Goal: Task Accomplishment & Management: Complete application form

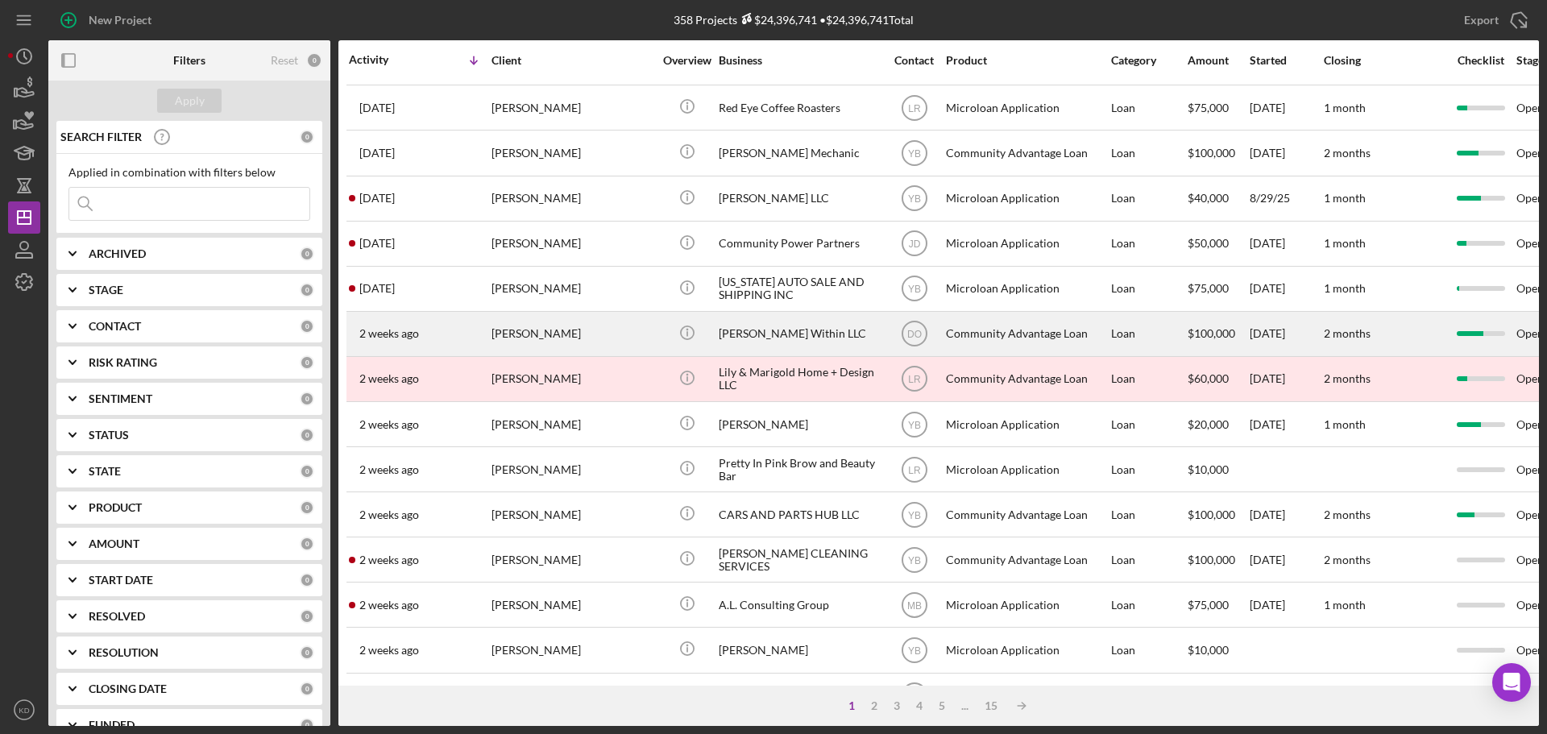
scroll to position [403, 0]
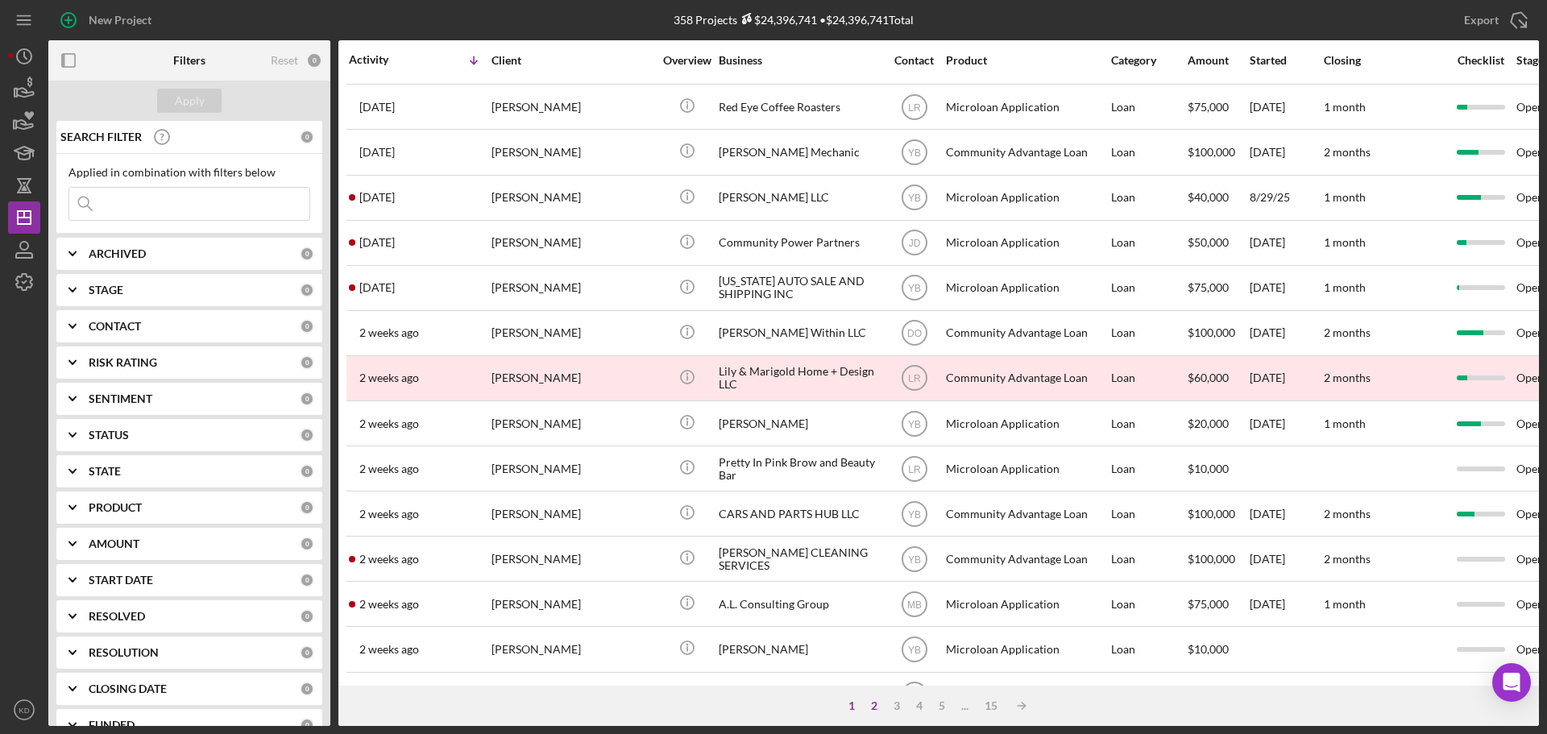
click at [872, 704] on div "2" at bounding box center [874, 705] width 23 height 13
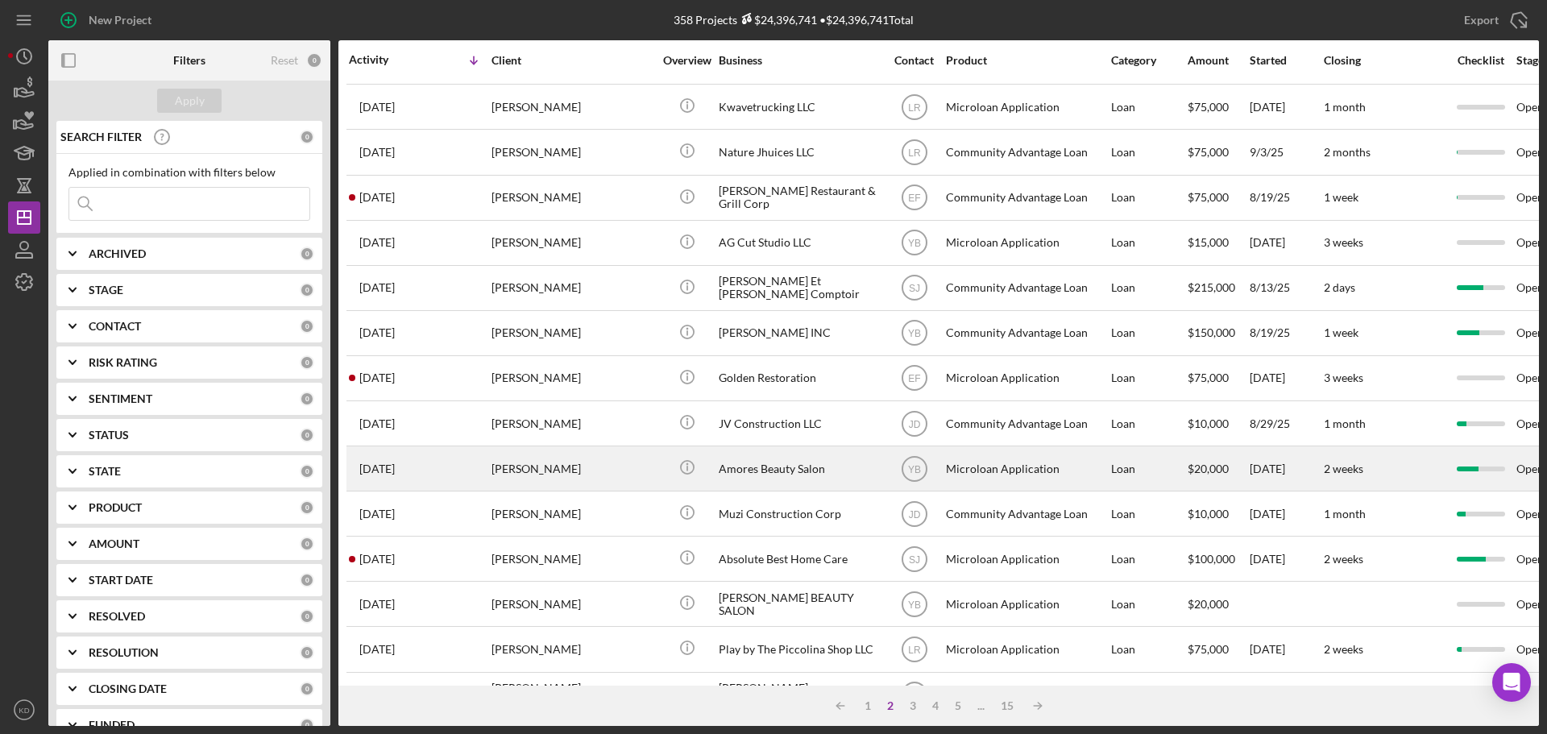
click at [735, 466] on div "Amores Beauty Salon" at bounding box center [799, 468] width 161 height 43
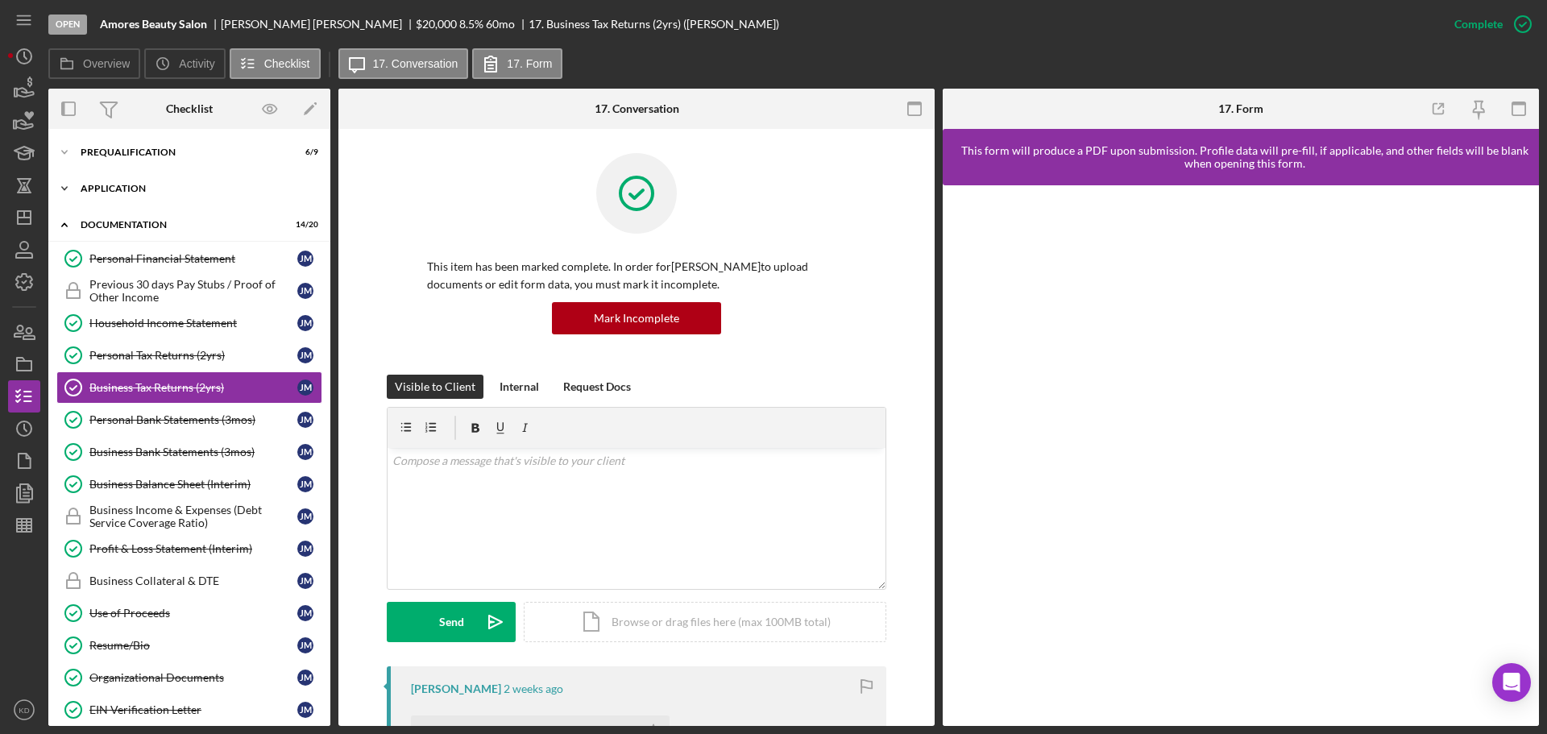
click at [64, 186] on icon "Icon/Expander" at bounding box center [64, 188] width 32 height 32
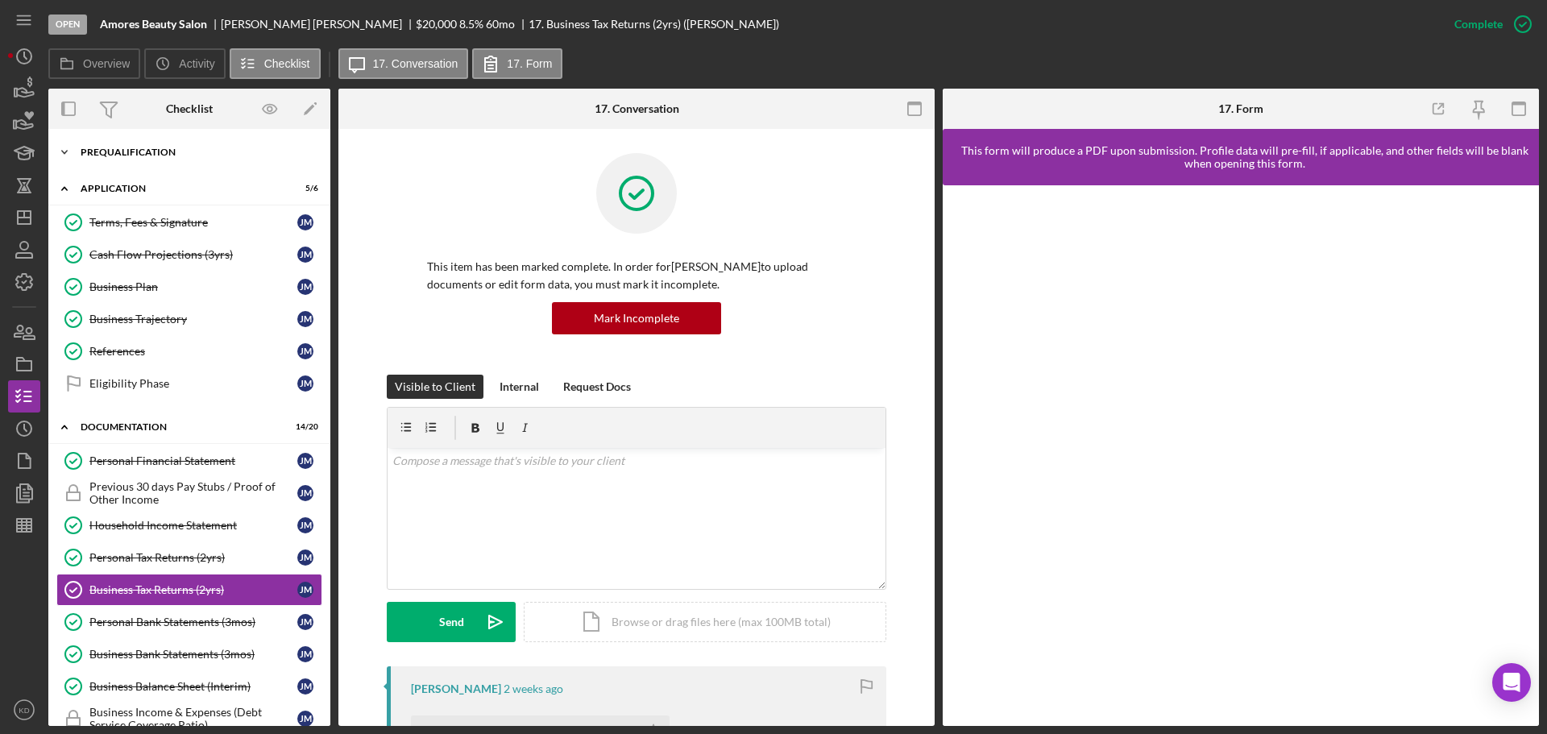
click at [60, 147] on icon "Icon/Expander" at bounding box center [64, 152] width 32 height 32
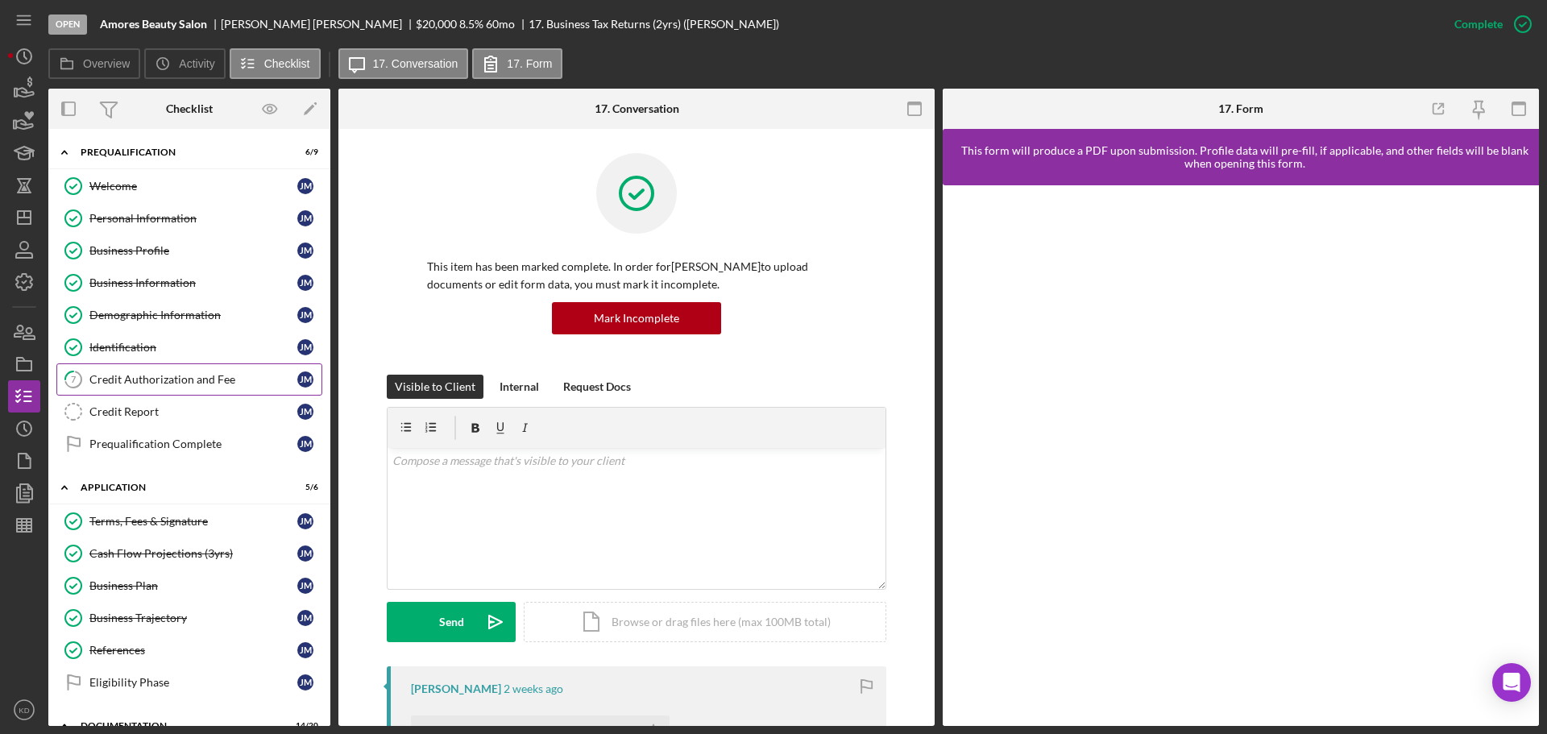
click at [208, 383] on div "Credit Authorization and Fee" at bounding box center [193, 379] width 208 height 13
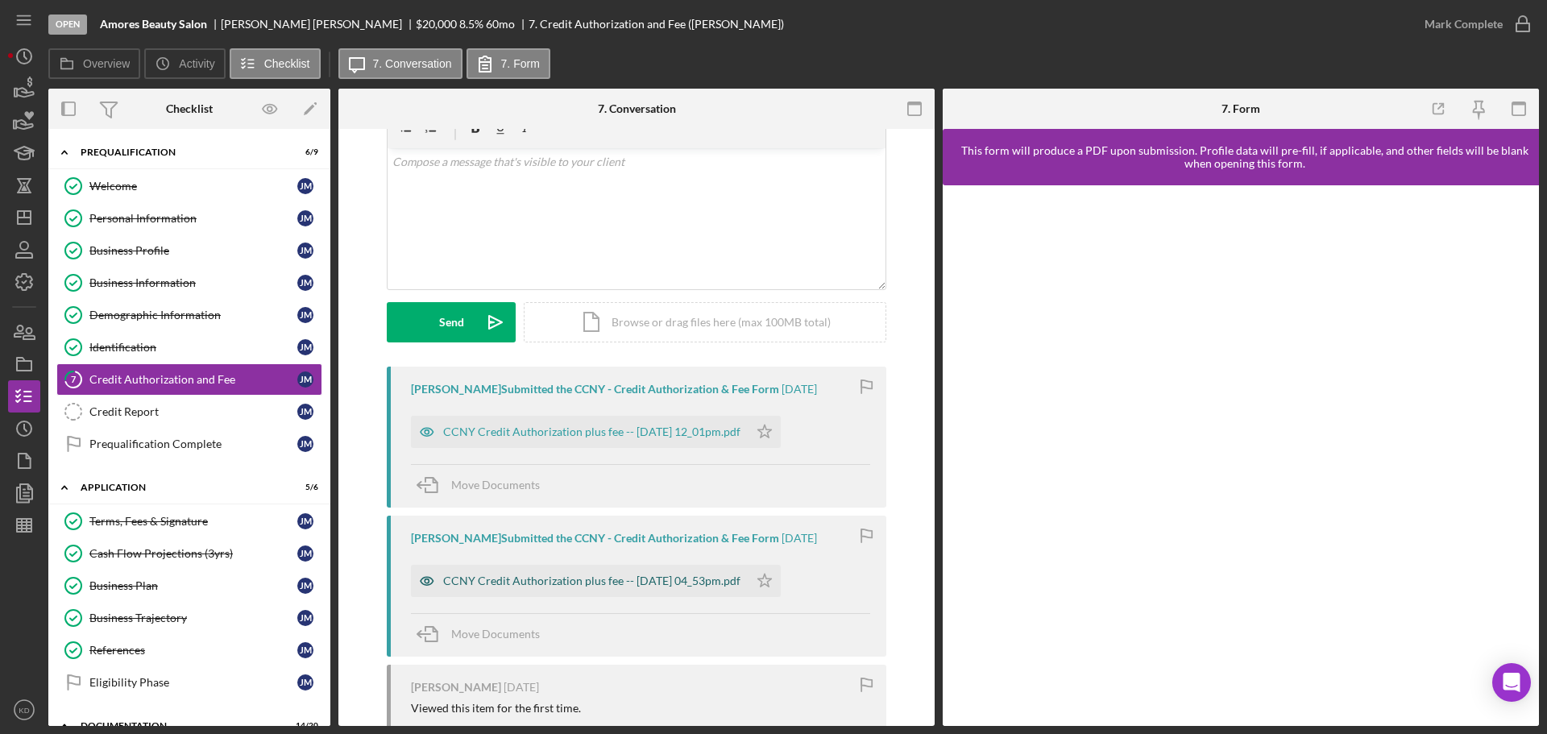
scroll to position [79, 0]
click at [570, 584] on div "CCNY Credit Authorization plus fee -- [DATE] 04_53pm.pdf" at bounding box center [591, 580] width 297 height 13
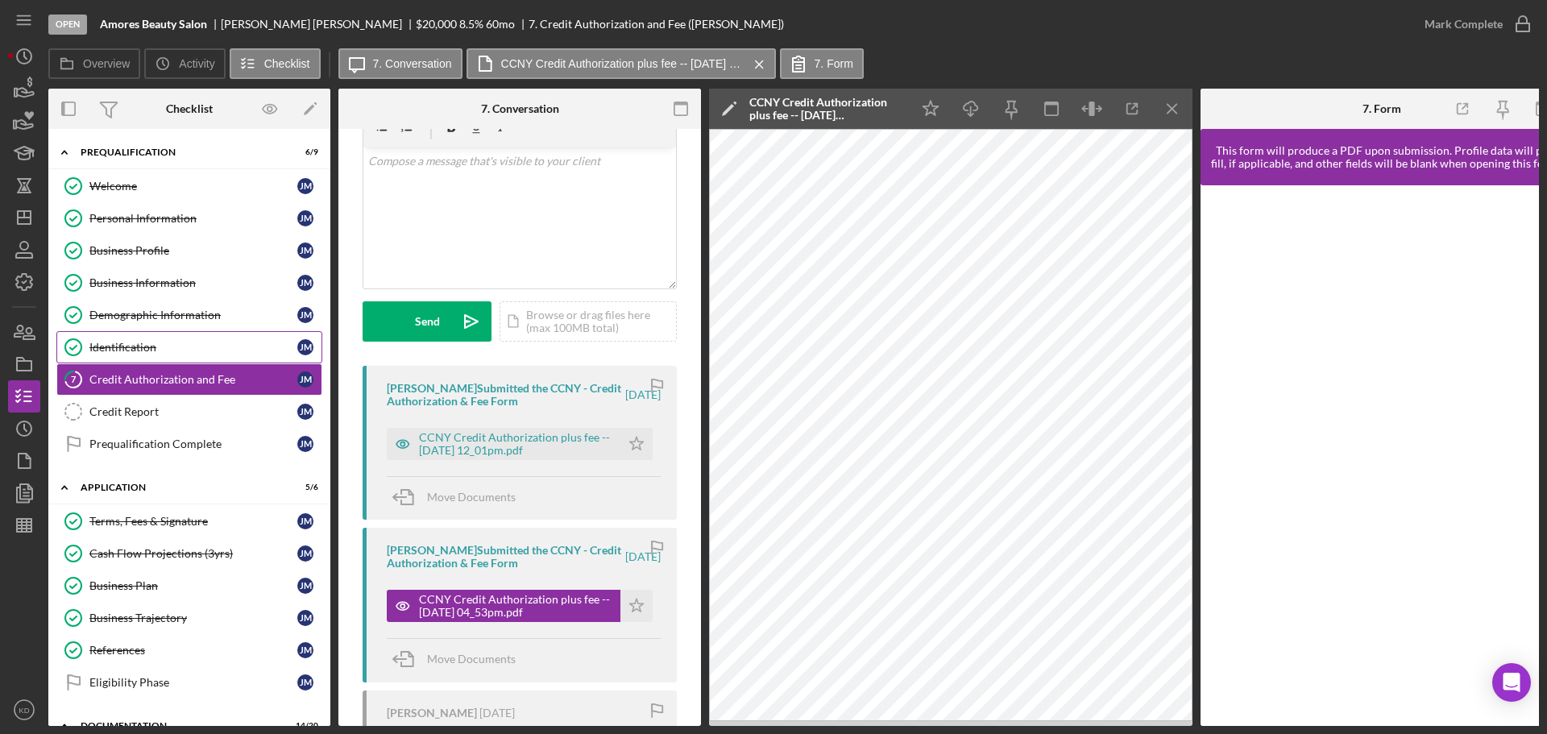
click at [132, 351] on div "Identification" at bounding box center [193, 347] width 208 height 13
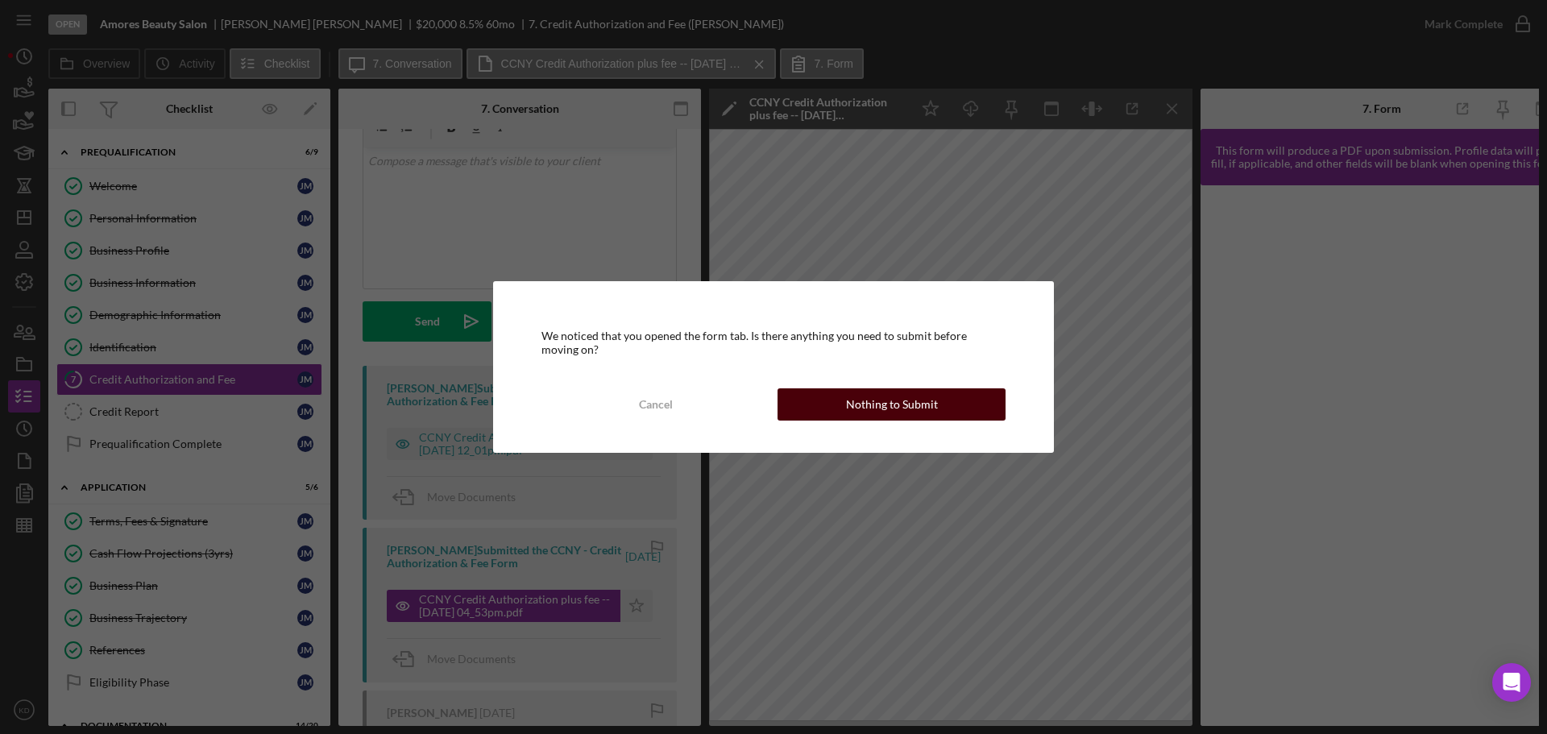
click at [865, 404] on div "Nothing to Submit" at bounding box center [892, 404] width 92 height 32
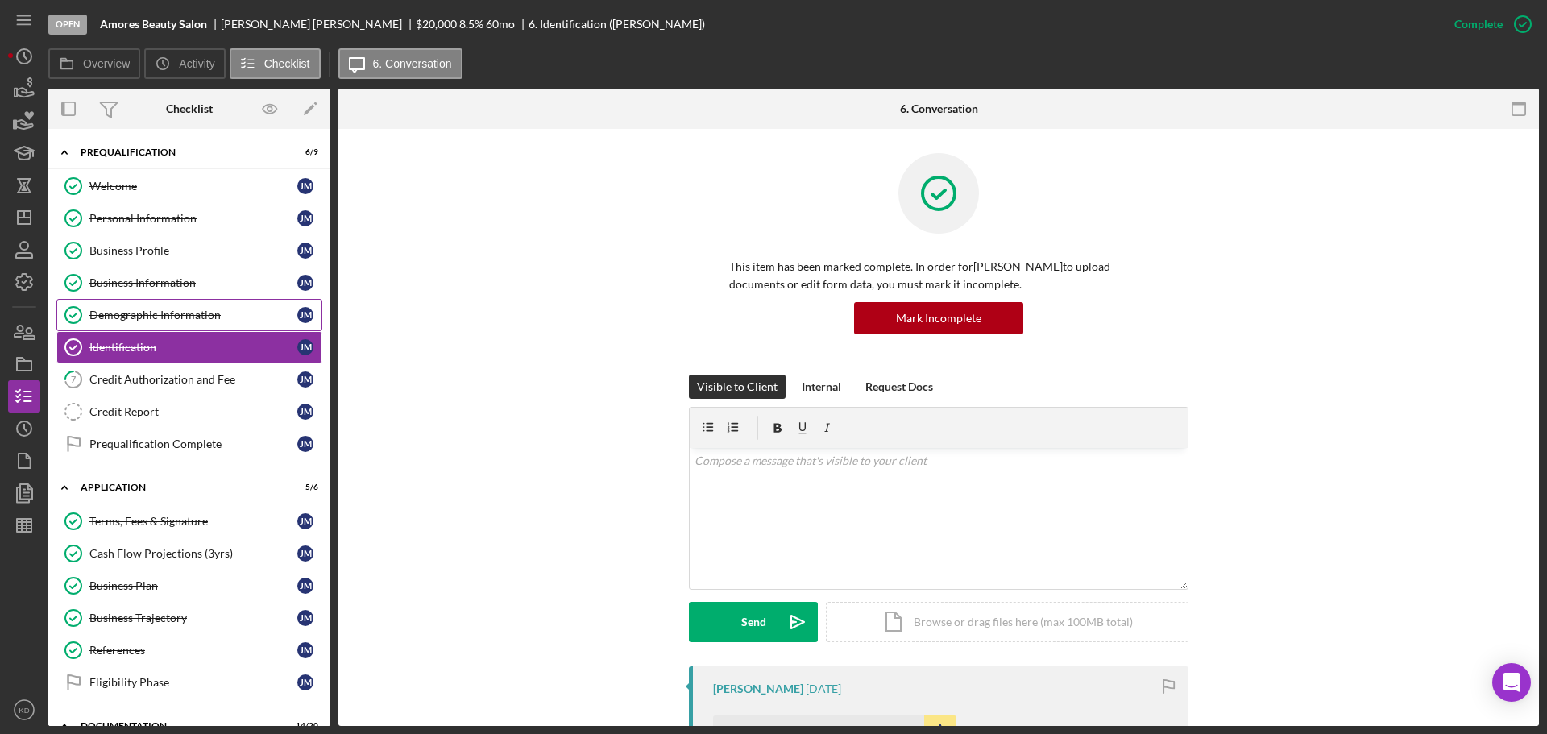
click at [125, 307] on link "Demographic Information Demographic Information [PERSON_NAME]" at bounding box center [189, 315] width 266 height 32
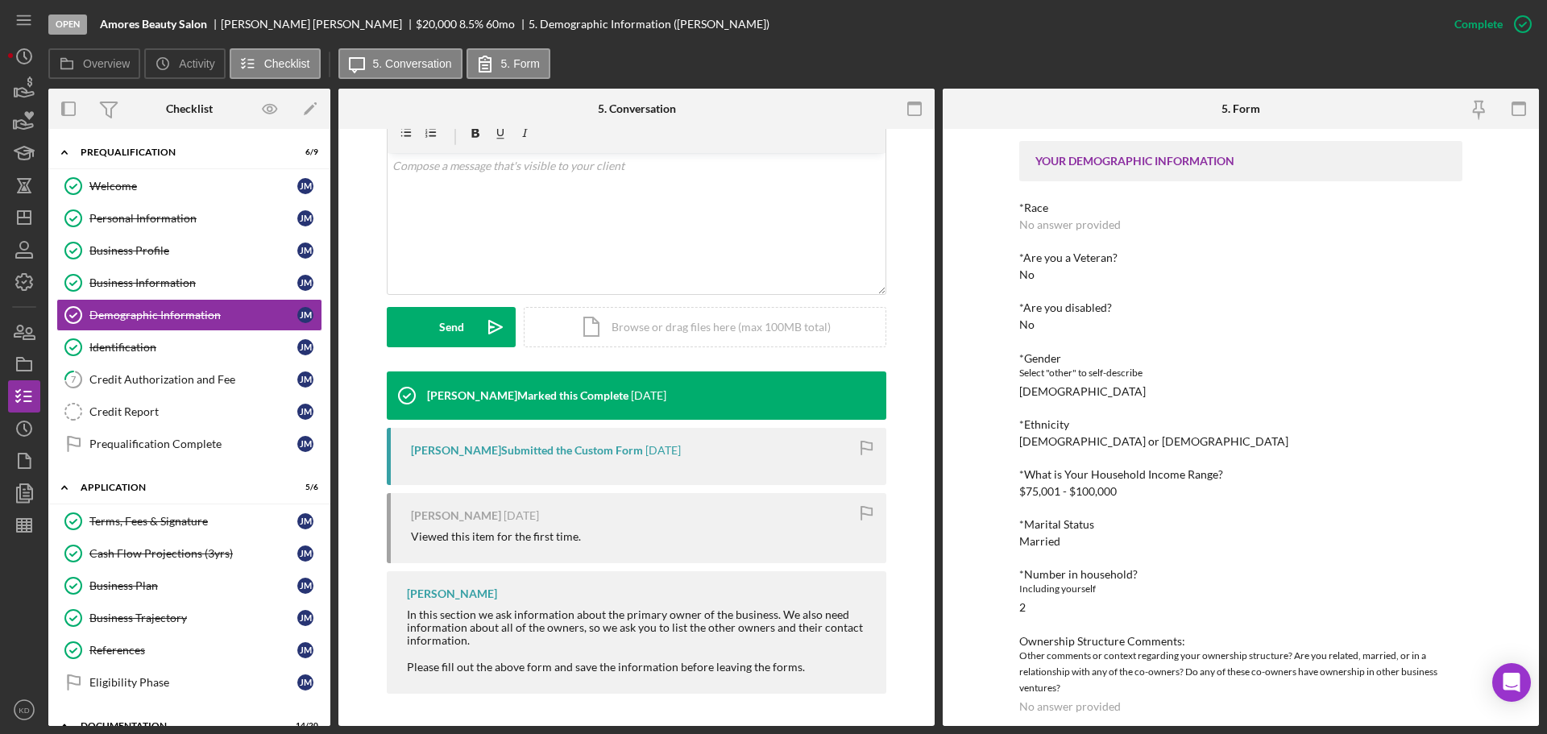
scroll to position [80, 0]
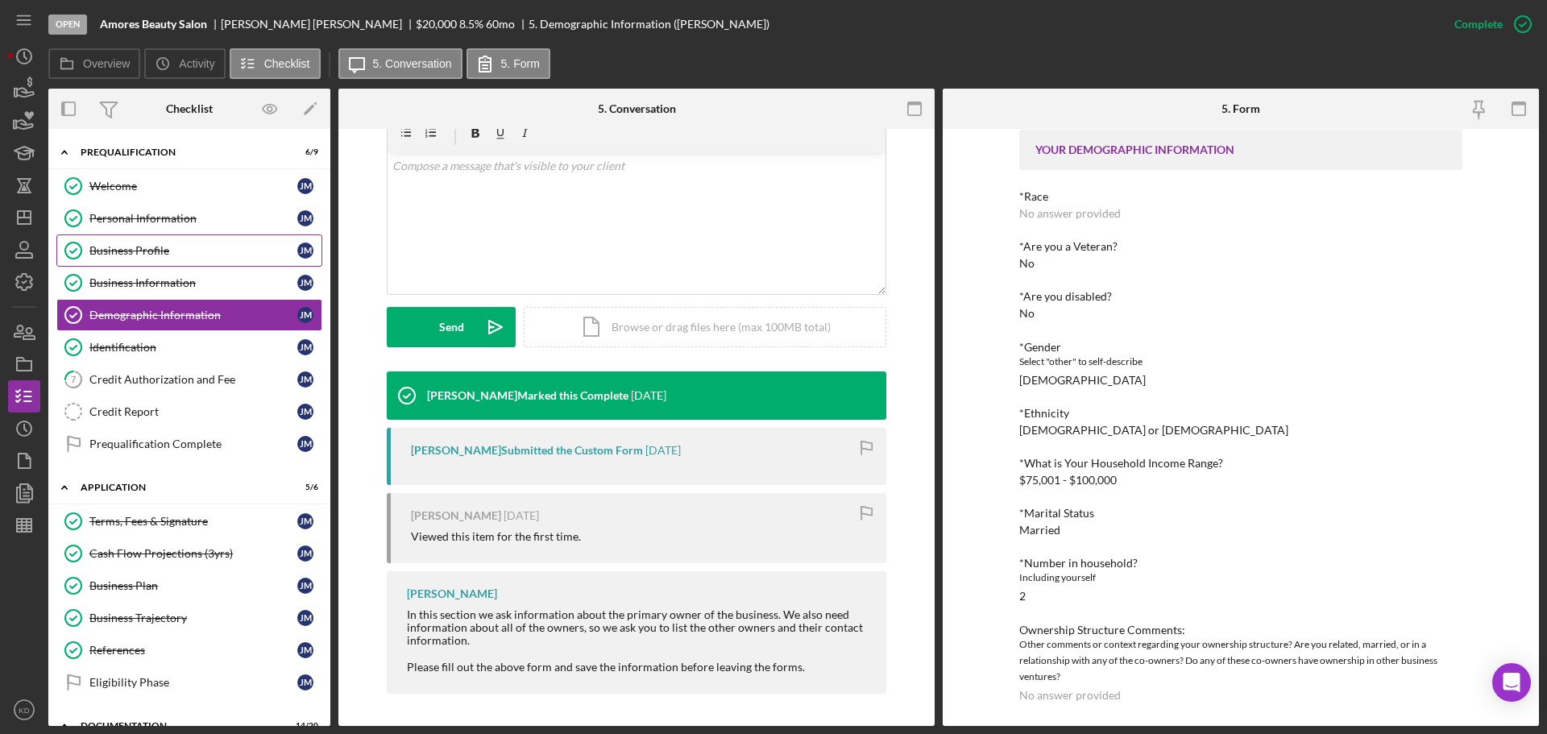
click at [133, 243] on link "Business Profile Business Profile [PERSON_NAME]" at bounding box center [189, 250] width 266 height 32
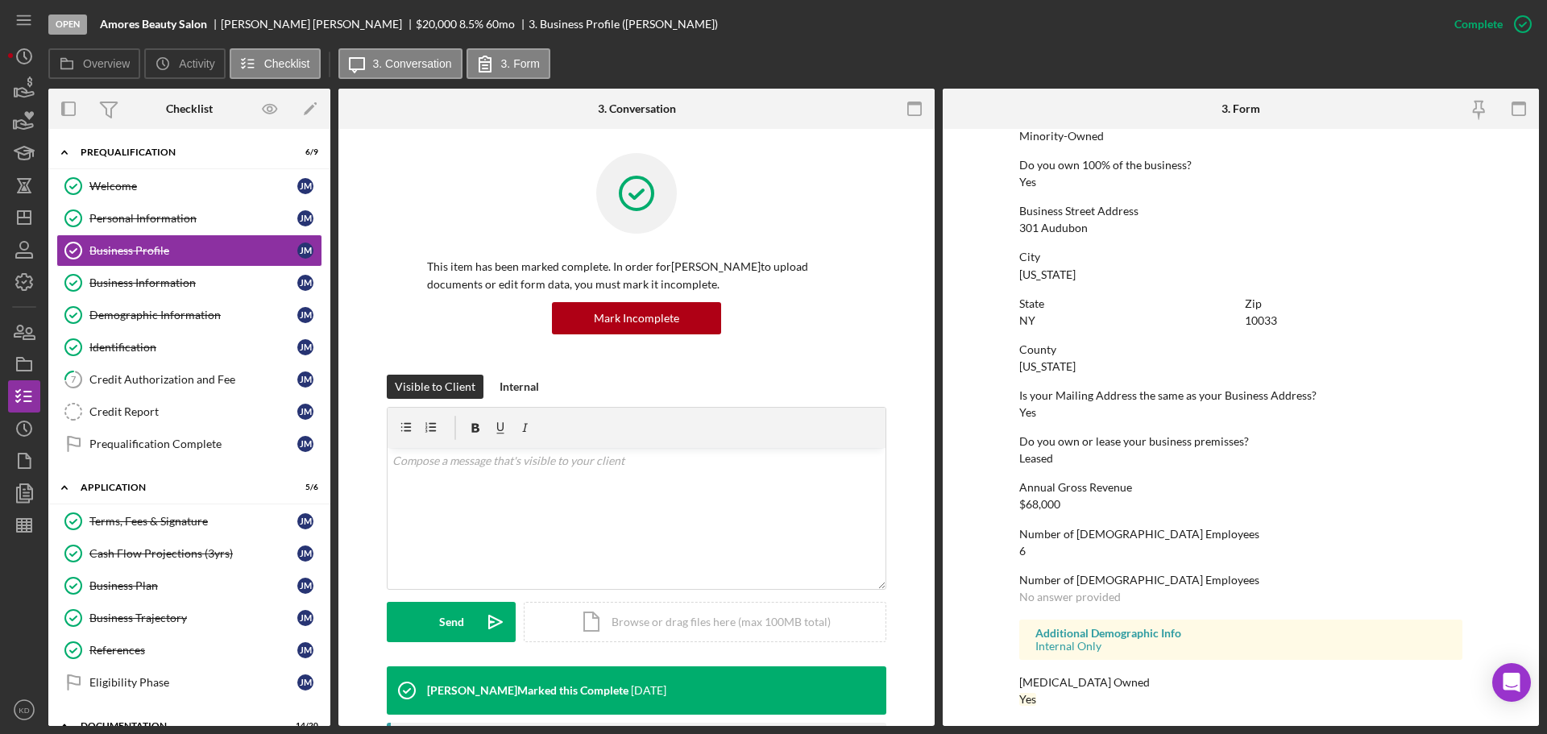
scroll to position [618, 0]
click at [96, 184] on div "Welcome" at bounding box center [193, 186] width 208 height 13
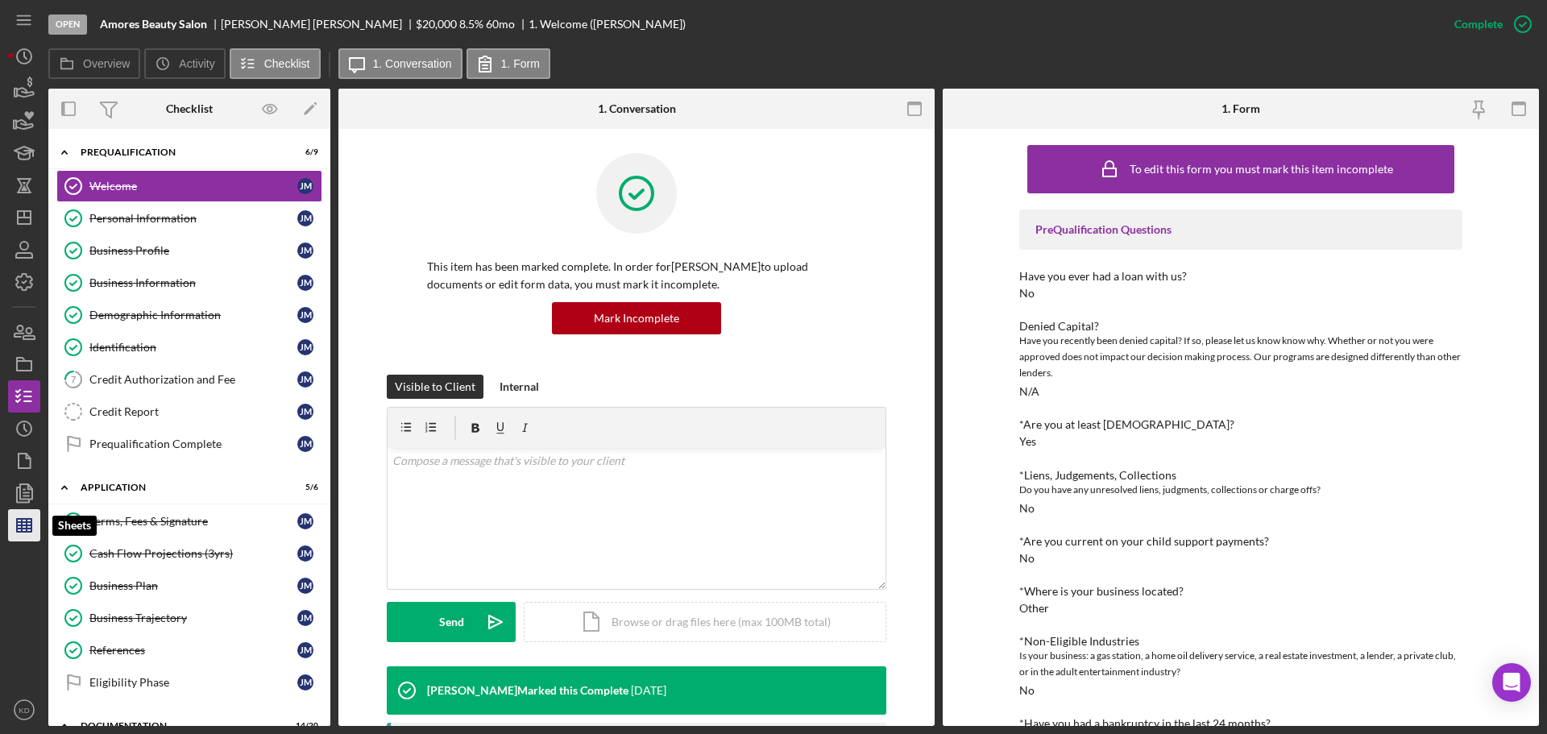
click at [24, 522] on line "button" at bounding box center [24, 522] width 14 height 0
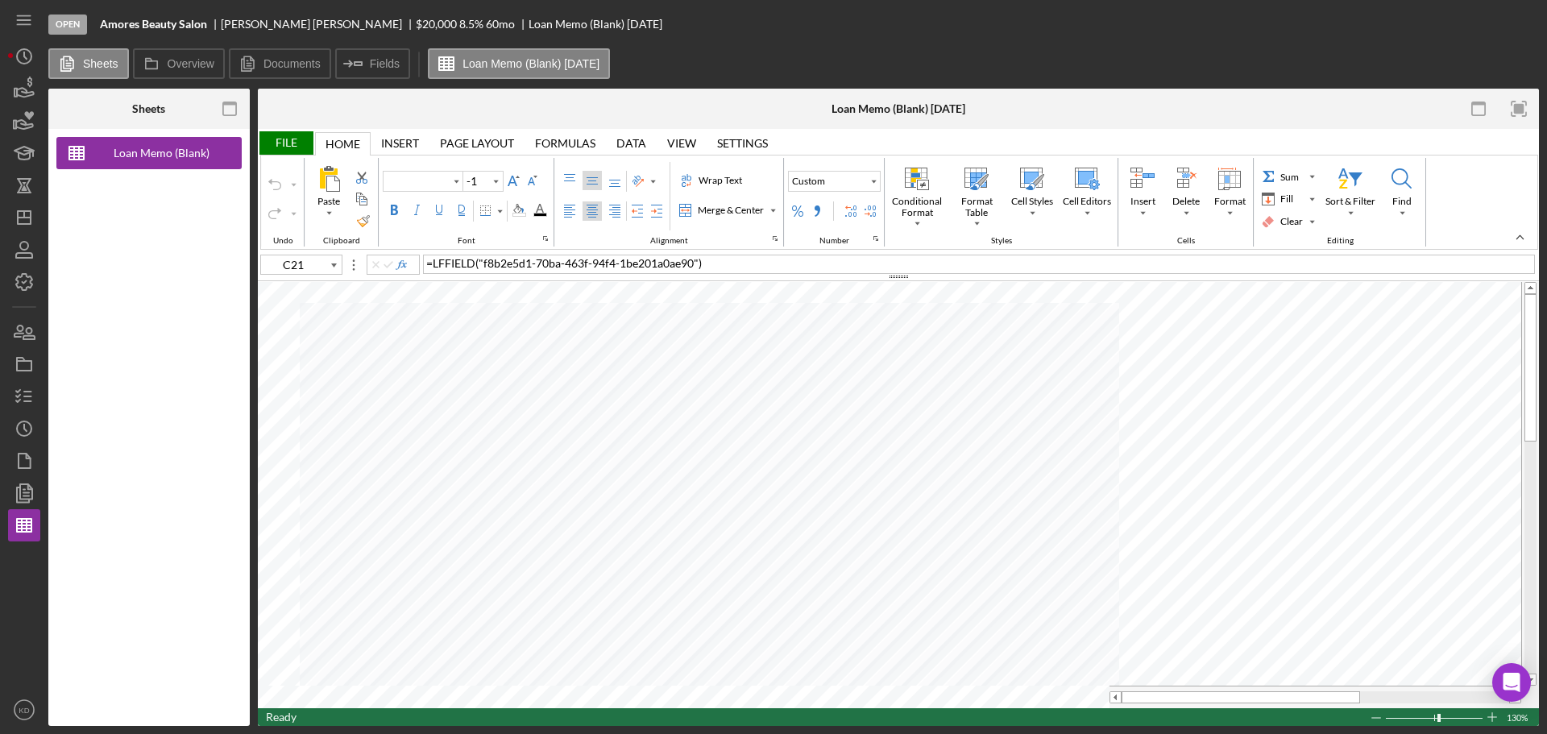
type input "Arial"
type input "10"
click at [22, 495] on icon "button" at bounding box center [24, 493] width 40 height 40
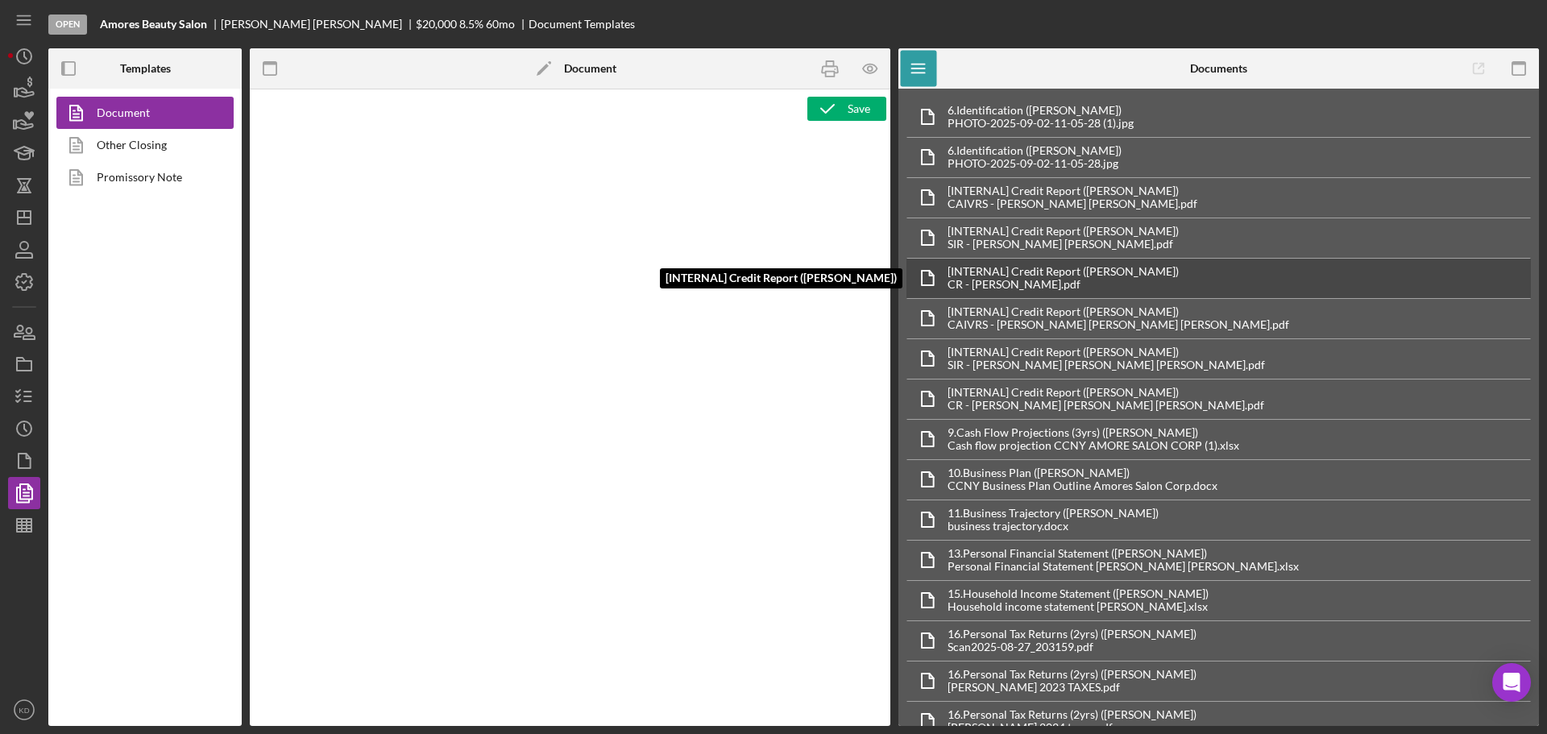
type textarea "<h2><strong>Product Name</strong><br><span id="Product_Name" class="template-fi…"
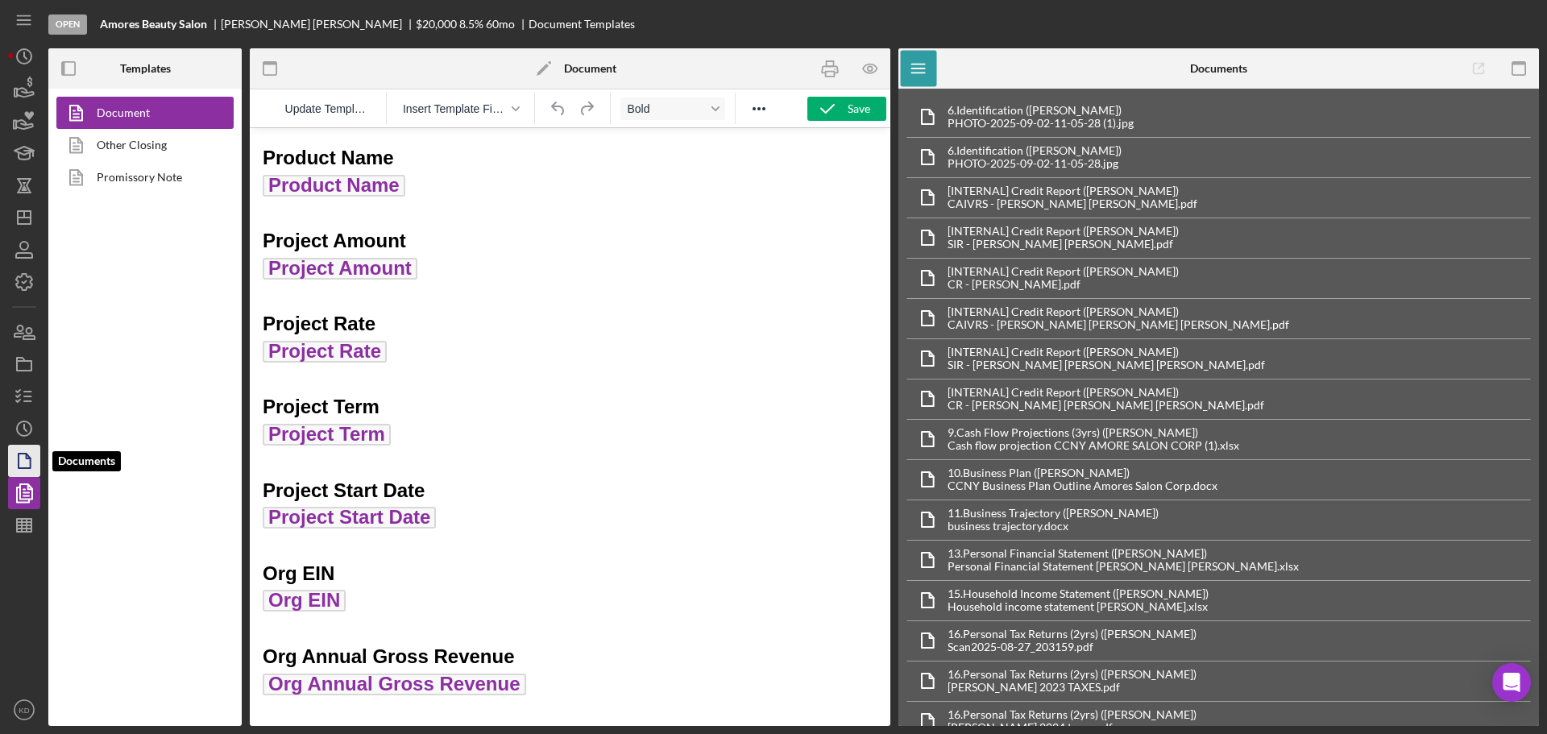
click at [25, 459] on icon "button" at bounding box center [24, 461] width 40 height 40
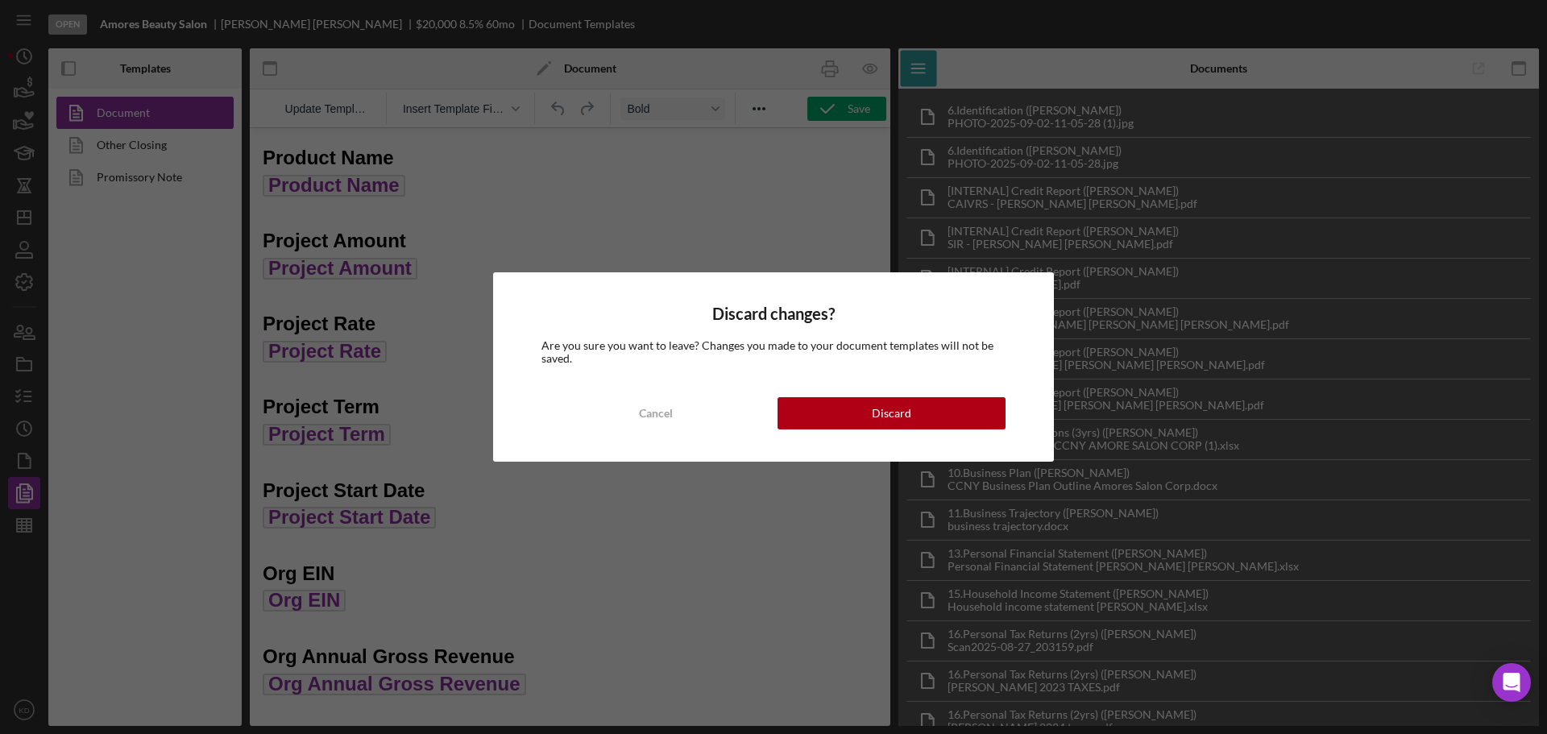
click at [835, 417] on button "Discard" at bounding box center [891, 413] width 228 height 32
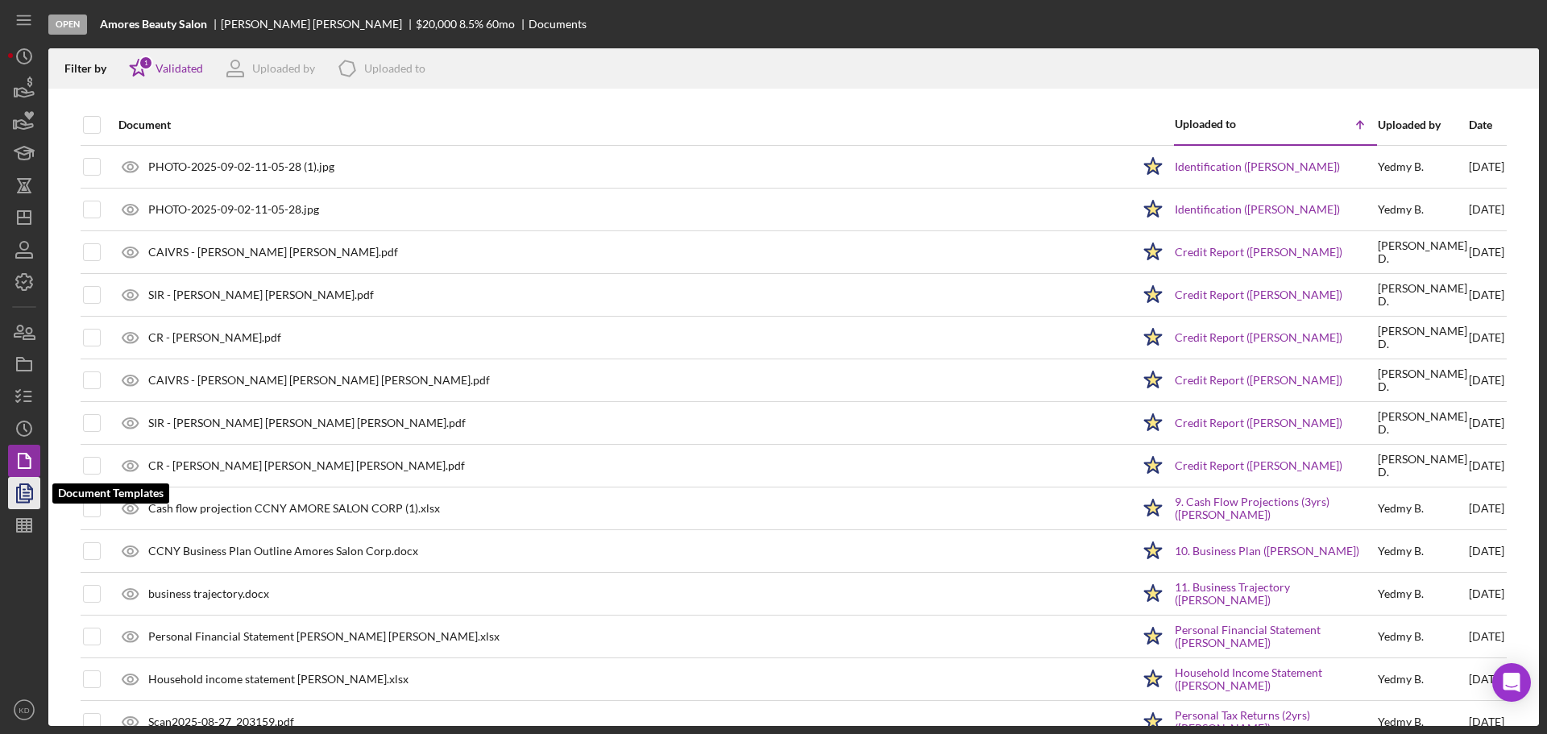
click at [27, 483] on icon "button" at bounding box center [24, 493] width 40 height 40
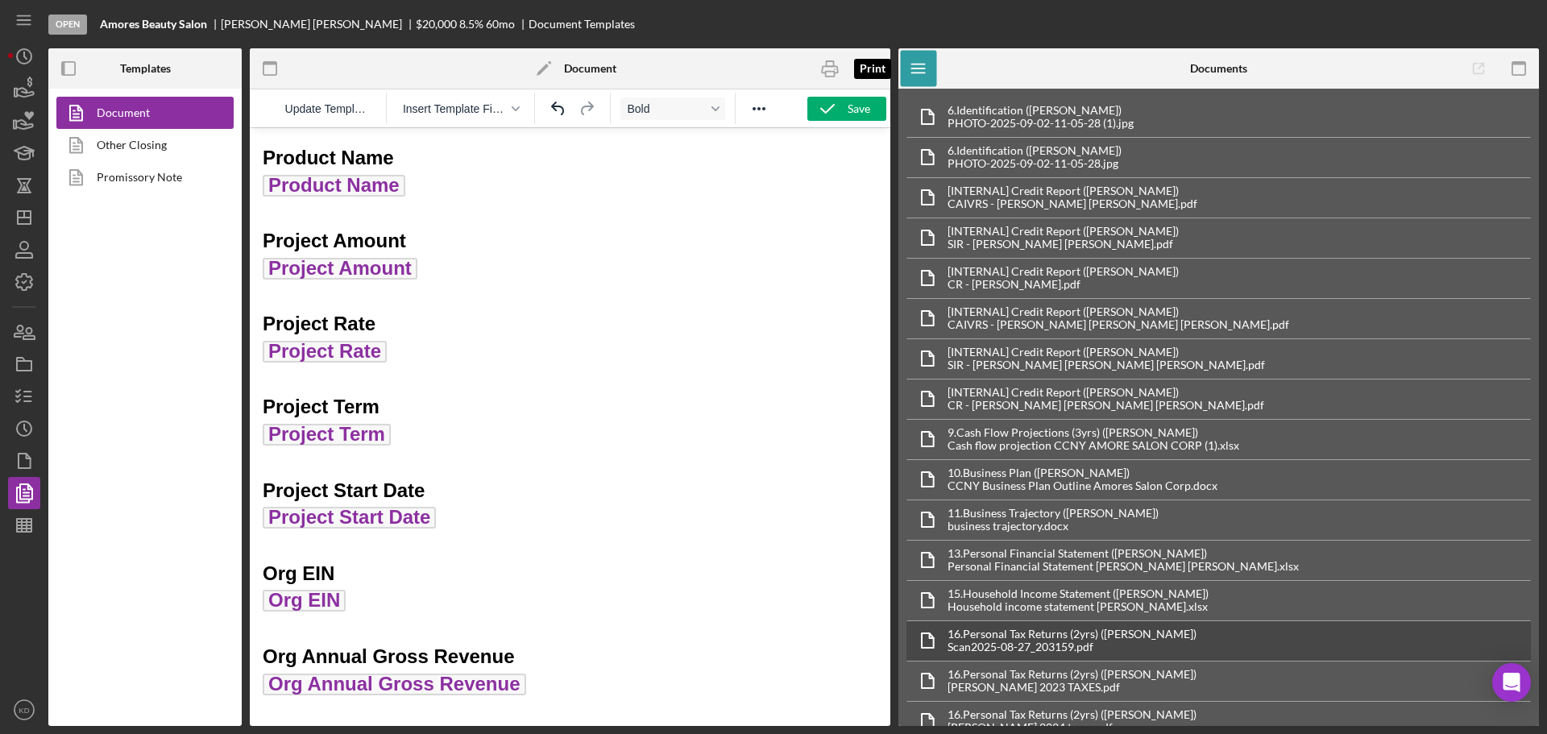
click at [829, 64] on icon "button" at bounding box center [830, 69] width 36 height 36
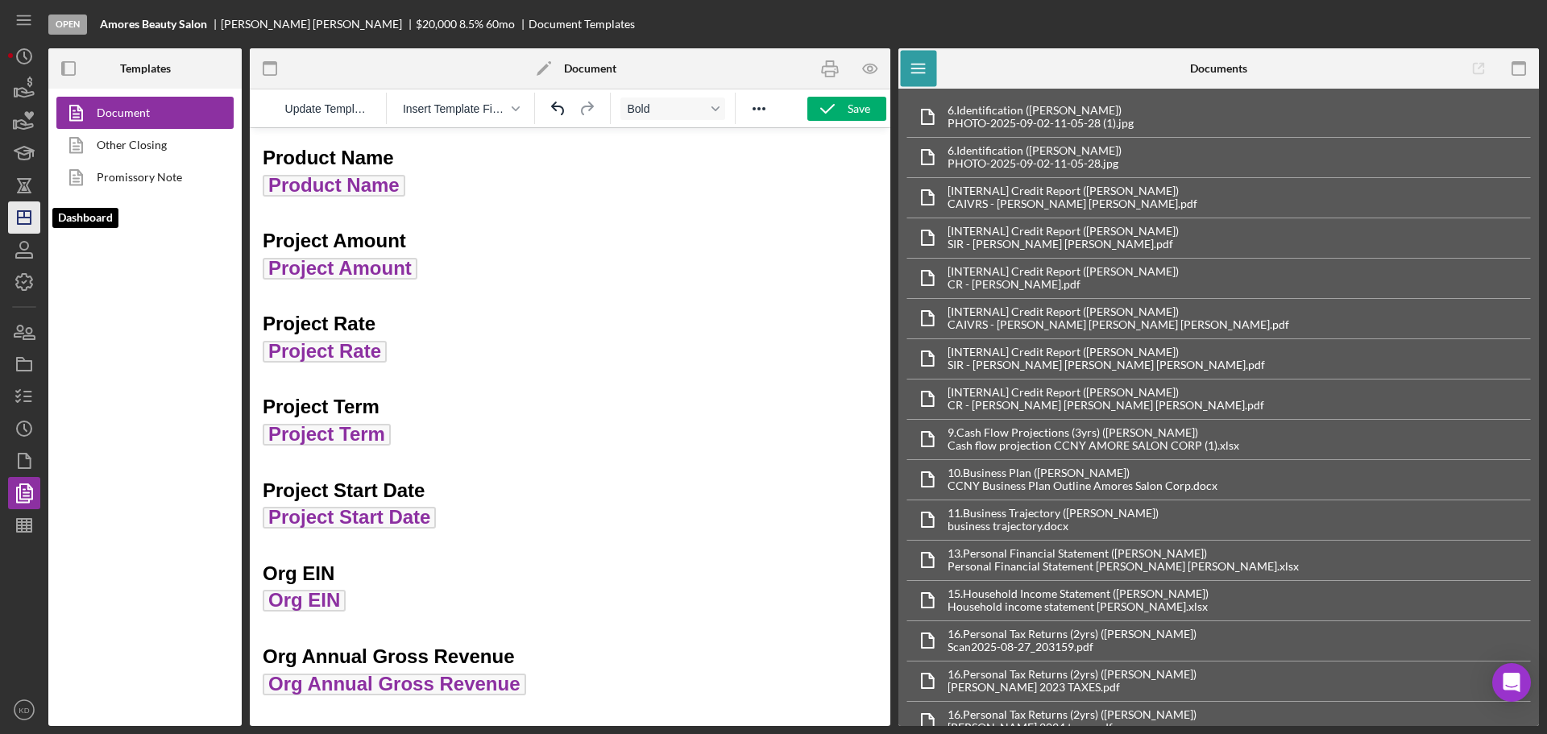
click at [26, 216] on icon "Icon/Dashboard" at bounding box center [24, 217] width 40 height 40
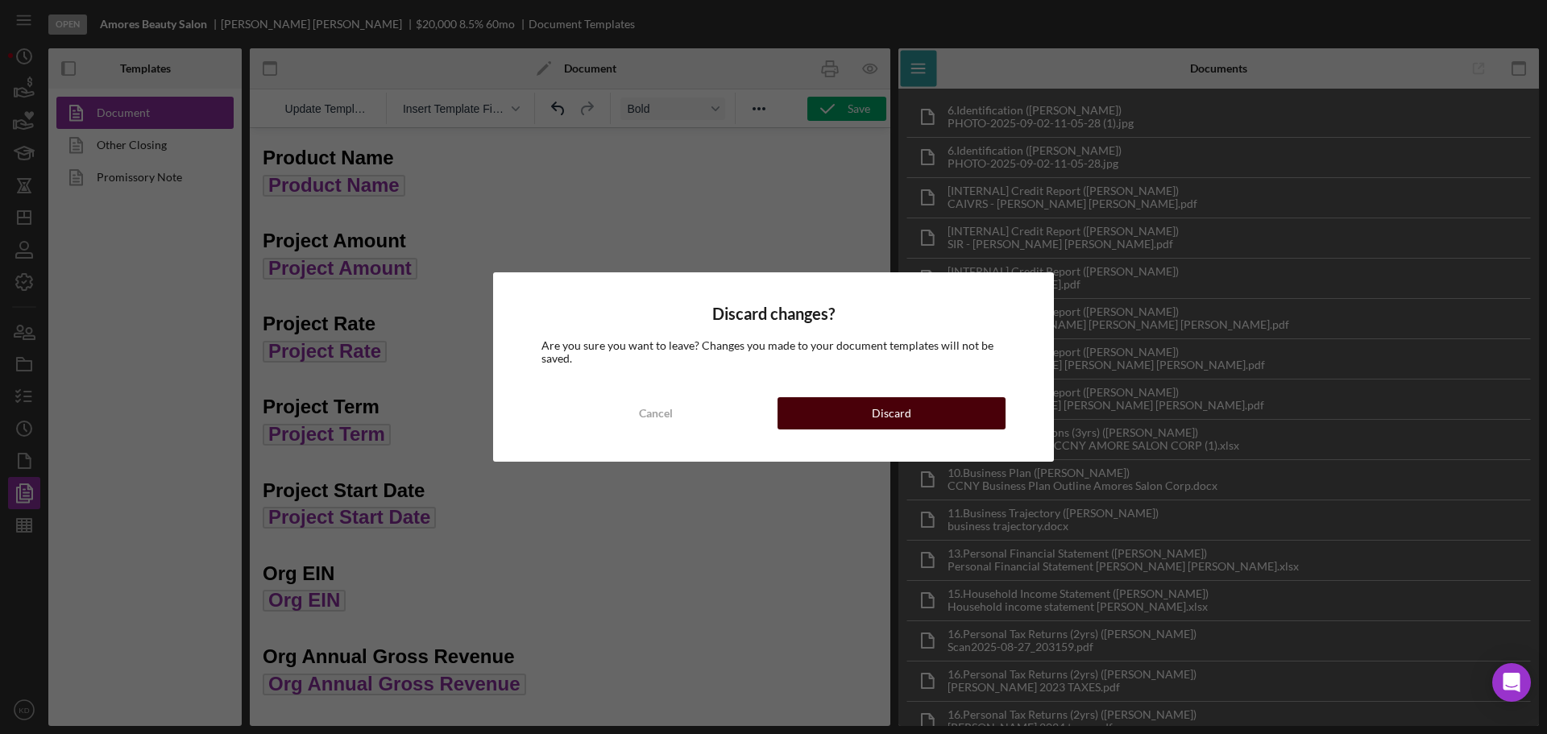
click at [925, 422] on button "Discard" at bounding box center [891, 413] width 228 height 32
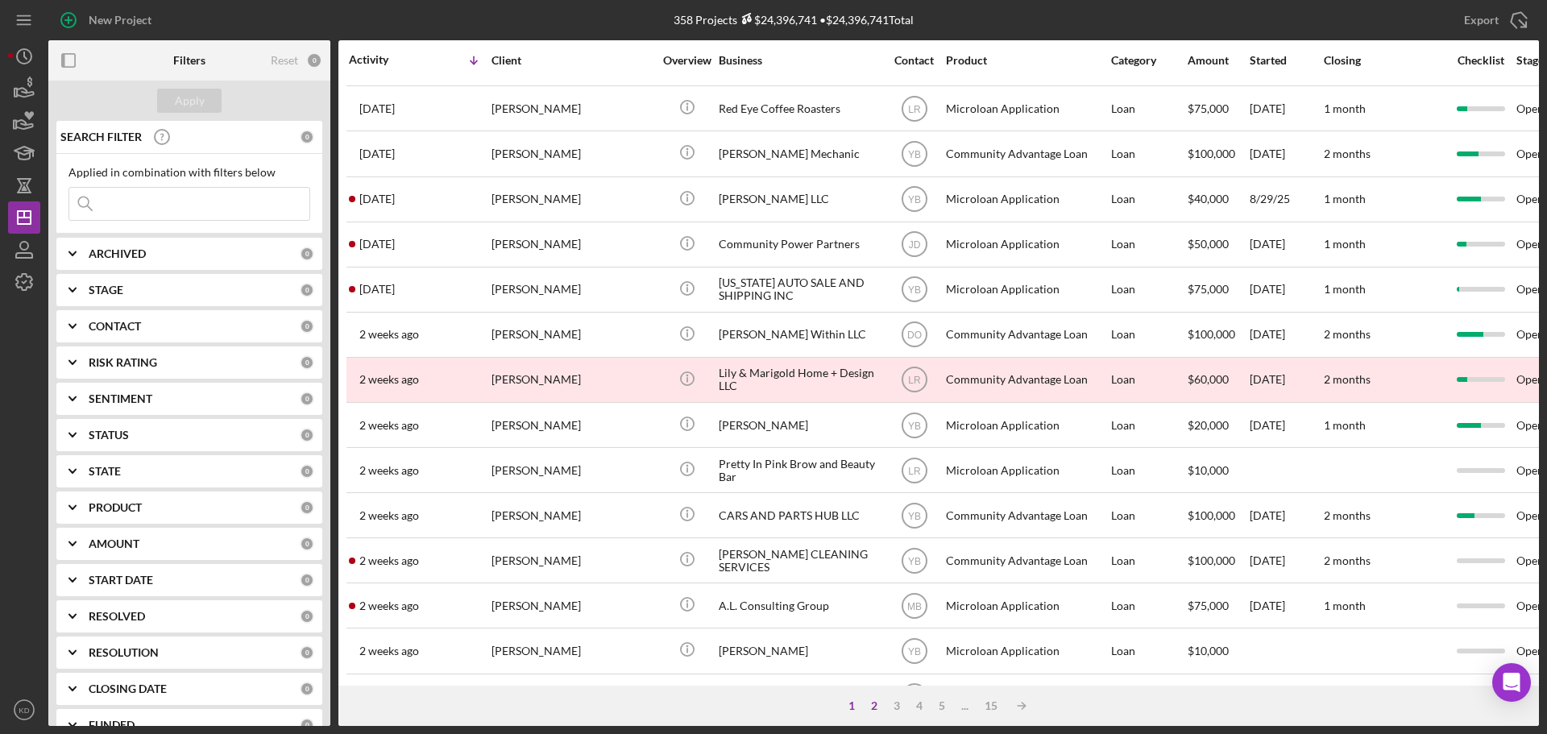
scroll to position [402, 0]
click at [871, 702] on div "2" at bounding box center [874, 705] width 23 height 13
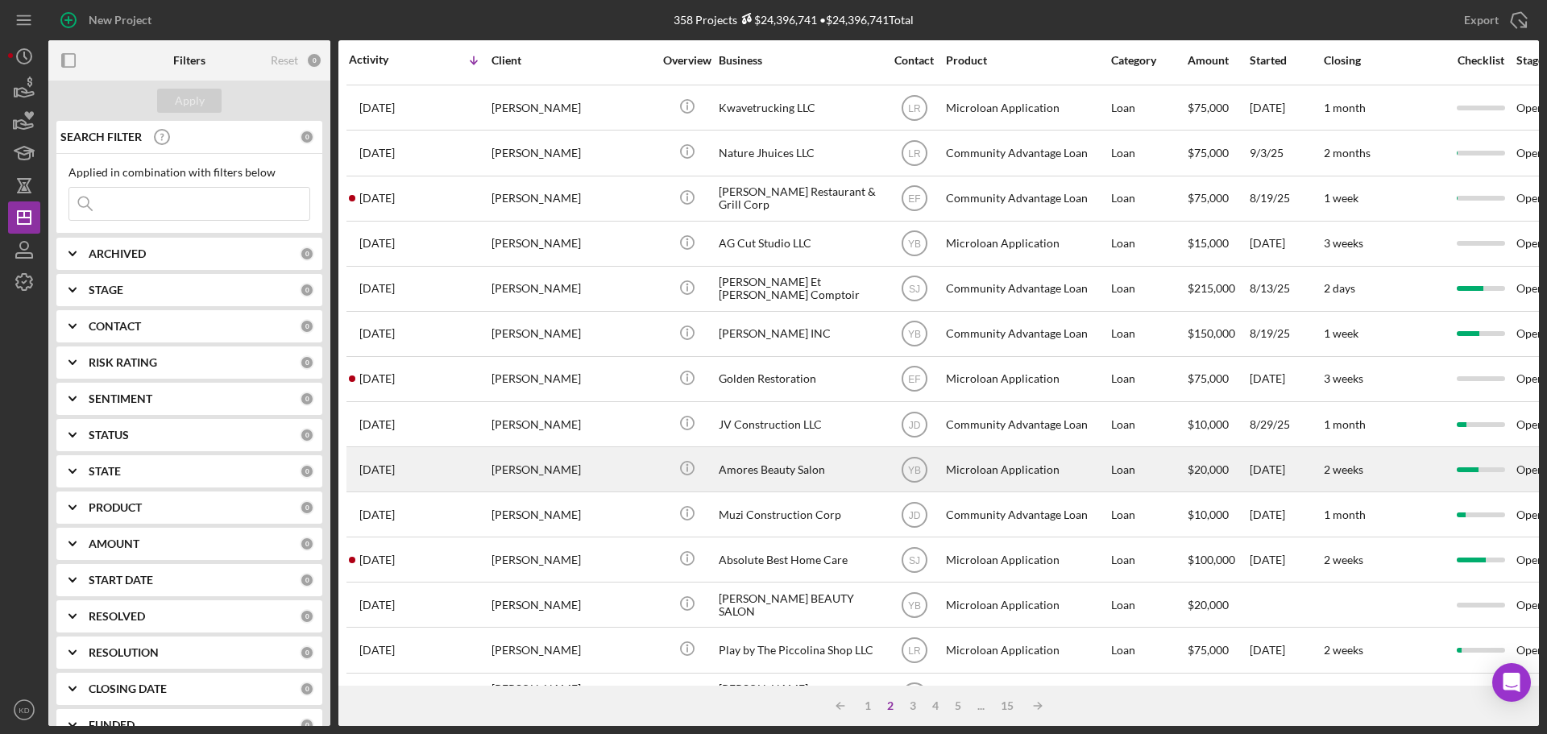
click at [743, 466] on div "Amores Beauty Salon" at bounding box center [799, 469] width 161 height 43
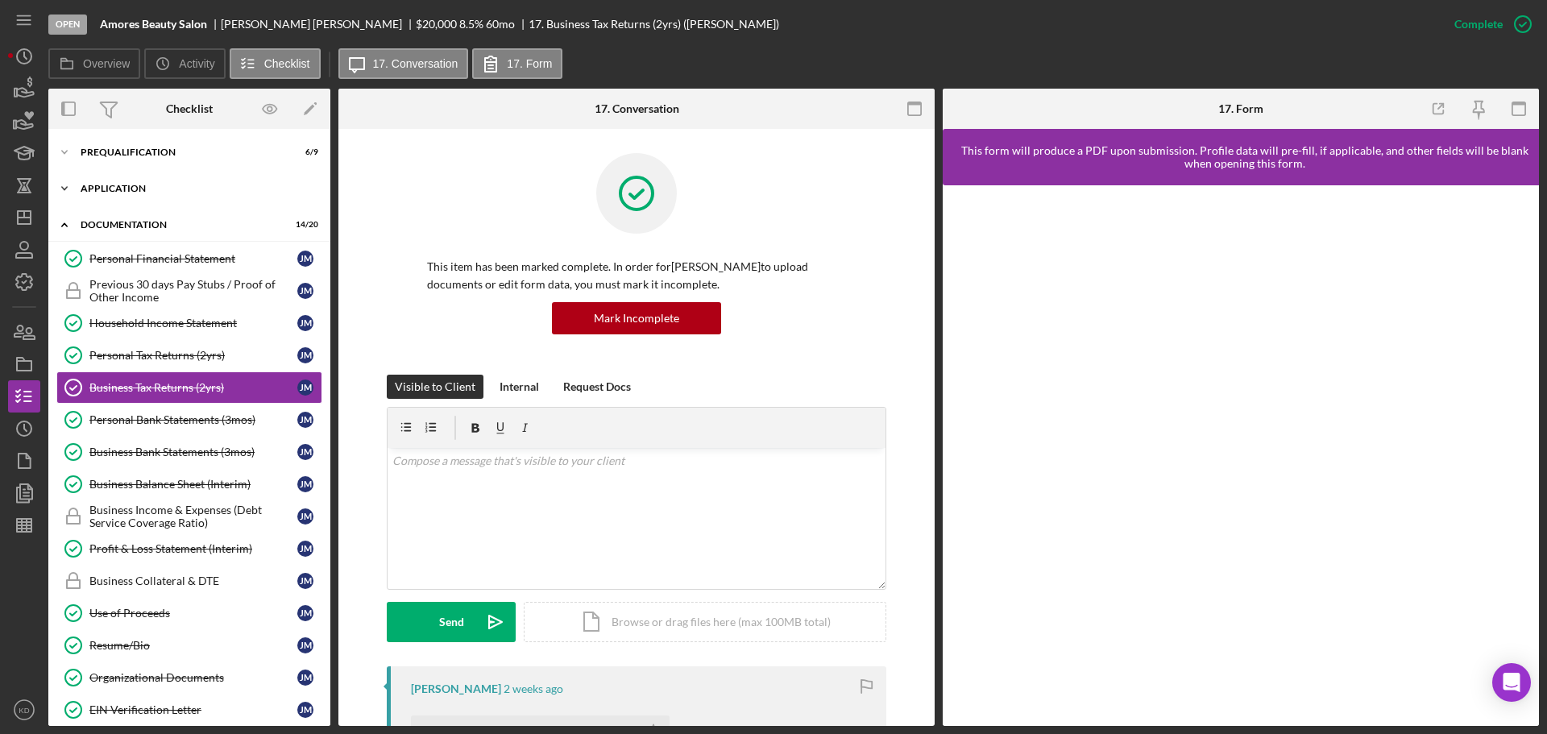
click at [61, 184] on icon "Icon/Expander" at bounding box center [64, 188] width 32 height 32
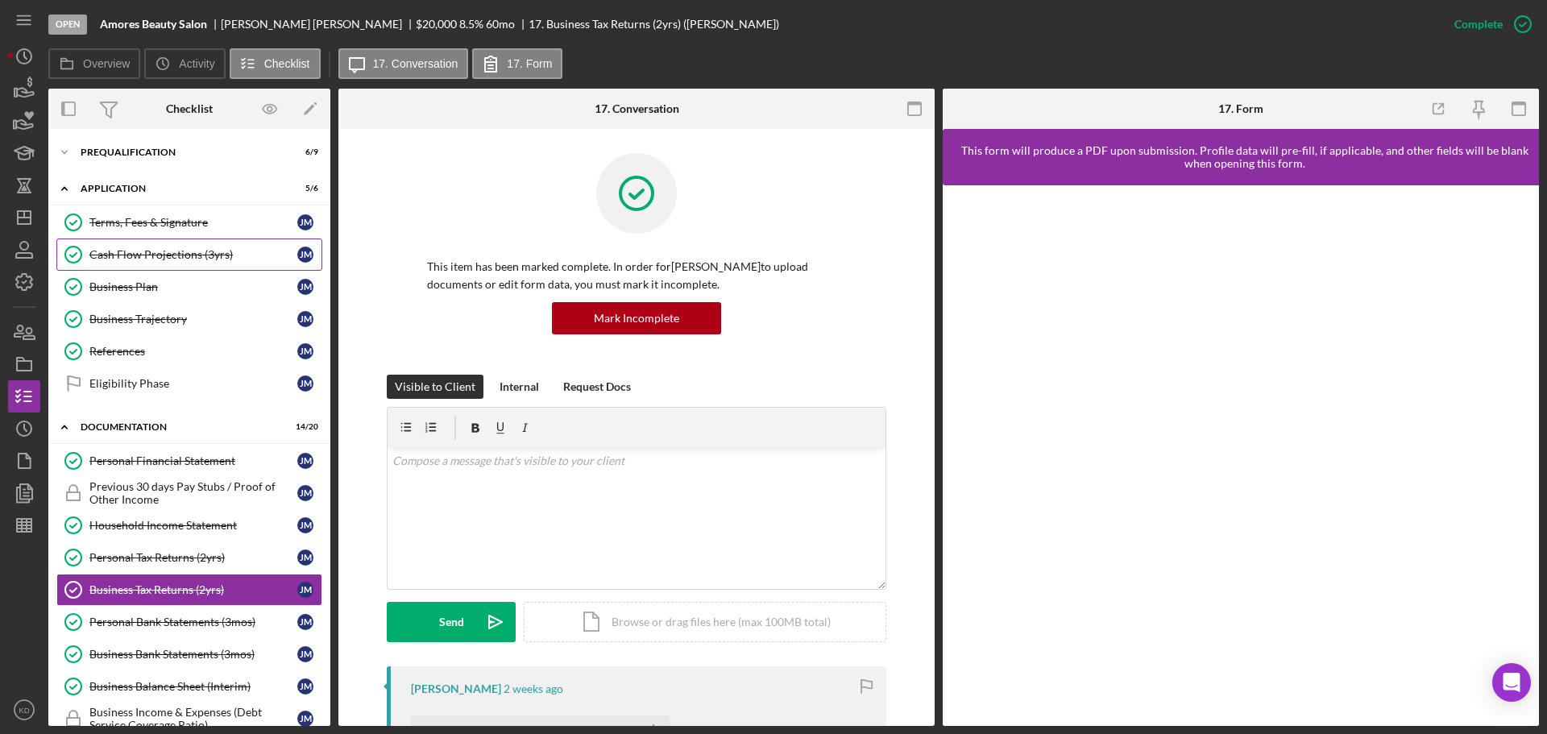
click at [201, 249] on div "Cash Flow Projections (3yrs)" at bounding box center [193, 254] width 208 height 13
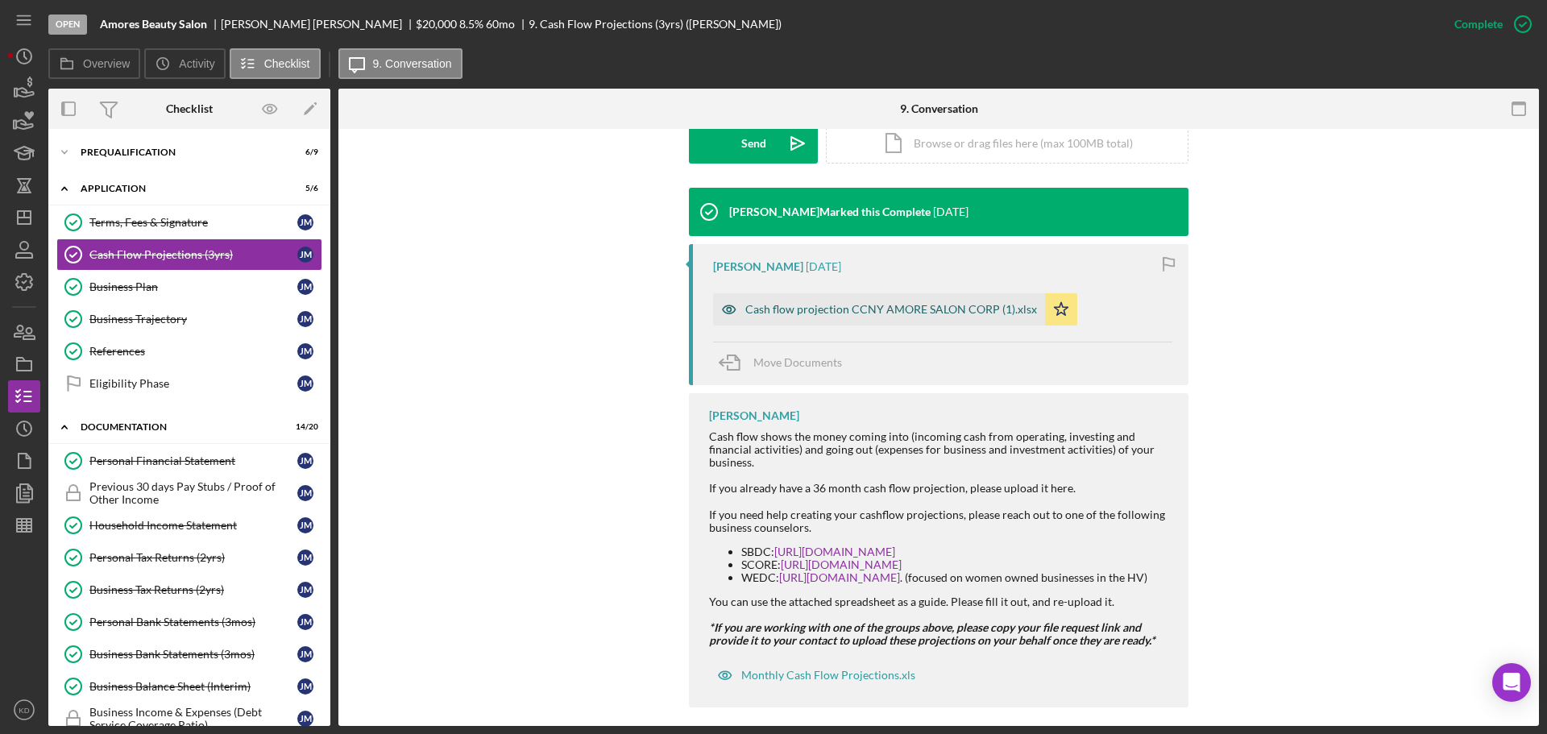
scroll to position [479, 0]
click at [788, 308] on div "Cash flow projection CCNY AMORE SALON CORP (1).xlsx" at bounding box center [891, 308] width 292 height 13
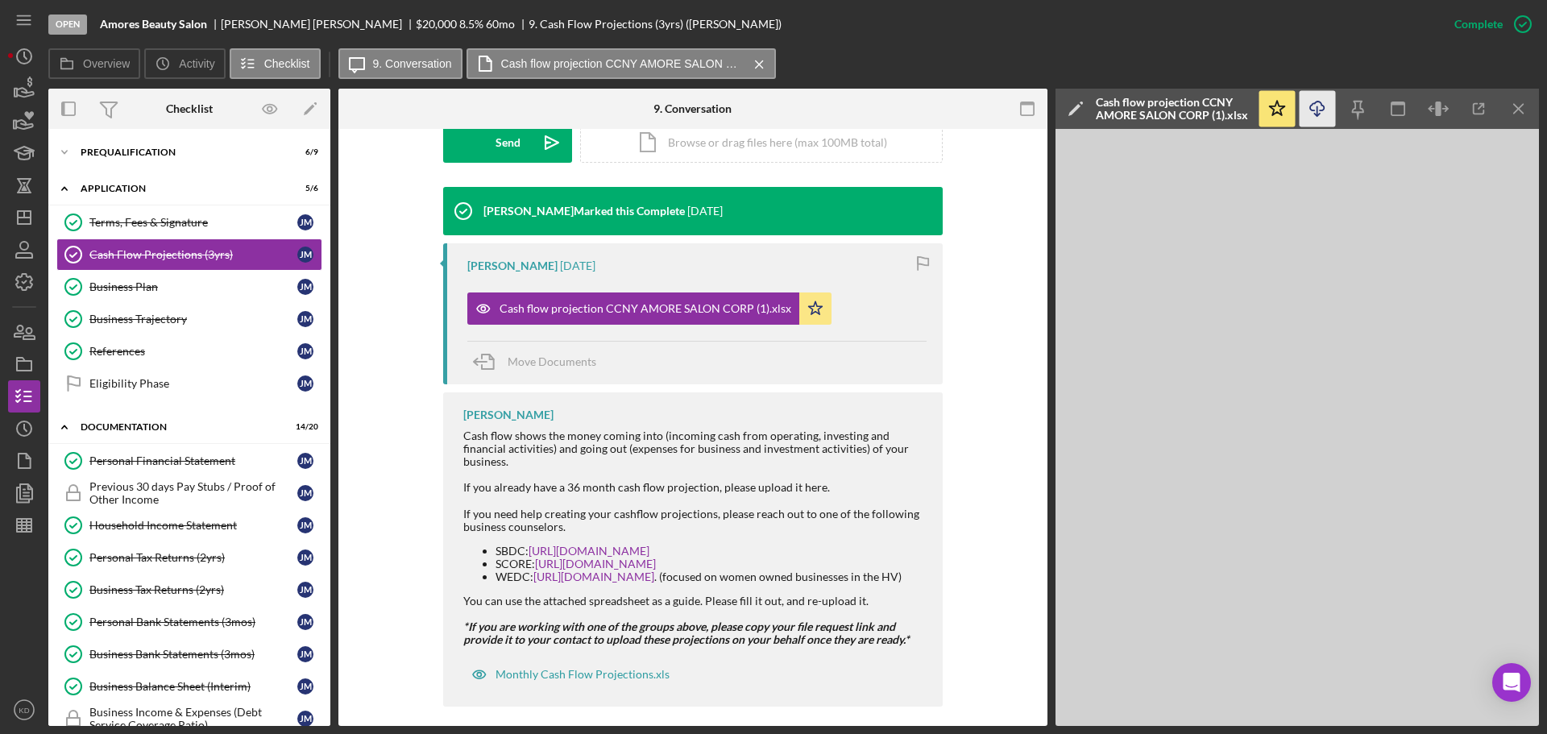
click at [1315, 104] on icon "Icon/Download" at bounding box center [1317, 109] width 36 height 36
click at [1316, 104] on icon "Icon/Download" at bounding box center [1317, 109] width 36 height 36
click at [115, 287] on div "Business Plan" at bounding box center [193, 286] width 208 height 13
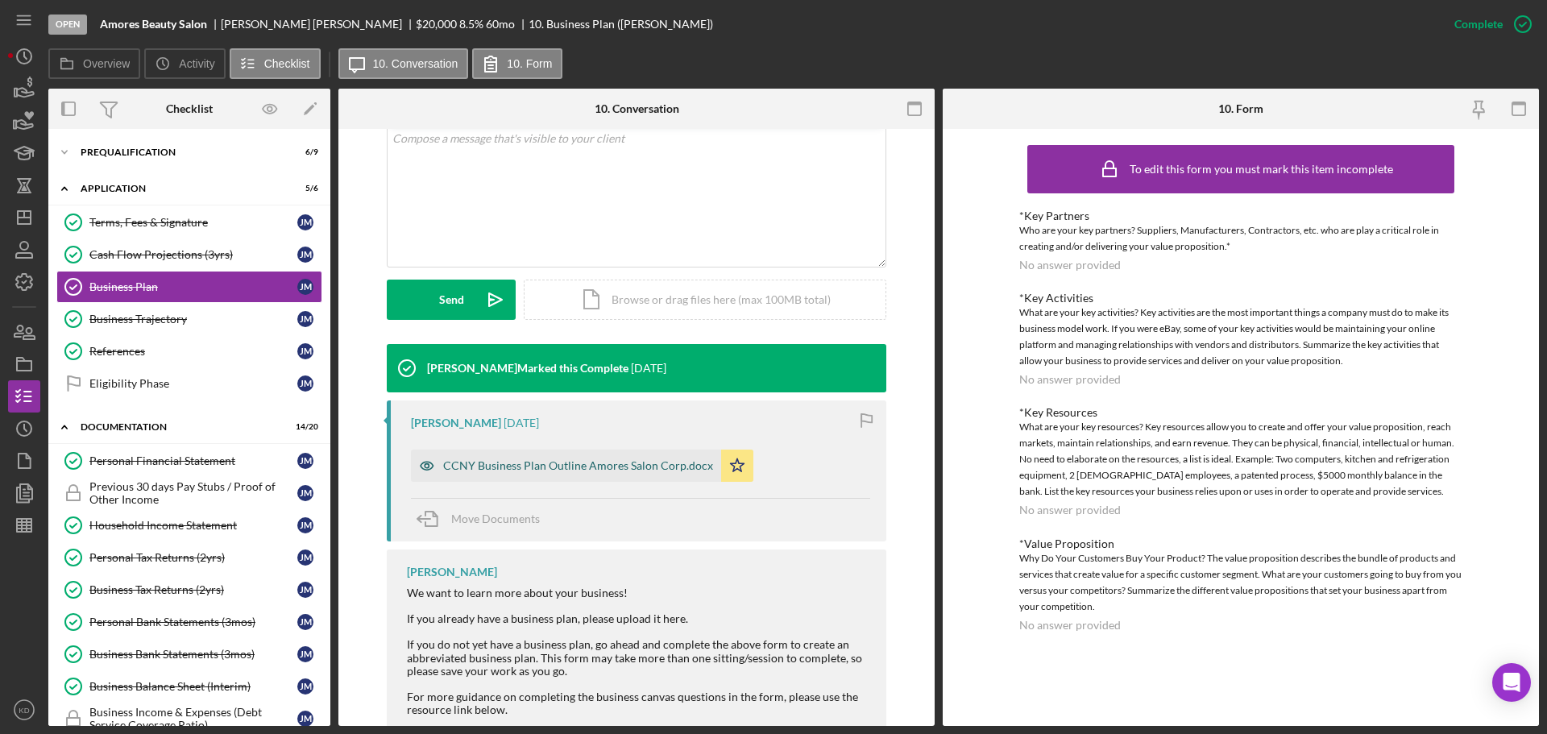
click at [489, 459] on div "CCNY Business Plan Outline Amores Salon Corp.docx" at bounding box center [578, 465] width 270 height 13
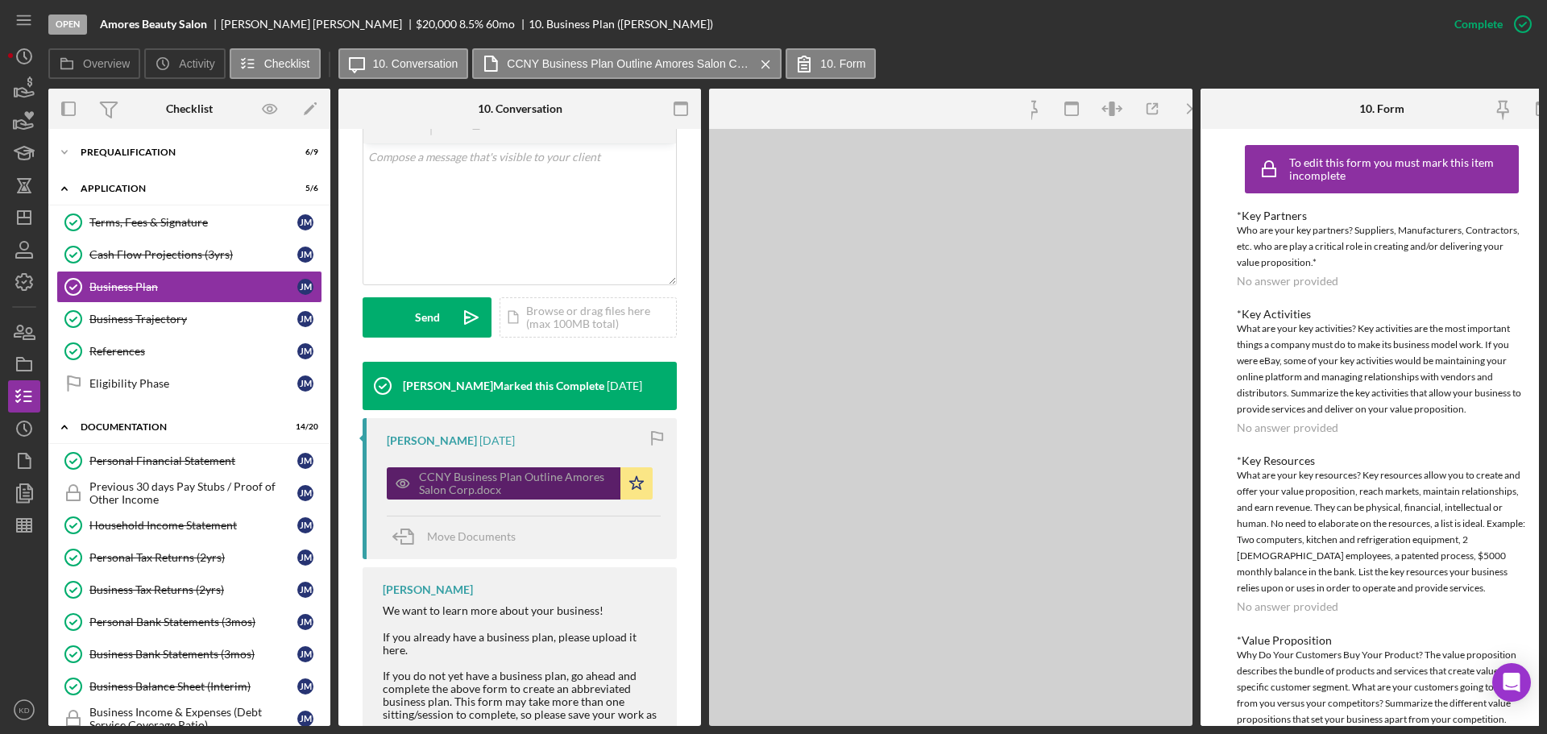
scroll to position [341, 0]
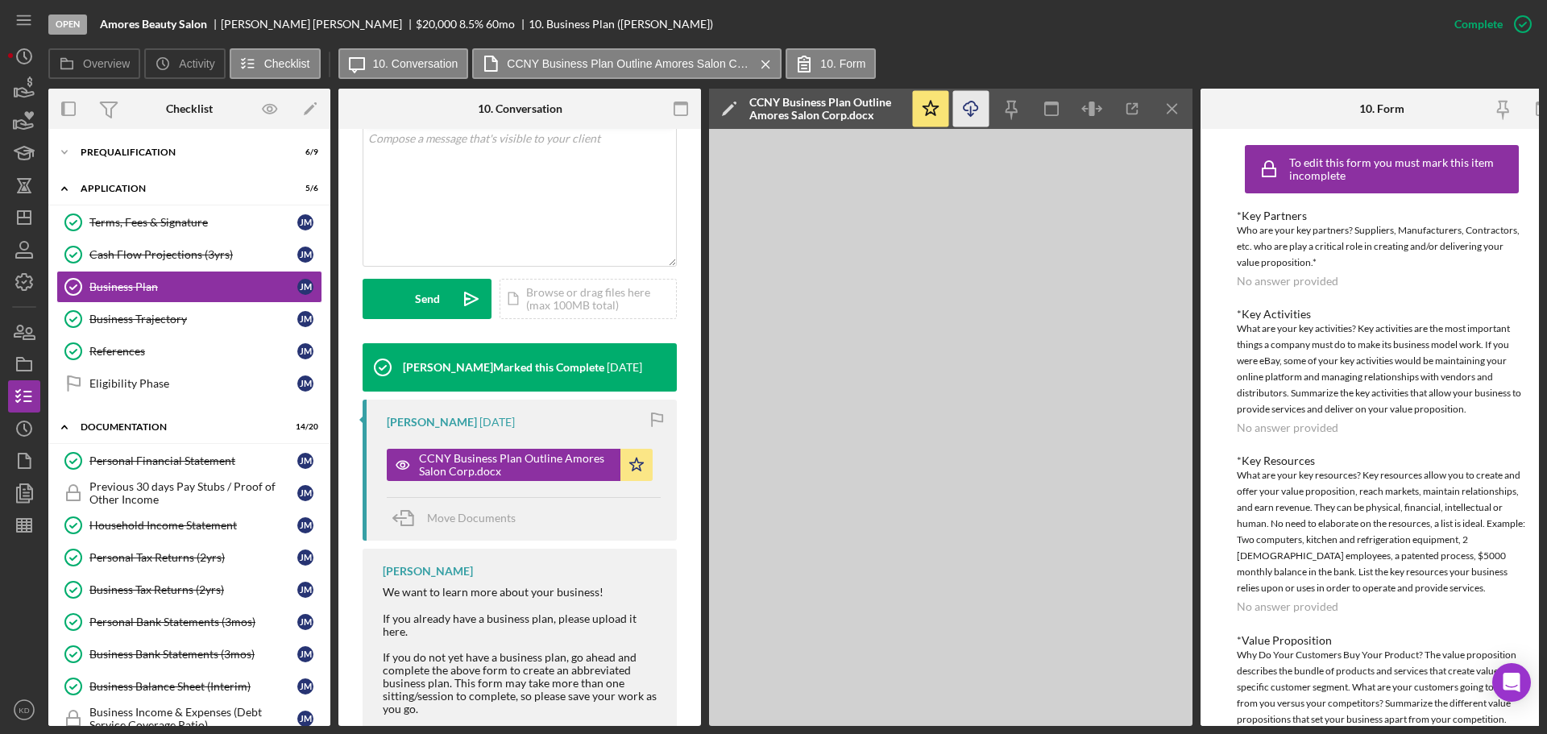
click at [973, 105] on icon "Icon/Download" at bounding box center [971, 109] width 36 height 36
drag, startPoint x: 138, startPoint y: 458, endPoint x: 146, endPoint y: 458, distance: 8.1
click at [139, 458] on div "Personal Financial Statement" at bounding box center [193, 460] width 208 height 13
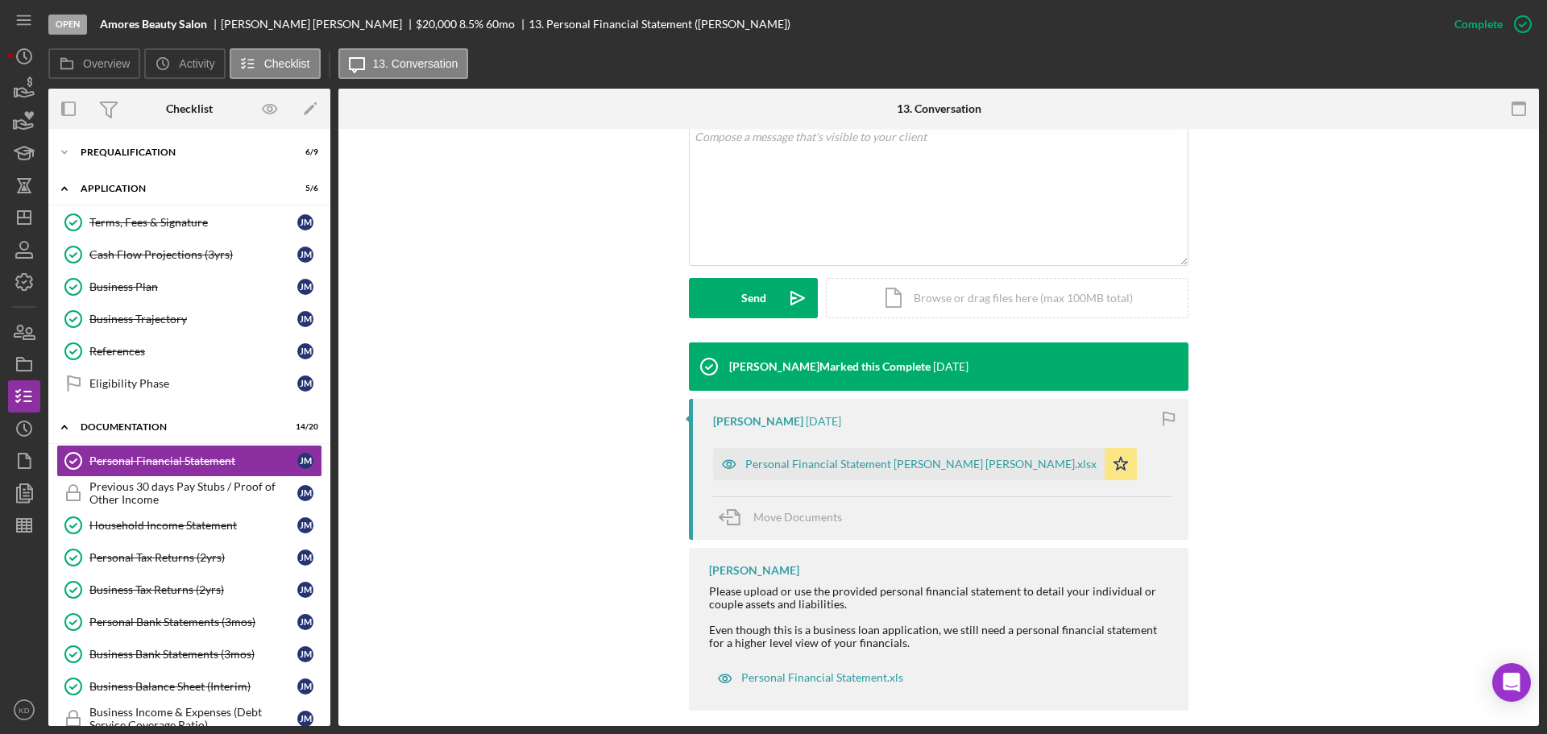
scroll to position [341, 0]
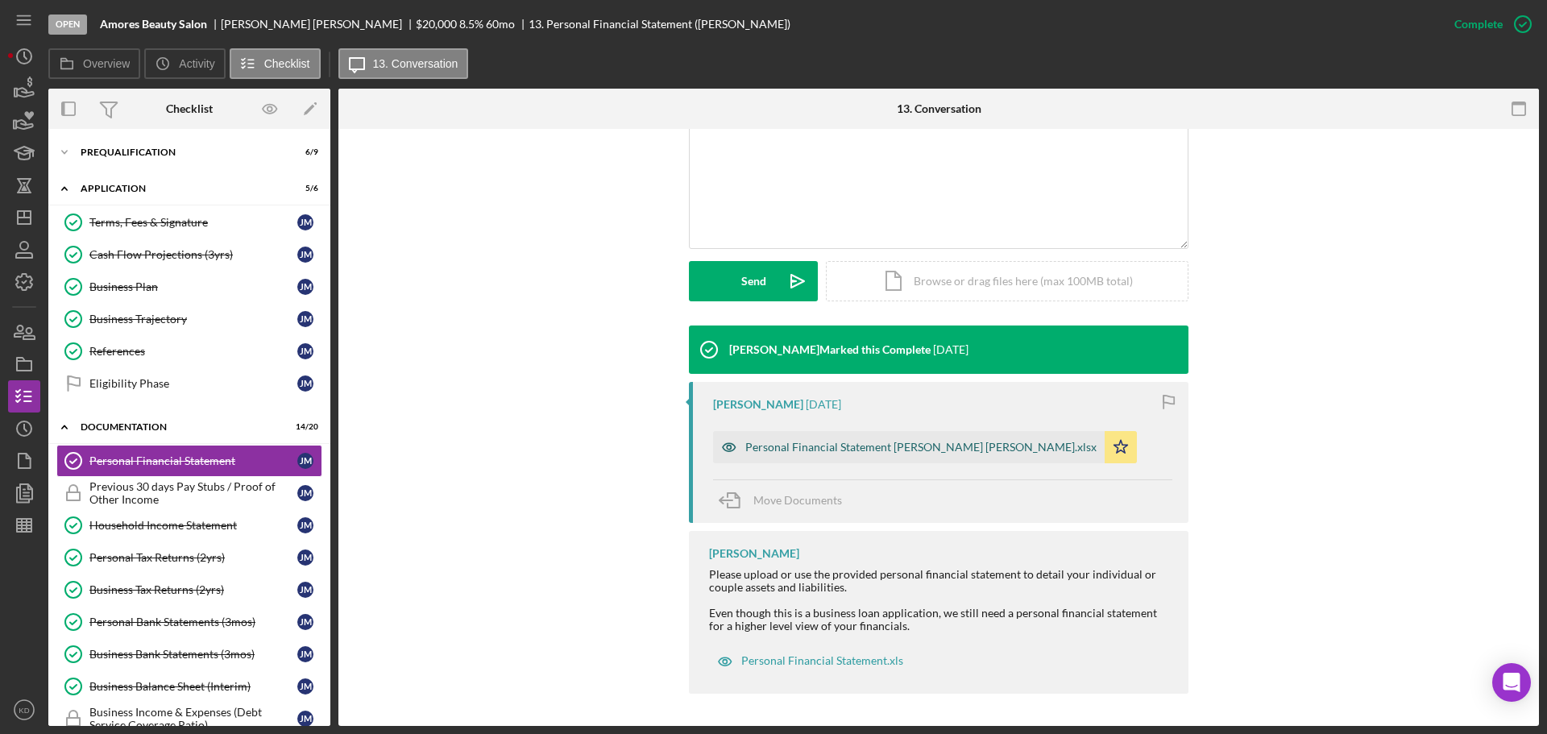
click at [844, 446] on div "Personal Financial Statement [PERSON_NAME] [PERSON_NAME].xlsx" at bounding box center [920, 447] width 351 height 13
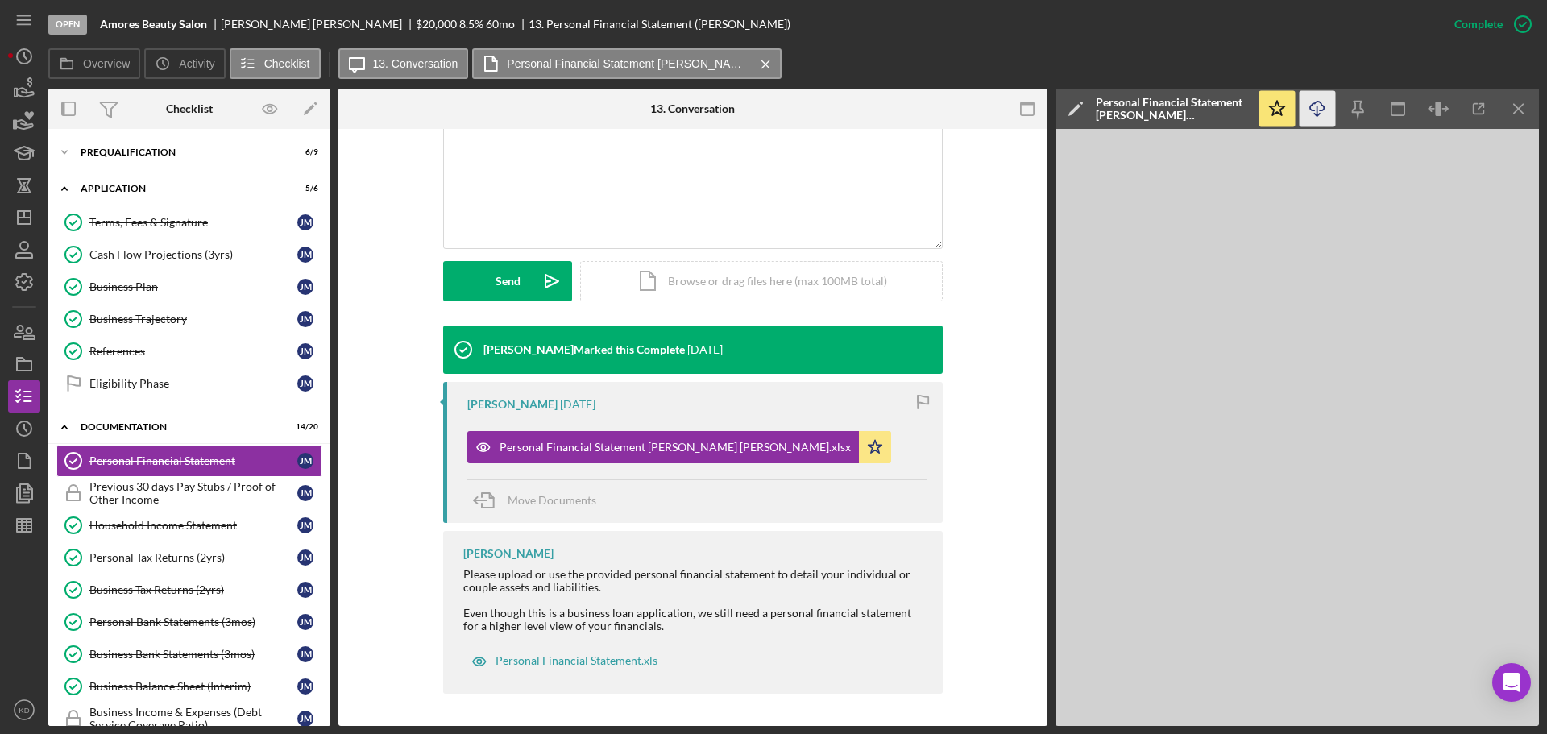
click at [1310, 106] on icon "button" at bounding box center [1317, 105] width 14 height 9
click at [130, 524] on div "Household Income Statement" at bounding box center [193, 525] width 208 height 13
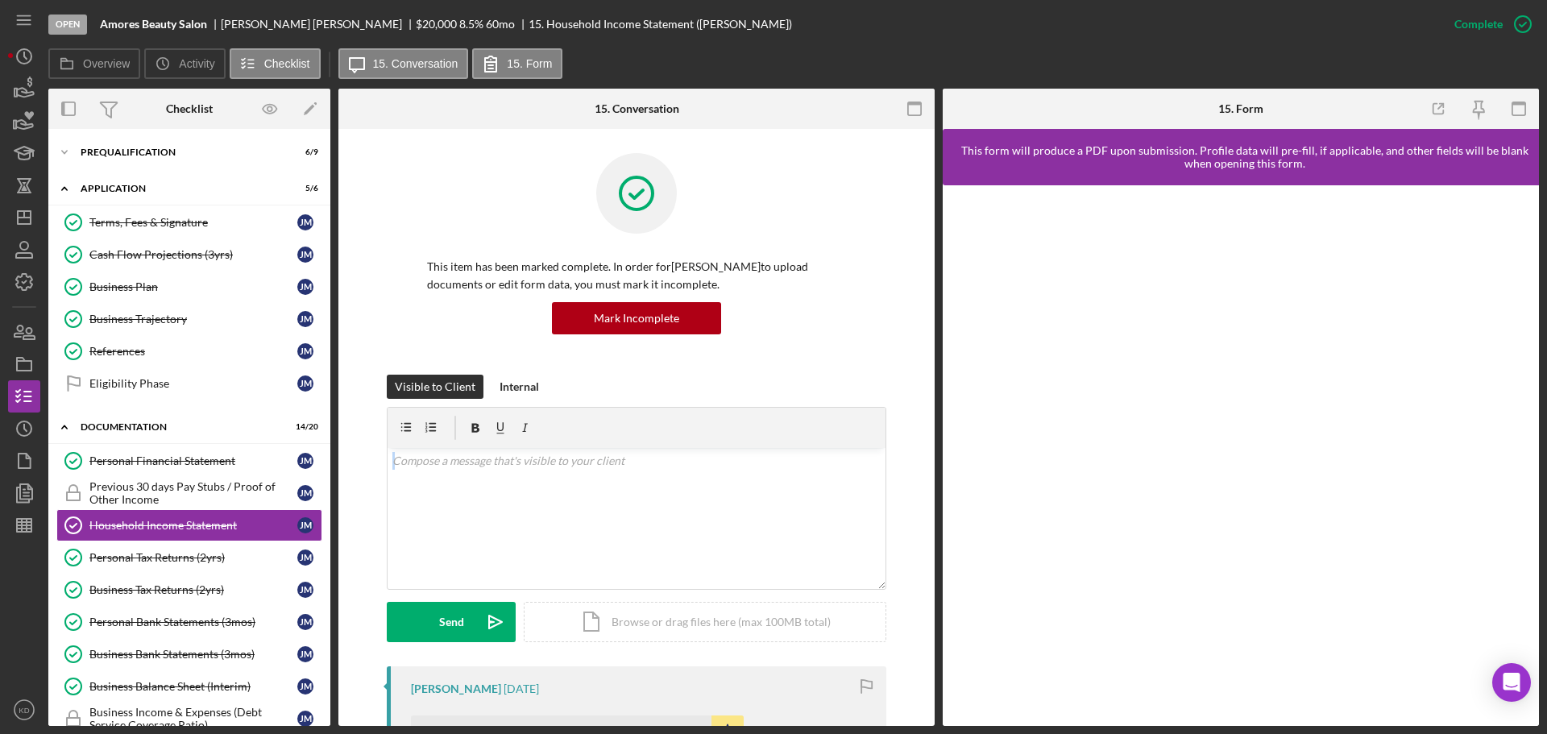
drag, startPoint x: 929, startPoint y: 422, endPoint x: 934, endPoint y: 526, distance: 104.1
click at [934, 526] on div "Overview Internal Workflow Stage Open Icon/Dropdown Arrow Archive (can unarchiv…" at bounding box center [793, 407] width 1490 height 637
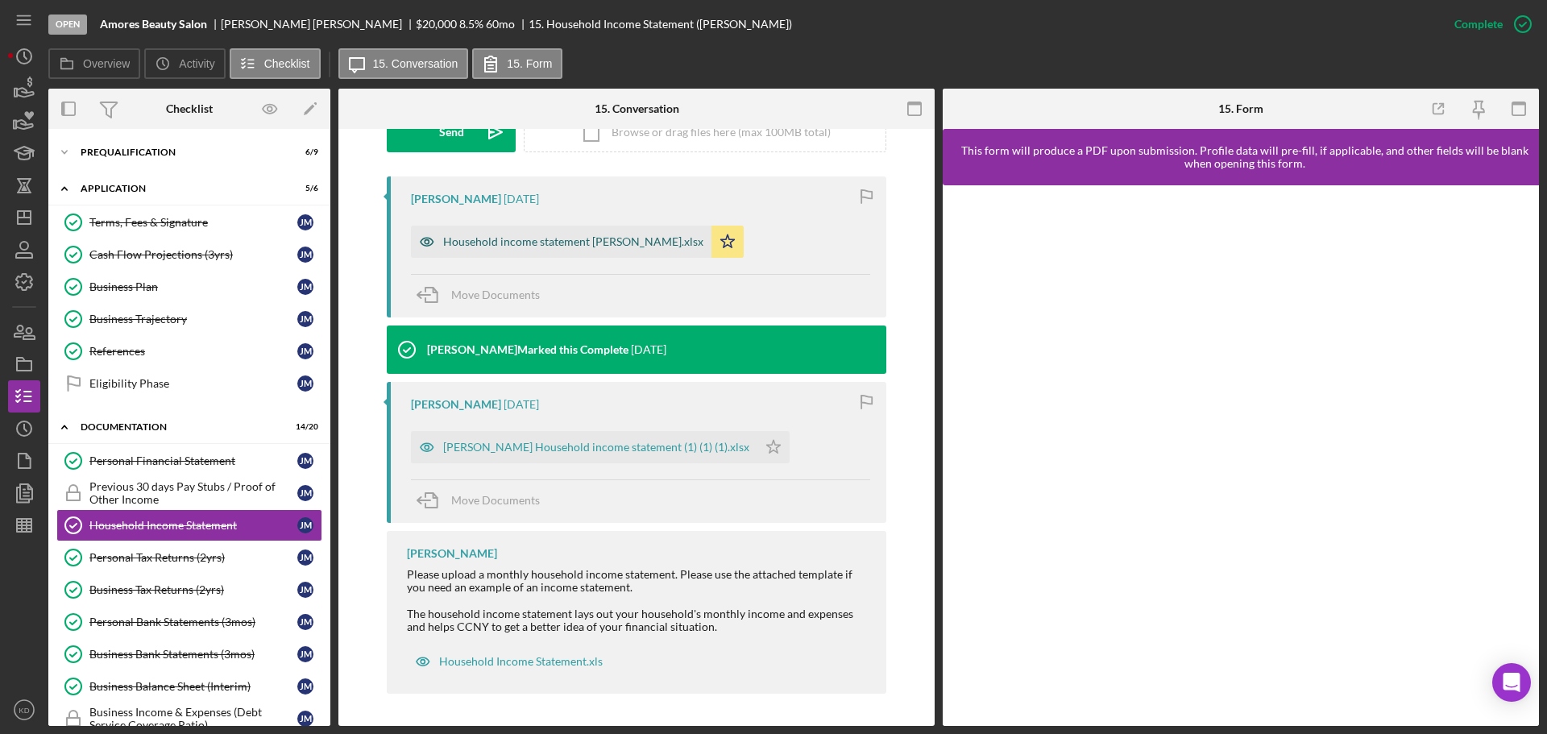
click at [564, 235] on div "Household income statement [PERSON_NAME].xlsx" at bounding box center [573, 241] width 260 height 13
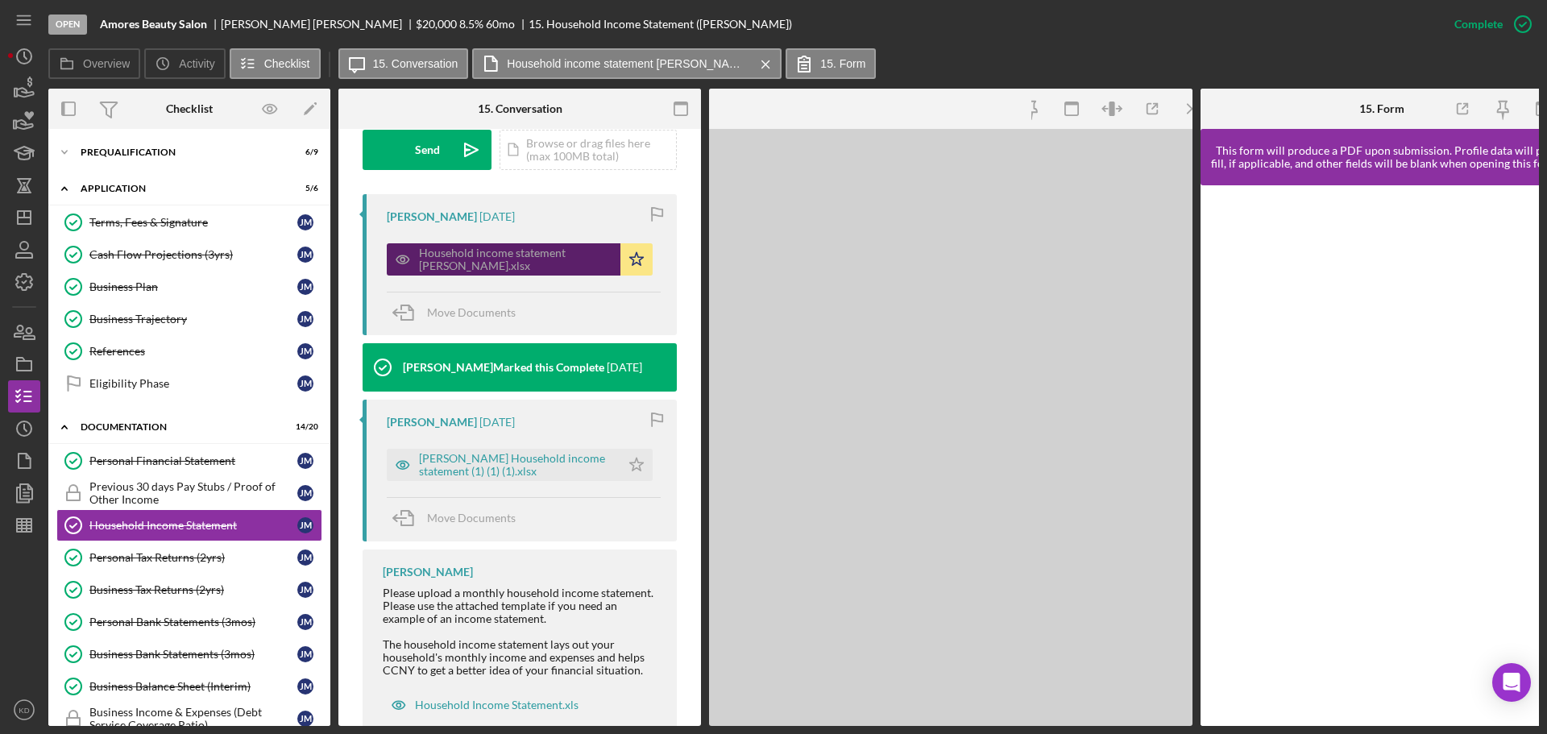
scroll to position [507, 0]
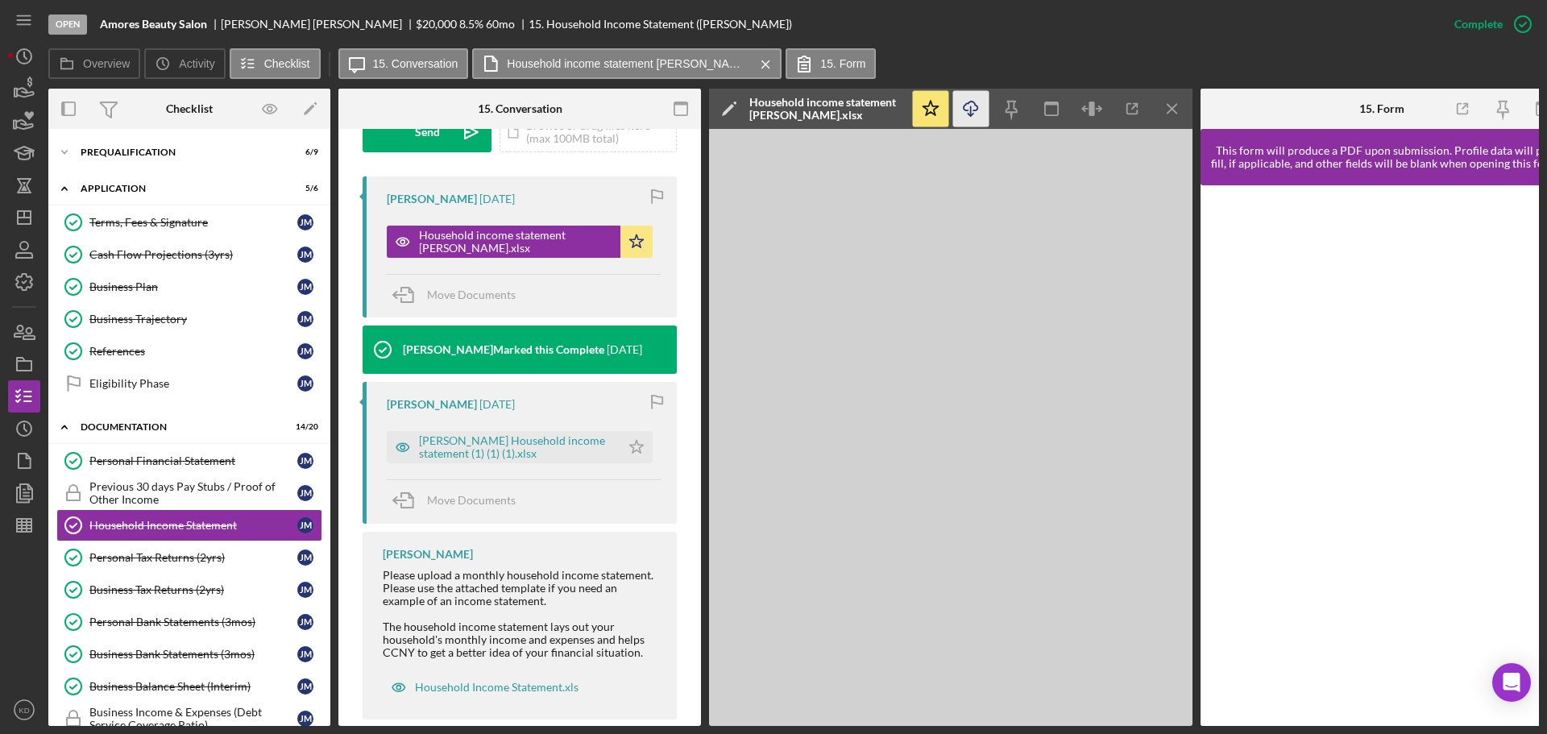
click at [964, 102] on icon "Icon/Download" at bounding box center [971, 109] width 36 height 36
click at [150, 556] on div "Personal Tax Returns (2yrs)" at bounding box center [193, 557] width 208 height 13
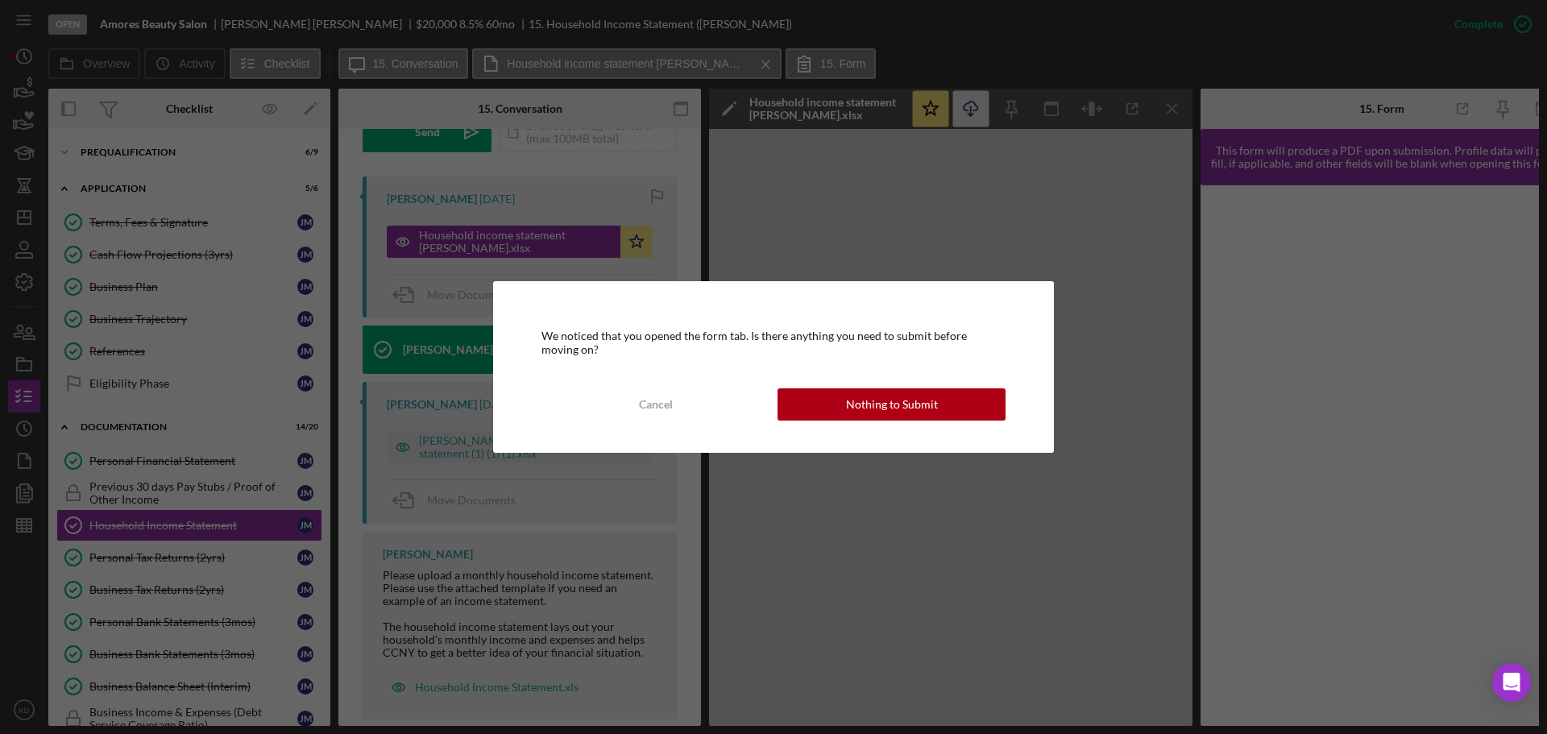
drag, startPoint x: 925, startPoint y: 406, endPoint x: 862, endPoint y: 364, distance: 75.5
click at [925, 404] on div "Nothing to Submit" at bounding box center [892, 404] width 92 height 32
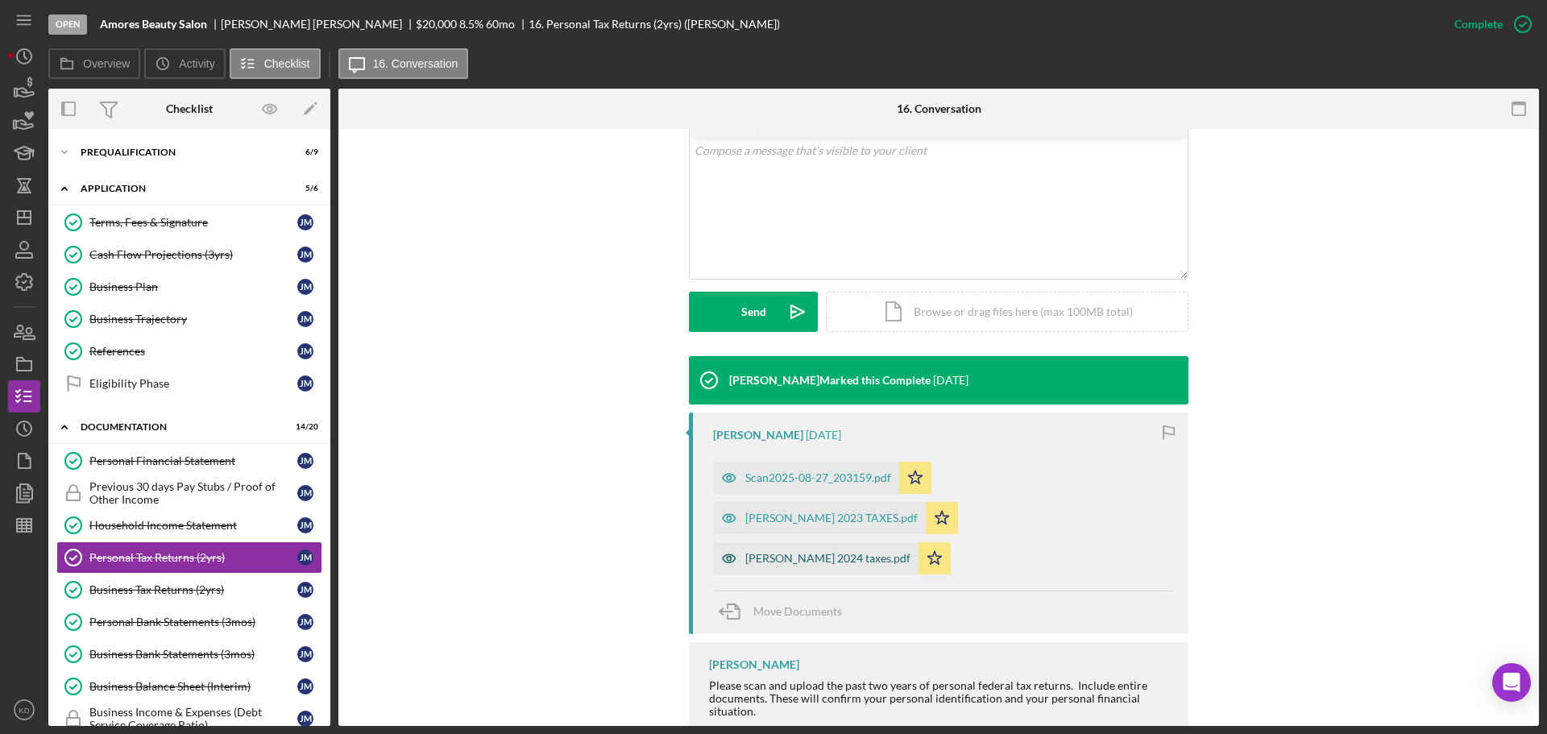
scroll to position [314, 0]
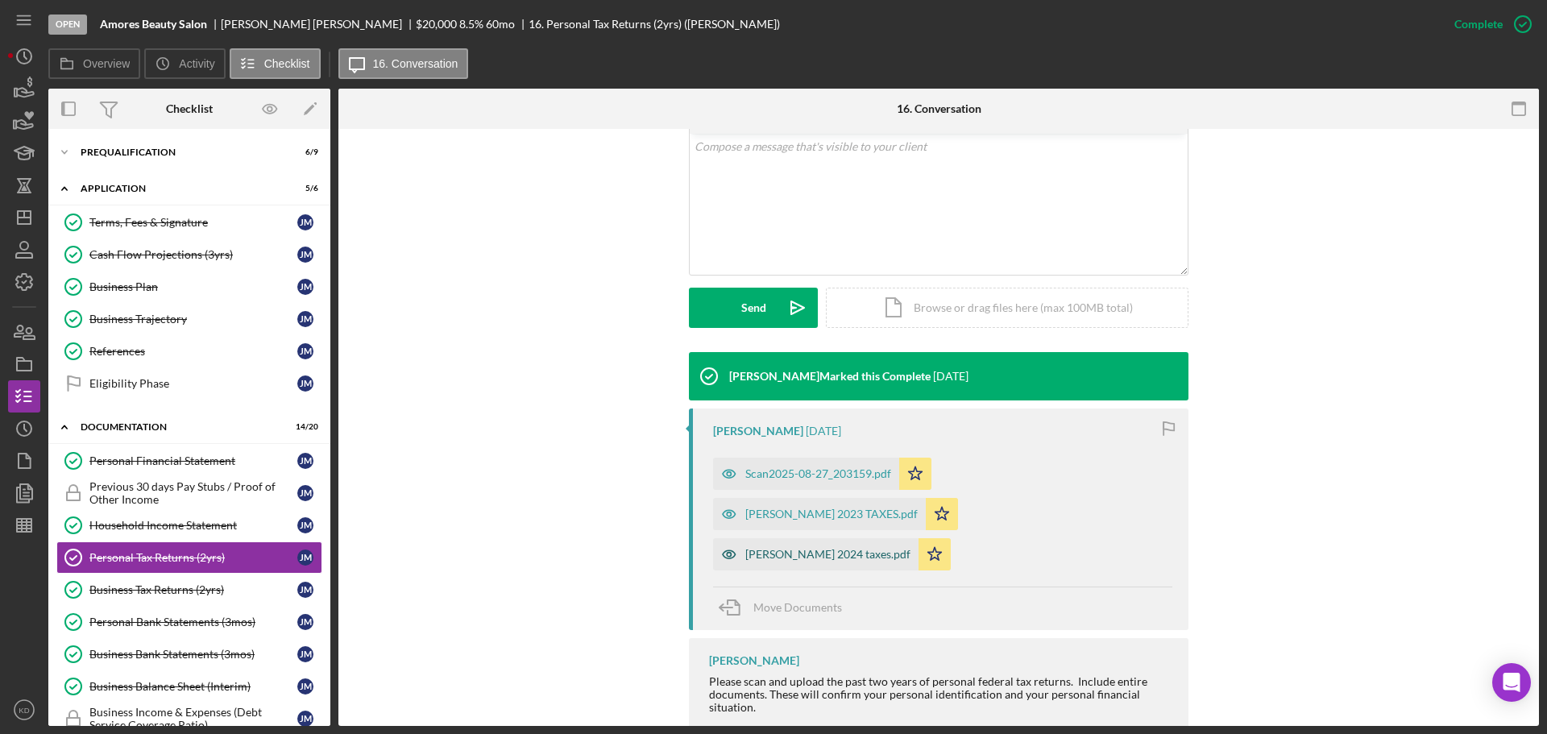
click at [809, 548] on div "[PERSON_NAME] 2024 taxes.pdf" at bounding box center [827, 554] width 165 height 13
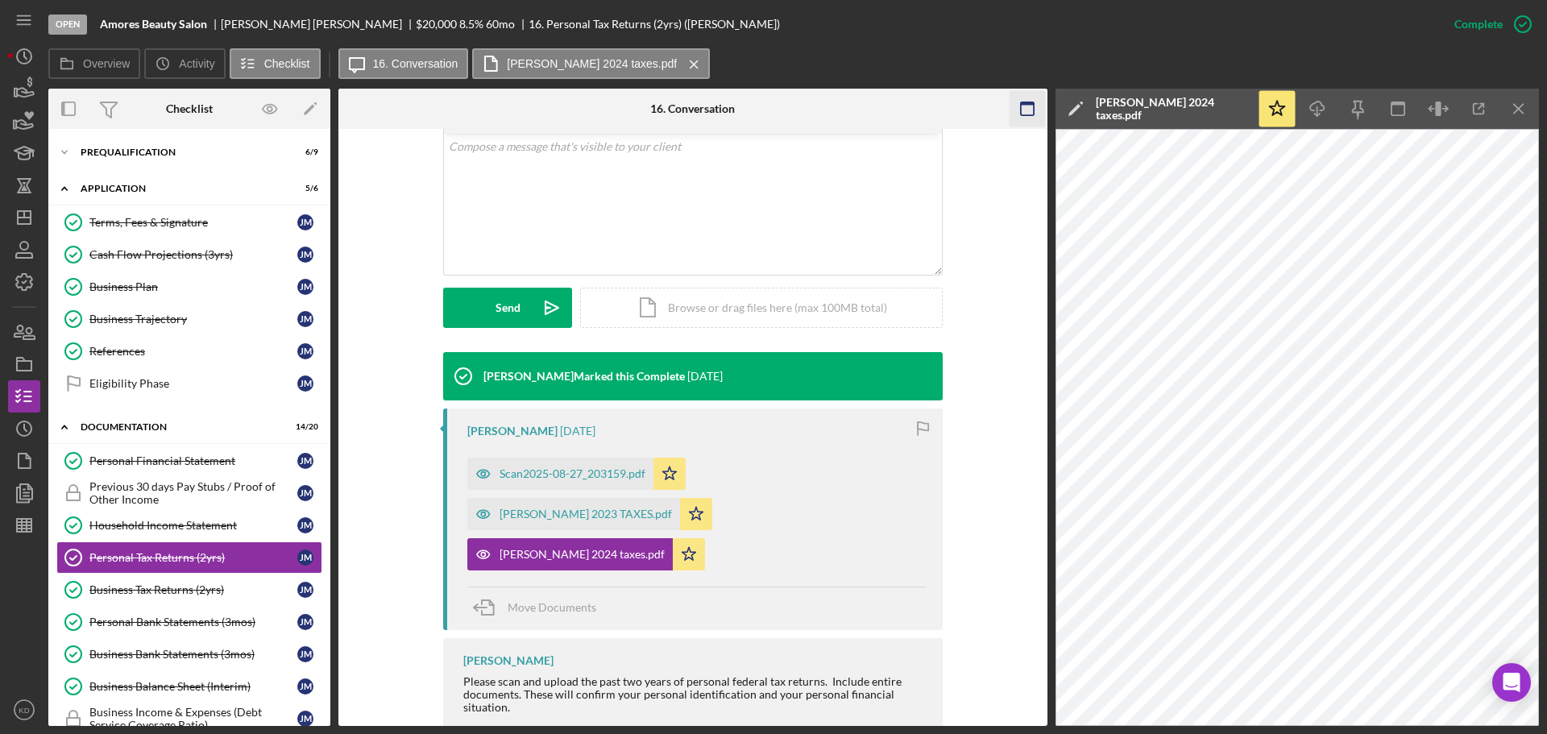
click at [1521, 106] on icon "Icon/Menu Close" at bounding box center [1519, 109] width 36 height 36
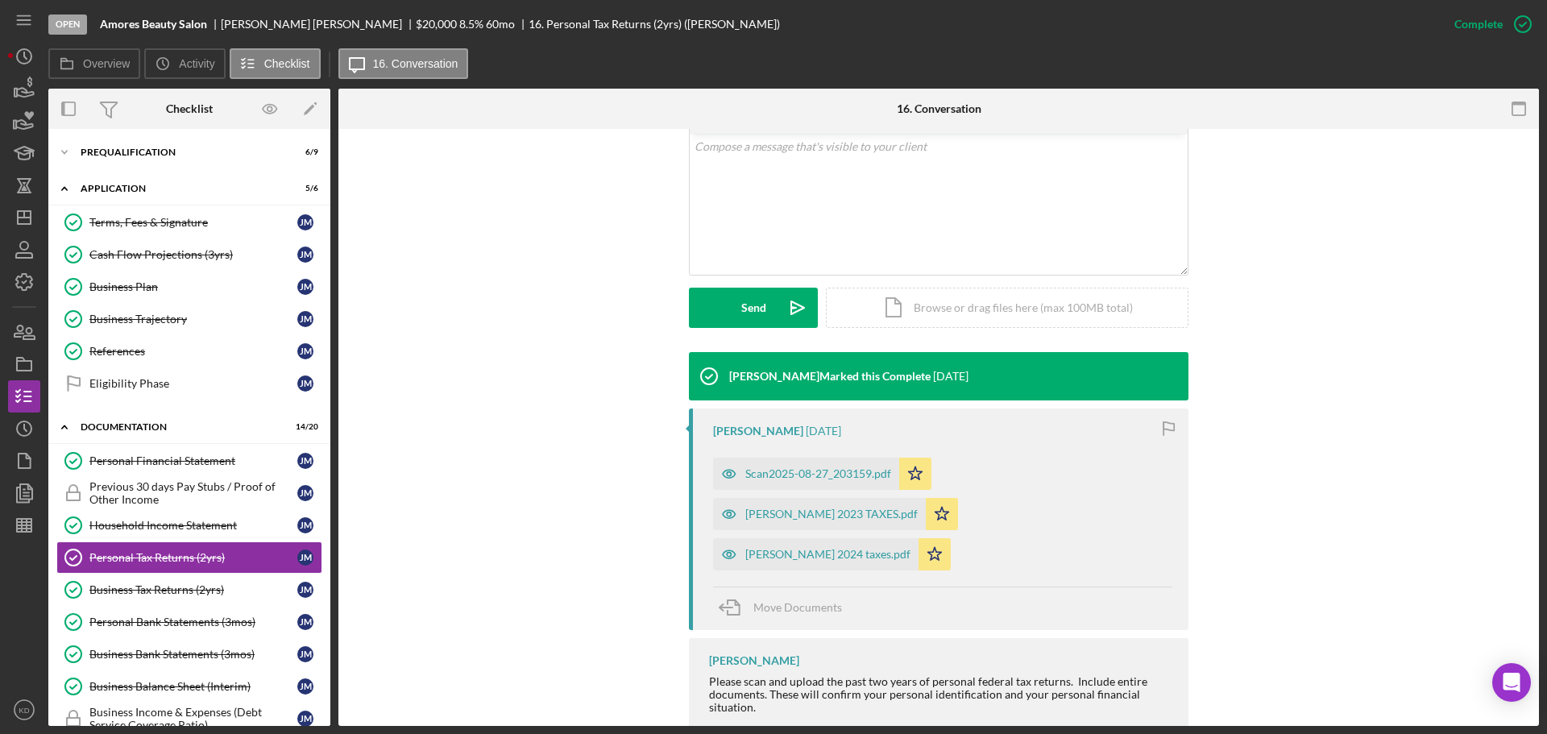
click at [917, 507] on div "[PERSON_NAME] 2023 TAXES.pdf" at bounding box center [831, 513] width 172 height 13
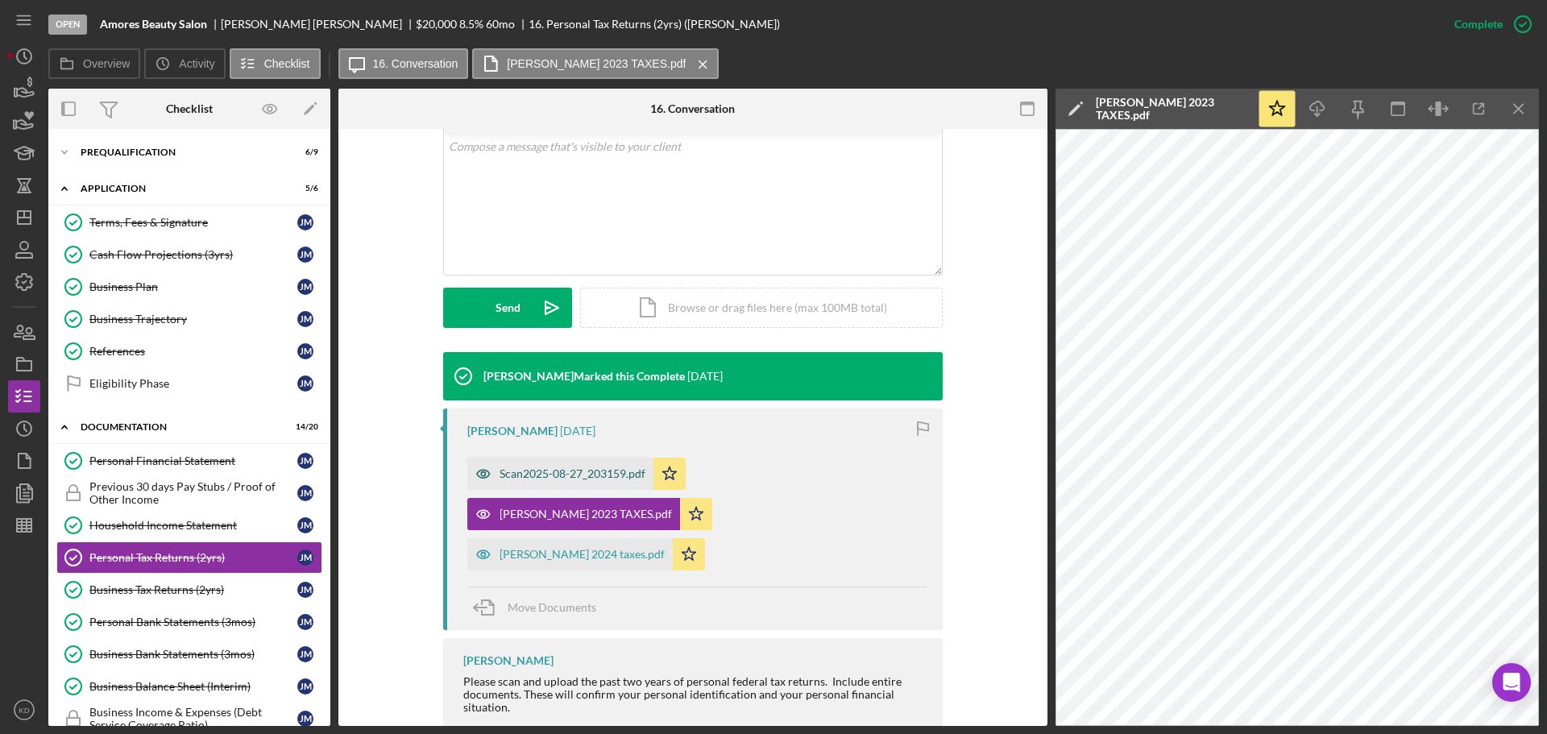
click at [536, 477] on div "Scan2025-08-27_203159.pdf" at bounding box center [572, 473] width 146 height 13
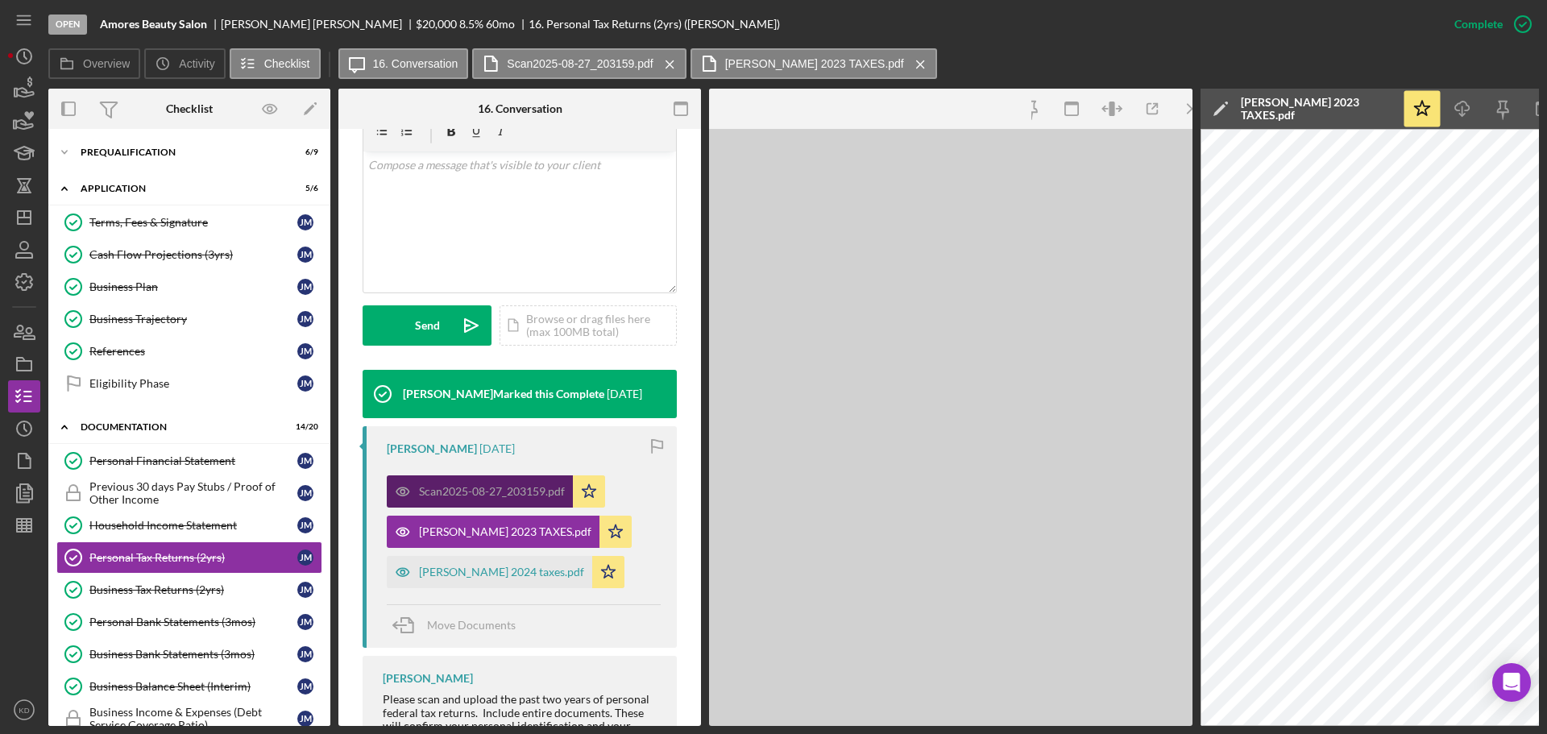
scroll to position [332, 0]
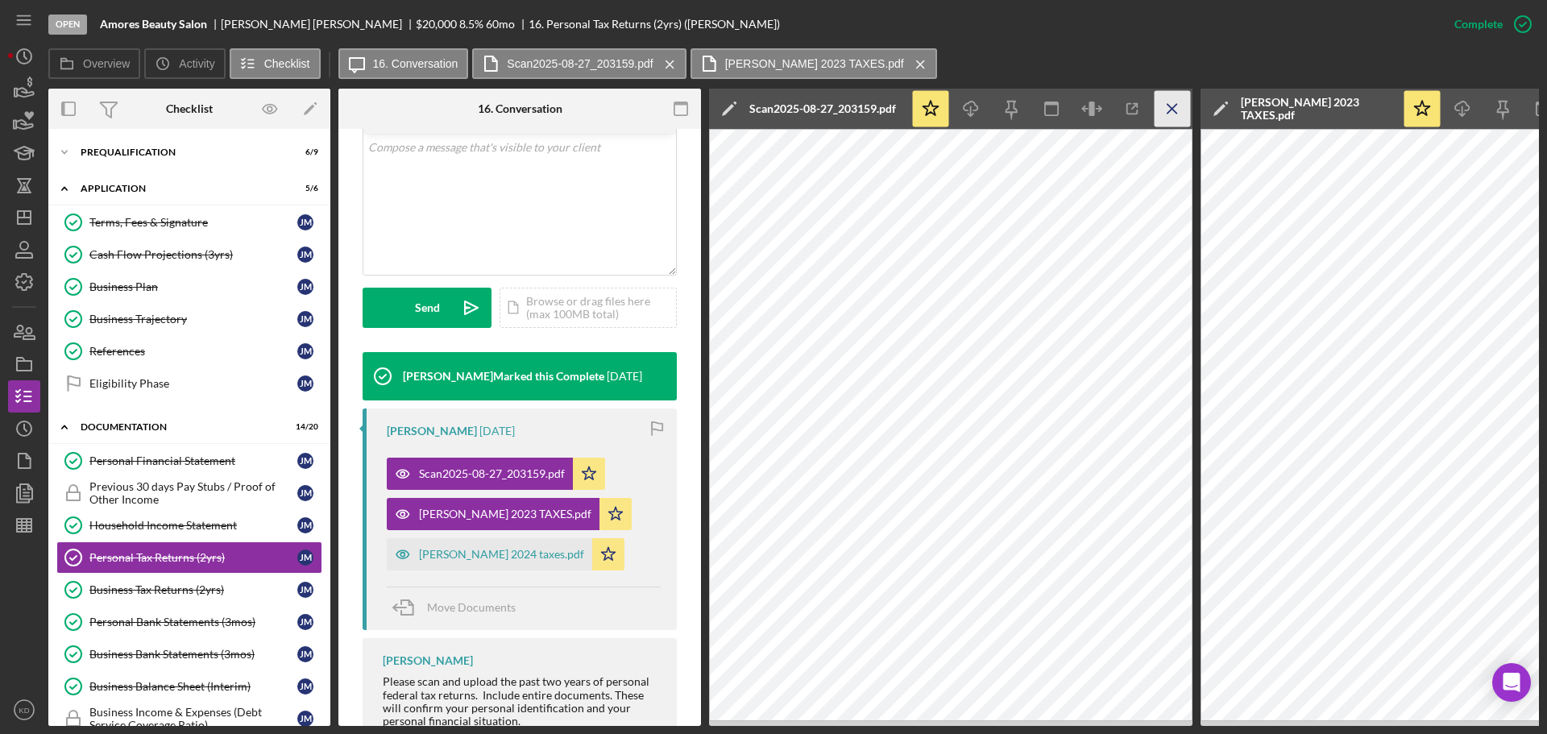
click at [1175, 110] on icon "Icon/Menu Close" at bounding box center [1172, 109] width 36 height 36
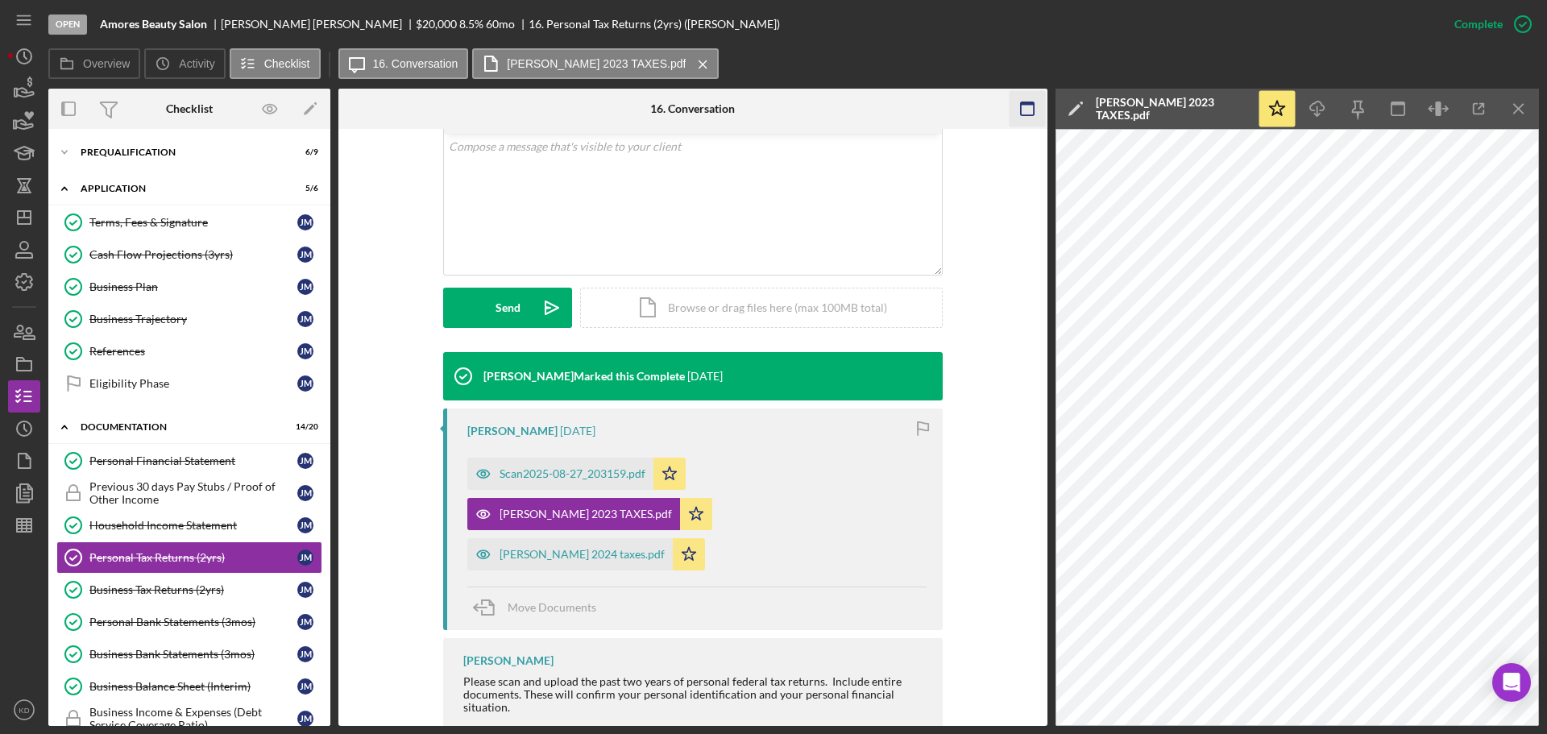
click at [1514, 118] on icon "Icon/Menu Close" at bounding box center [1519, 109] width 36 height 36
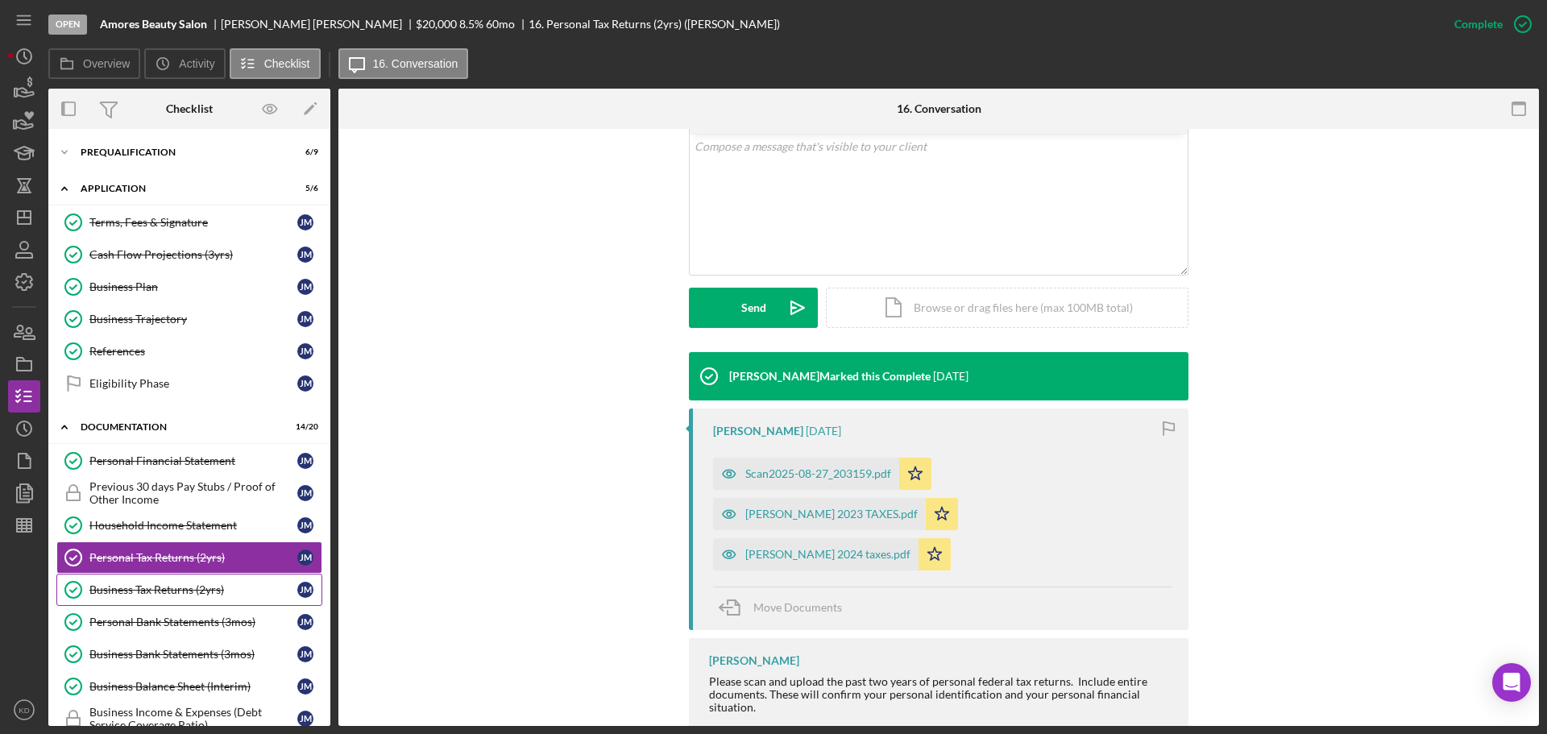
click at [104, 586] on div "Business Tax Returns (2yrs)" at bounding box center [193, 589] width 208 height 13
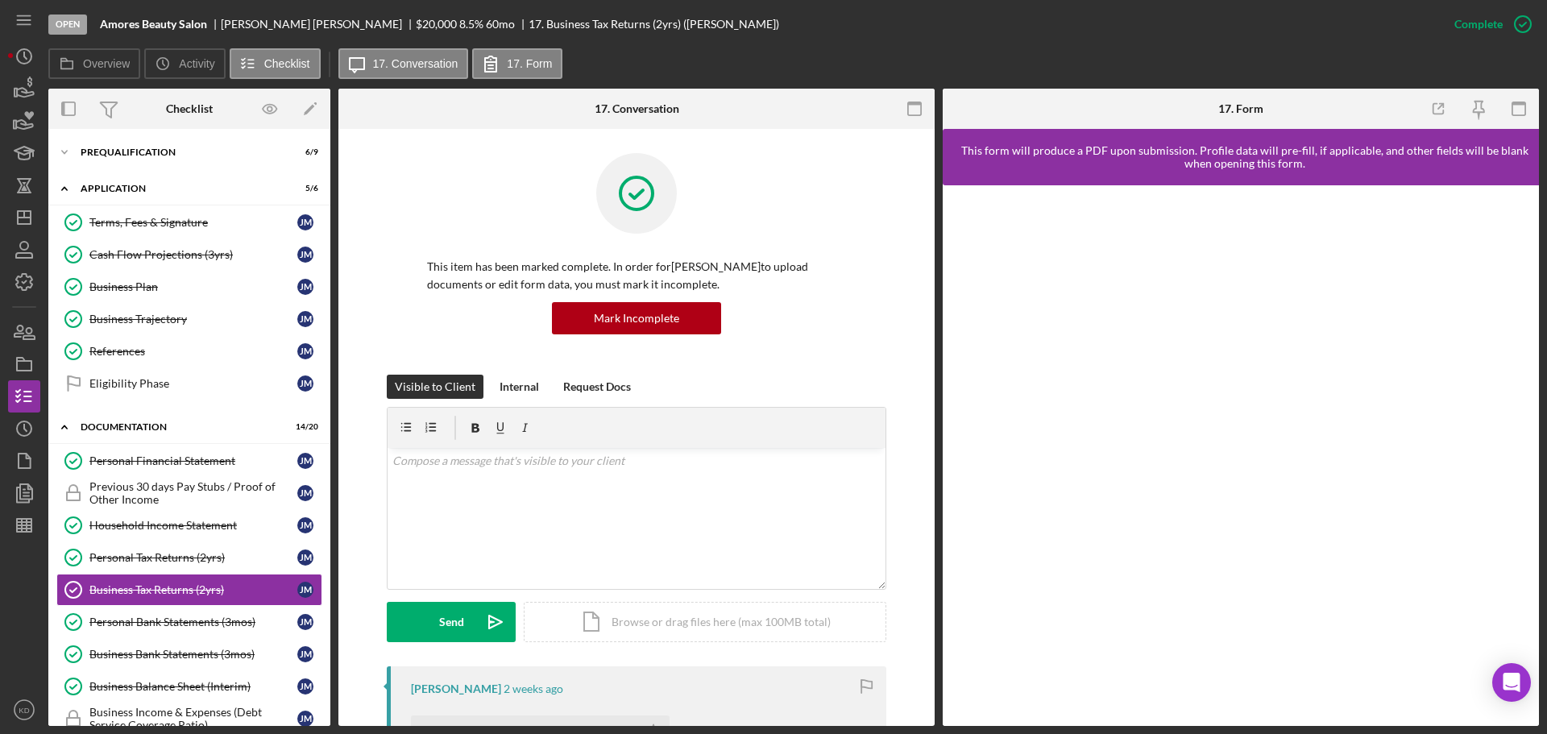
click at [935, 518] on div "Overview Internal Workflow Stage Open Icon/Dropdown Arrow Archive (can unarchiv…" at bounding box center [793, 407] width 1490 height 637
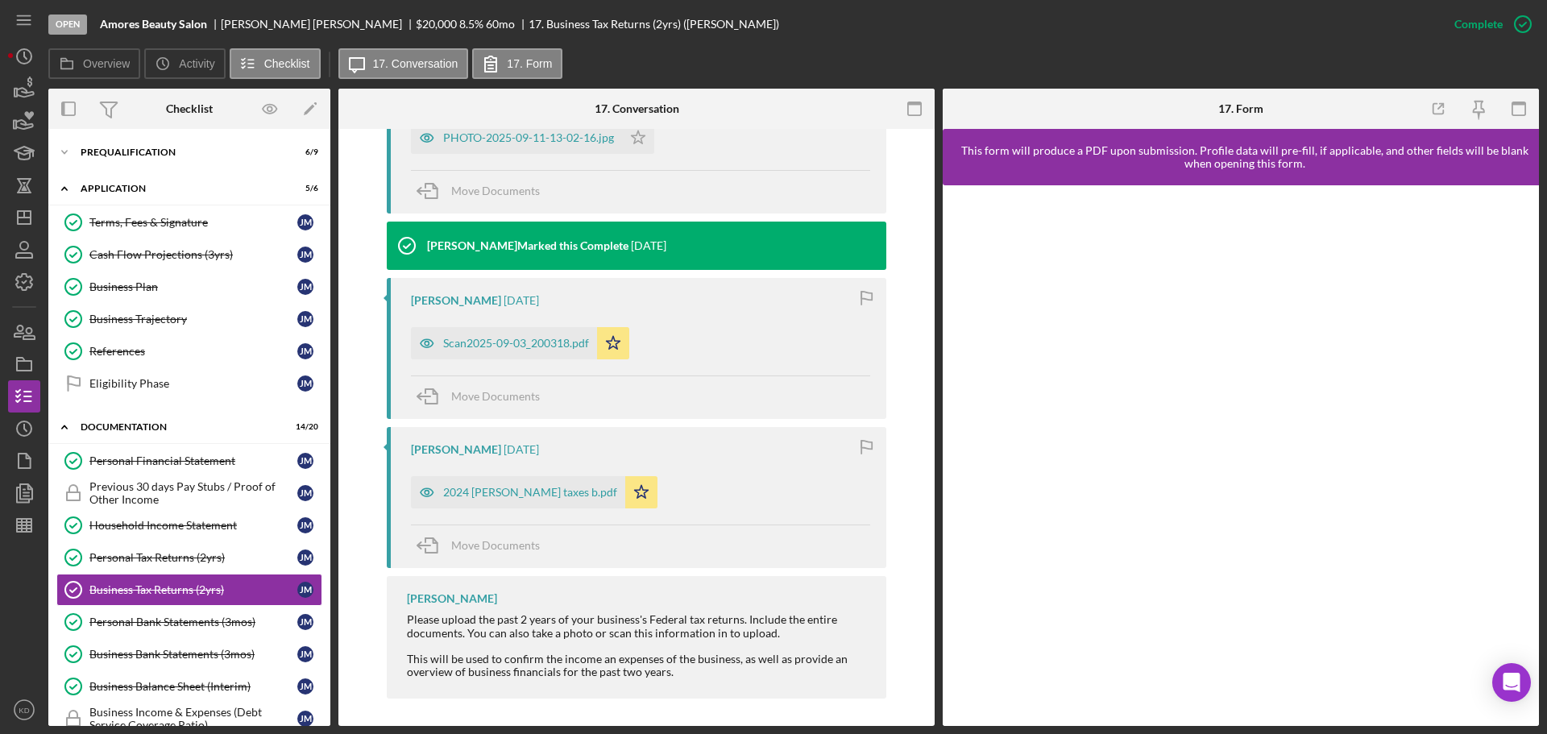
scroll to position [1404, 0]
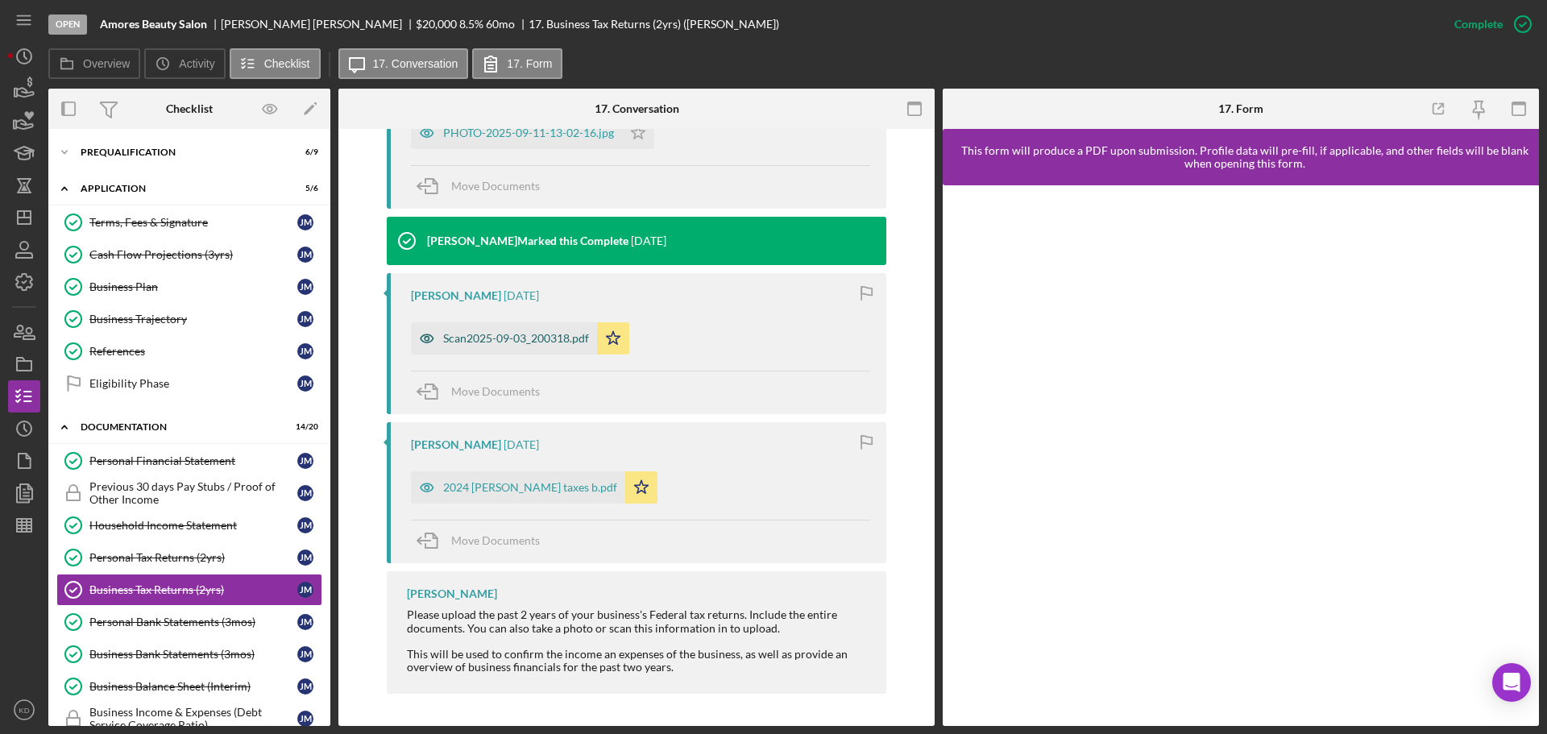
click at [463, 333] on div "Scan2025-09-03_200318.pdf" at bounding box center [516, 338] width 146 height 13
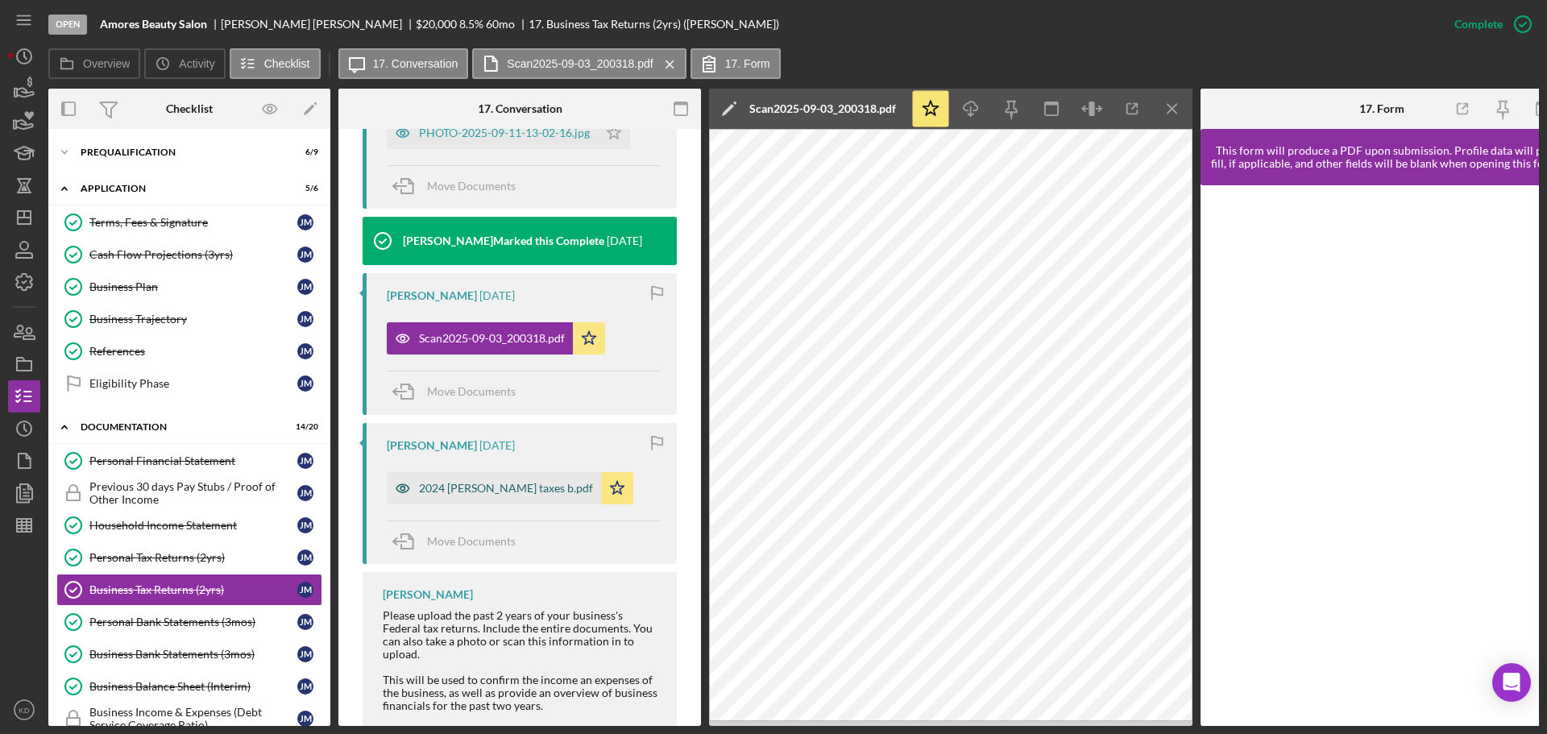
click at [444, 491] on div "2024 [PERSON_NAME] taxes b.pdf" at bounding box center [506, 488] width 174 height 13
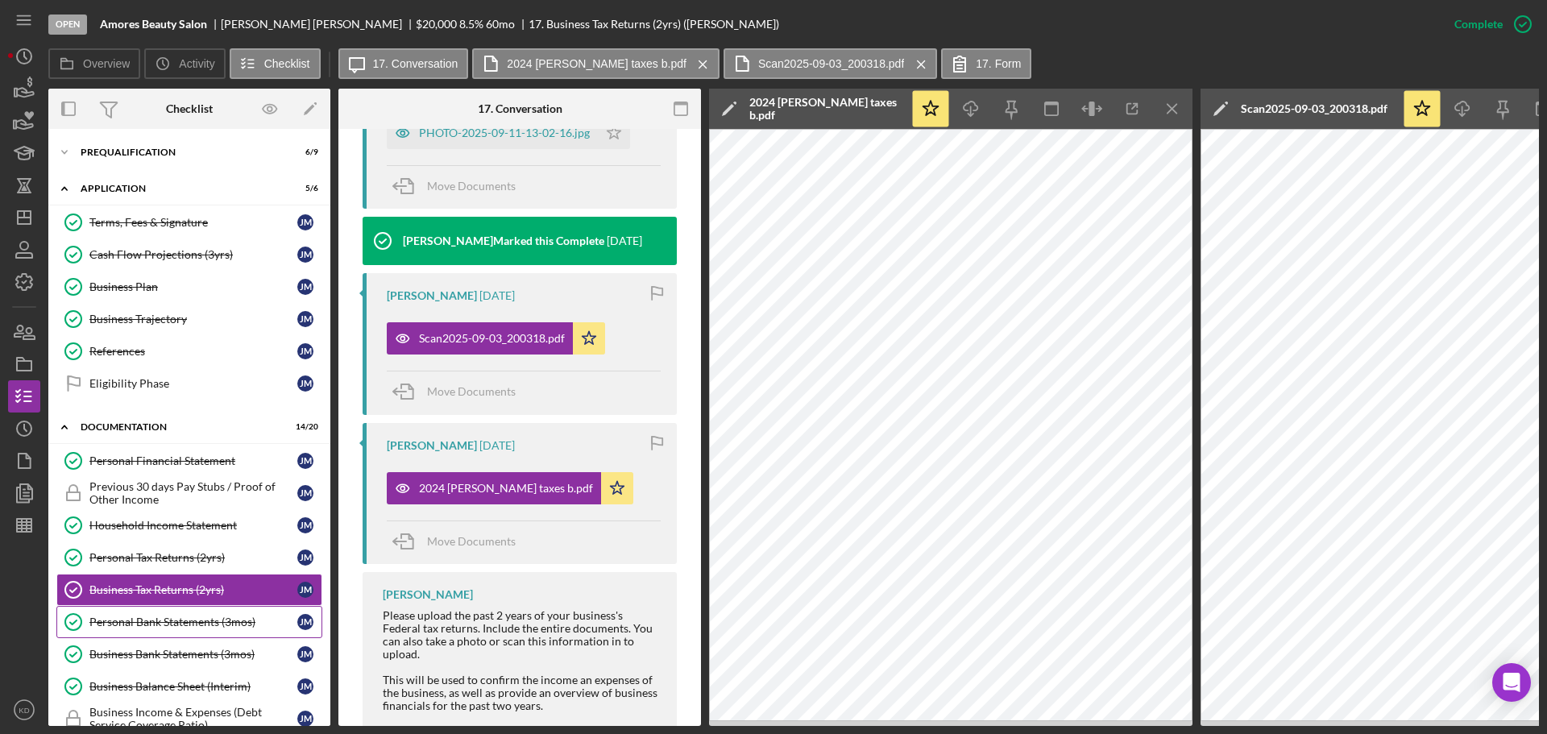
click at [153, 617] on div "Personal Bank Statements (3mos)" at bounding box center [193, 621] width 208 height 13
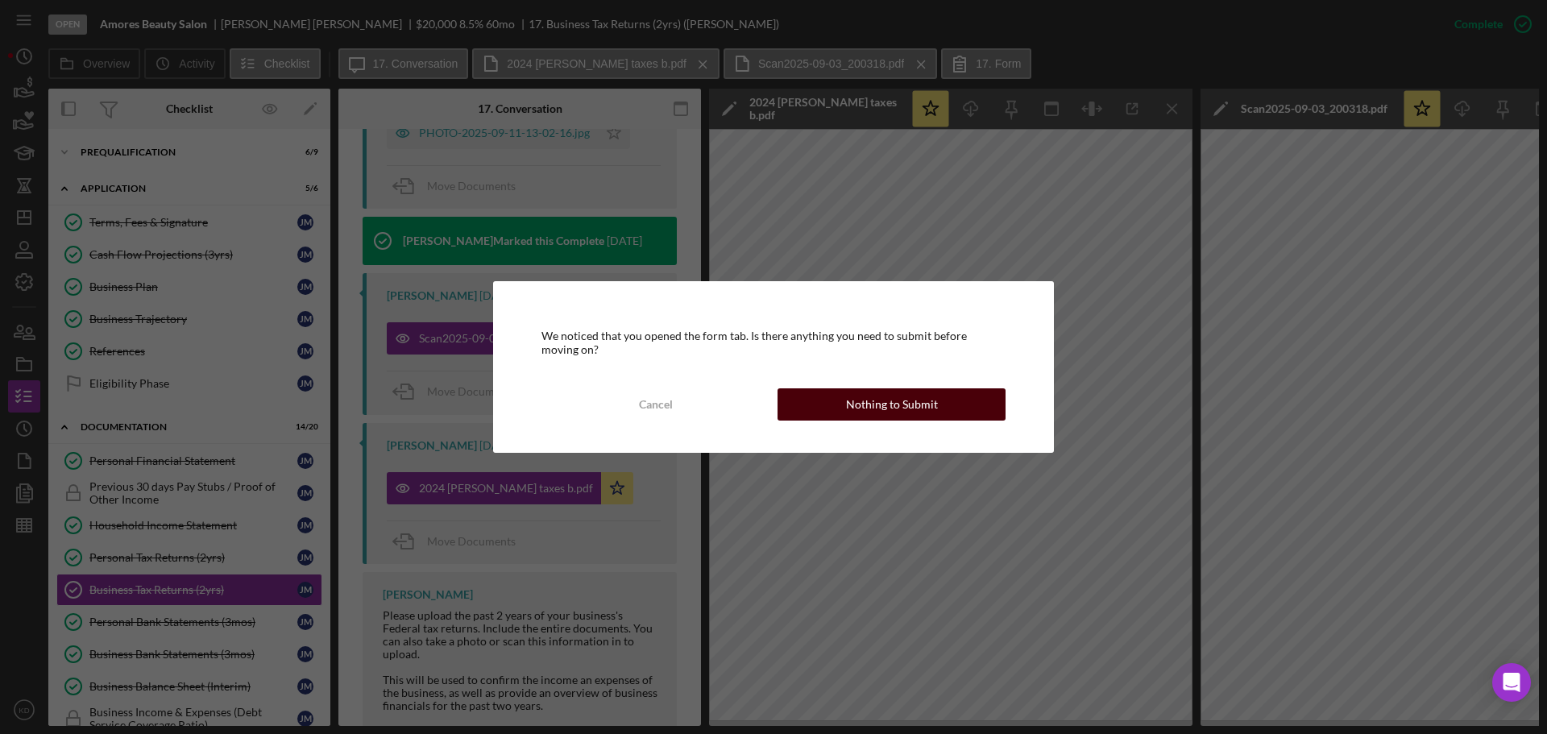
click at [903, 403] on div "Nothing to Submit" at bounding box center [892, 404] width 92 height 32
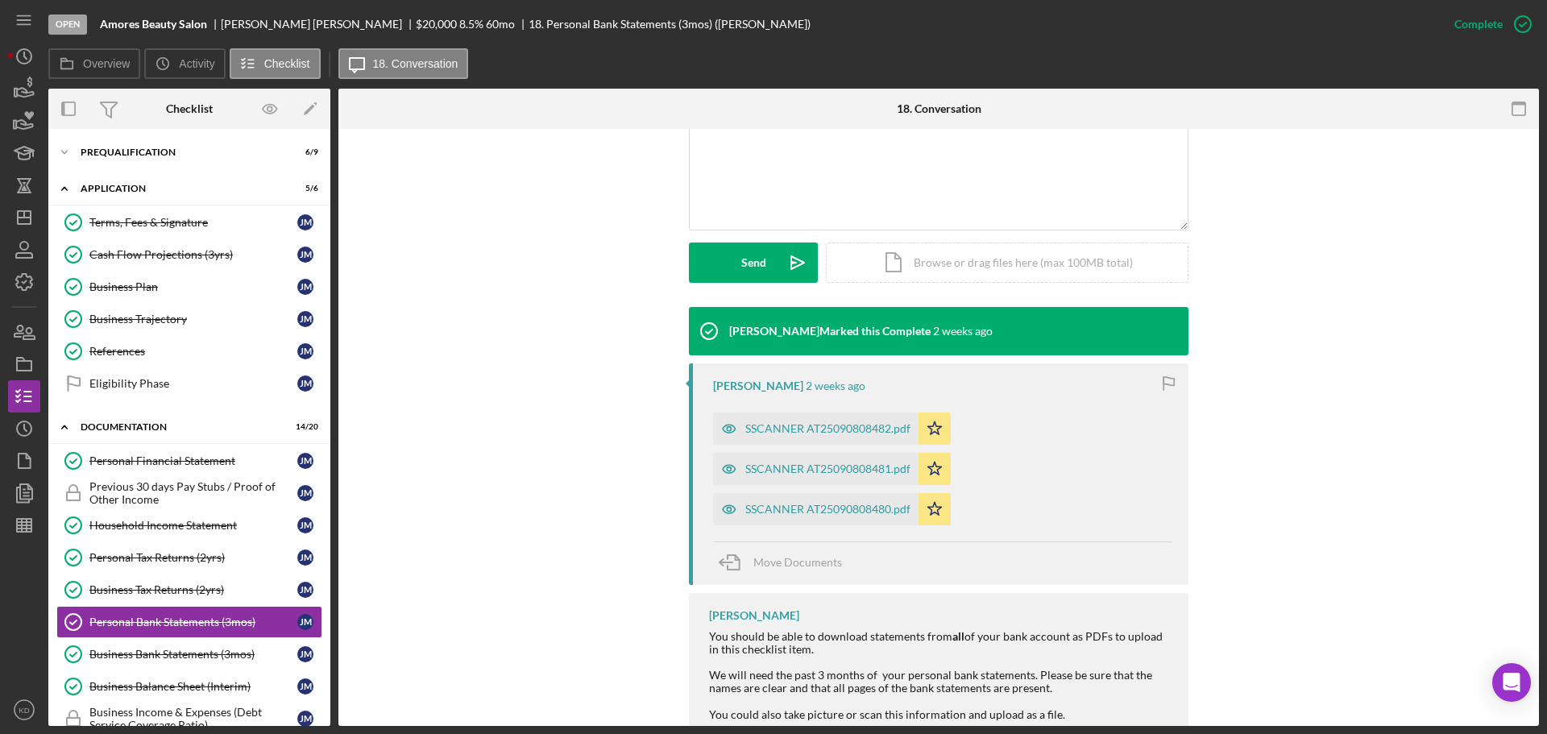
scroll to position [407, 0]
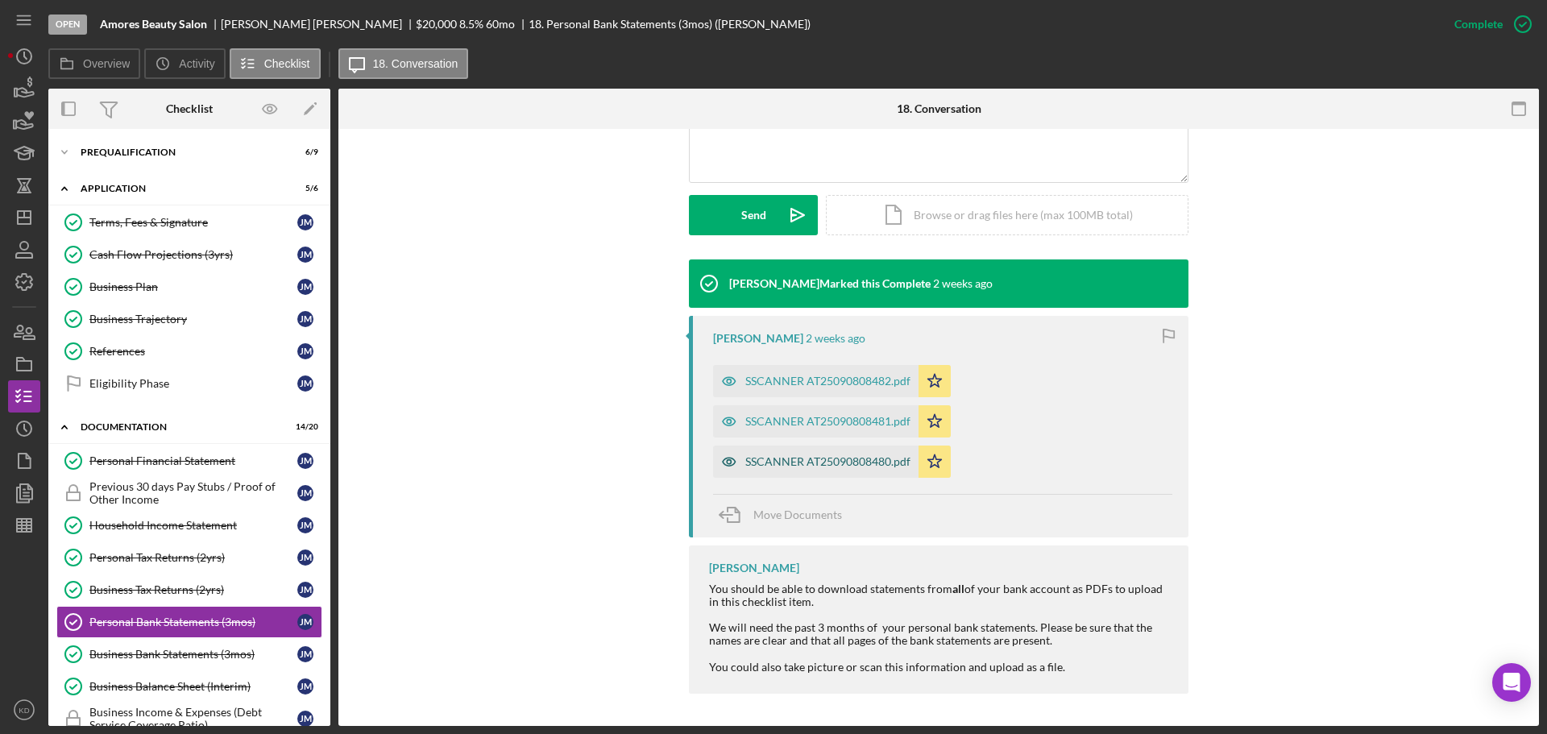
click at [837, 464] on div "SSCANNER AT25090808480.pdf" at bounding box center [827, 461] width 165 height 13
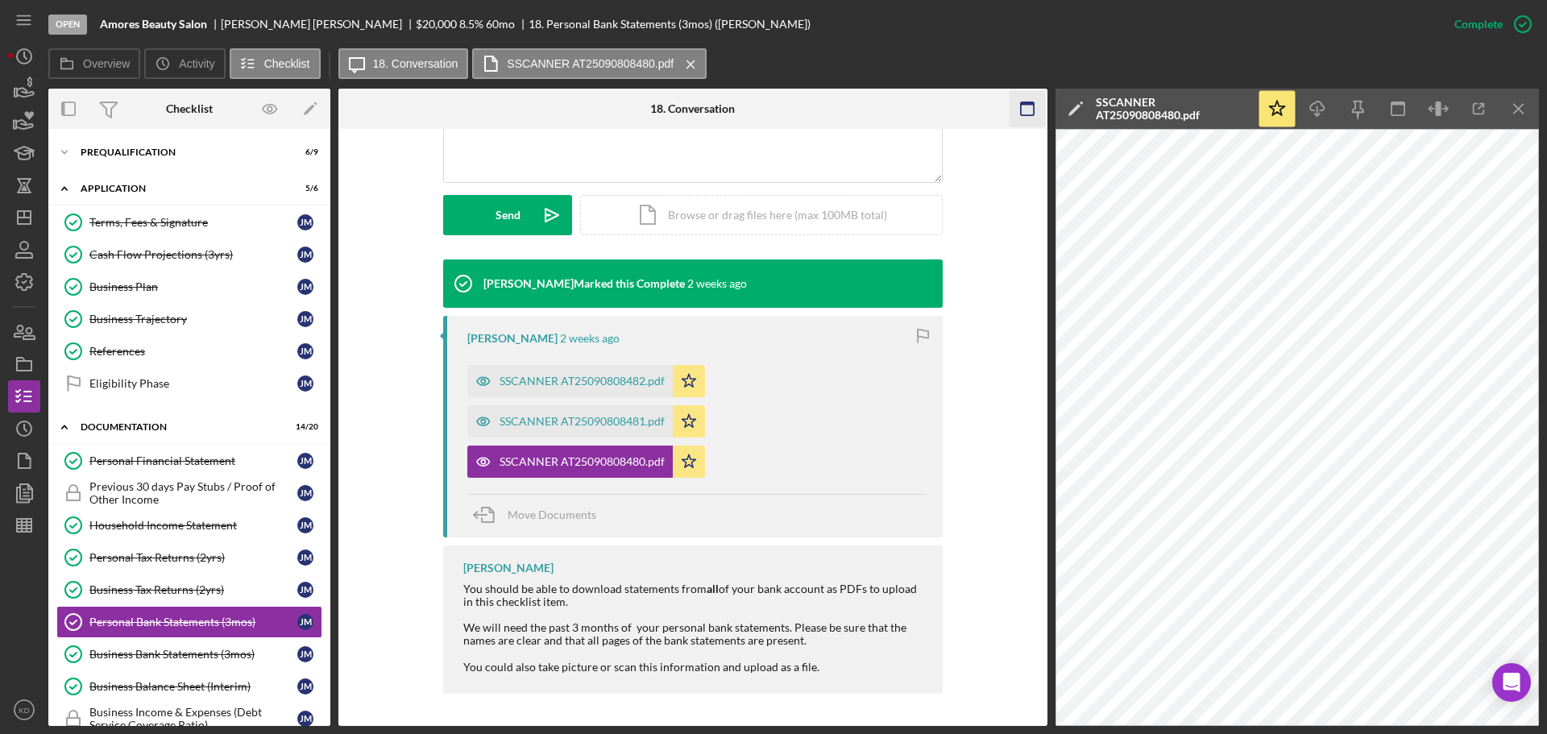
click at [1518, 104] on icon "Icon/Menu Close" at bounding box center [1519, 109] width 36 height 36
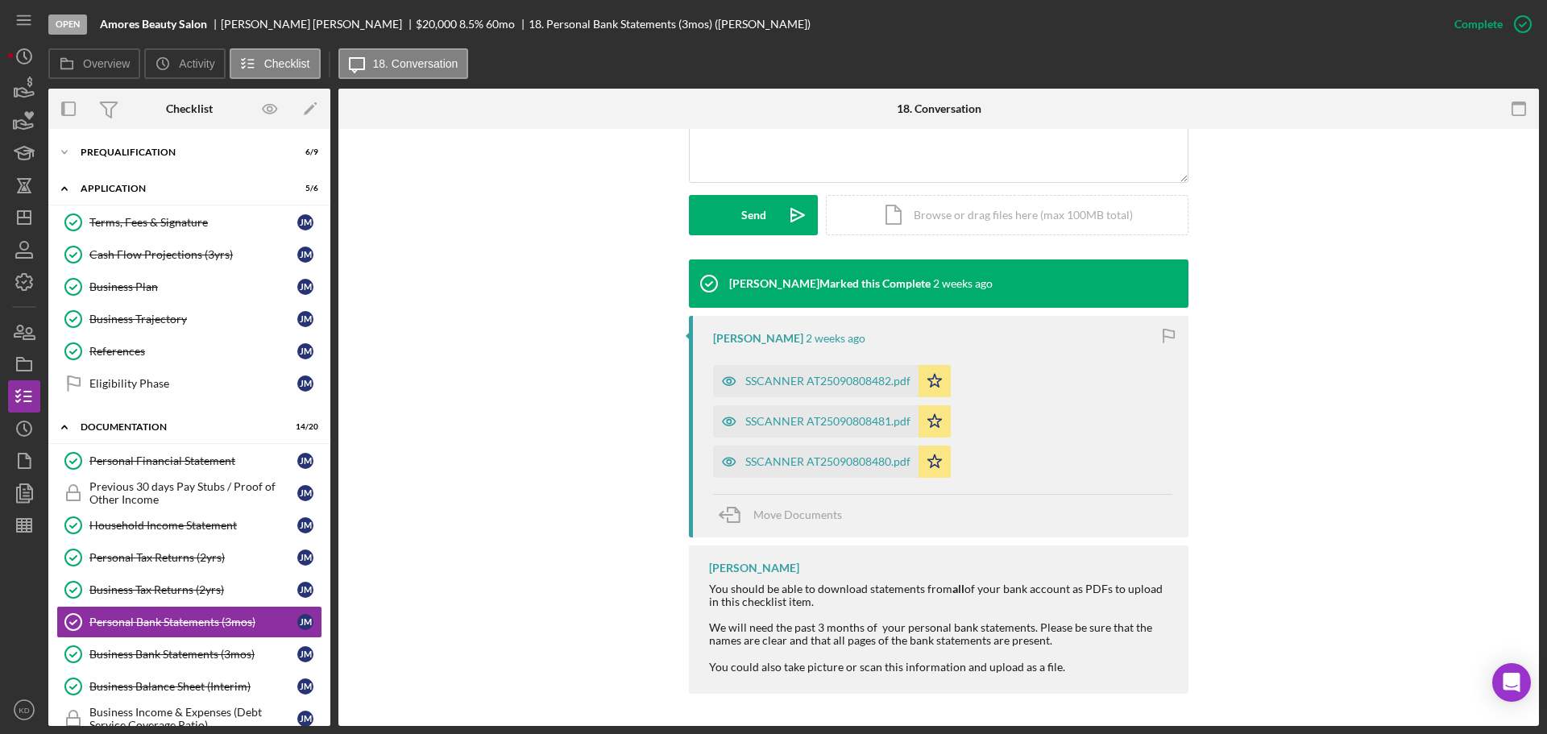
click at [789, 416] on div "SSCANNER AT25090808481.pdf" at bounding box center [827, 421] width 165 height 13
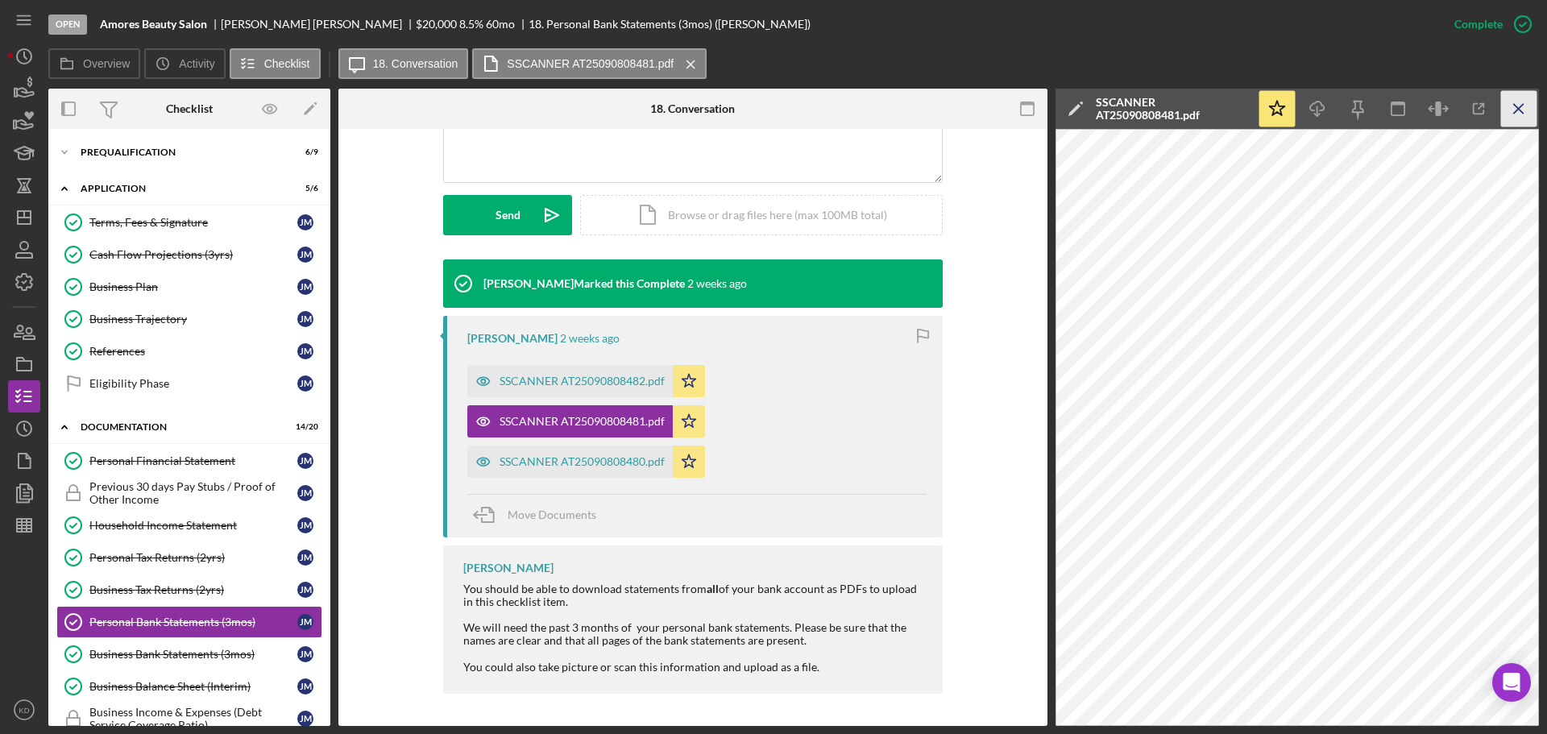
click at [1518, 114] on icon "Icon/Menu Close" at bounding box center [1519, 109] width 36 height 36
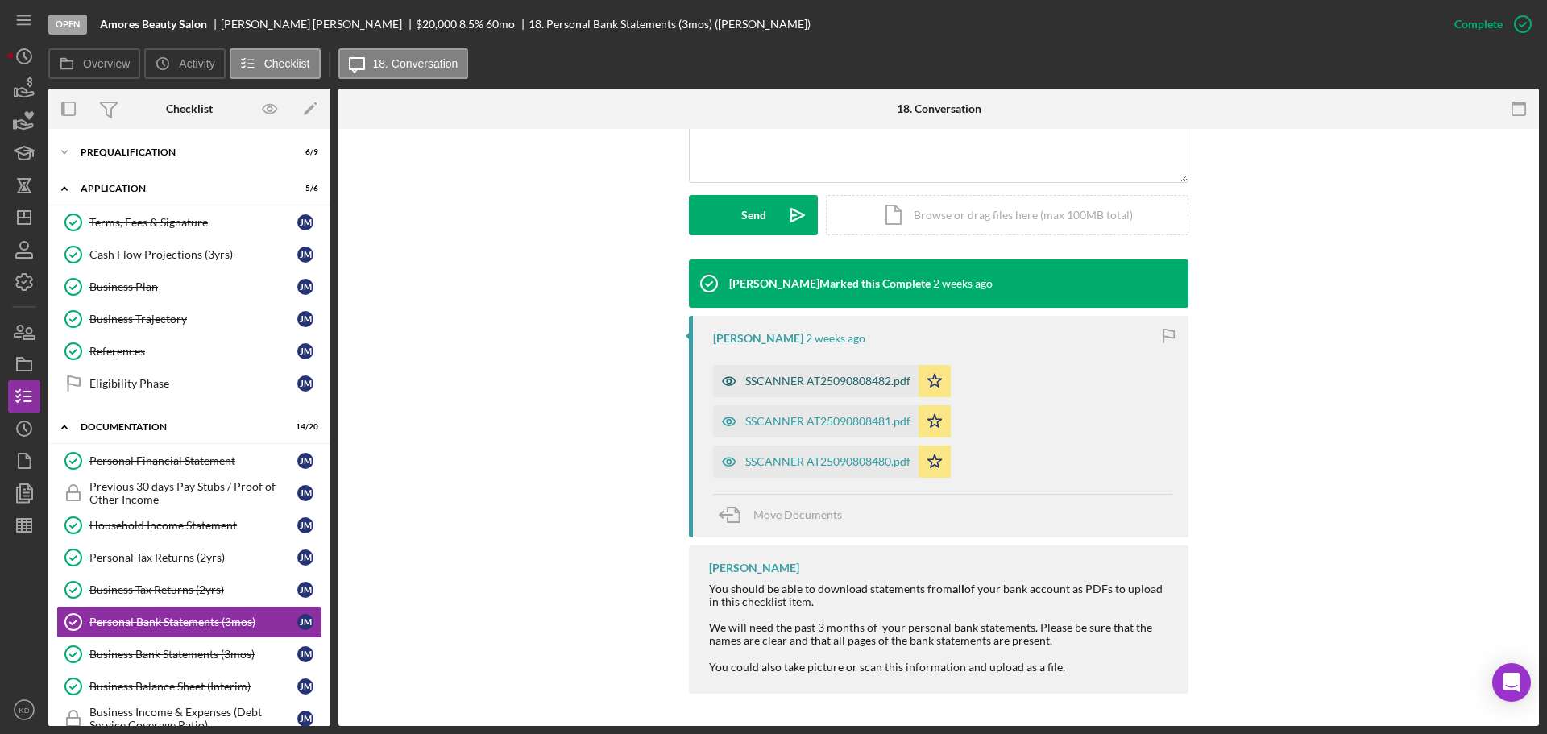
click at [772, 377] on div "SSCANNER AT25090808482.pdf" at bounding box center [827, 381] width 165 height 13
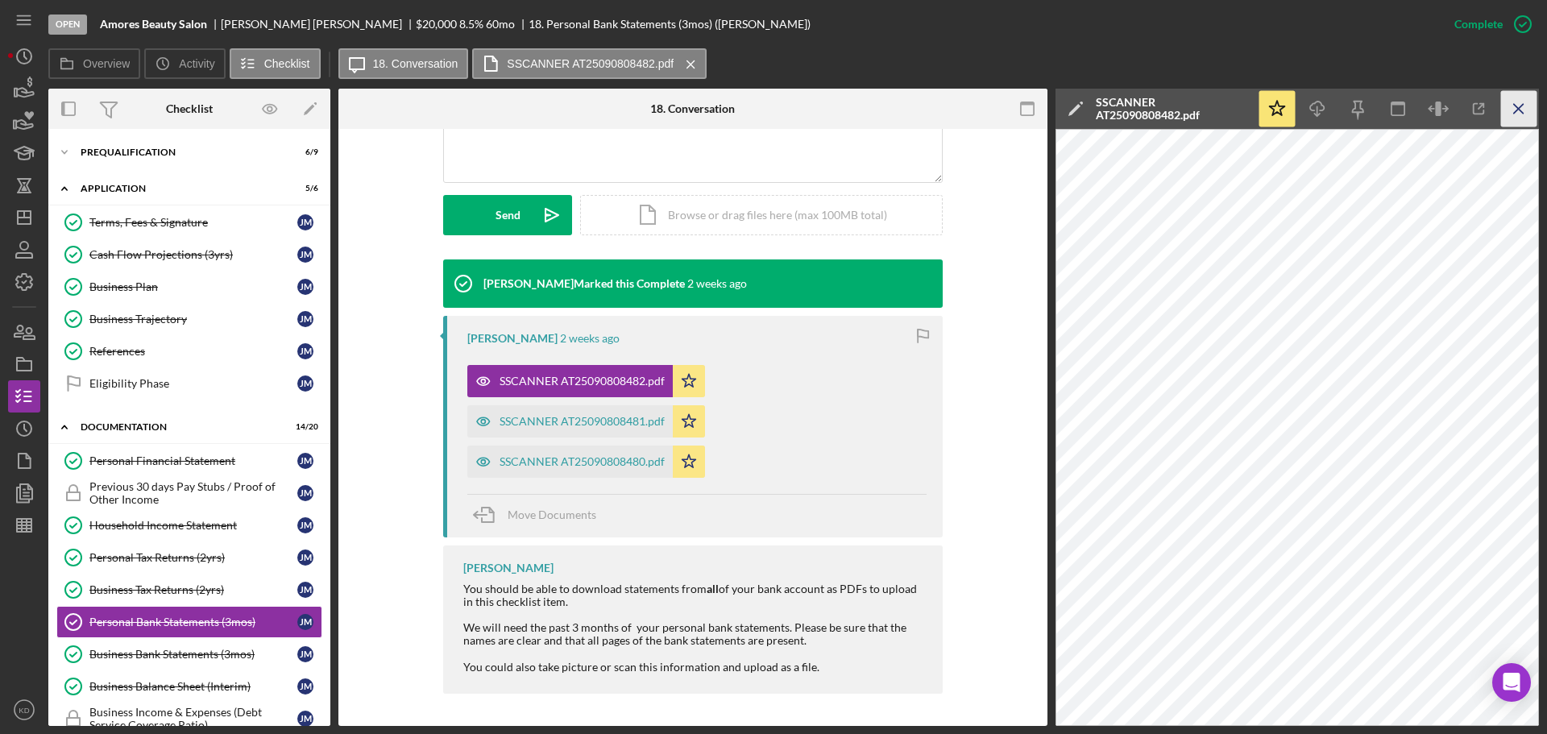
click at [1518, 107] on icon "Icon/Menu Close" at bounding box center [1519, 109] width 36 height 36
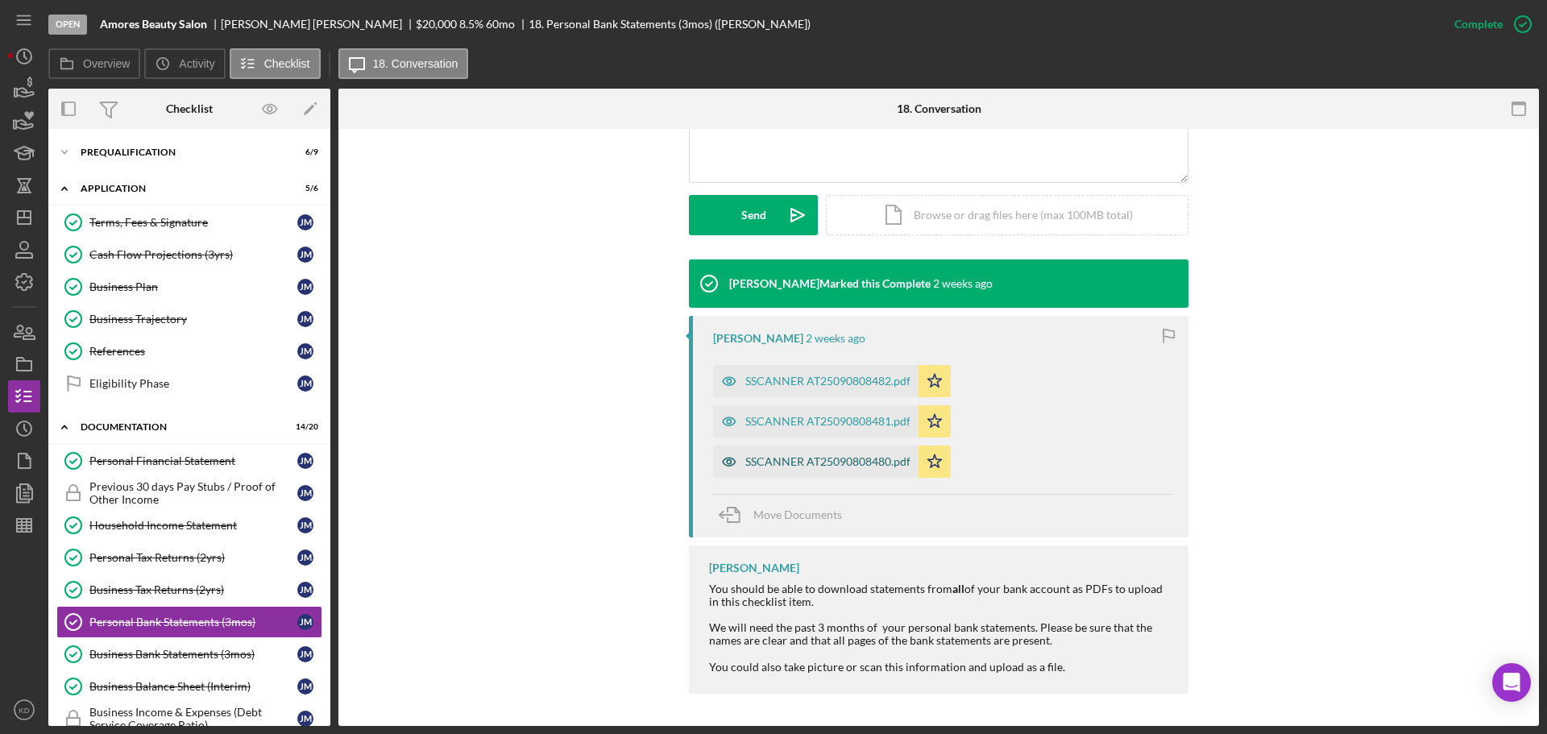
click at [765, 459] on div "SSCANNER AT25090808480.pdf" at bounding box center [827, 461] width 165 height 13
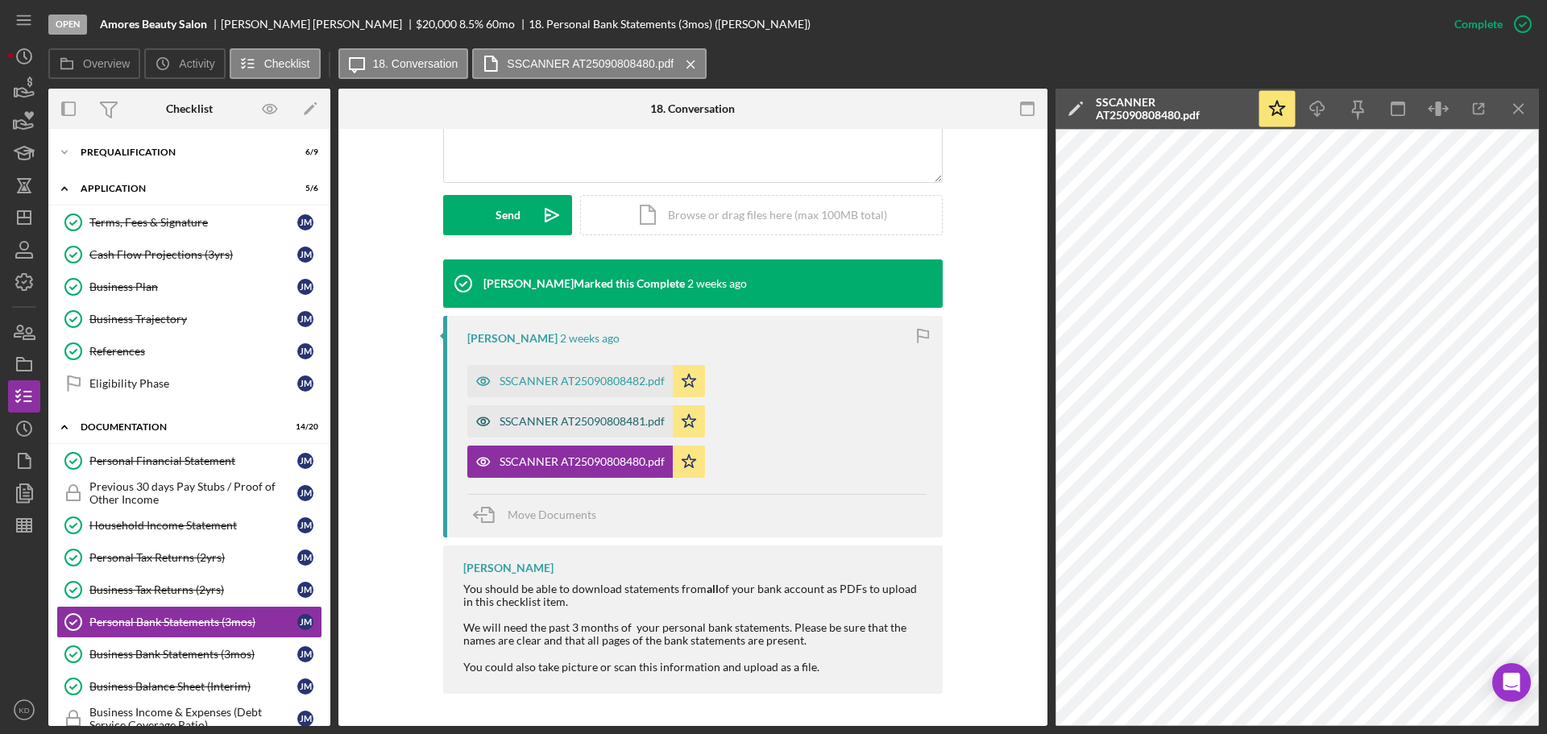
click at [604, 421] on div "SSCANNER AT25090808481.pdf" at bounding box center [581, 421] width 165 height 13
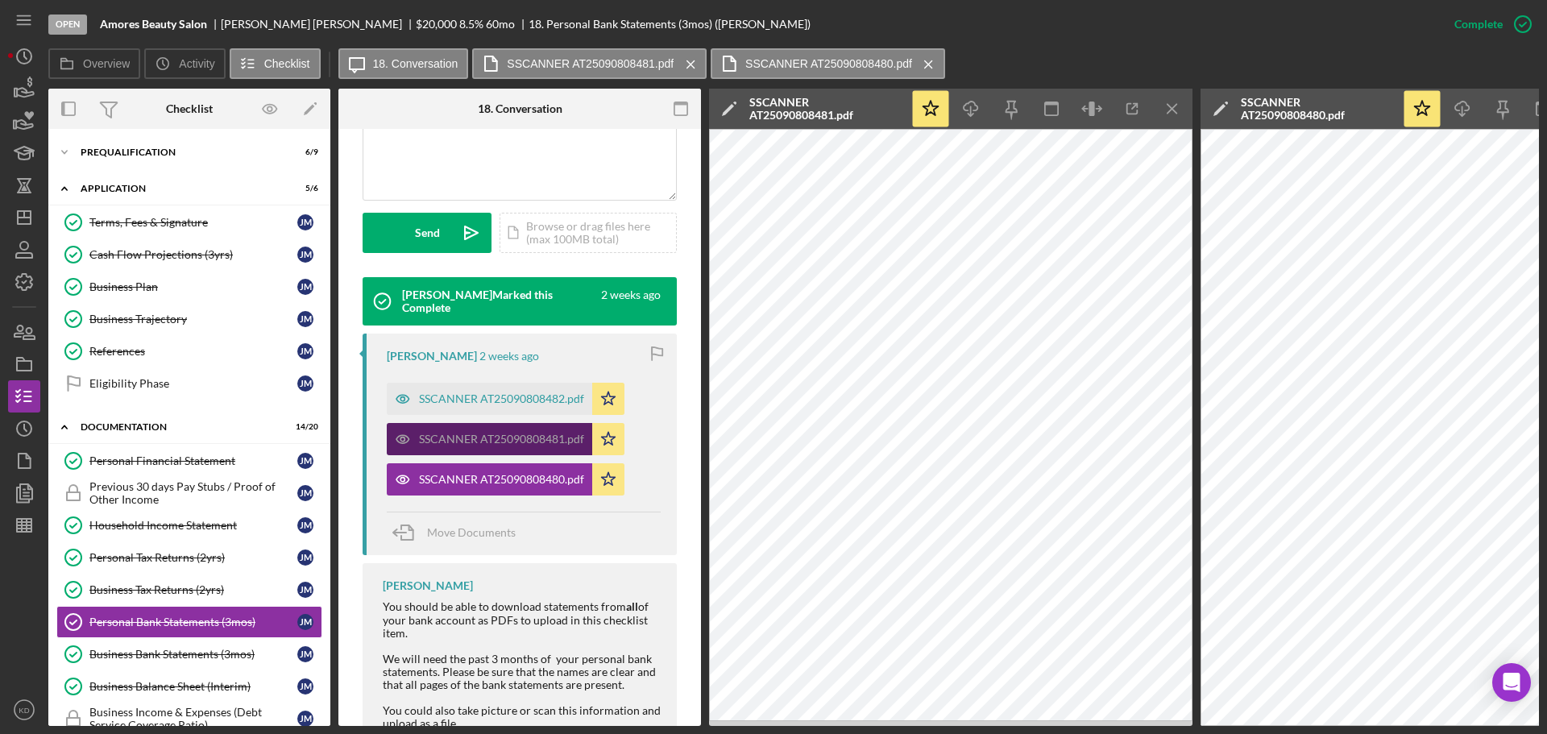
scroll to position [425, 0]
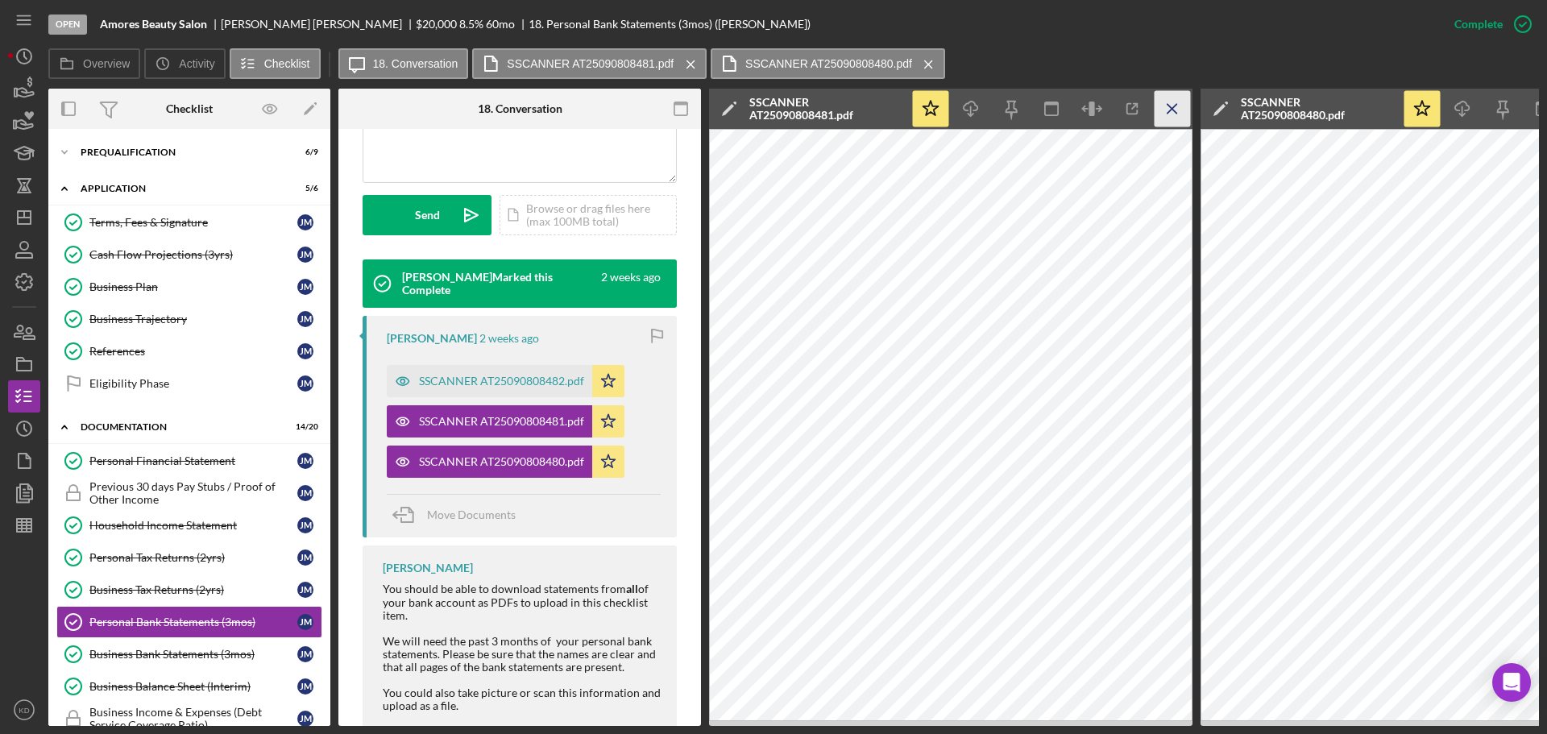
click at [1168, 101] on icon "Icon/Menu Close" at bounding box center [1172, 109] width 36 height 36
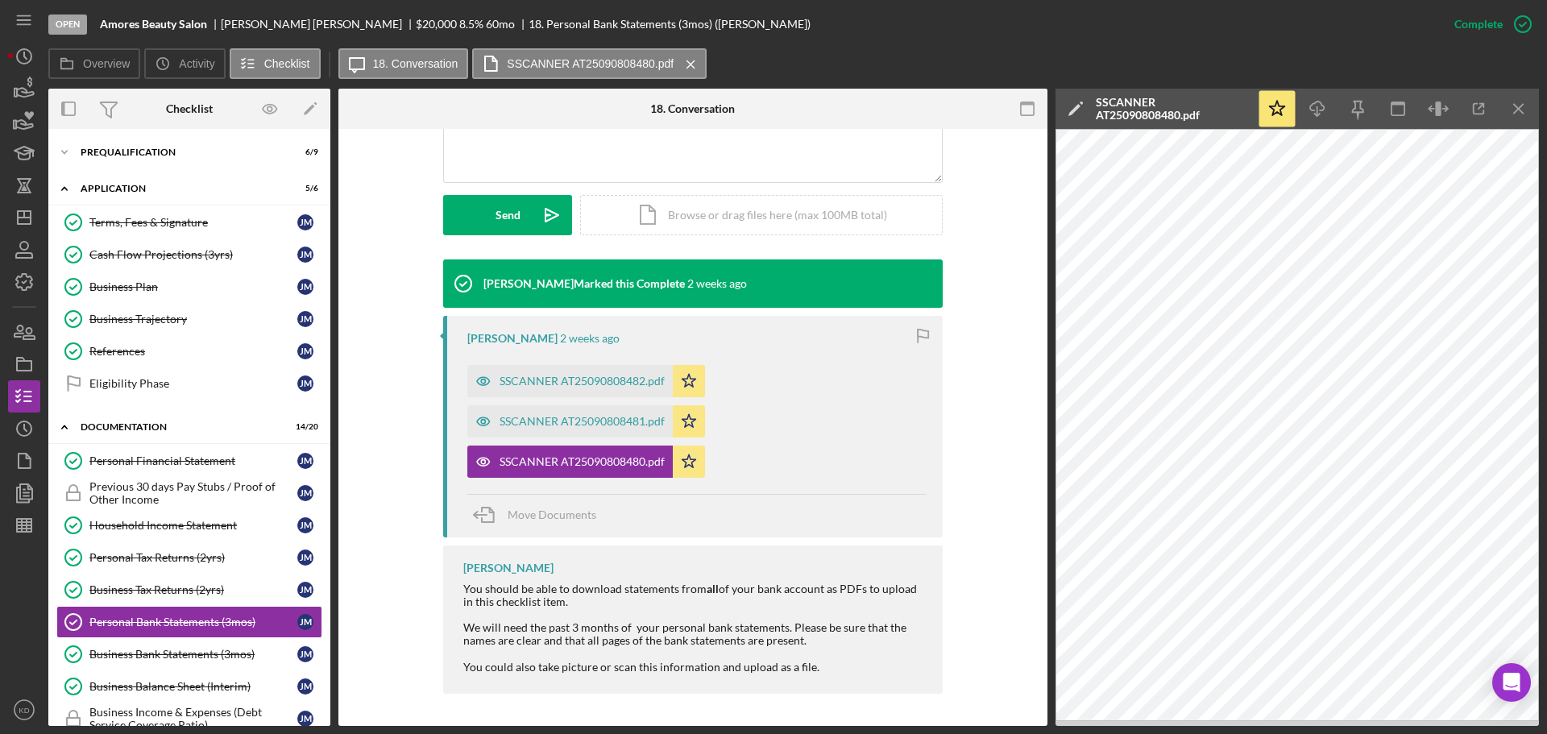
scroll to position [407, 0]
click at [1523, 102] on icon "Icon/Menu Close" at bounding box center [1519, 109] width 36 height 36
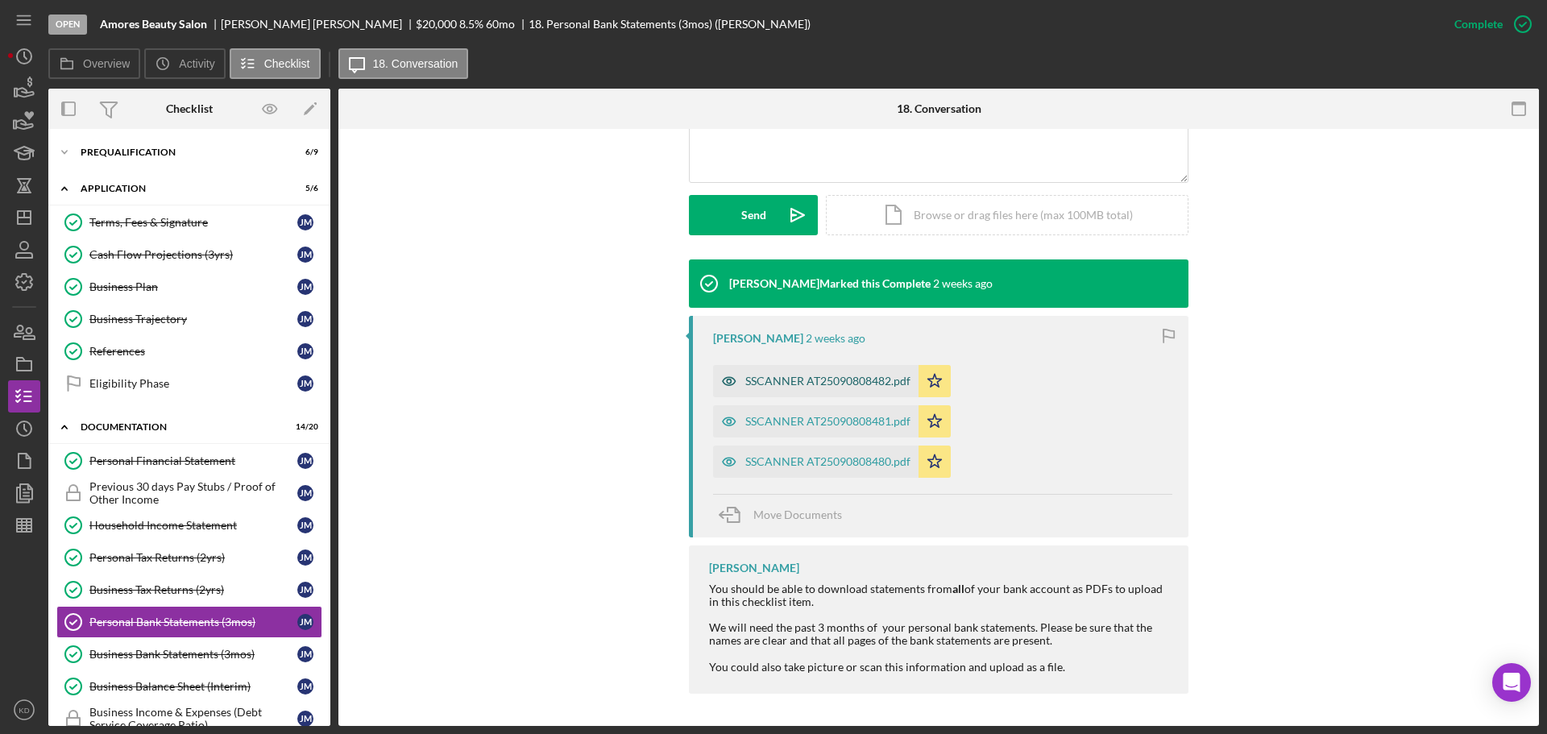
click at [756, 375] on div "SSCANNER AT25090808482.pdf" at bounding box center [827, 381] width 165 height 13
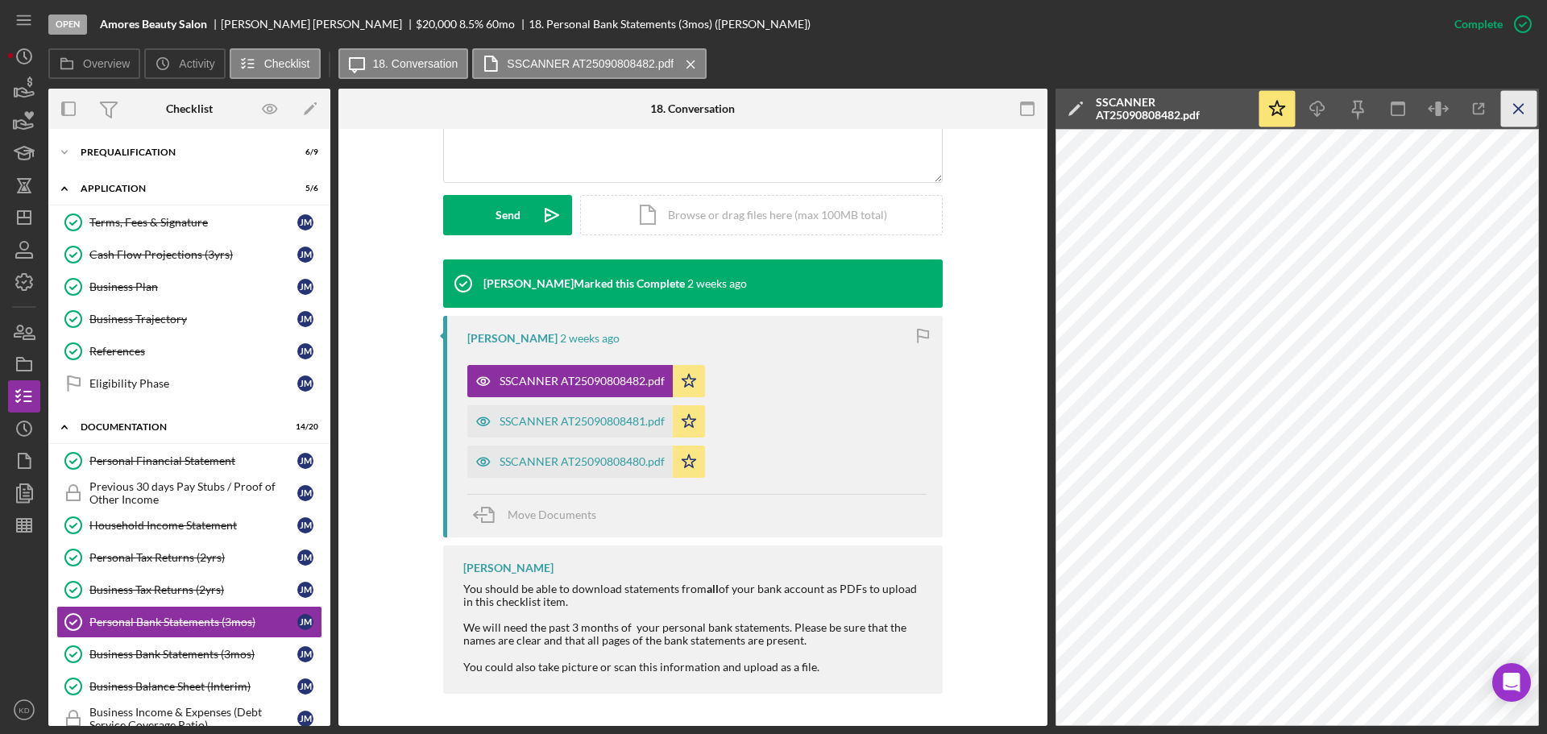
click at [1514, 106] on icon "Icon/Menu Close" at bounding box center [1519, 109] width 36 height 36
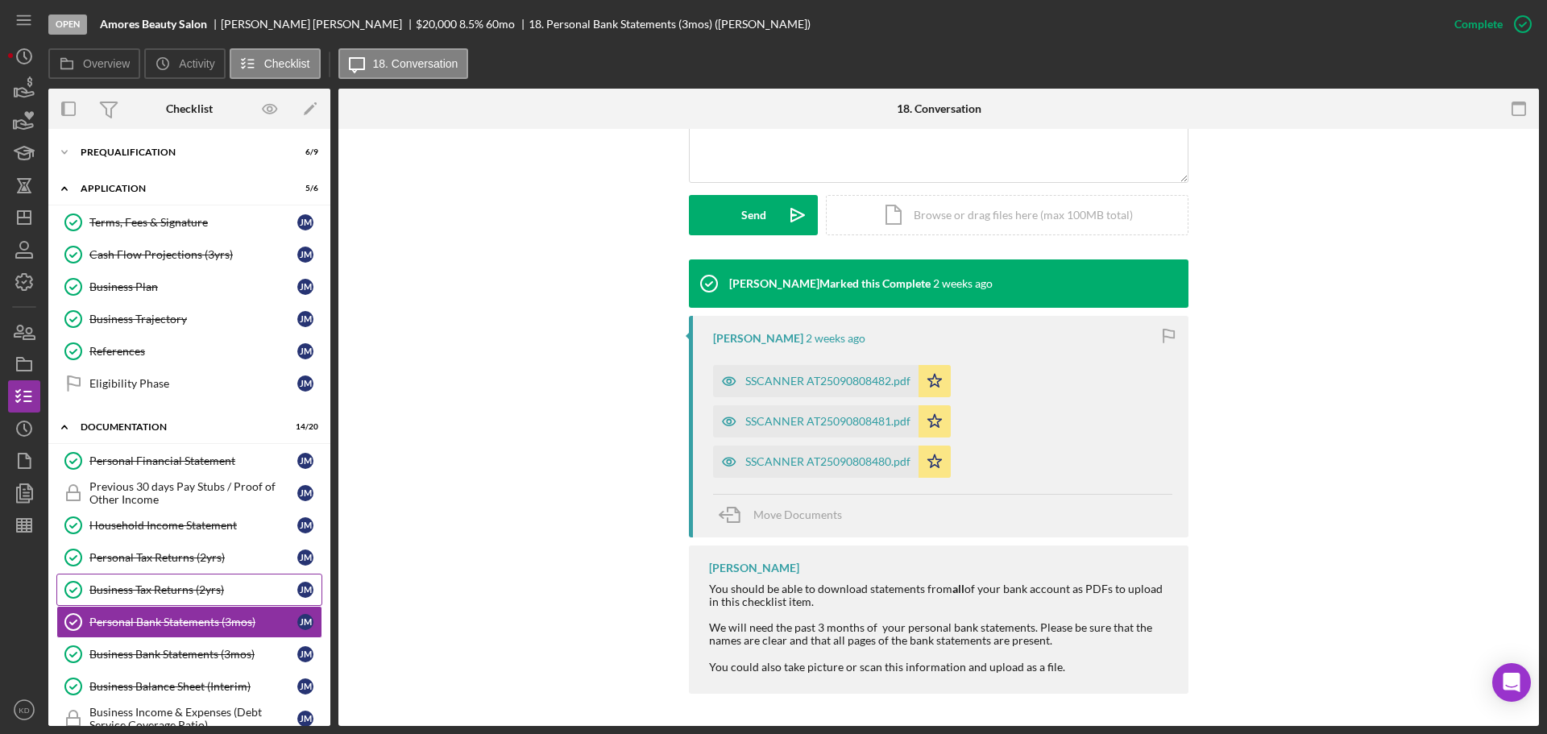
drag, startPoint x: 135, startPoint y: 586, endPoint x: 165, endPoint y: 584, distance: 30.7
click at [137, 586] on div "Business Tax Returns (2yrs)" at bounding box center [193, 589] width 208 height 13
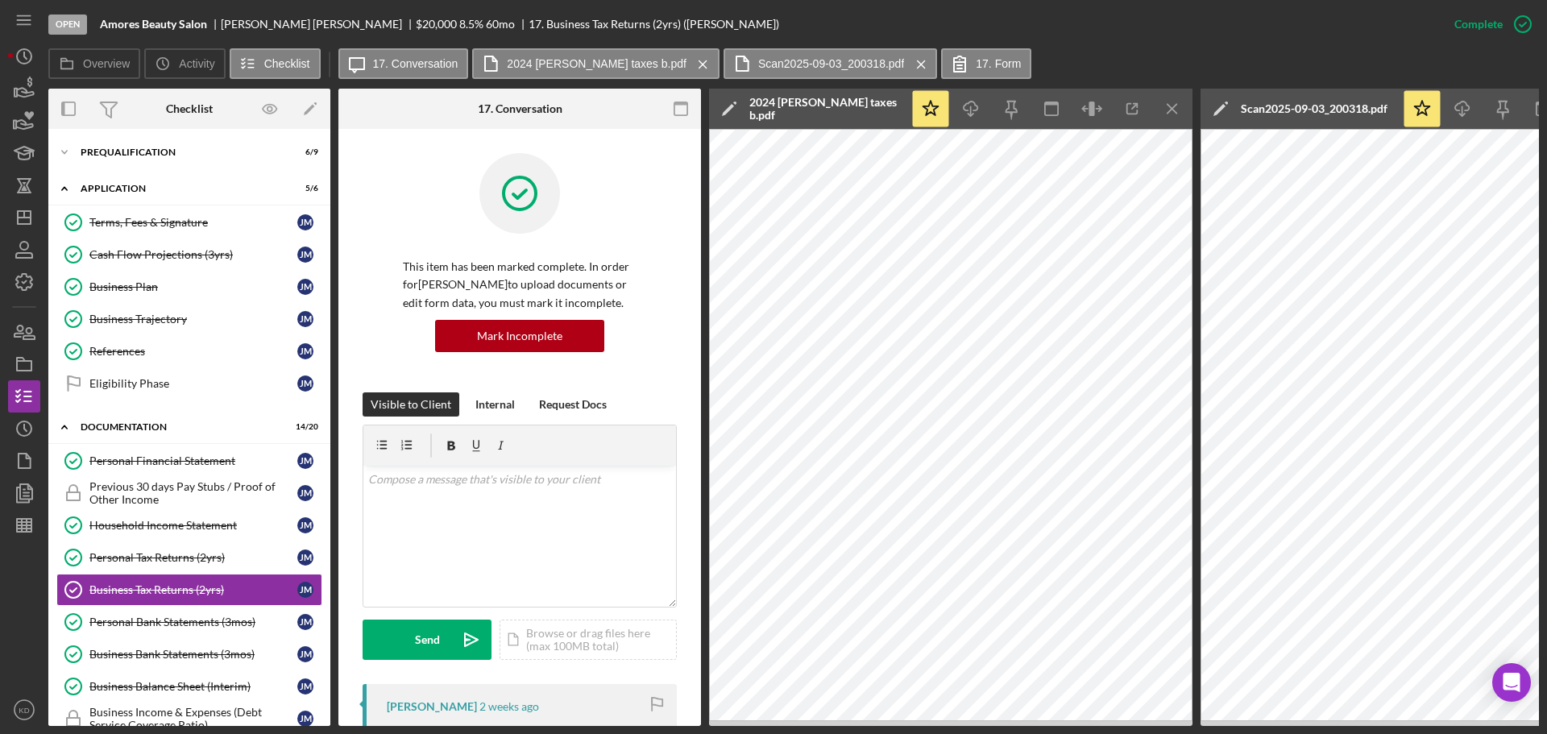
click at [1174, 106] on icon "Icon/Menu Close" at bounding box center [1172, 109] width 36 height 36
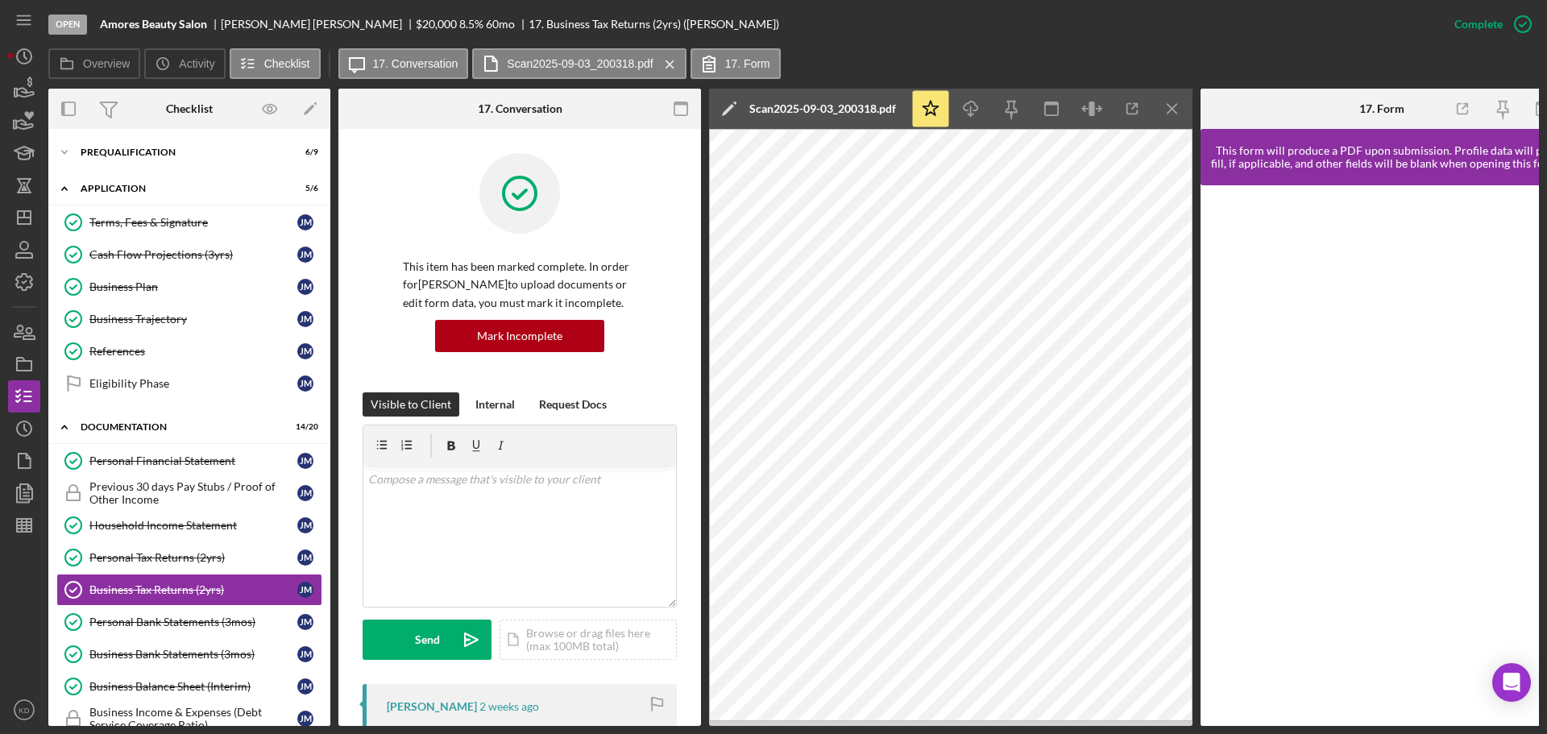
click at [1174, 106] on icon "Icon/Menu Close" at bounding box center [1172, 109] width 36 height 36
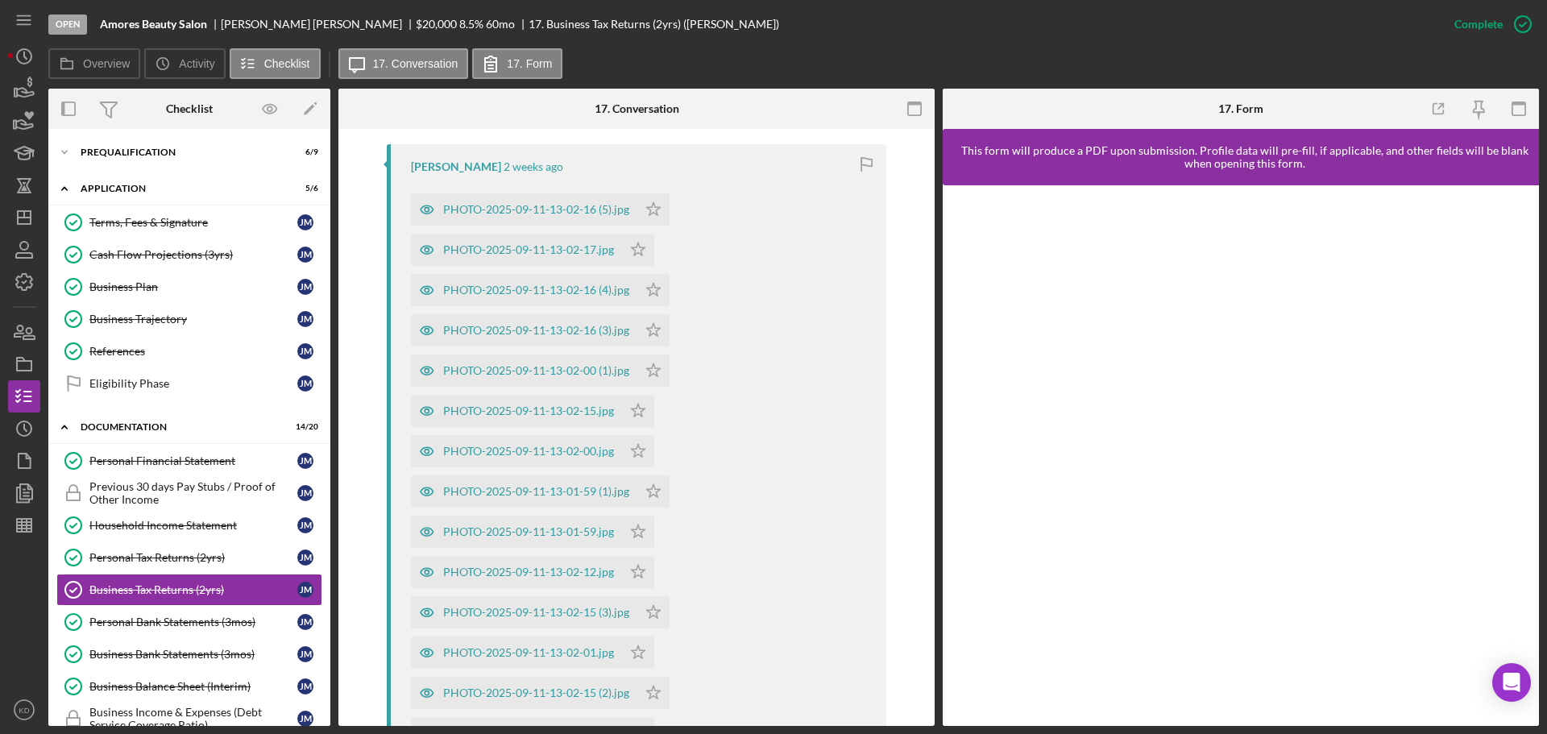
scroll to position [1045, 0]
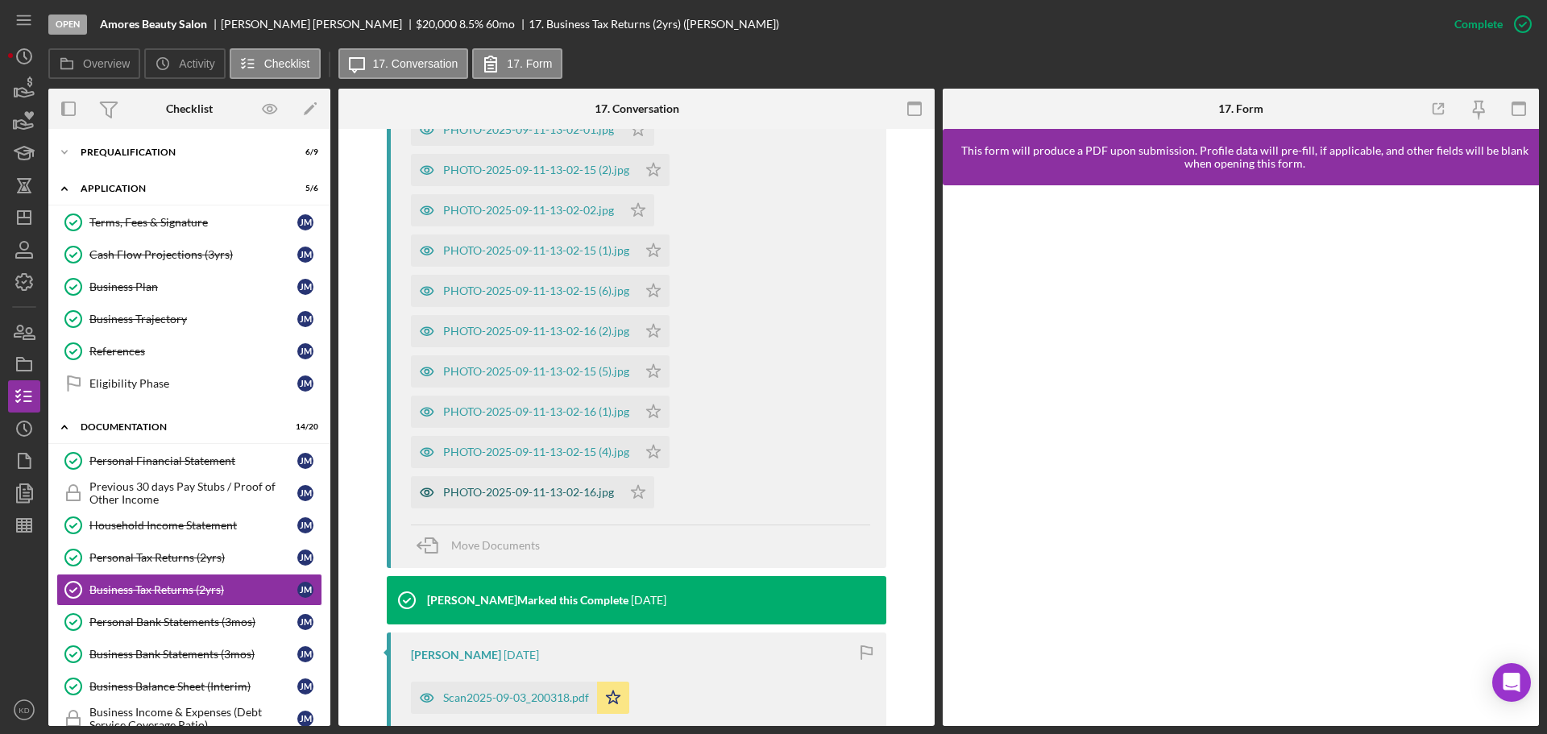
click at [537, 499] on div "PHOTO-2025-09-11-13-02-16.jpg" at bounding box center [516, 492] width 211 height 32
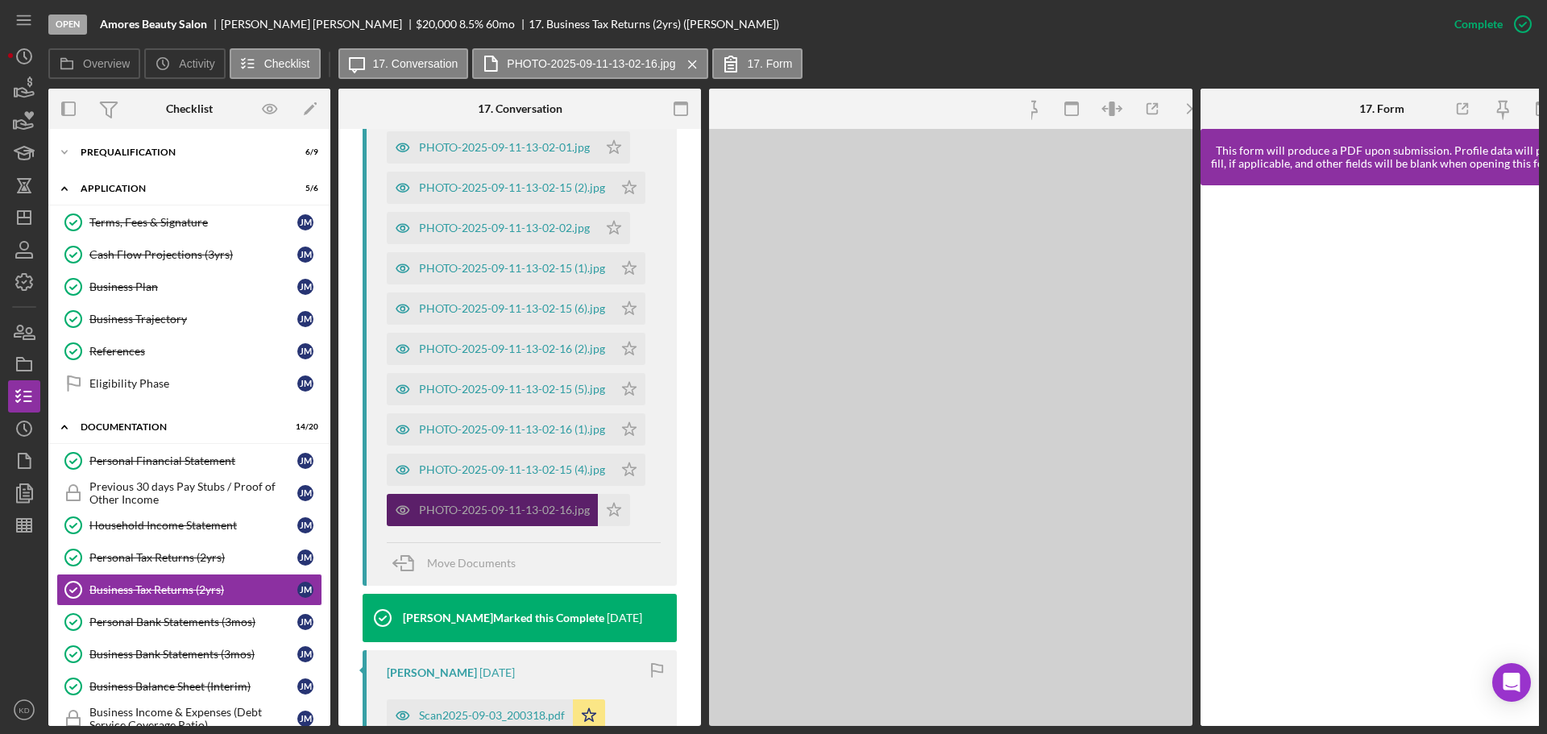
scroll to position [1062, 0]
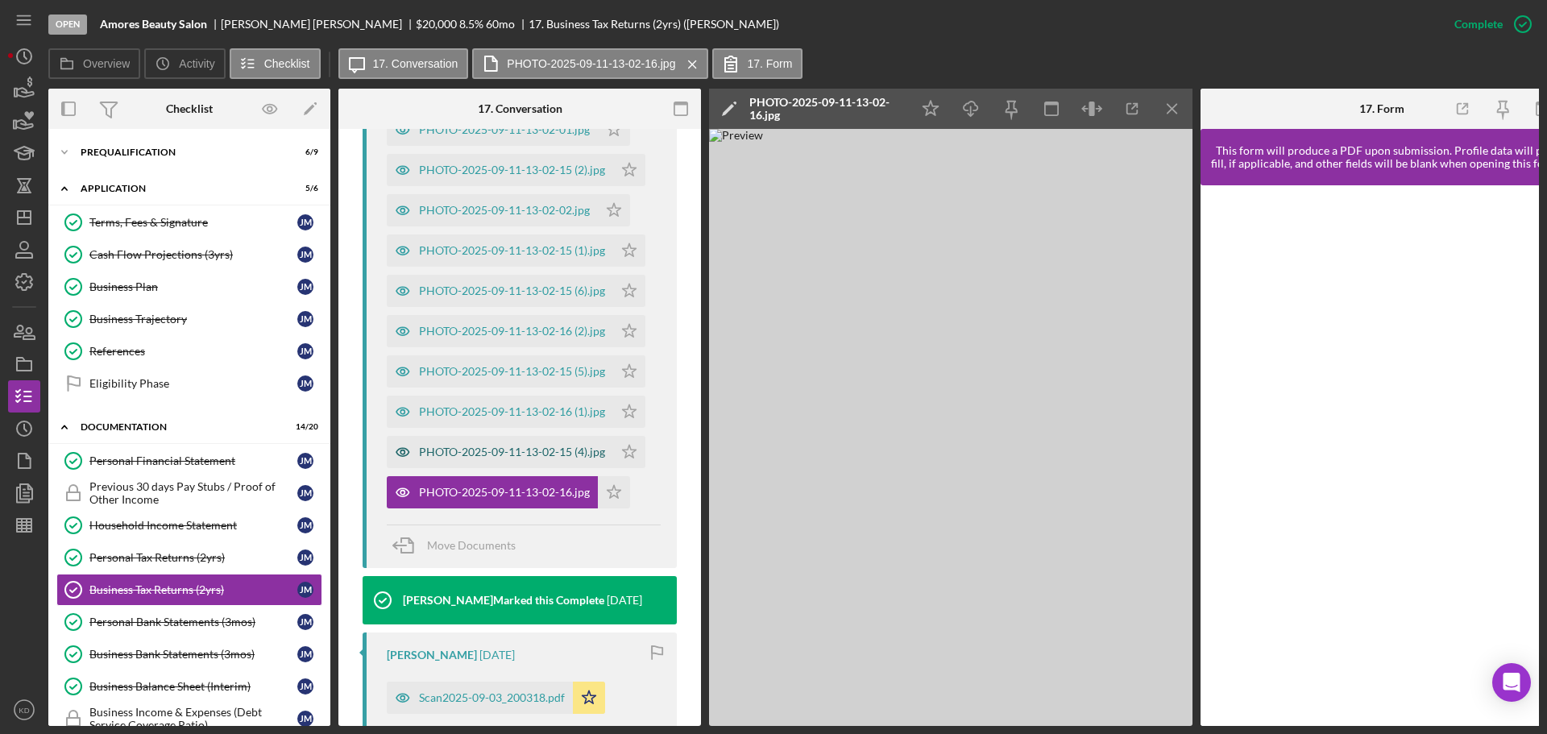
click at [512, 446] on div "PHOTO-2025-09-11-13-02-15 (4).jpg" at bounding box center [512, 451] width 186 height 13
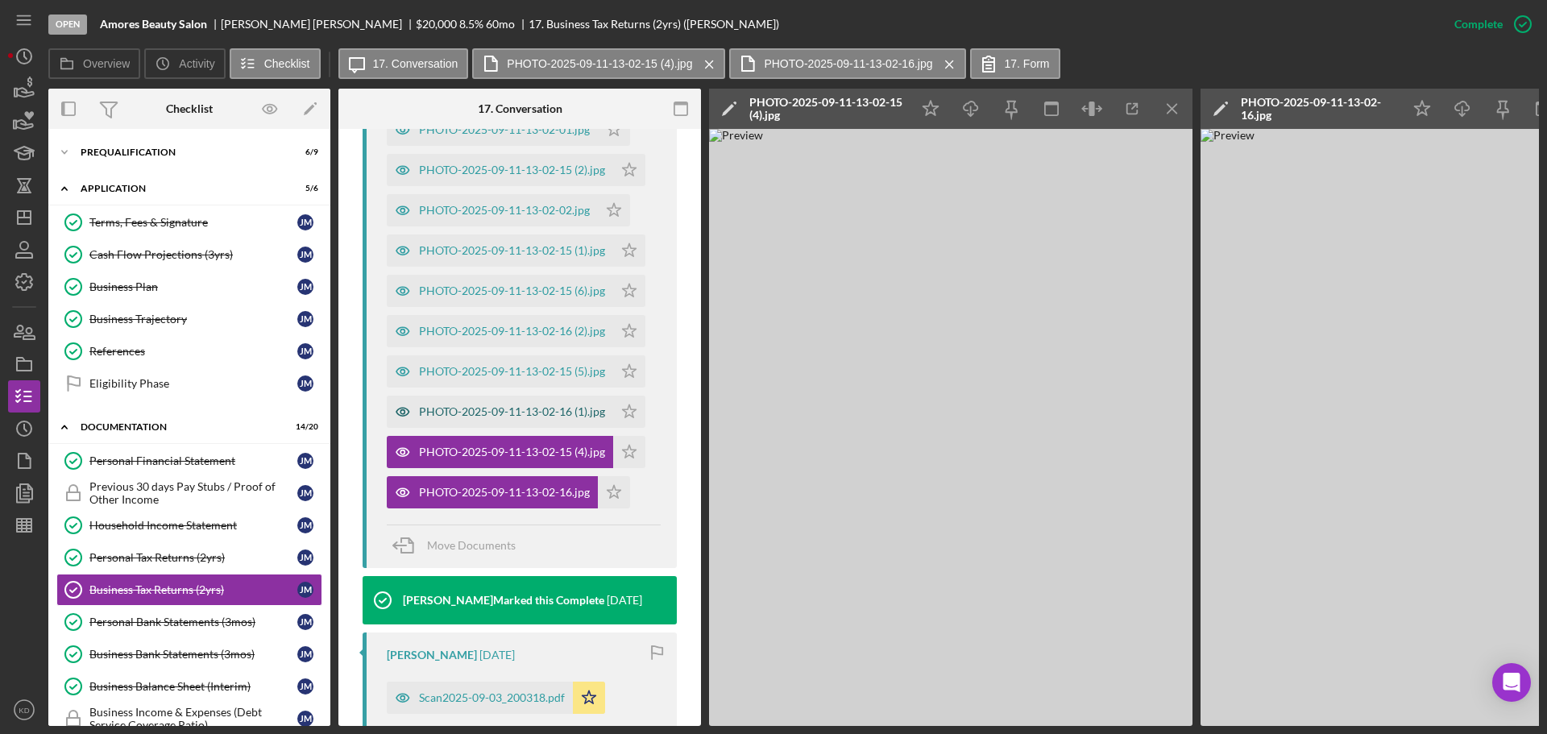
click at [486, 398] on div "PHOTO-2025-09-11-13-02-16 (1).jpg" at bounding box center [500, 412] width 226 height 32
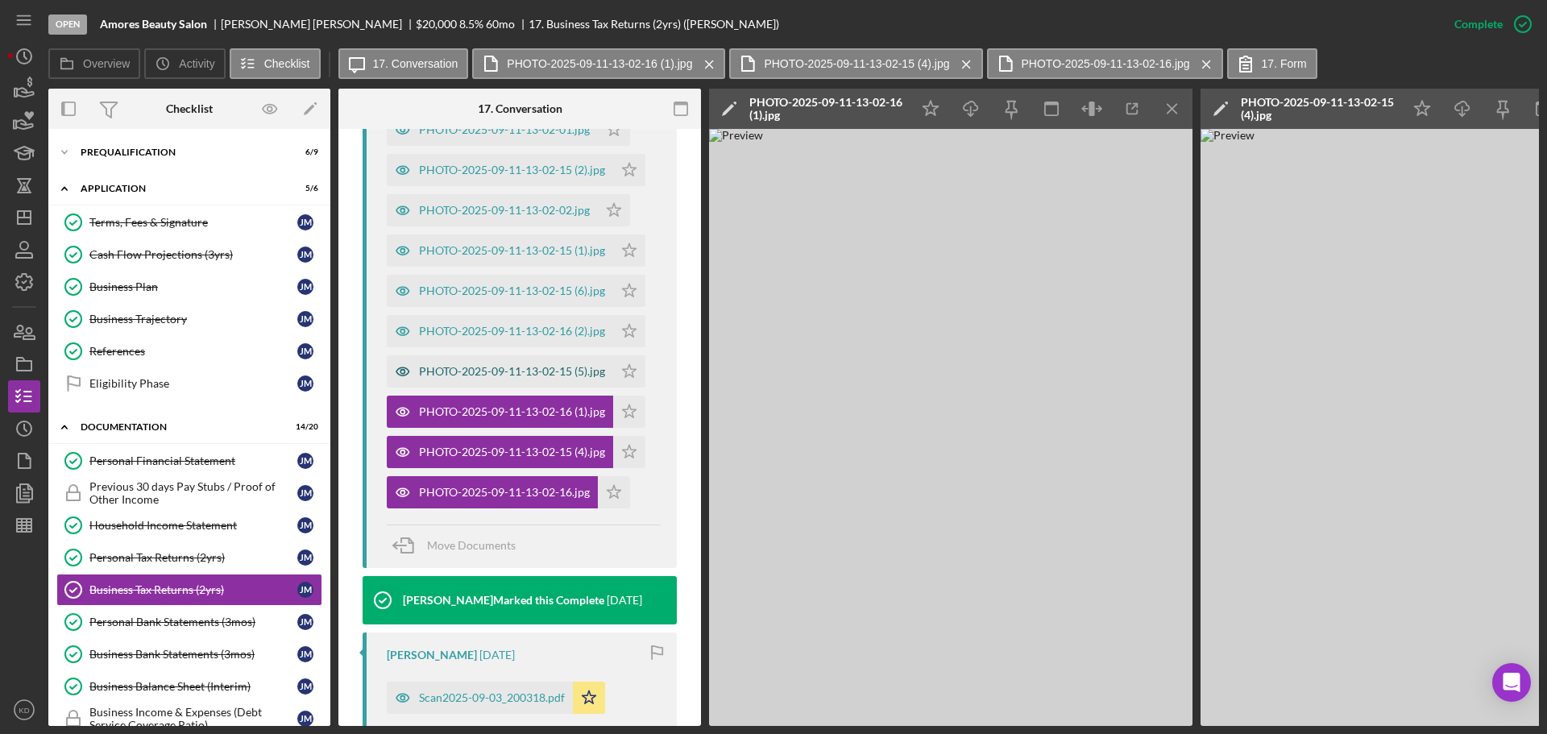
click at [479, 375] on div "PHOTO-2025-09-11-13-02-15 (5).jpg" at bounding box center [512, 371] width 186 height 13
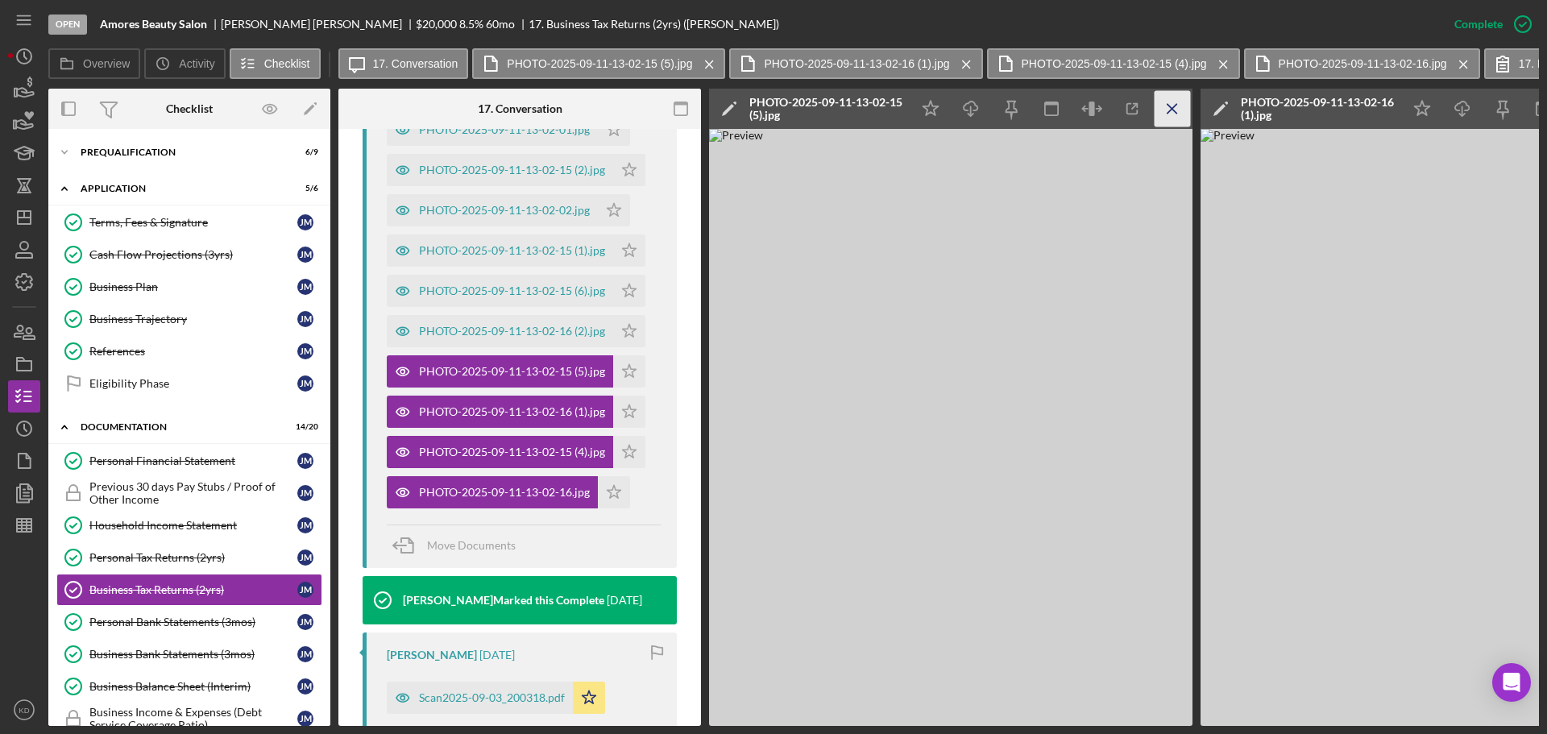
click at [1170, 104] on icon "Icon/Menu Close" at bounding box center [1172, 109] width 36 height 36
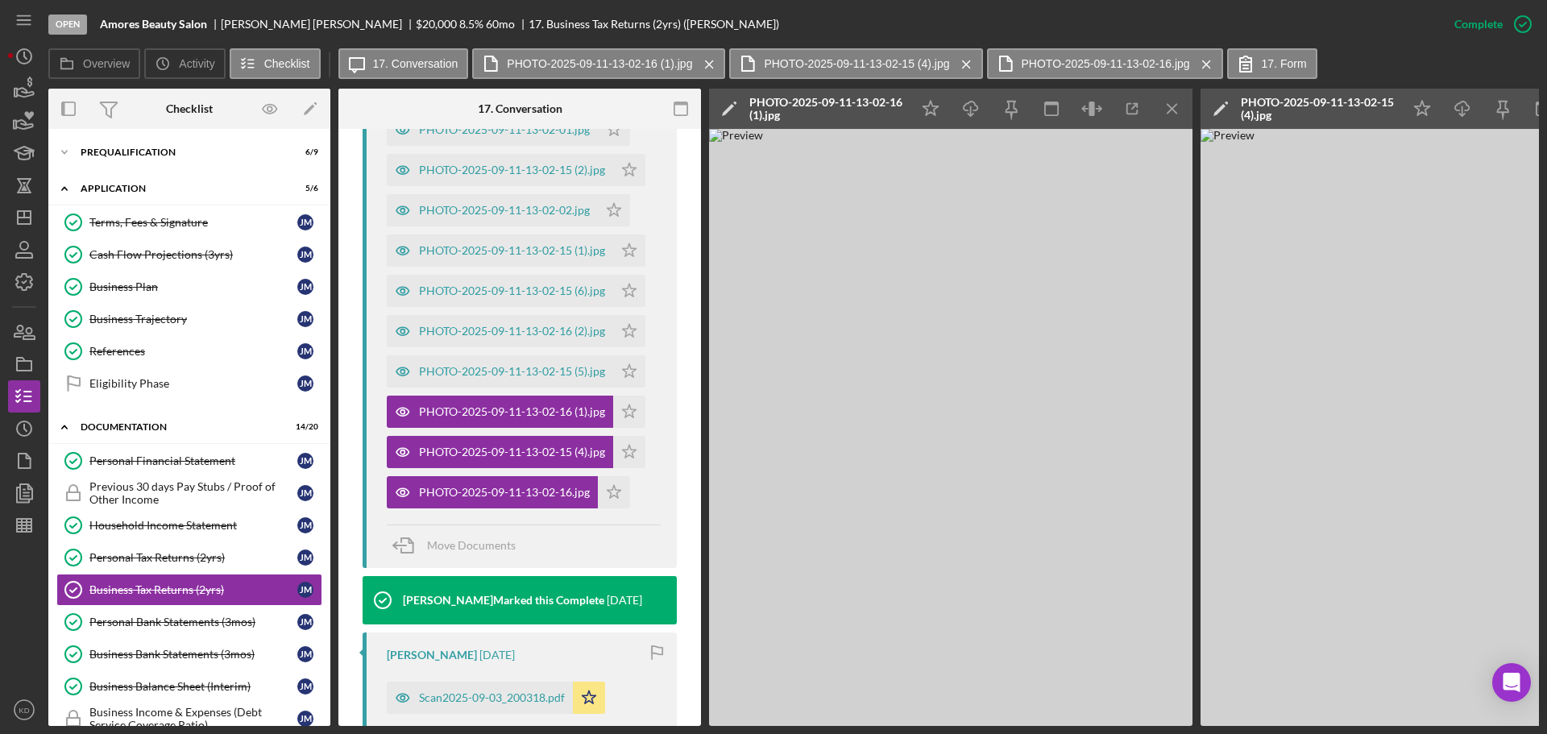
click at [1170, 104] on icon "Icon/Menu Close" at bounding box center [1172, 109] width 36 height 36
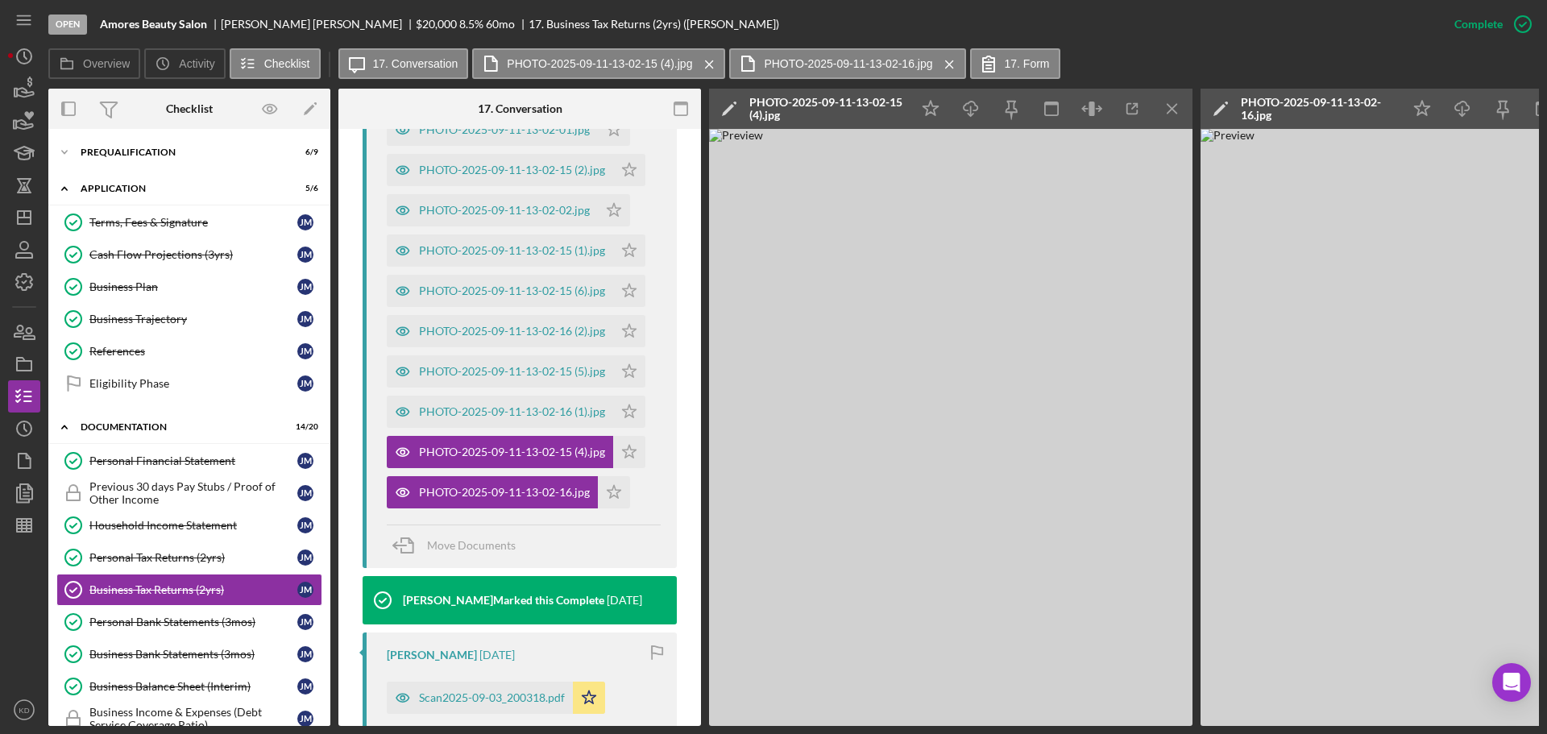
click at [1170, 104] on icon "Icon/Menu Close" at bounding box center [1172, 109] width 36 height 36
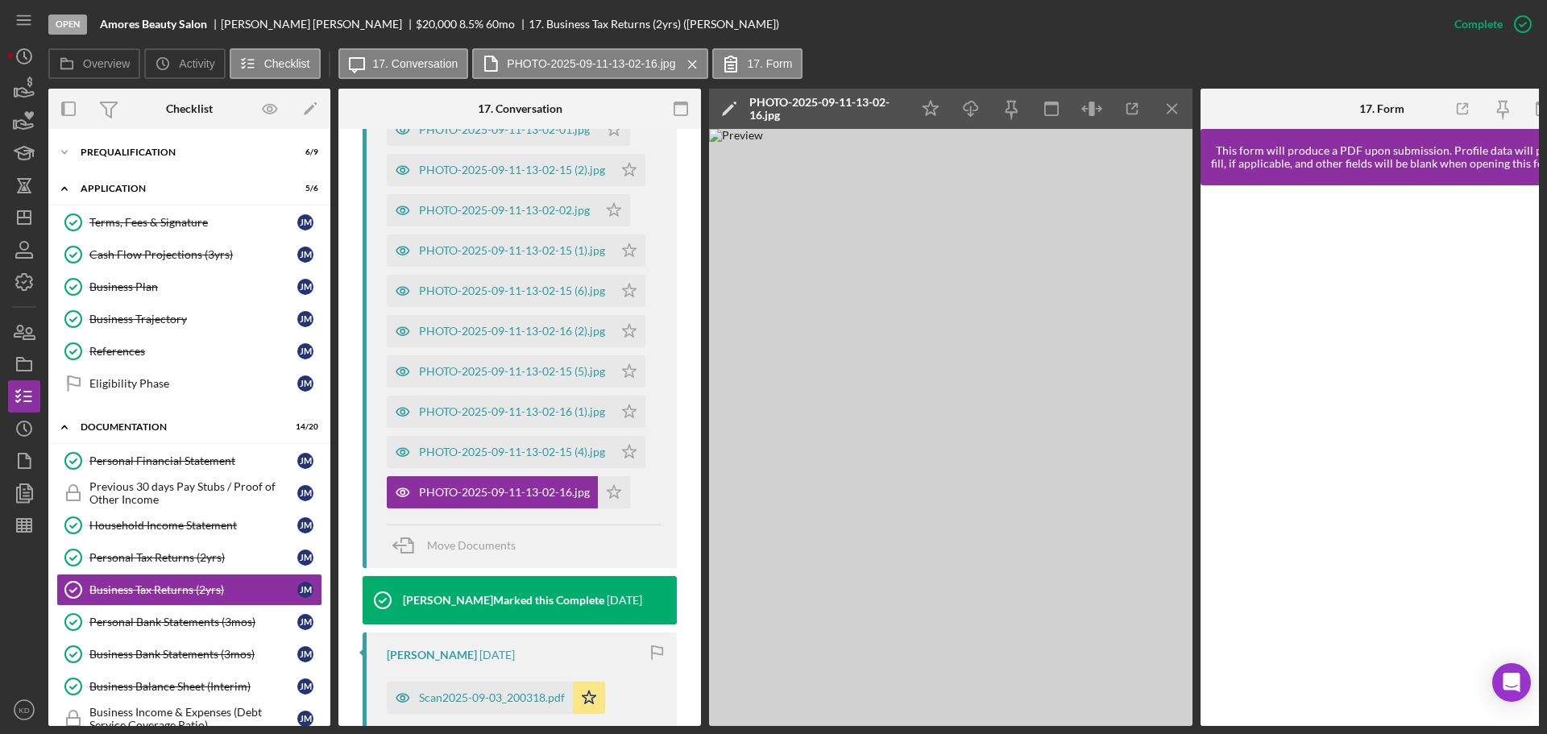
click at [1170, 104] on icon "Icon/Menu Close" at bounding box center [1172, 109] width 36 height 36
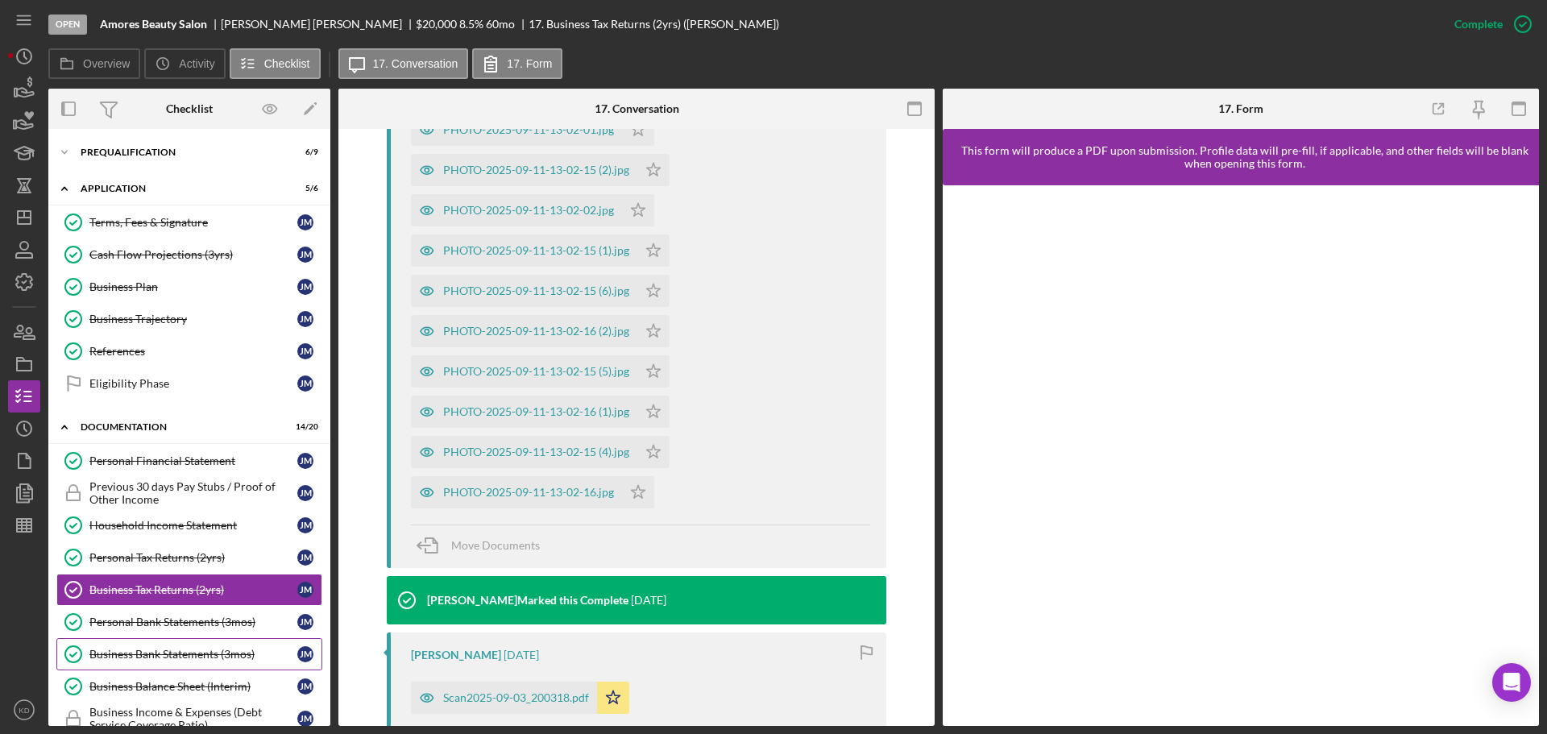
click at [96, 655] on div "Business Bank Statements (3mos)" at bounding box center [193, 654] width 208 height 13
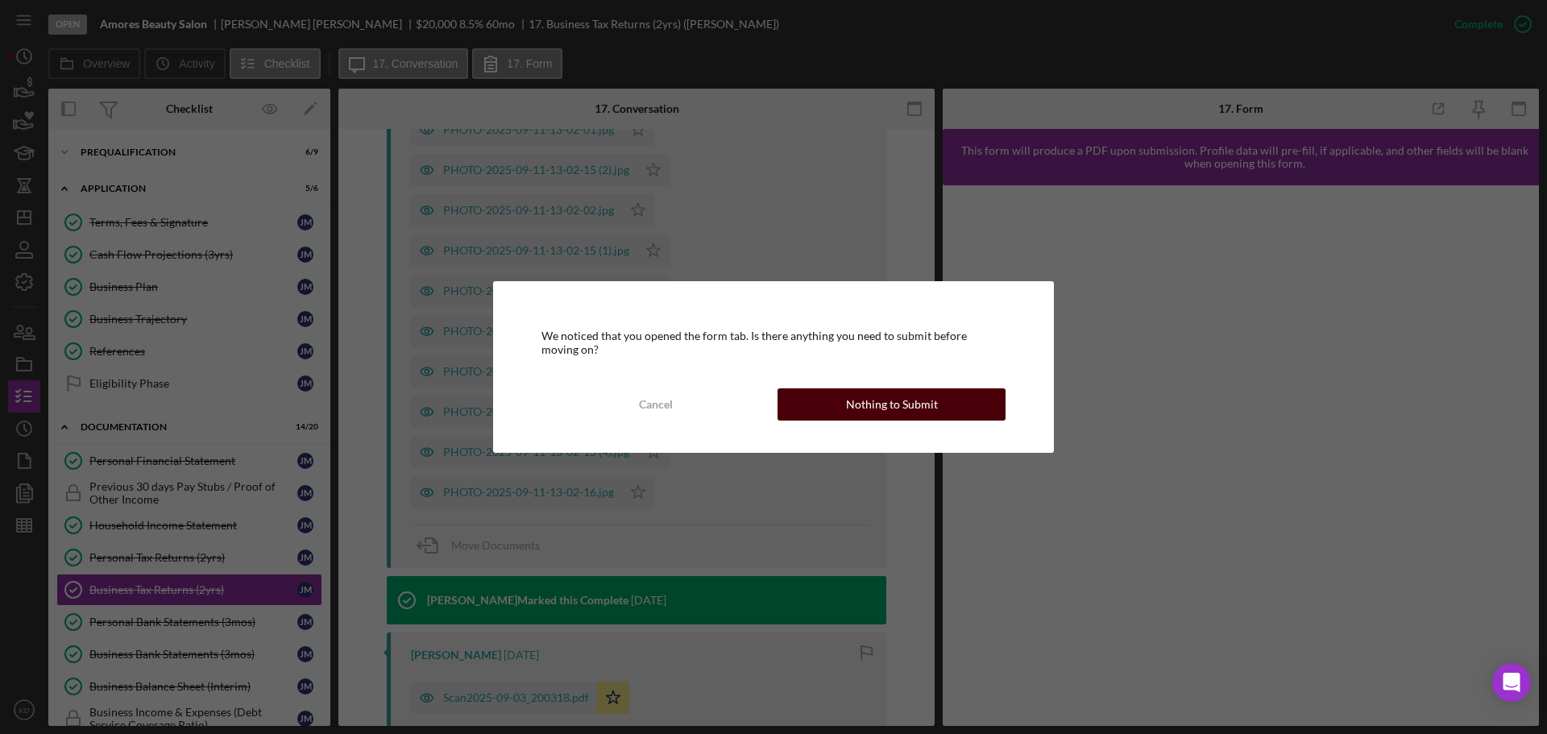
click at [901, 398] on div "Nothing to Submit" at bounding box center [892, 404] width 92 height 32
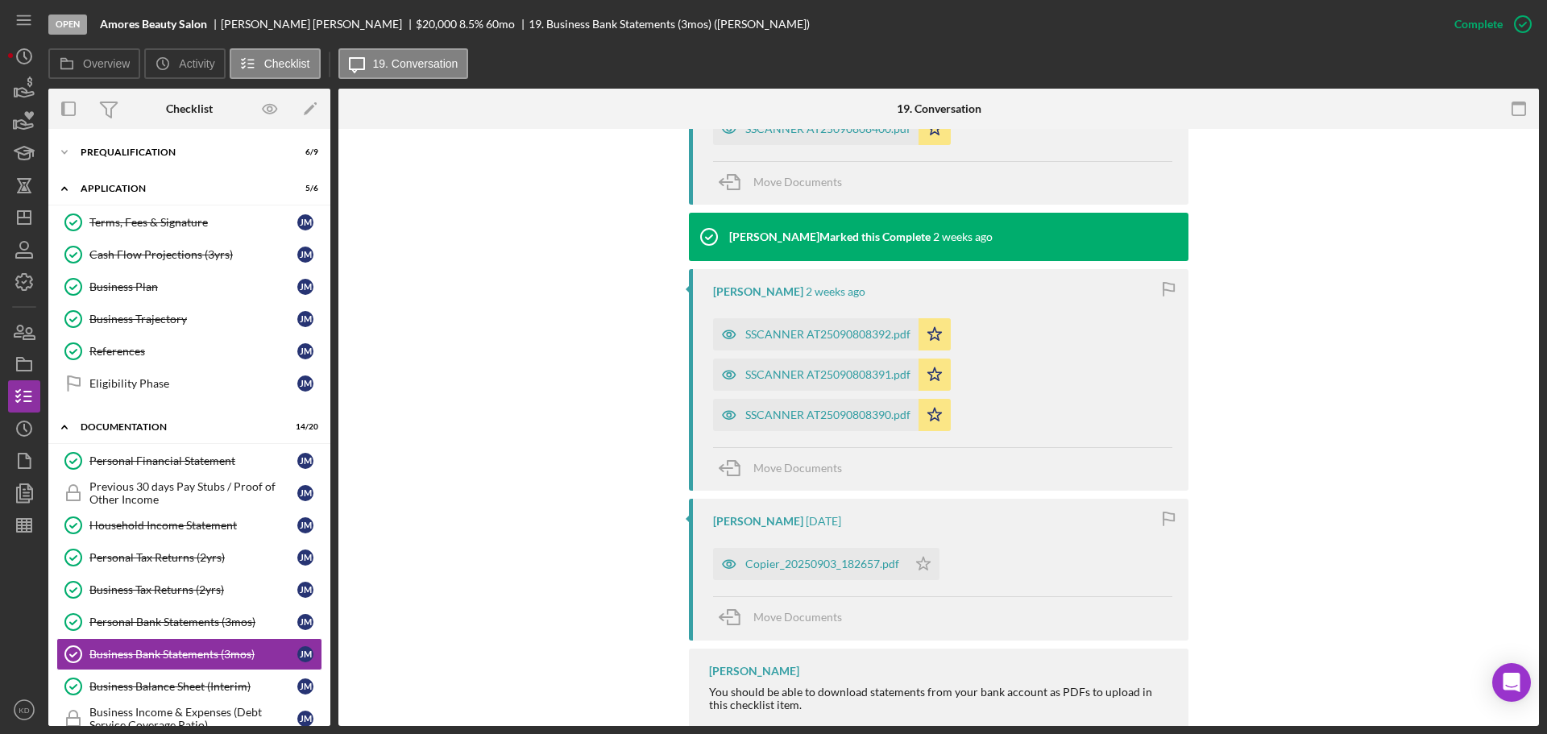
scroll to position [867, 0]
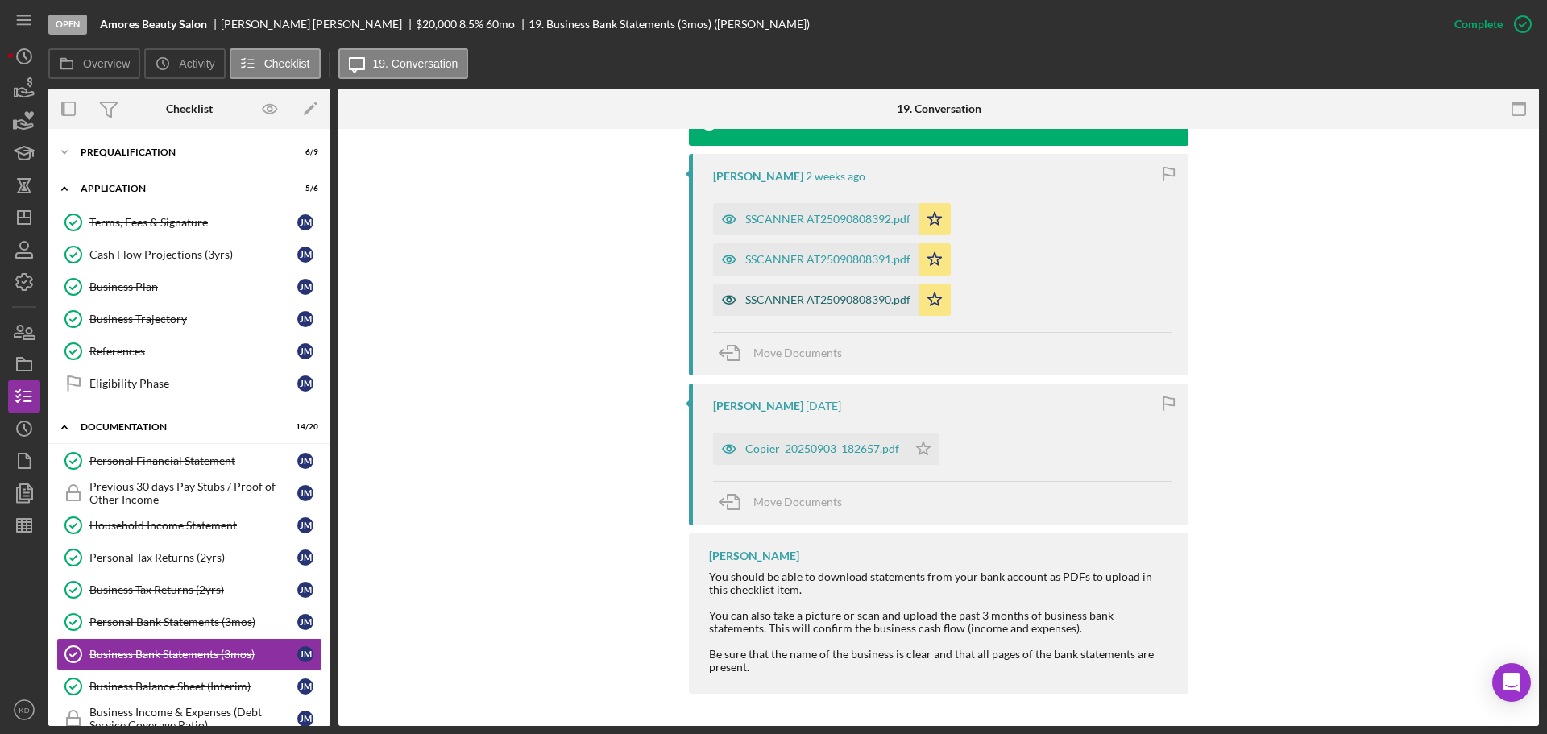
click at [785, 308] on div "SSCANNER AT25090808390.pdf" at bounding box center [815, 300] width 205 height 32
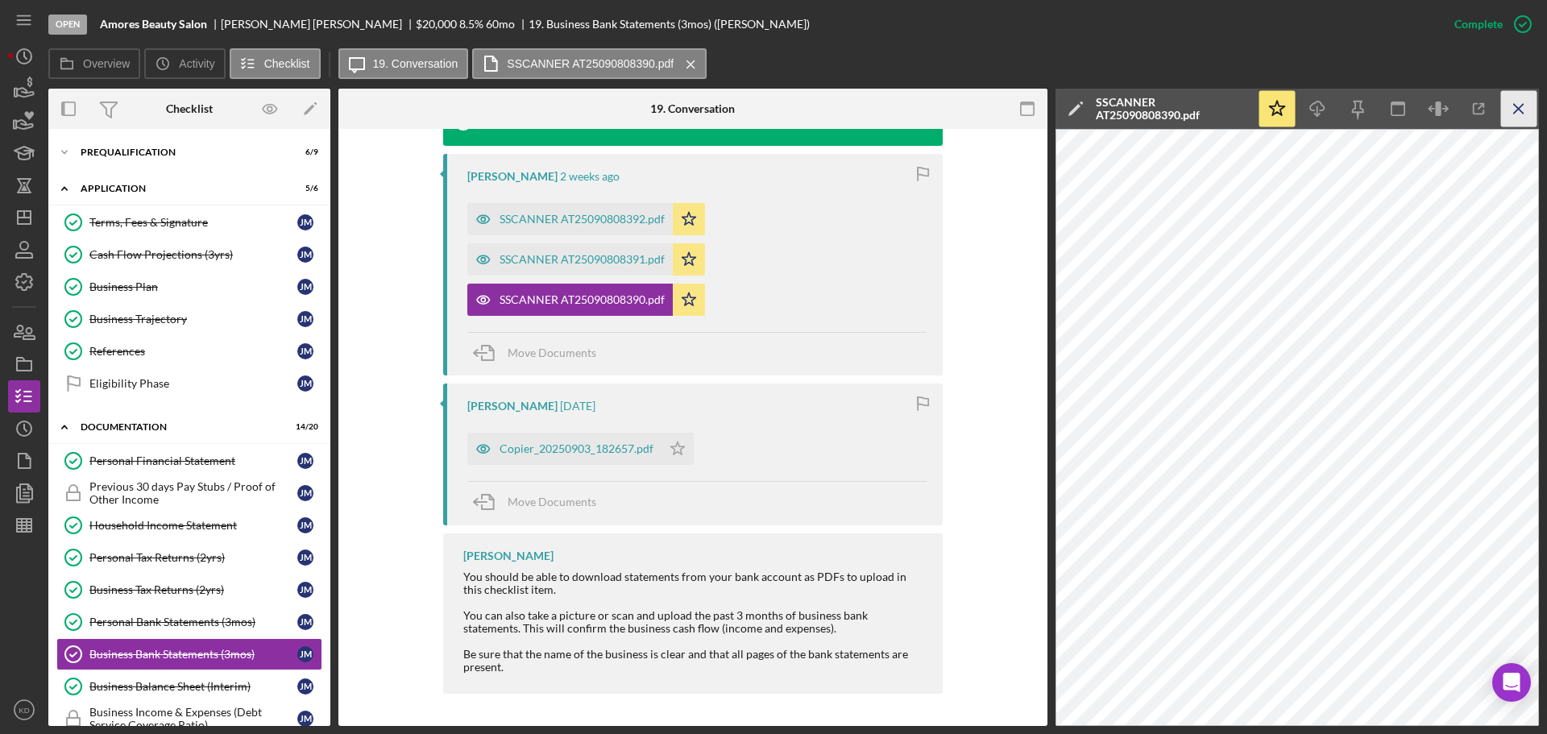
click at [1520, 109] on icon "Icon/Menu Close" at bounding box center [1519, 109] width 36 height 36
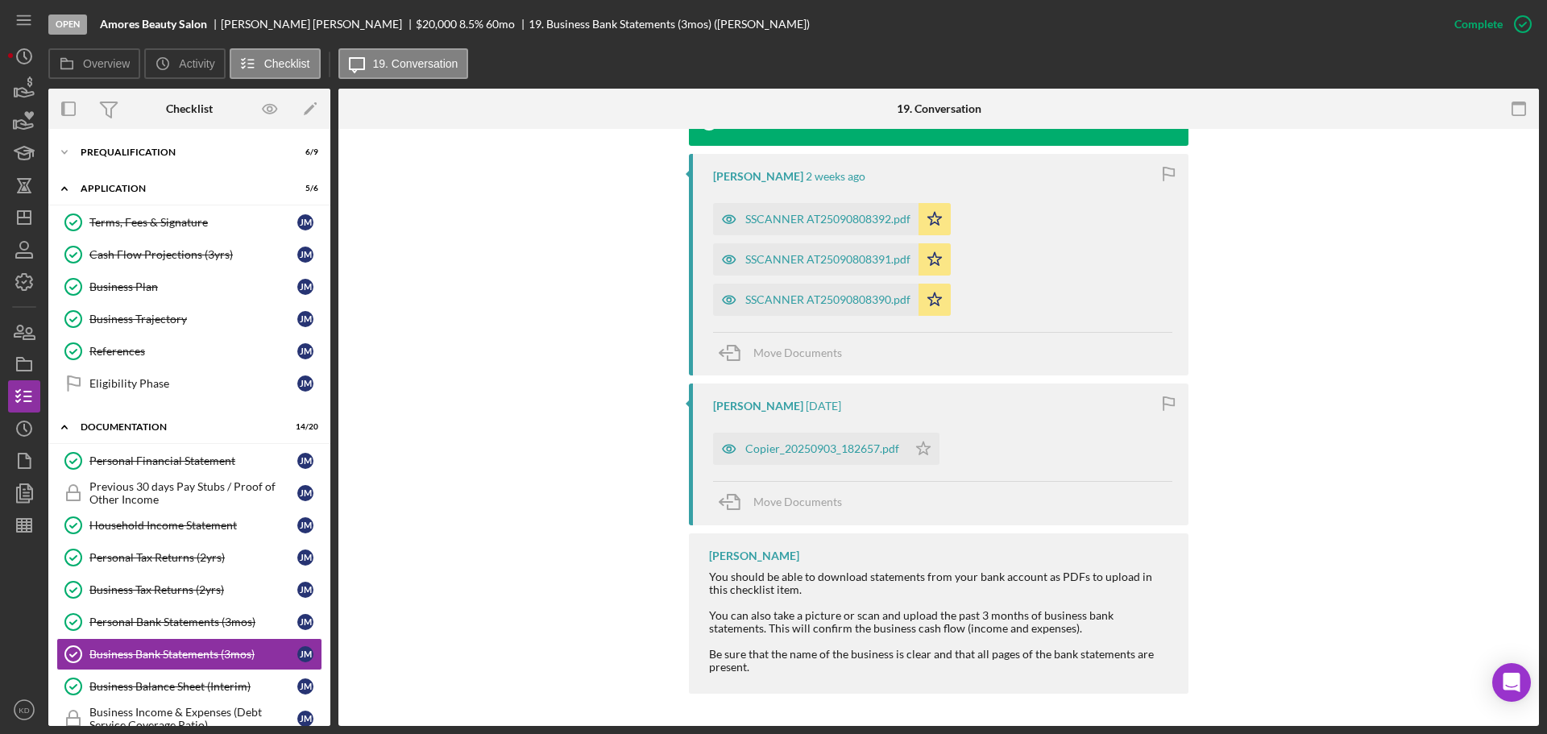
click at [781, 252] on div "SSCANNER AT25090808391.pdf" at bounding box center [815, 259] width 205 height 32
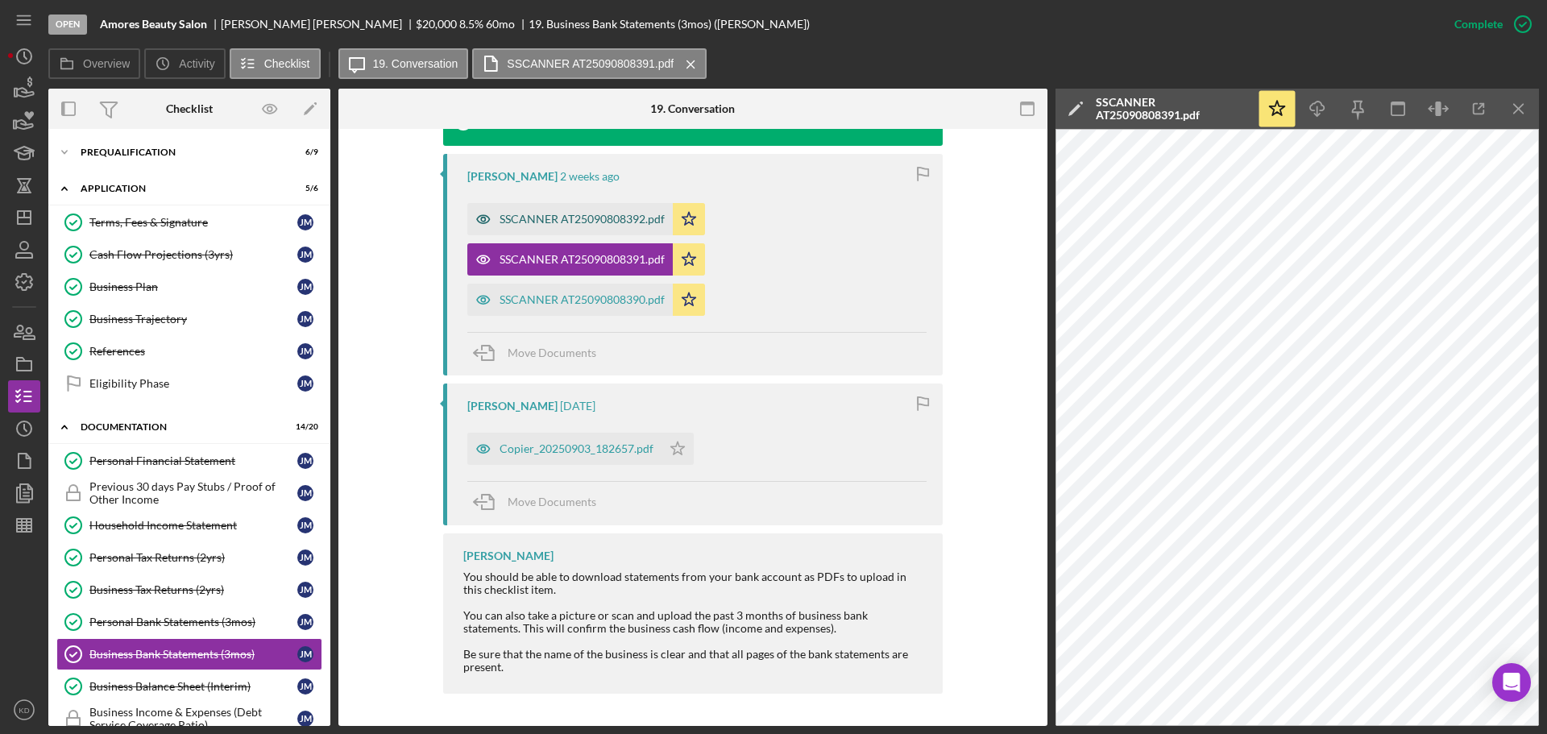
click at [584, 214] on div "SSCANNER AT25090808392.pdf" at bounding box center [581, 219] width 165 height 13
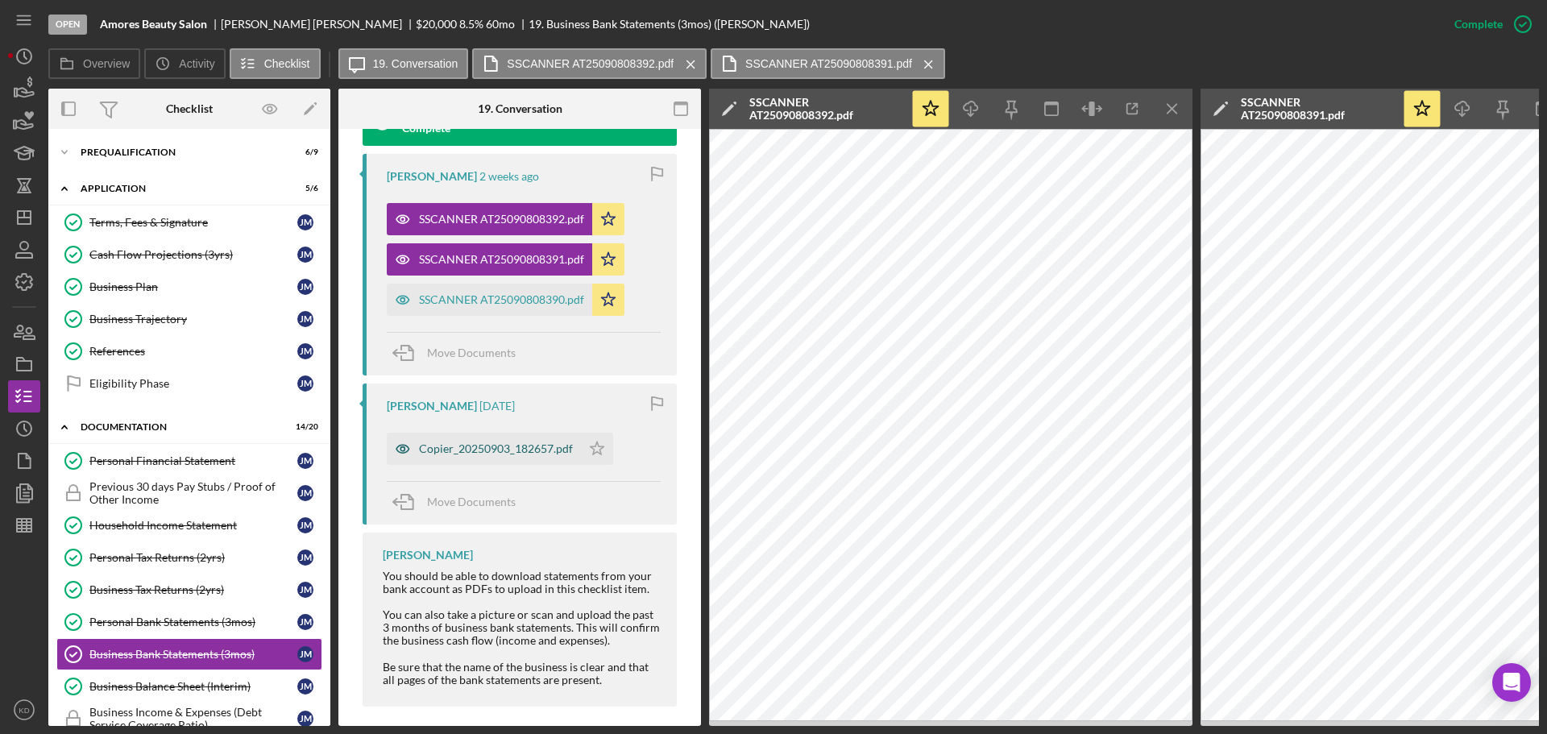
click at [467, 447] on div "Copier_20250903_182657.pdf" at bounding box center [496, 448] width 154 height 13
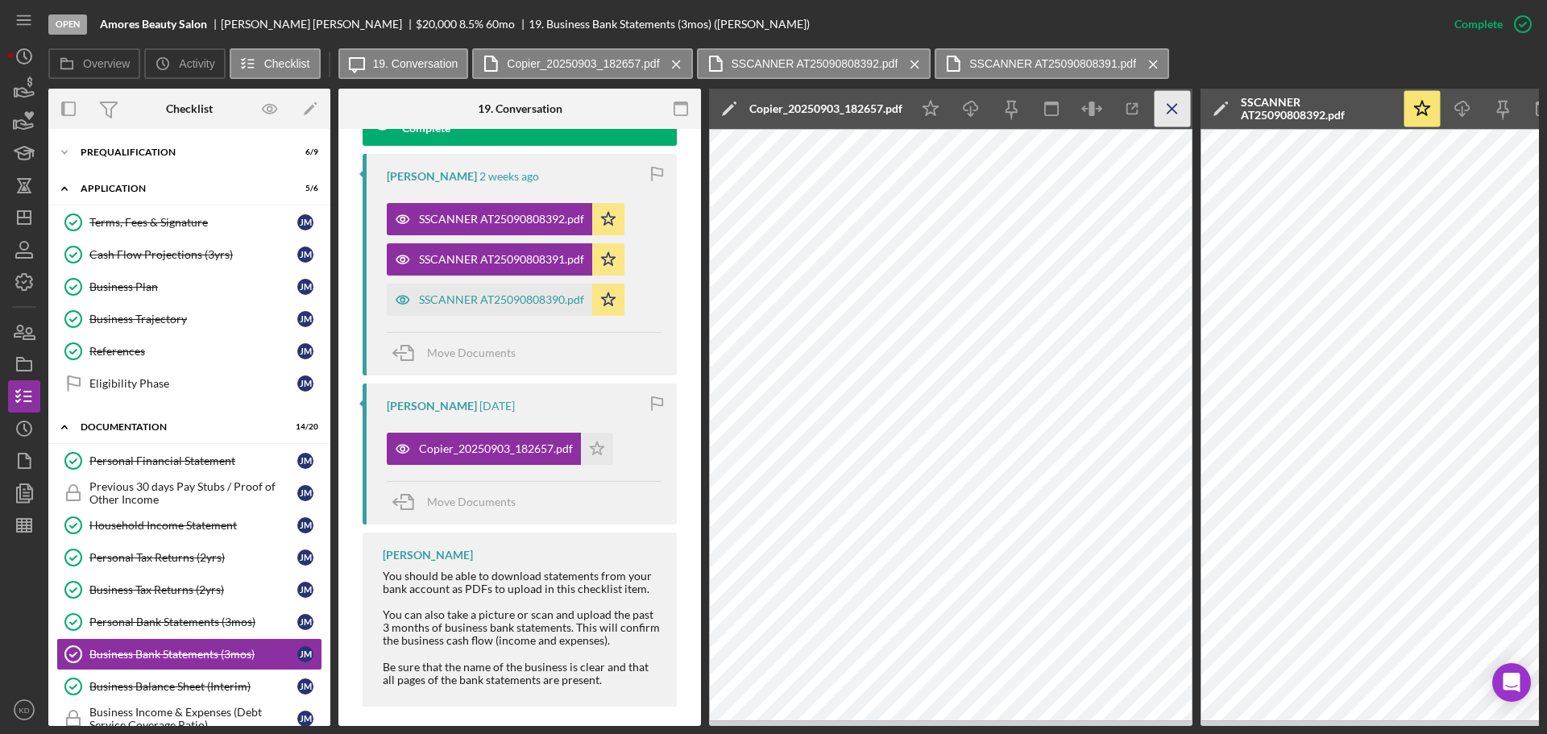
click at [1178, 106] on icon "Icon/Menu Close" at bounding box center [1172, 109] width 36 height 36
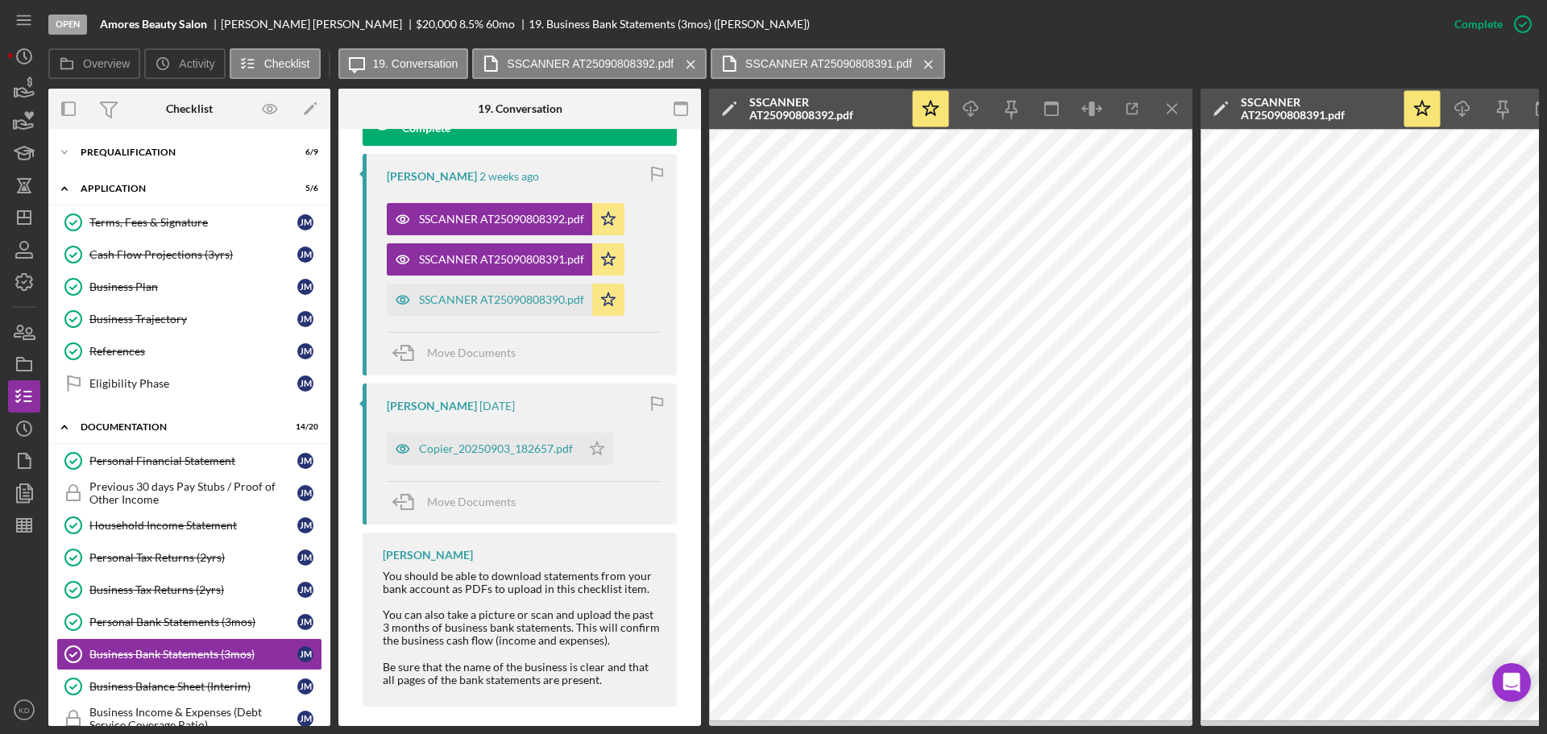
click at [1178, 106] on icon "Icon/Menu Close" at bounding box center [1172, 109] width 36 height 36
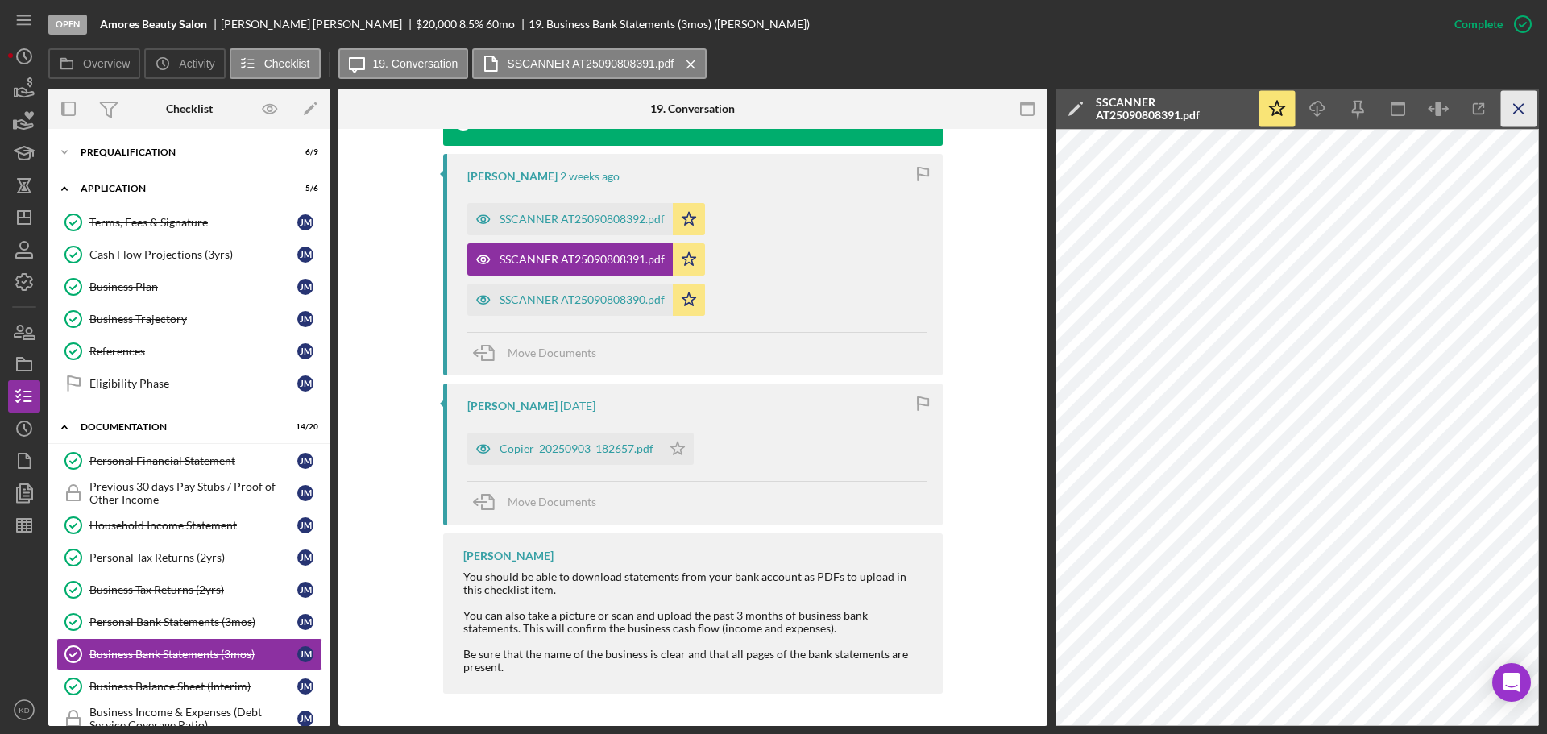
click at [1525, 109] on icon "Icon/Menu Close" at bounding box center [1519, 109] width 36 height 36
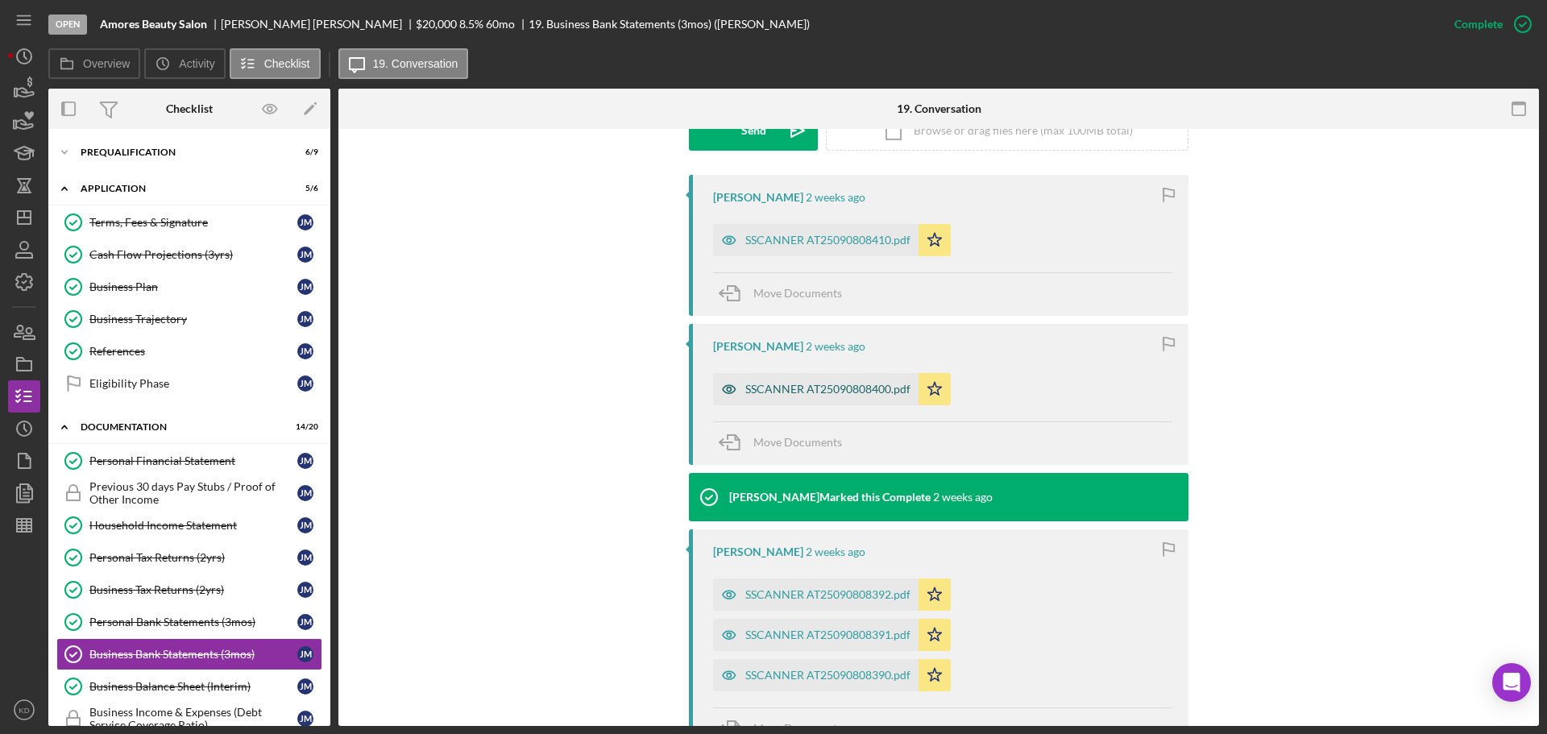
scroll to position [491, 0]
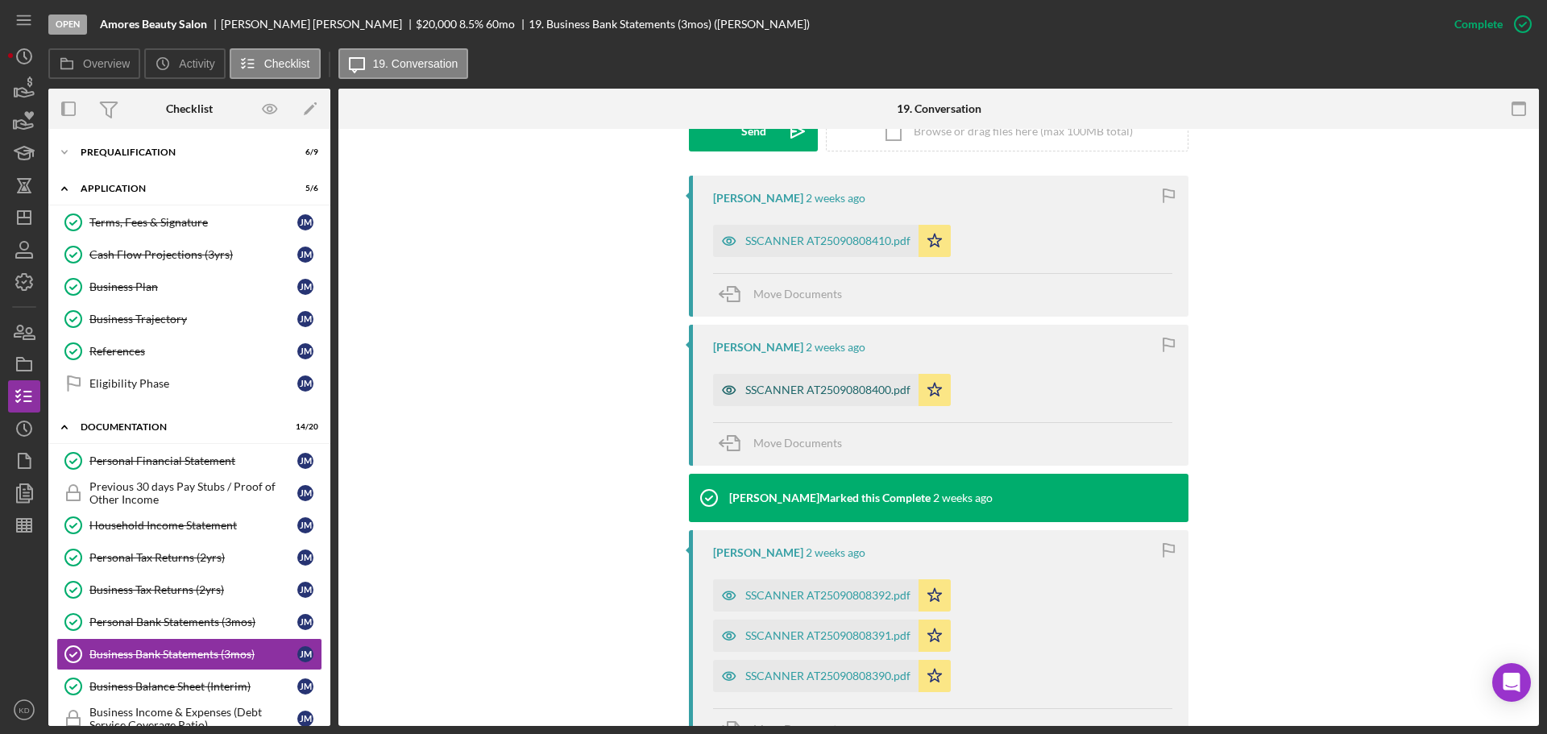
click at [771, 380] on div "SSCANNER AT25090808400.pdf" at bounding box center [815, 390] width 205 height 32
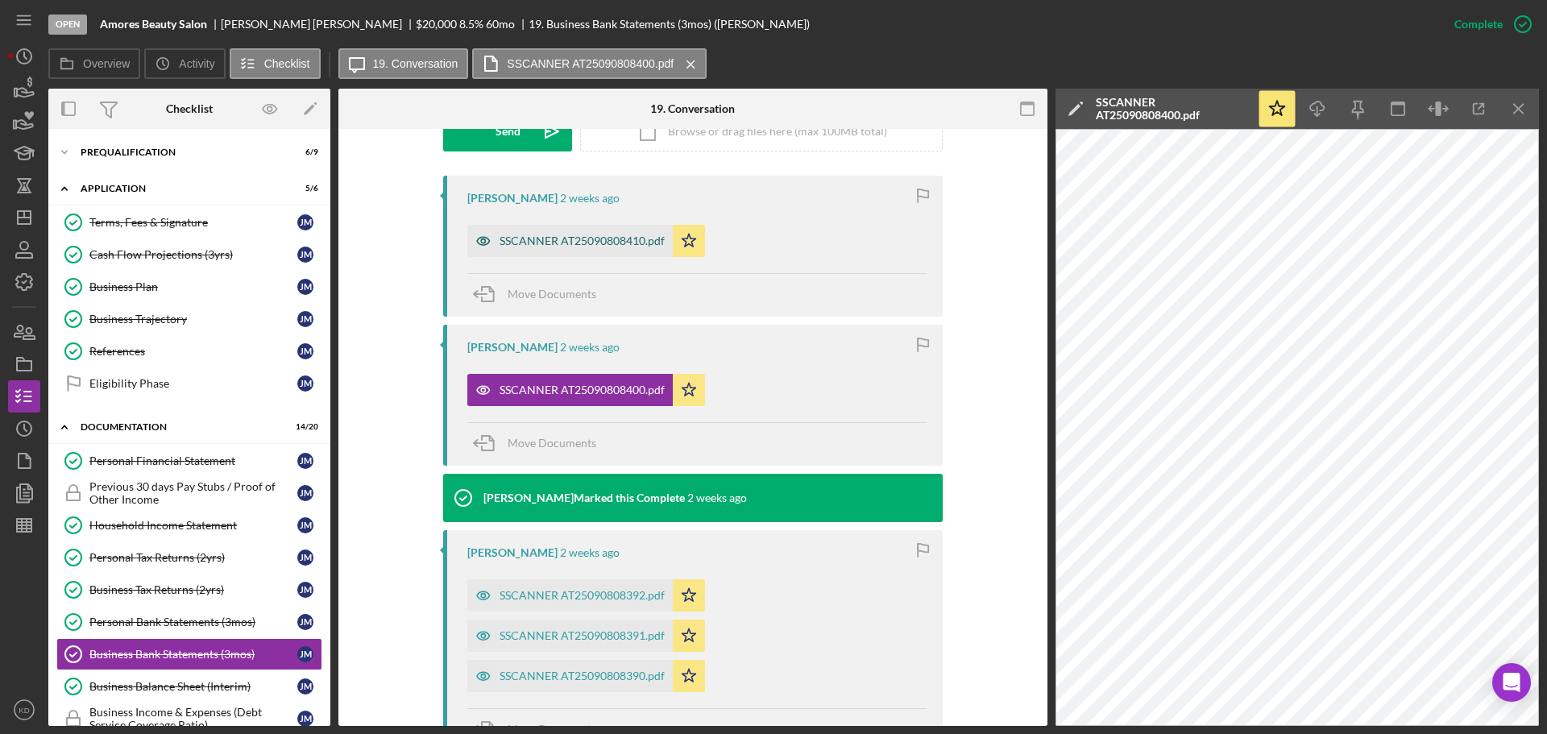
click at [517, 237] on div "SSCANNER AT25090808410.pdf" at bounding box center [581, 240] width 165 height 13
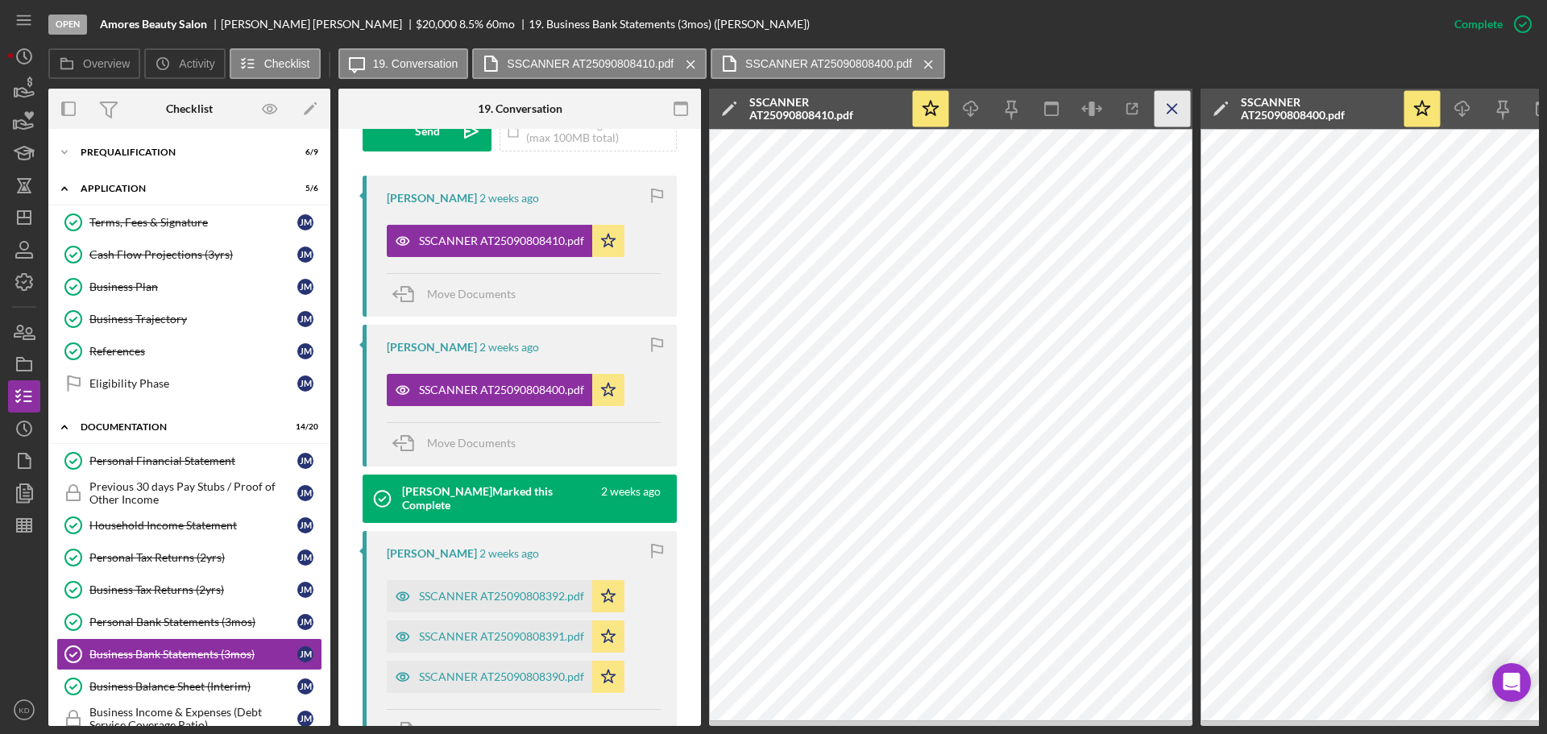
click at [1171, 109] on line "button" at bounding box center [1171, 108] width 9 height 9
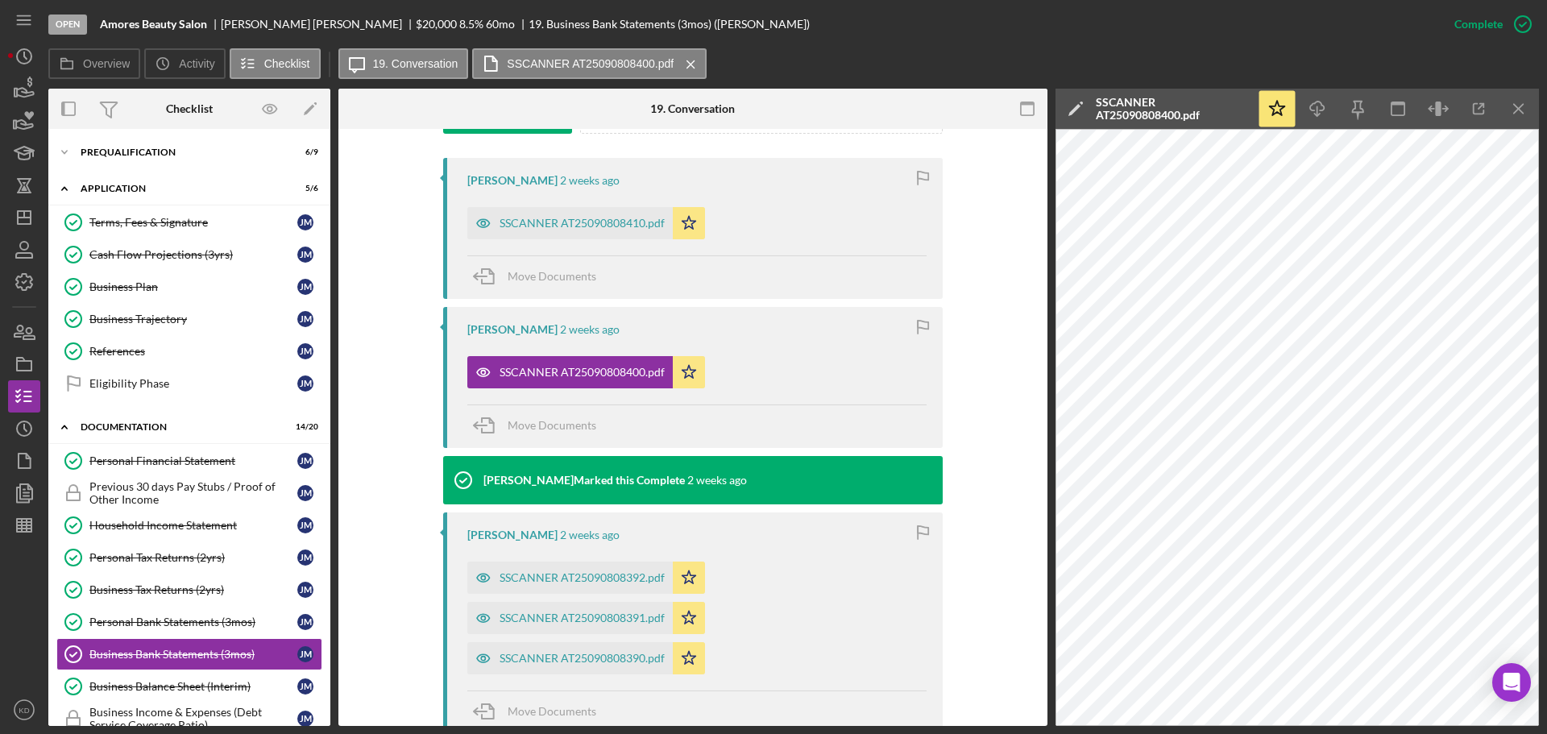
scroll to position [491, 0]
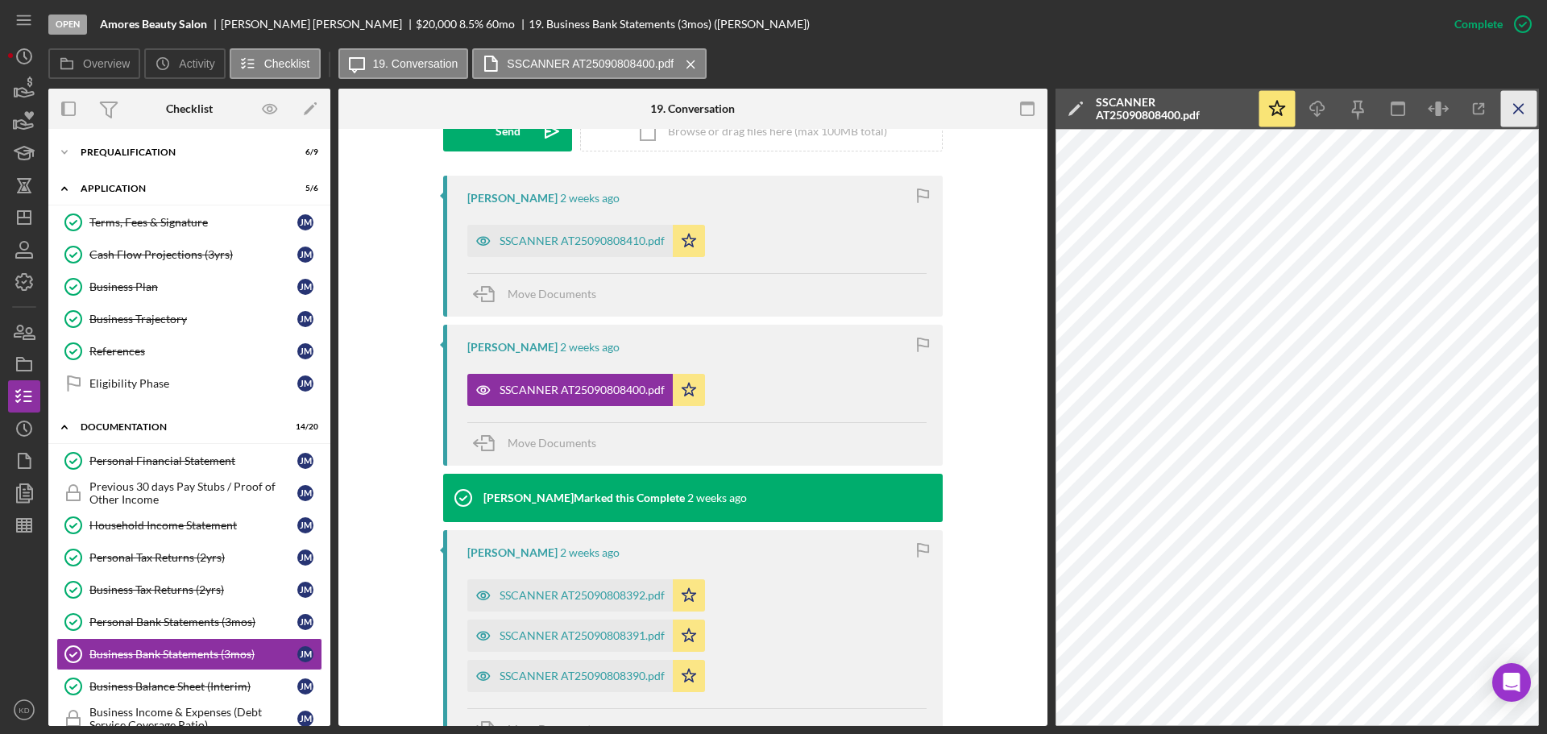
click at [1519, 114] on icon "Icon/Menu Close" at bounding box center [1519, 109] width 36 height 36
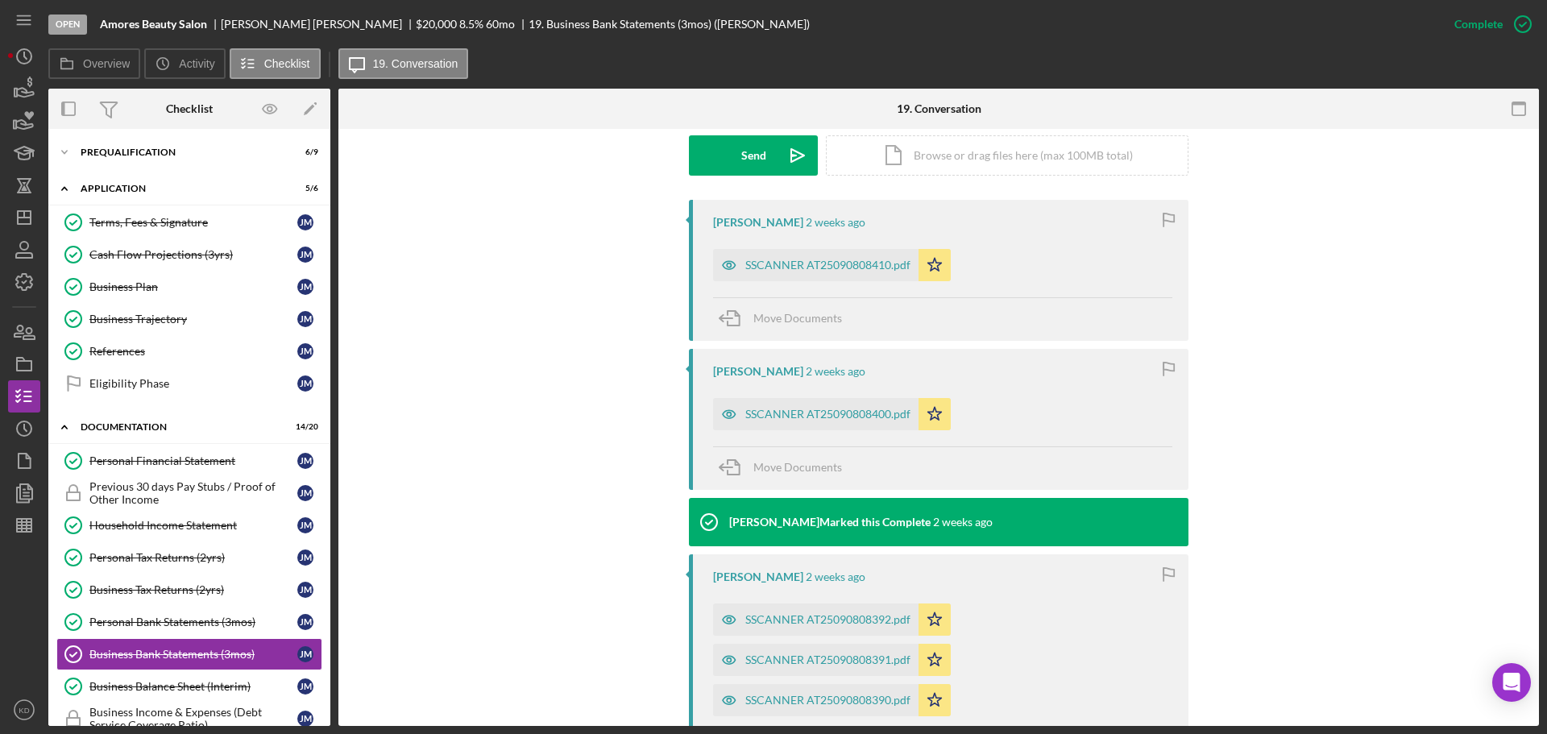
scroll to position [466, 0]
click at [778, 420] on div "SSCANNER AT25090808400.pdf" at bounding box center [827, 414] width 165 height 13
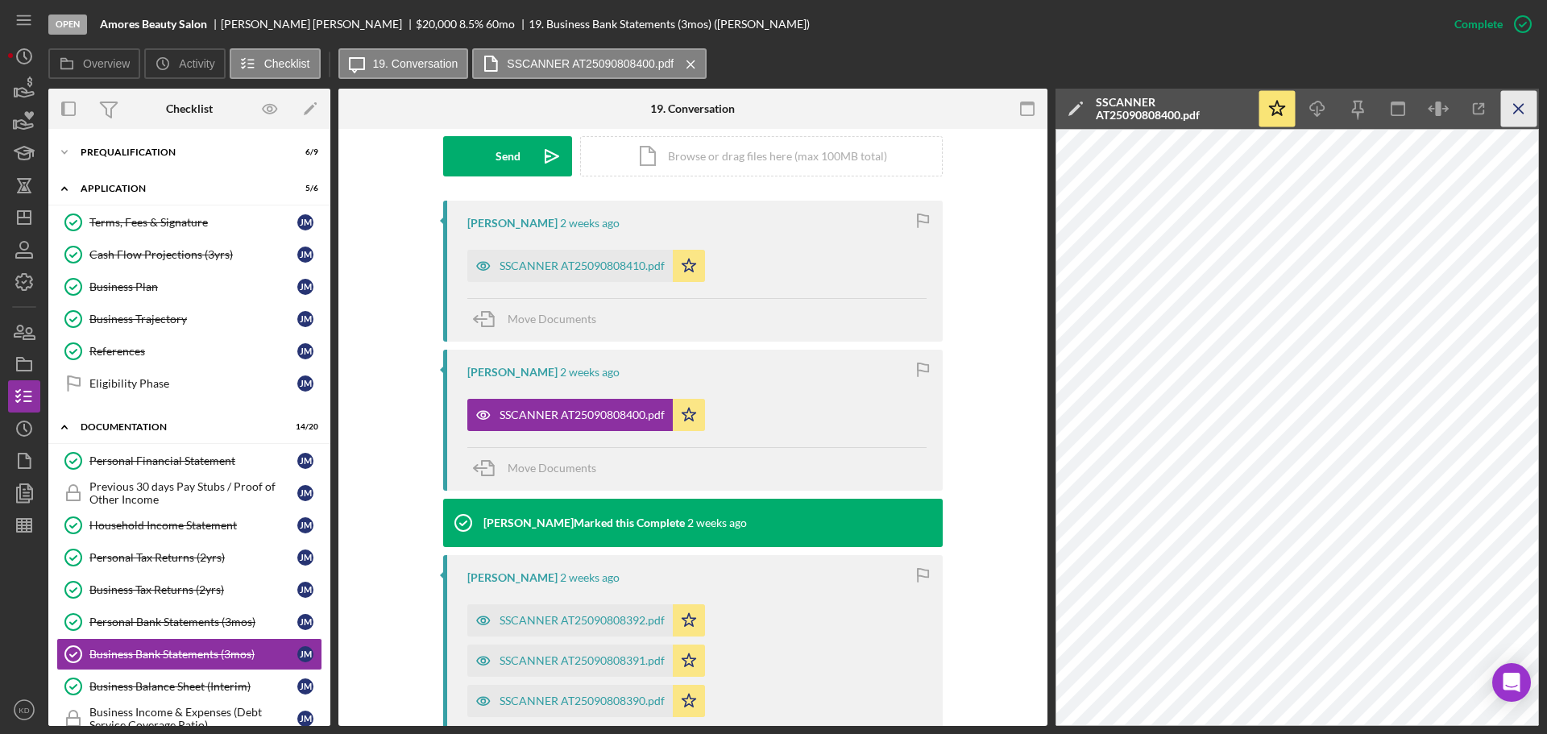
click at [1510, 107] on icon "Icon/Menu Close" at bounding box center [1519, 109] width 36 height 36
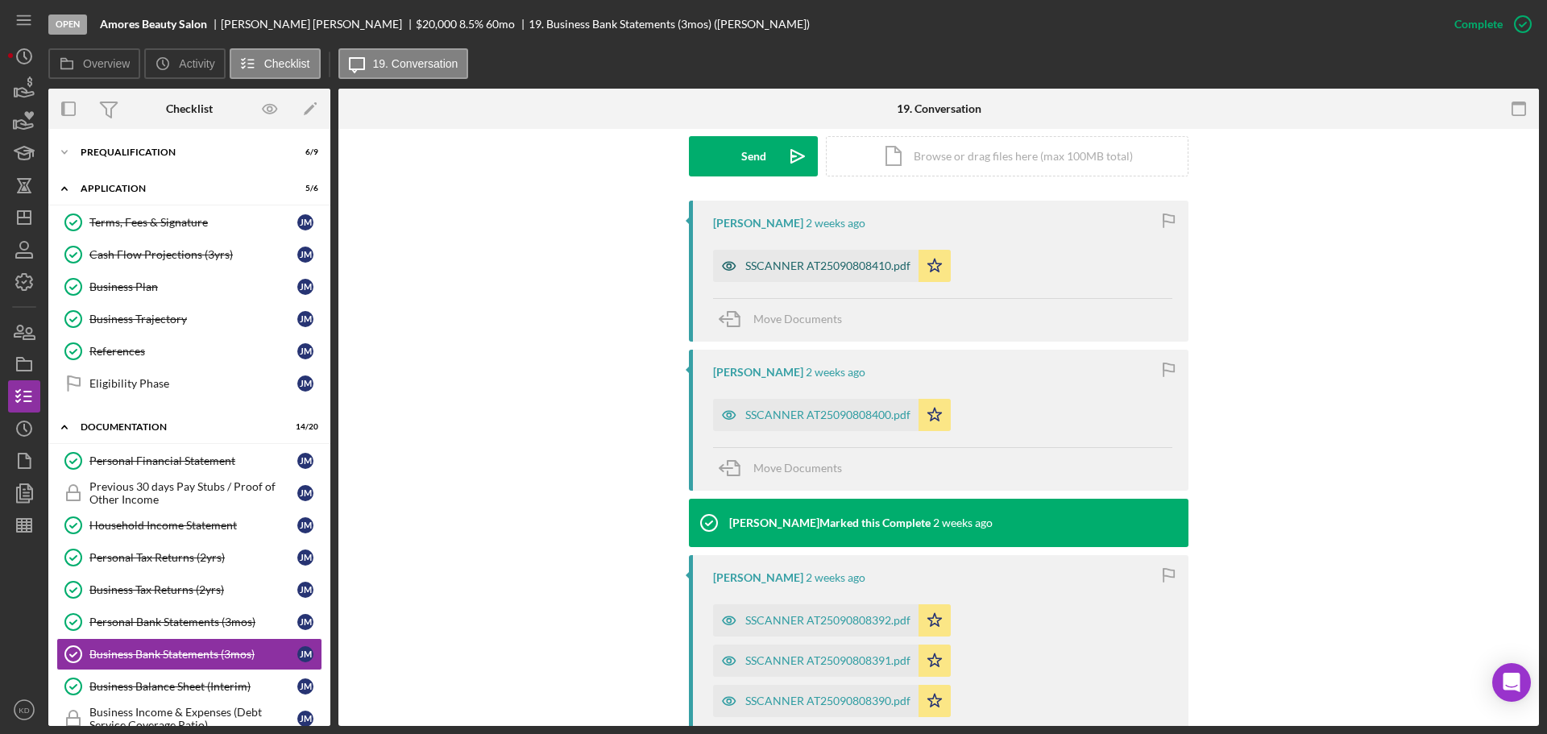
click at [767, 264] on div "SSCANNER AT25090808410.pdf" at bounding box center [827, 265] width 165 height 13
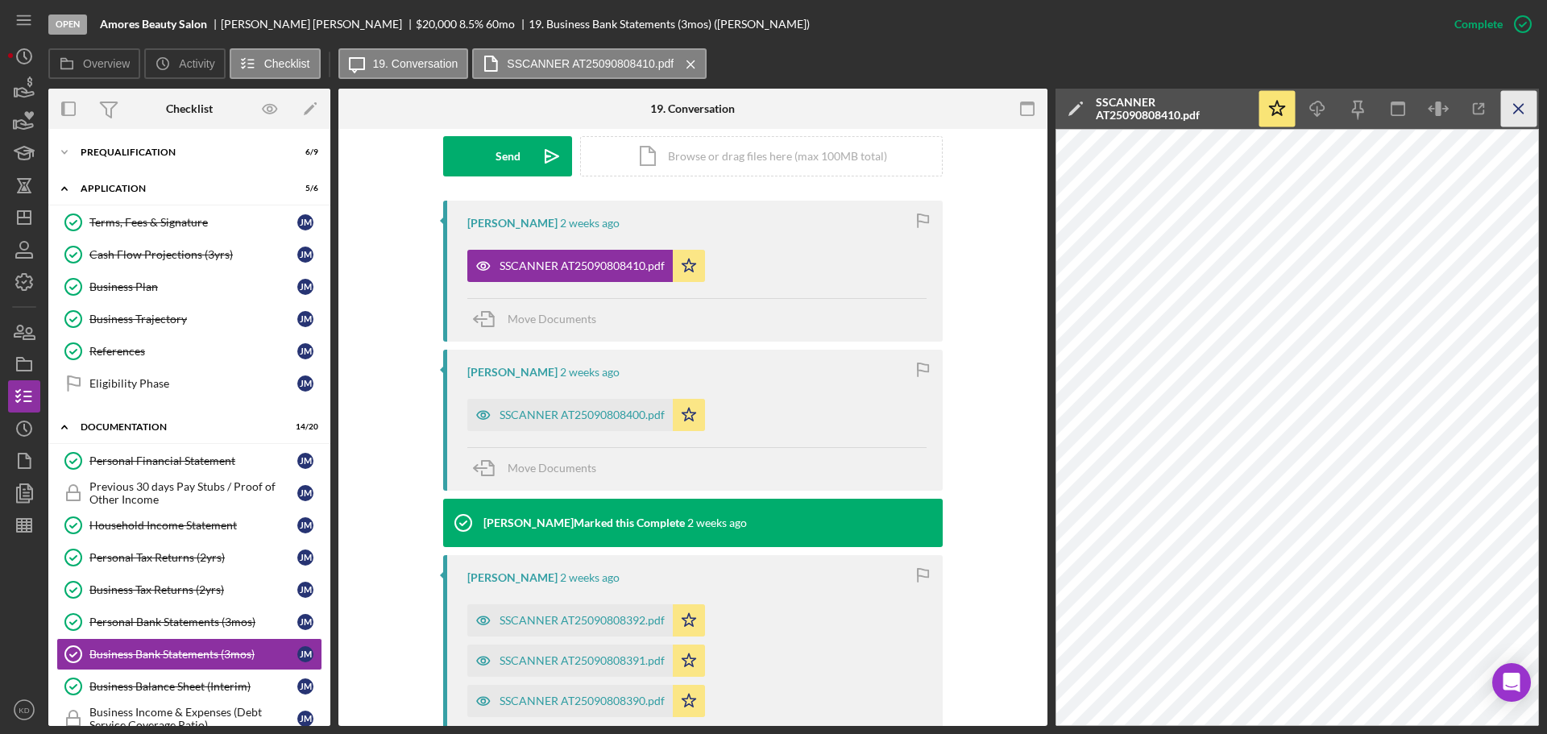
click at [1514, 108] on icon "Icon/Menu Close" at bounding box center [1519, 109] width 36 height 36
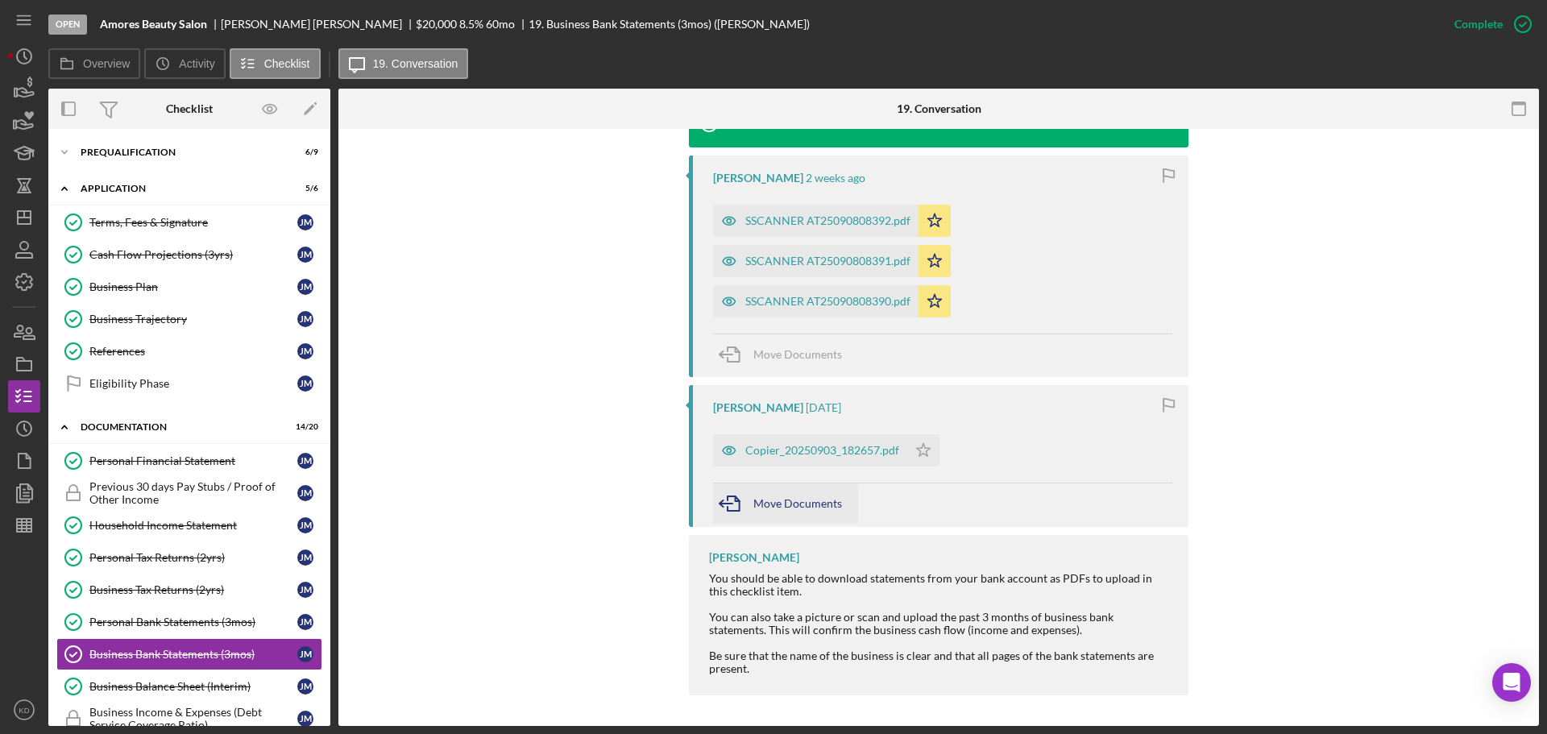
scroll to position [867, 0]
click at [761, 450] on div "Copier_20250903_182657.pdf" at bounding box center [822, 448] width 154 height 13
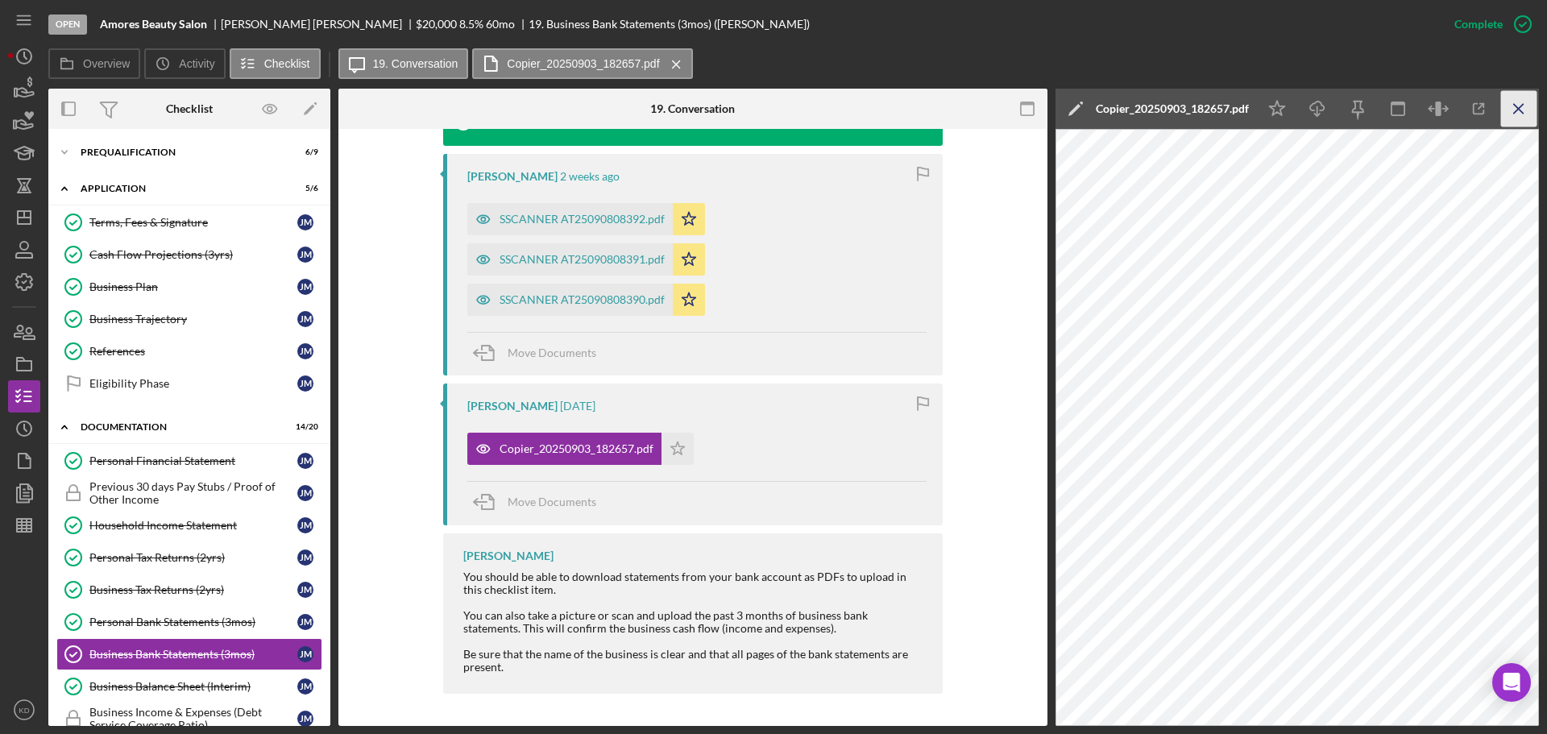
click at [1511, 98] on icon "Icon/Menu Close" at bounding box center [1519, 109] width 36 height 36
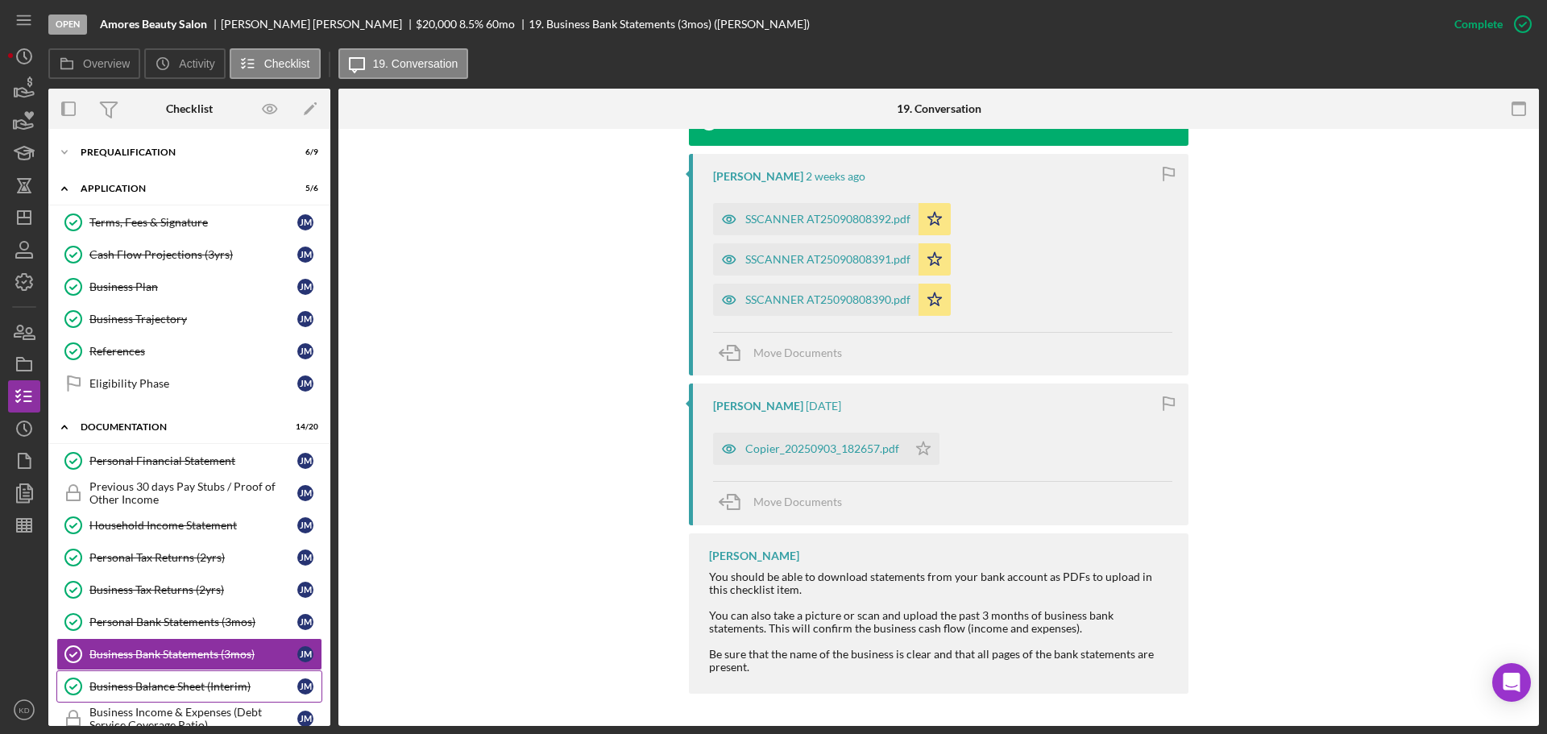
click at [190, 687] on div "Business Balance Sheet (Interim)" at bounding box center [193, 686] width 208 height 13
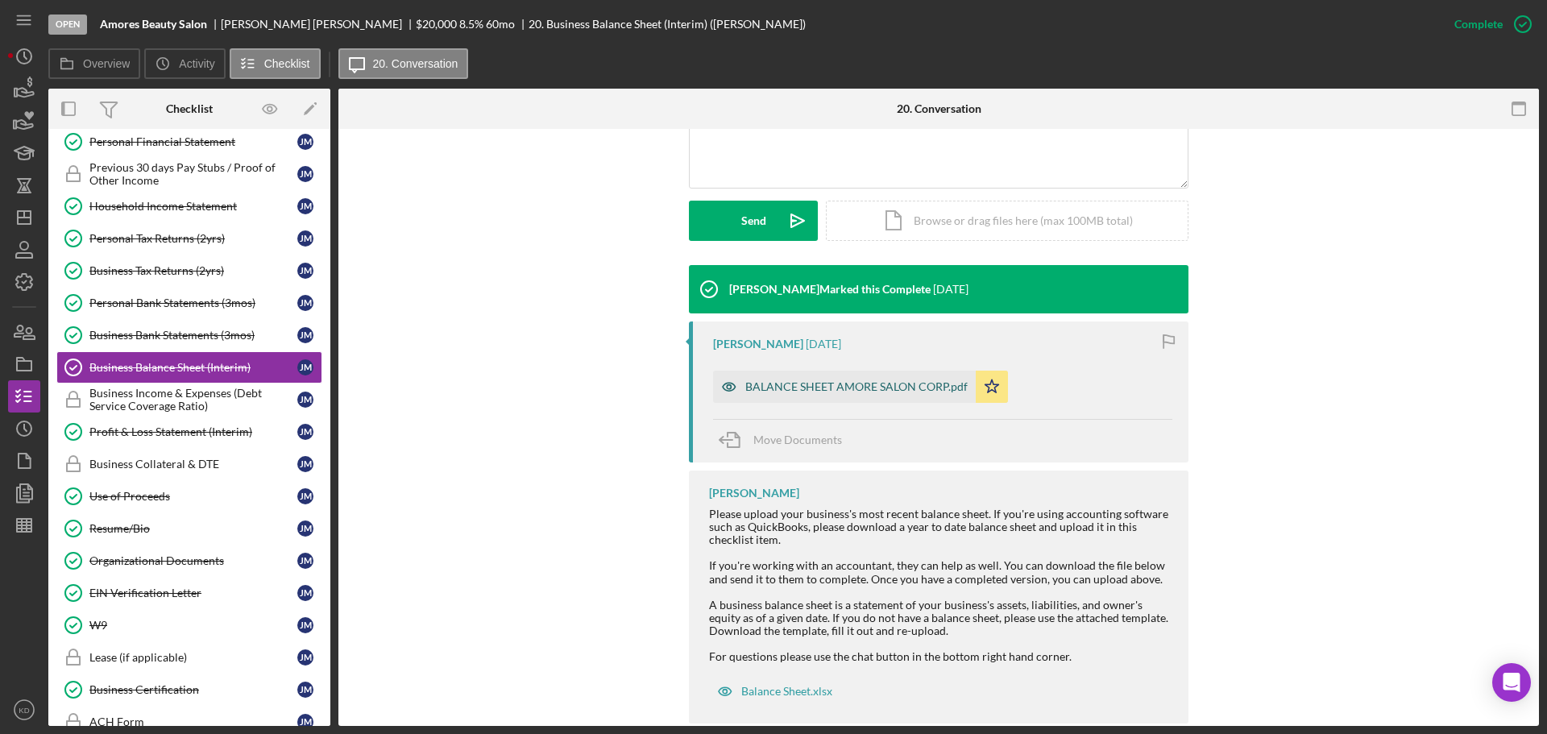
scroll to position [402, 0]
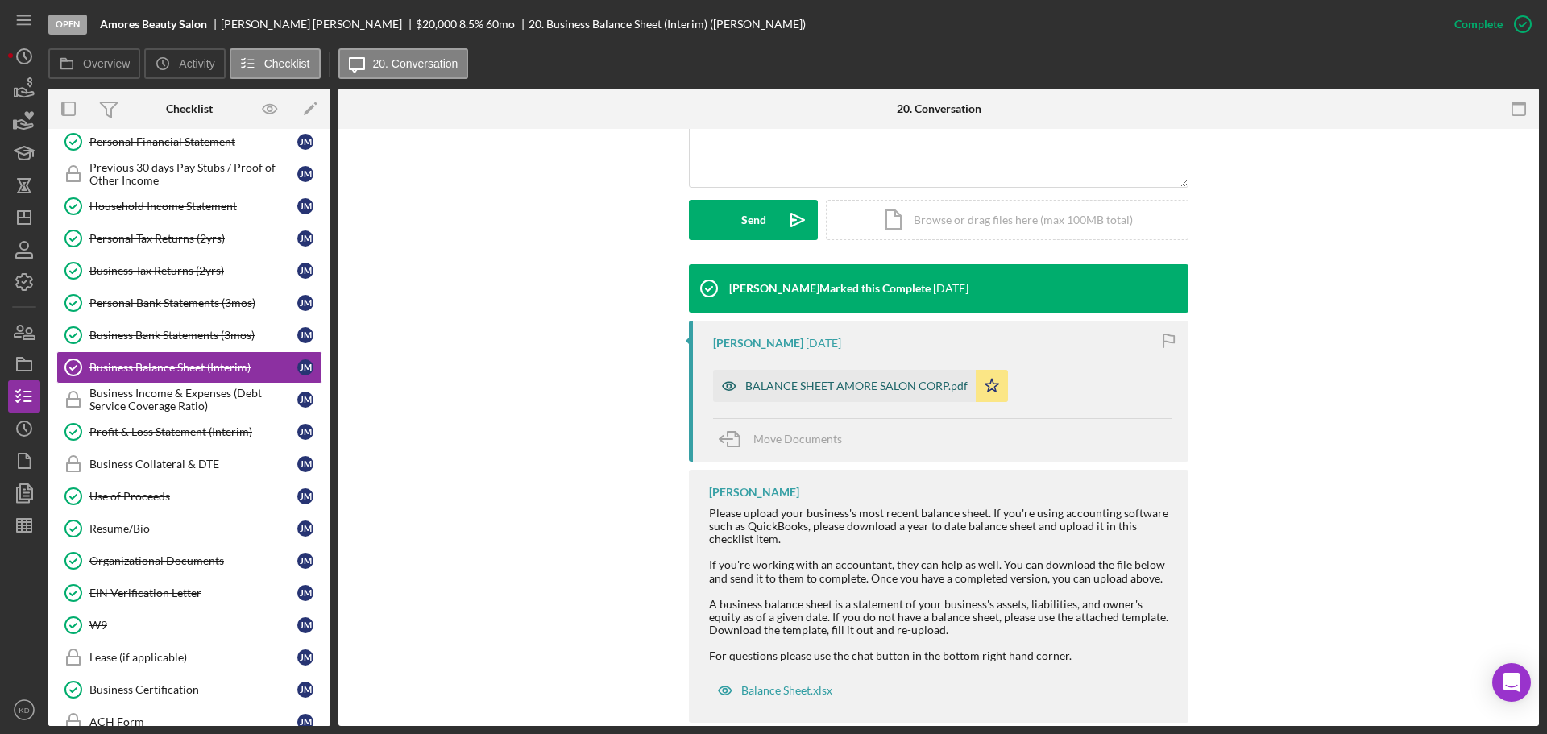
click at [768, 379] on div "BALANCE SHEET AMORE SALON CORP.pdf" at bounding box center [856, 385] width 222 height 13
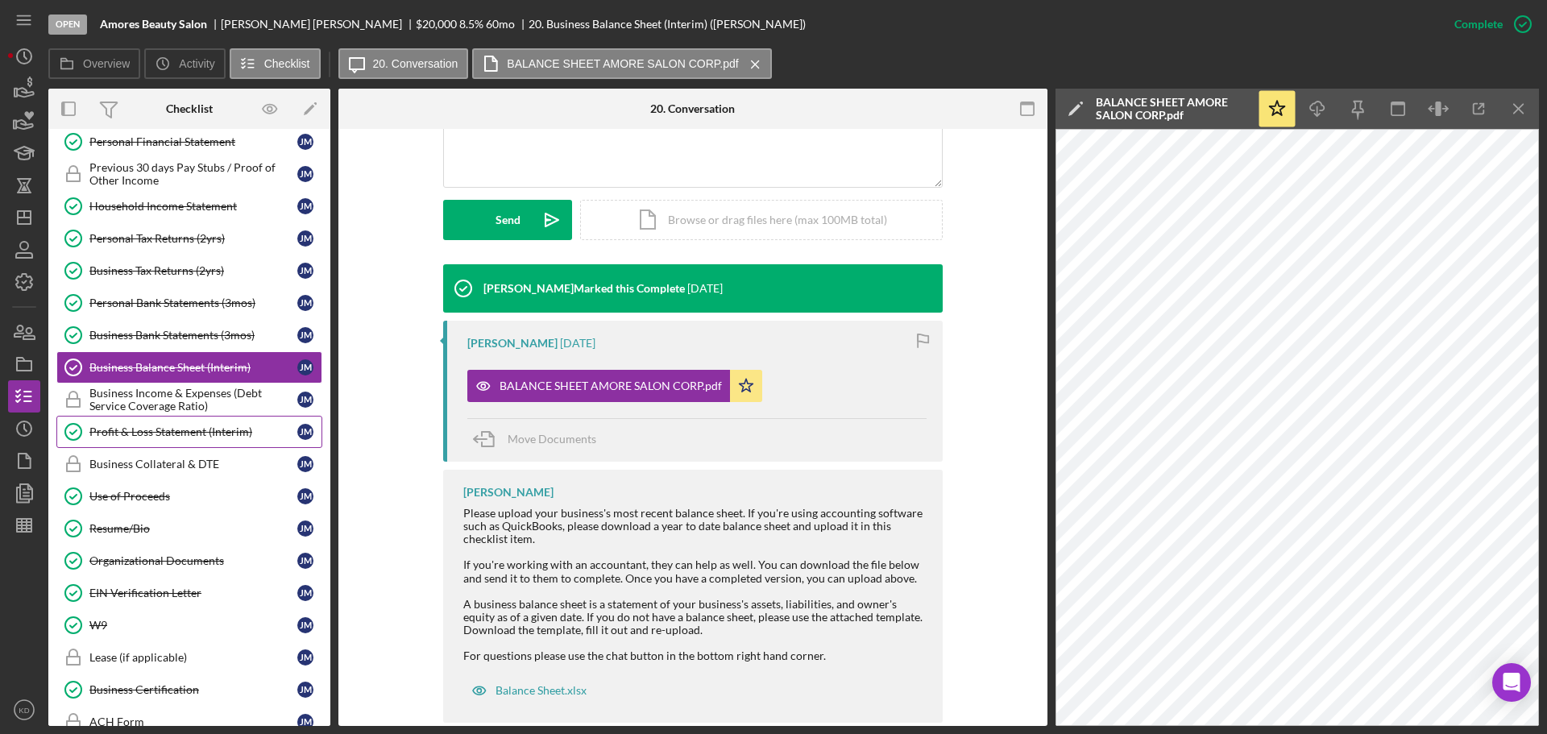
click at [133, 429] on div "Profit & Loss Statement (Interim)" at bounding box center [193, 431] width 208 height 13
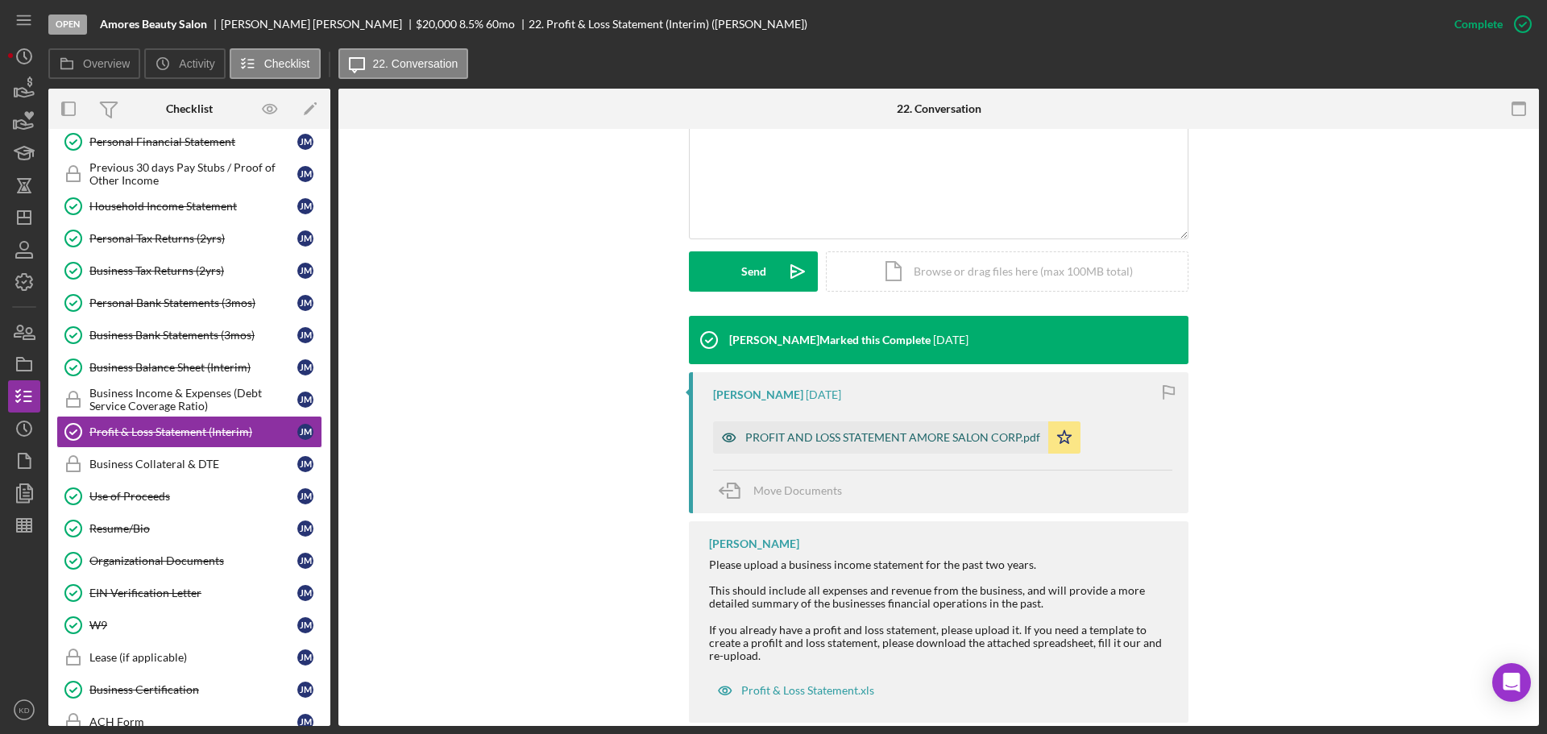
click at [882, 427] on div "PROFIT AND LOSS STATEMENT AMORE SALON CORP.pdf" at bounding box center [880, 437] width 335 height 32
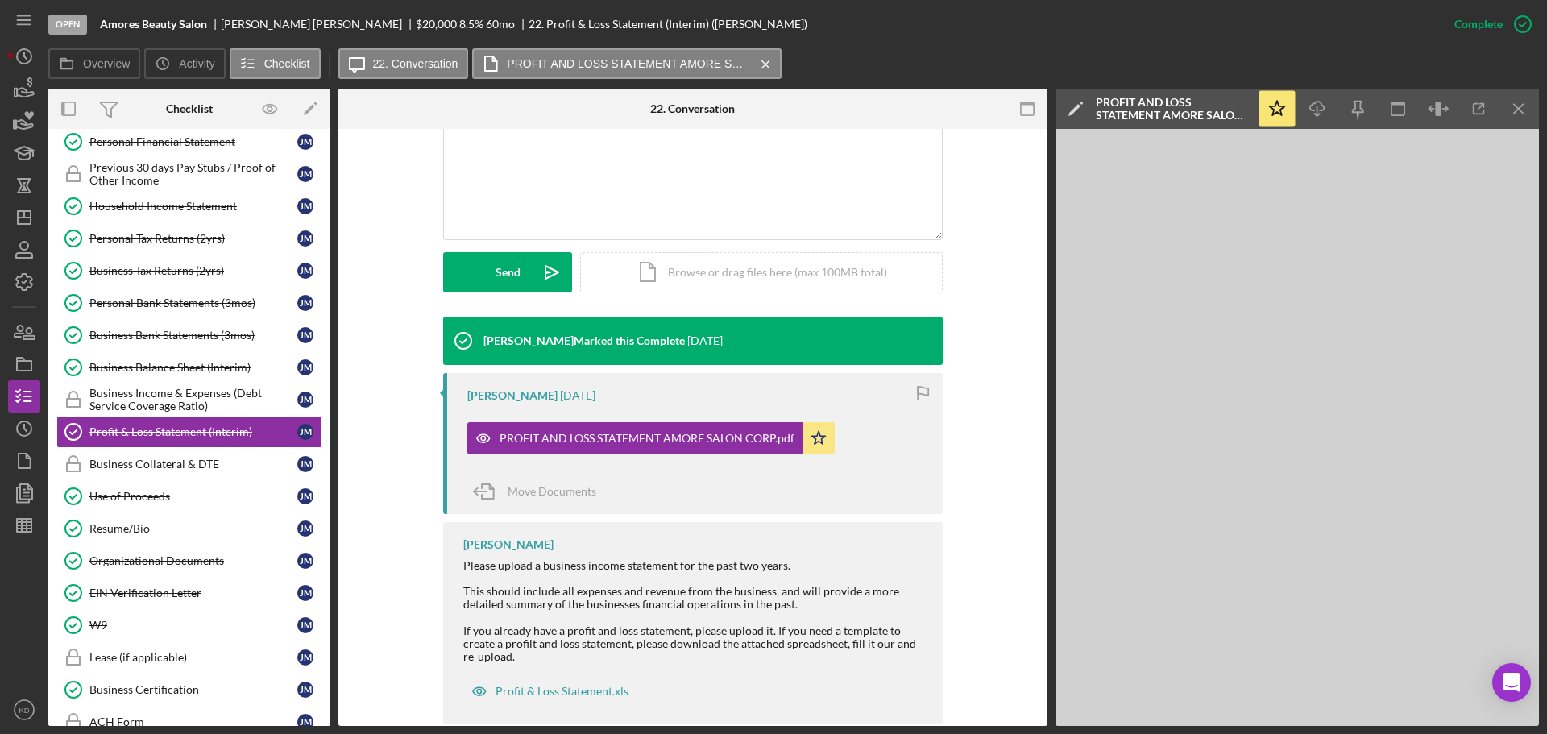
scroll to position [349, 0]
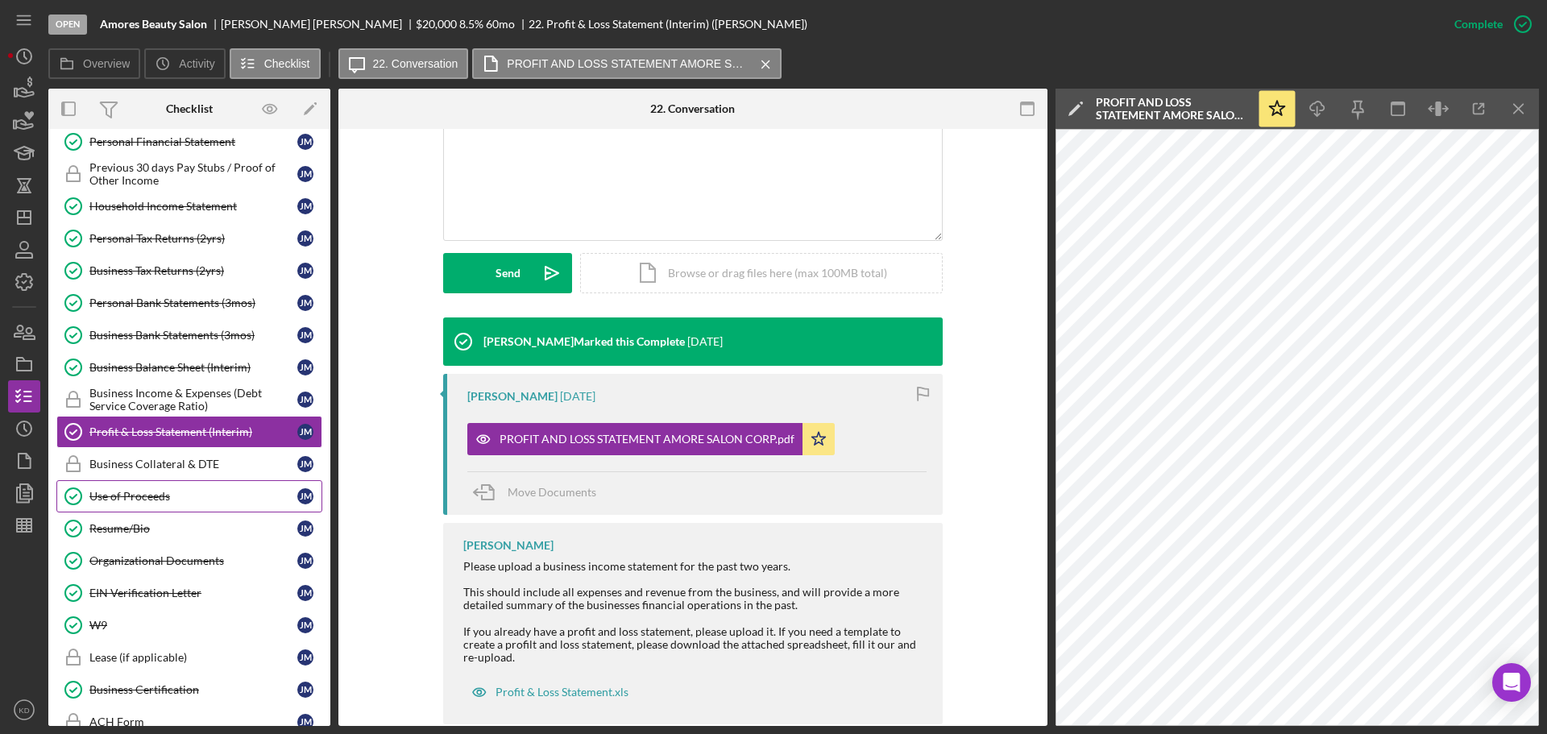
click at [176, 497] on div "Use of Proceeds" at bounding box center [193, 496] width 208 height 13
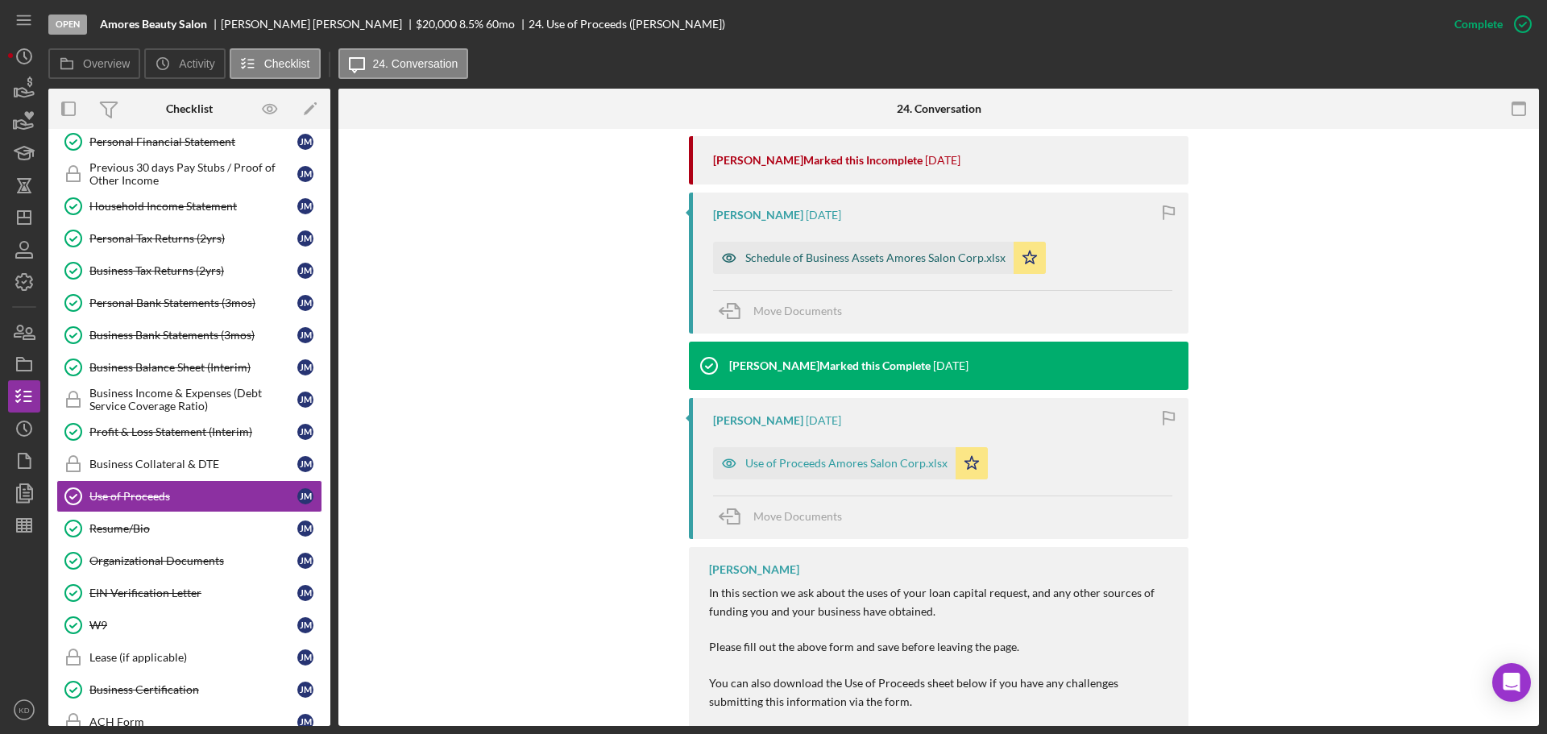
scroll to position [586, 0]
click at [870, 263] on div "Schedule of Business Assets Amores Salon Corp.xlsx" at bounding box center [875, 258] width 260 height 13
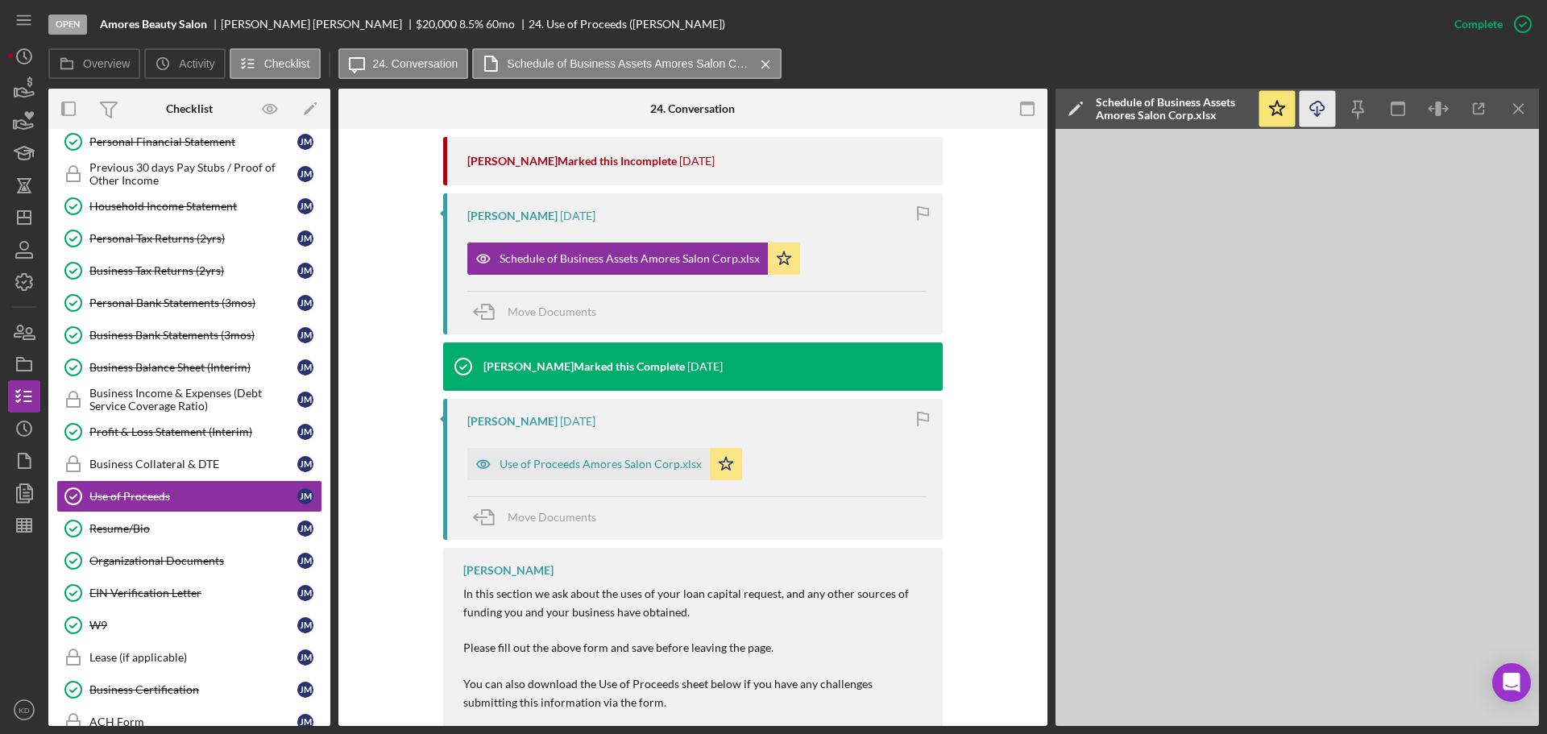
click at [1316, 104] on icon "Icon/Download" at bounding box center [1317, 109] width 36 height 36
click at [615, 465] on div "Use of Proceeds Amores Salon Corp.xlsx" at bounding box center [600, 464] width 202 height 13
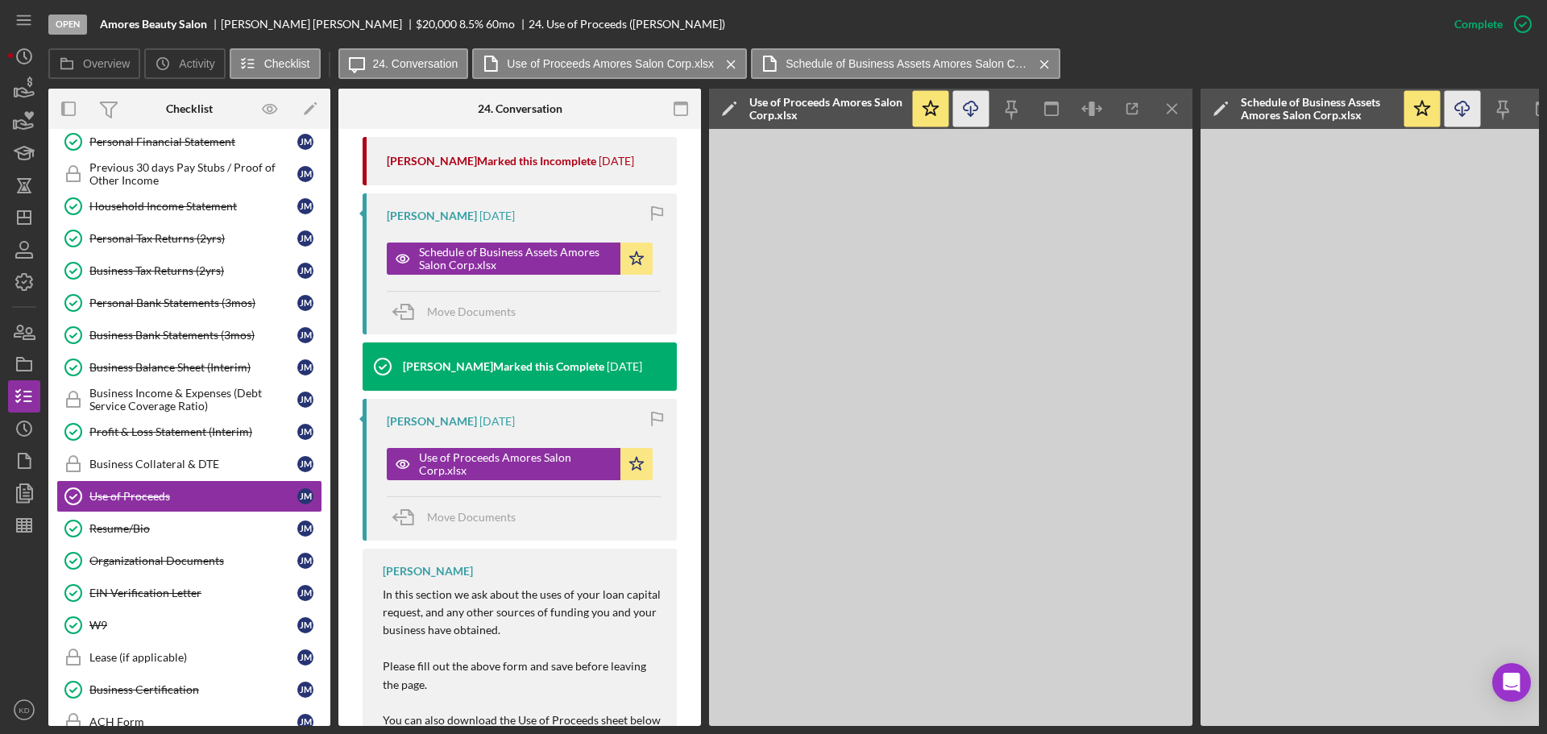
click at [971, 114] on icon "Icon/Download" at bounding box center [971, 109] width 36 height 36
click at [1171, 111] on icon "Icon/Menu Close" at bounding box center [1172, 109] width 36 height 36
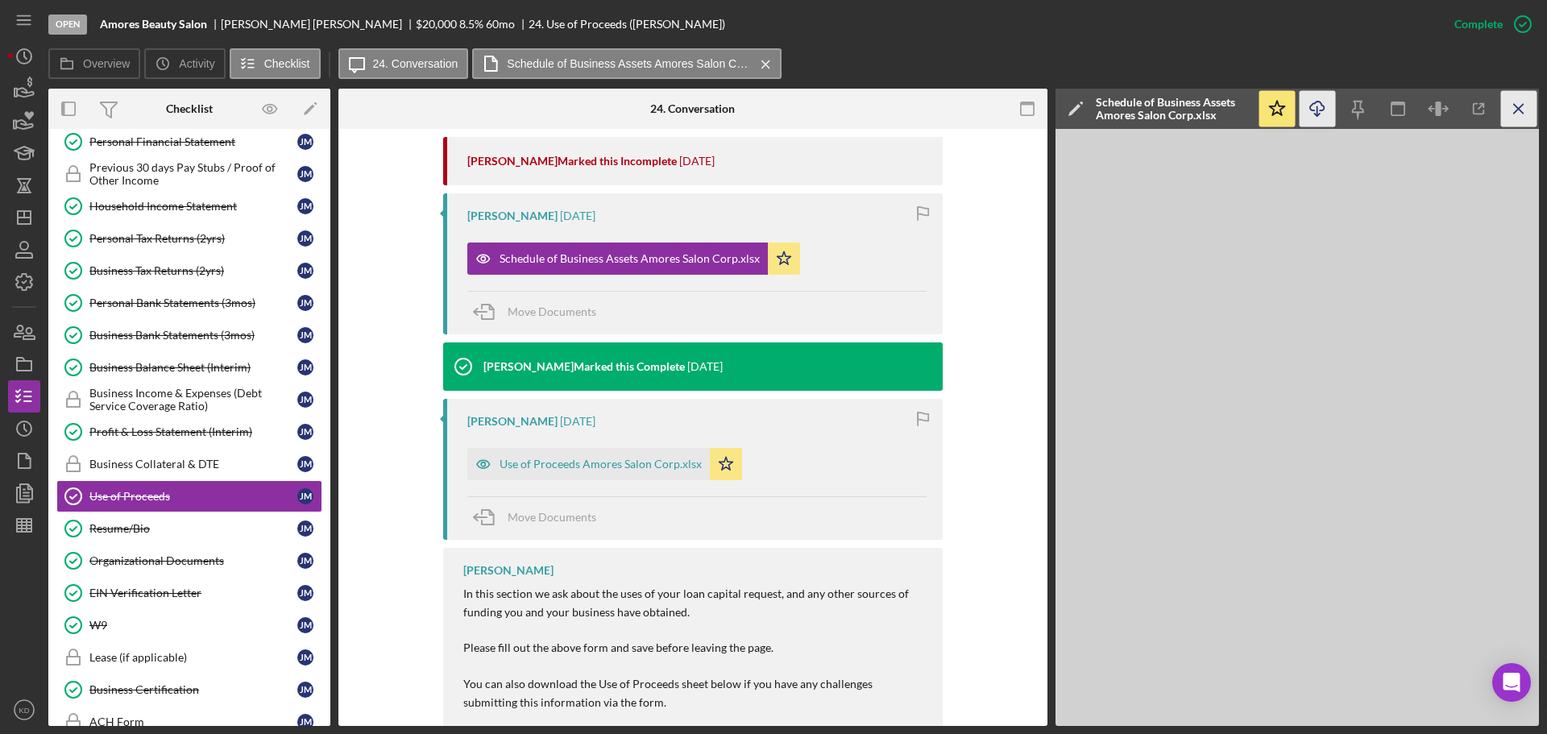
click at [1517, 112] on icon "Icon/Menu Close" at bounding box center [1519, 109] width 36 height 36
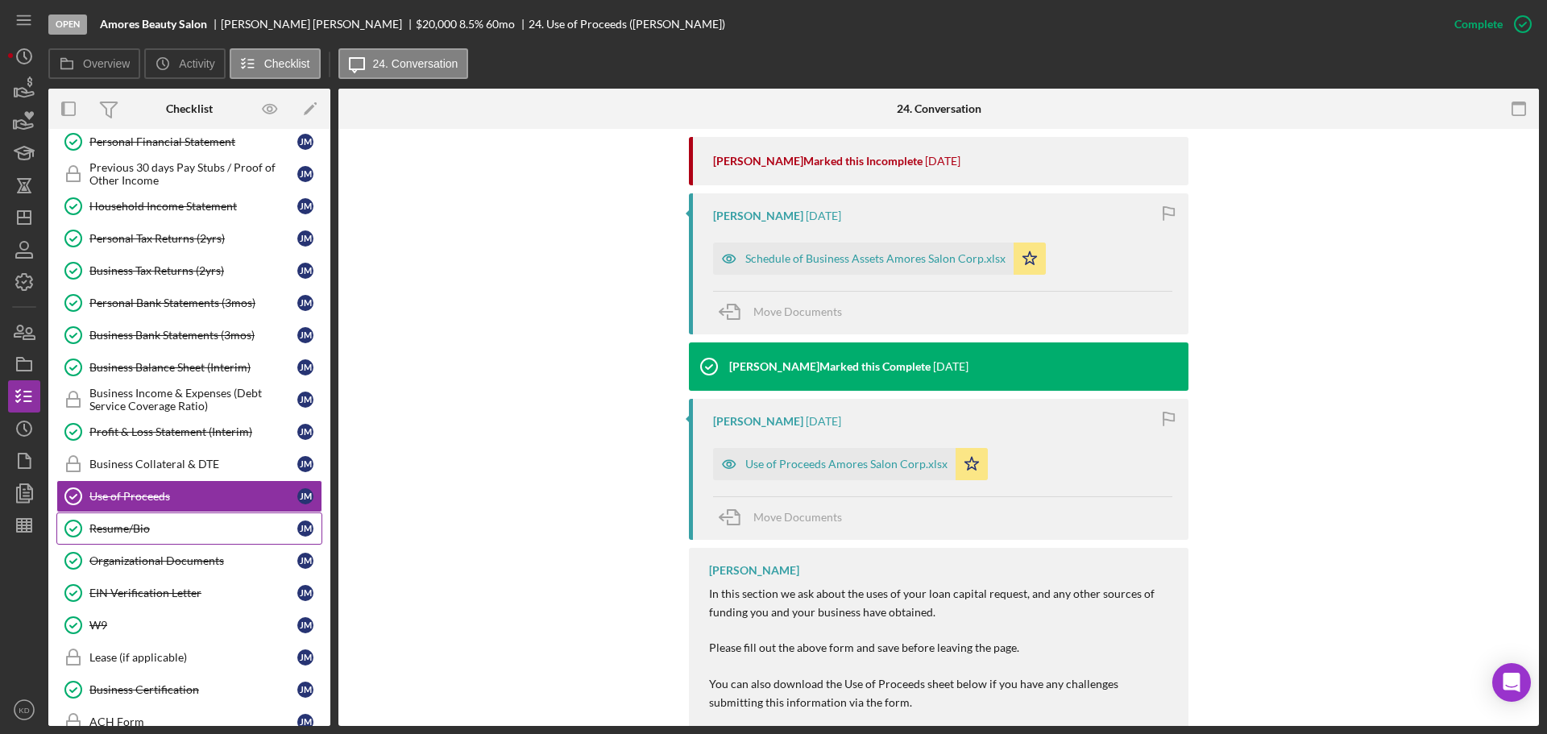
click at [101, 529] on div "Resume/Bio" at bounding box center [193, 528] width 208 height 13
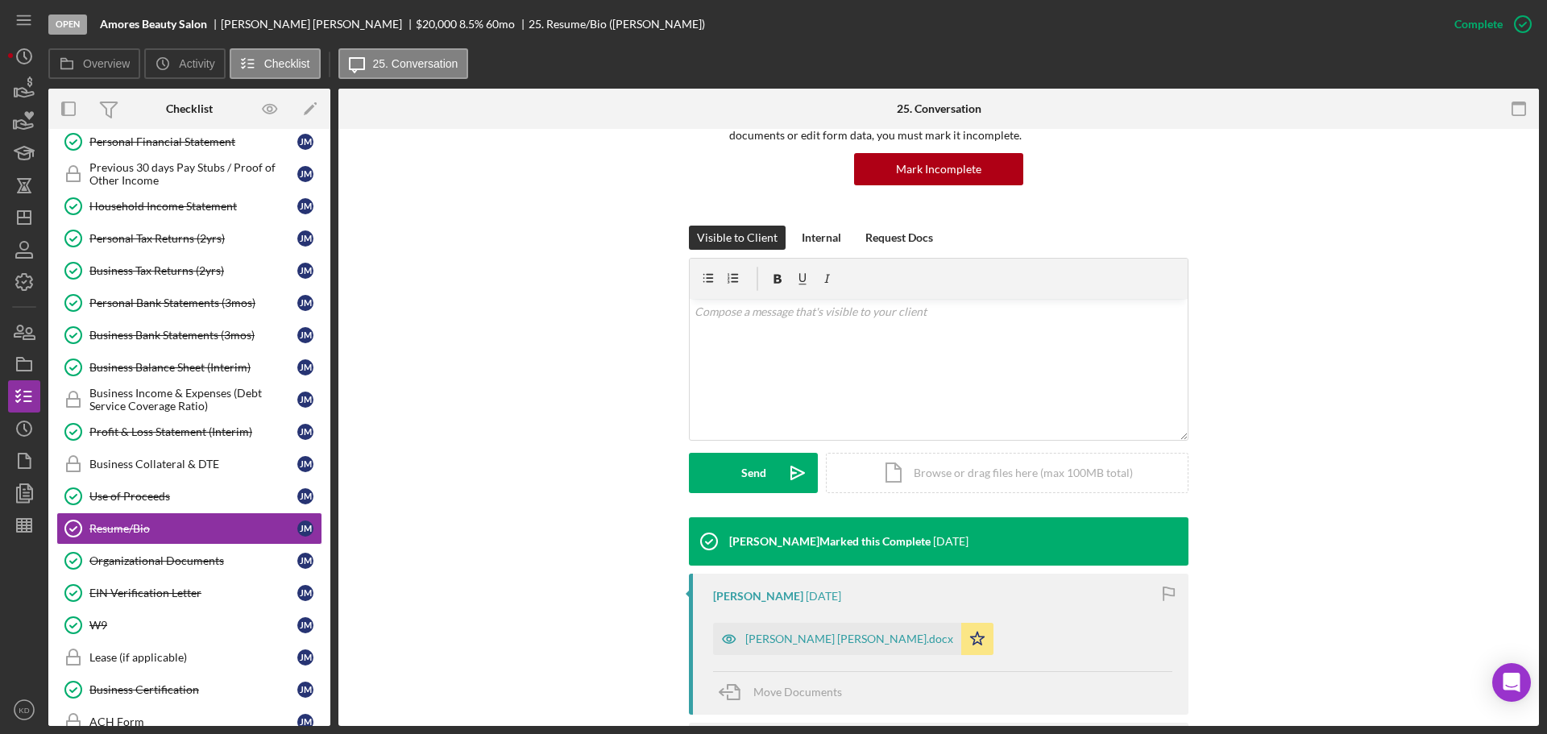
scroll to position [287, 0]
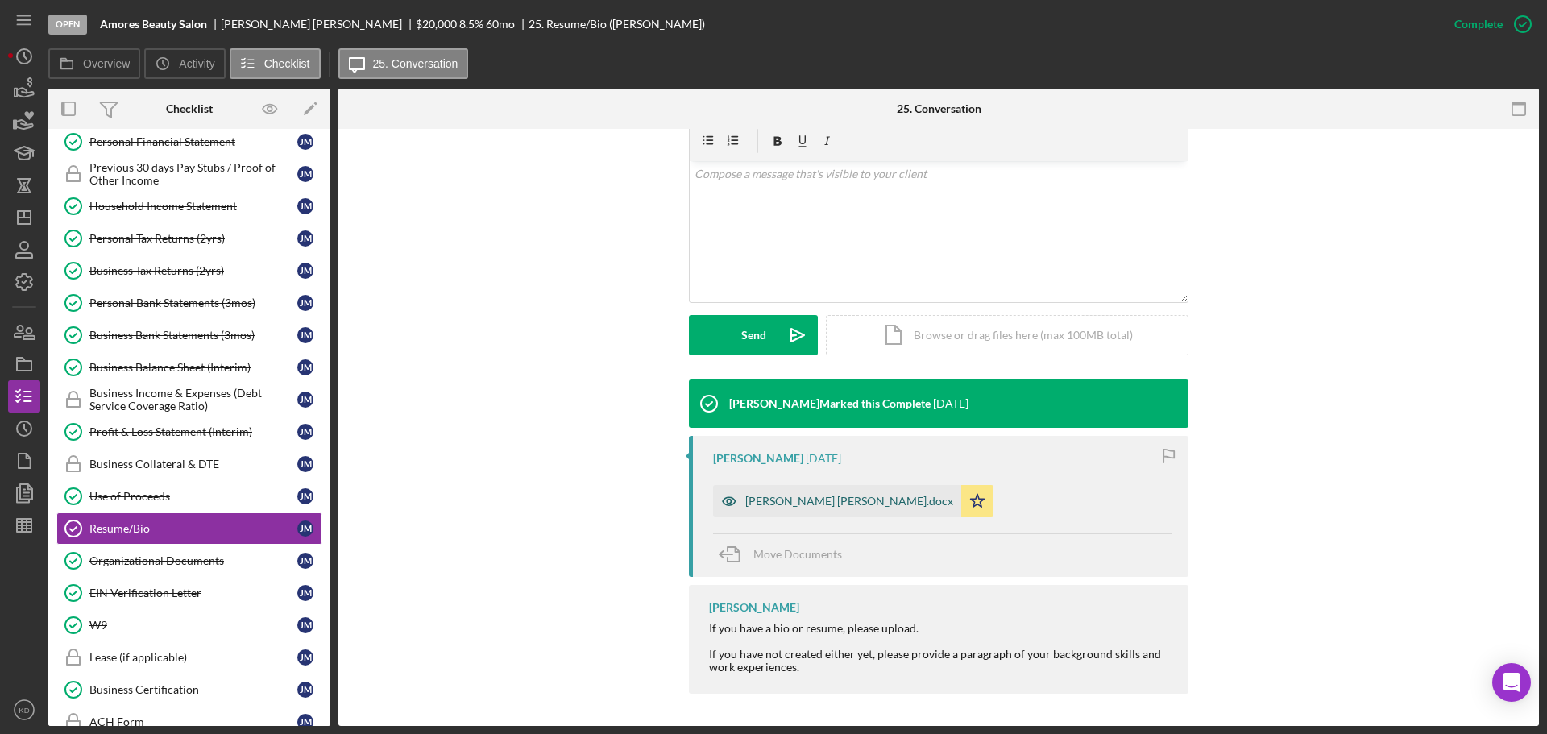
click at [794, 500] on div "[PERSON_NAME] [PERSON_NAME].docx" at bounding box center [849, 501] width 208 height 13
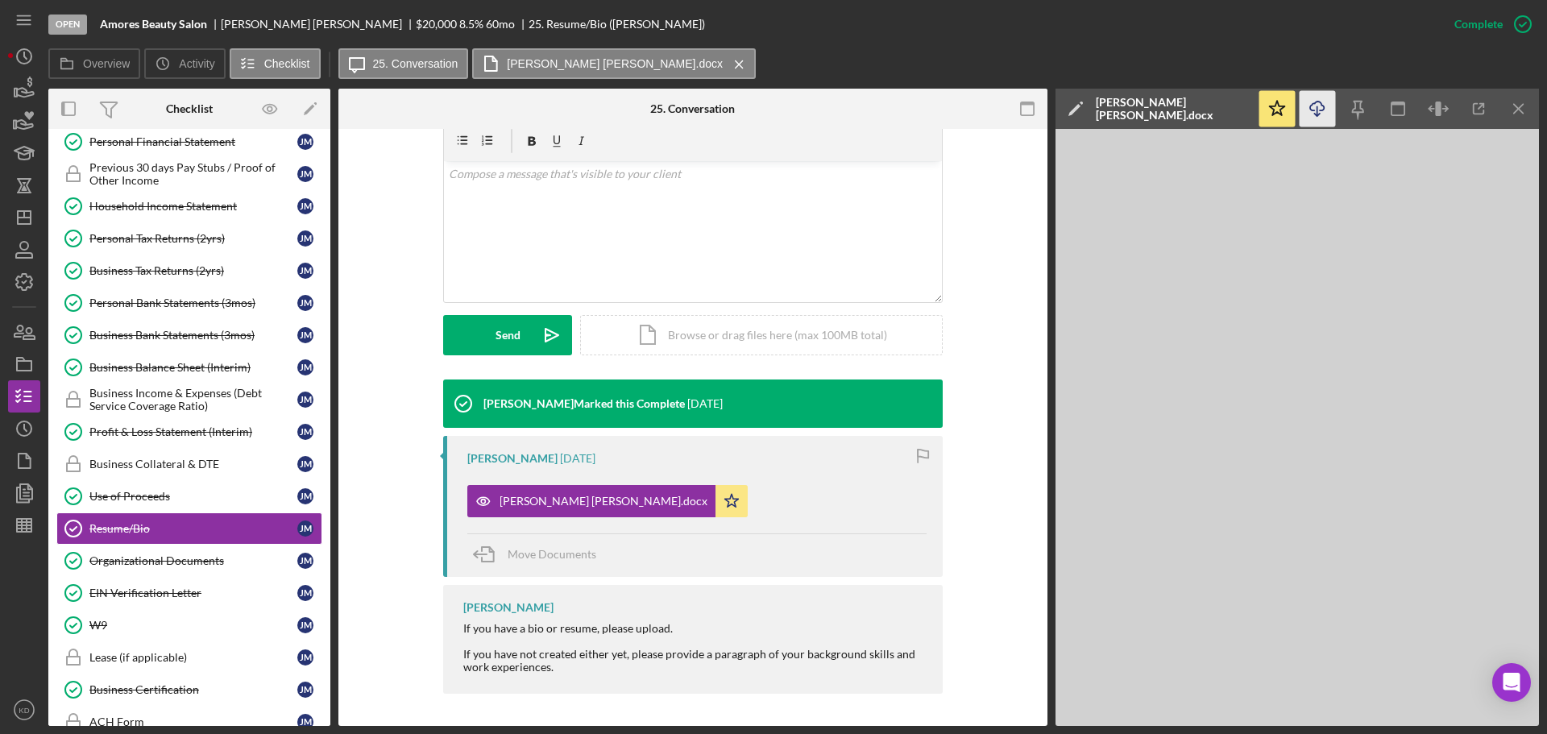
click at [1308, 109] on icon "Icon/Download" at bounding box center [1317, 109] width 36 height 36
click at [122, 556] on div "Organizational Documents" at bounding box center [193, 560] width 208 height 13
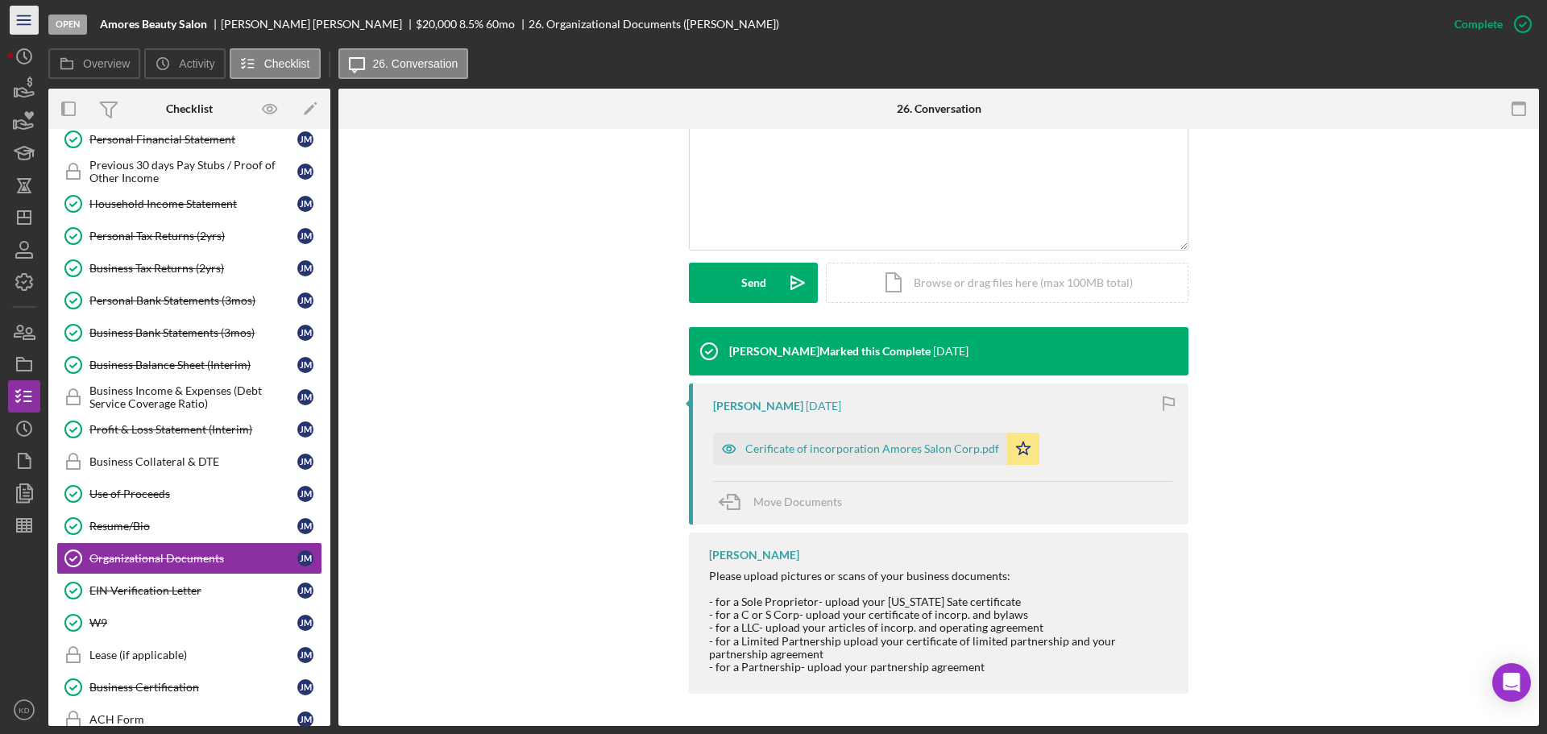
scroll to position [322, 0]
click at [857, 447] on div "Cerificate of incorporation Amores Salon Corp.pdf" at bounding box center [872, 448] width 254 height 13
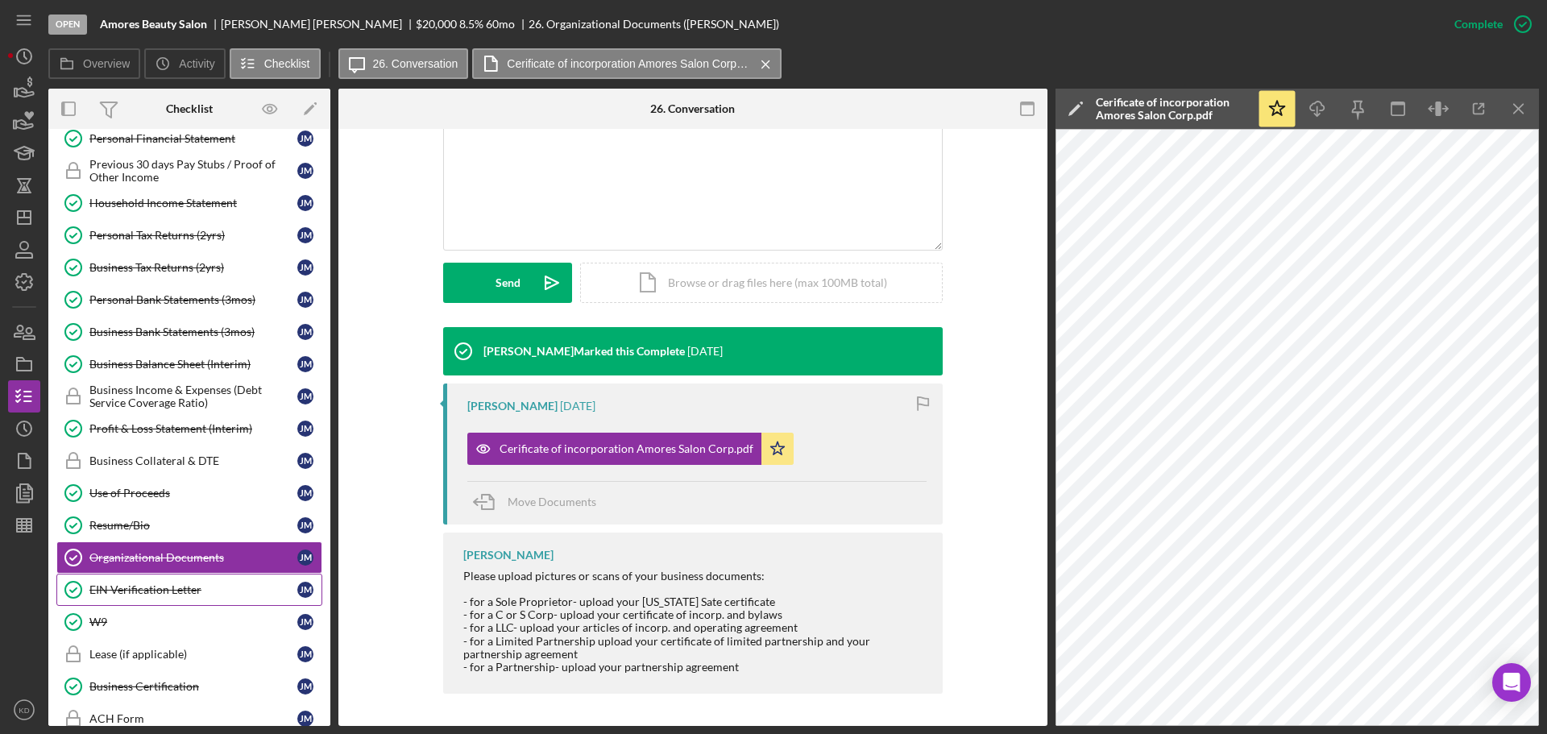
click at [138, 586] on div "EIN Verification Letter" at bounding box center [193, 589] width 208 height 13
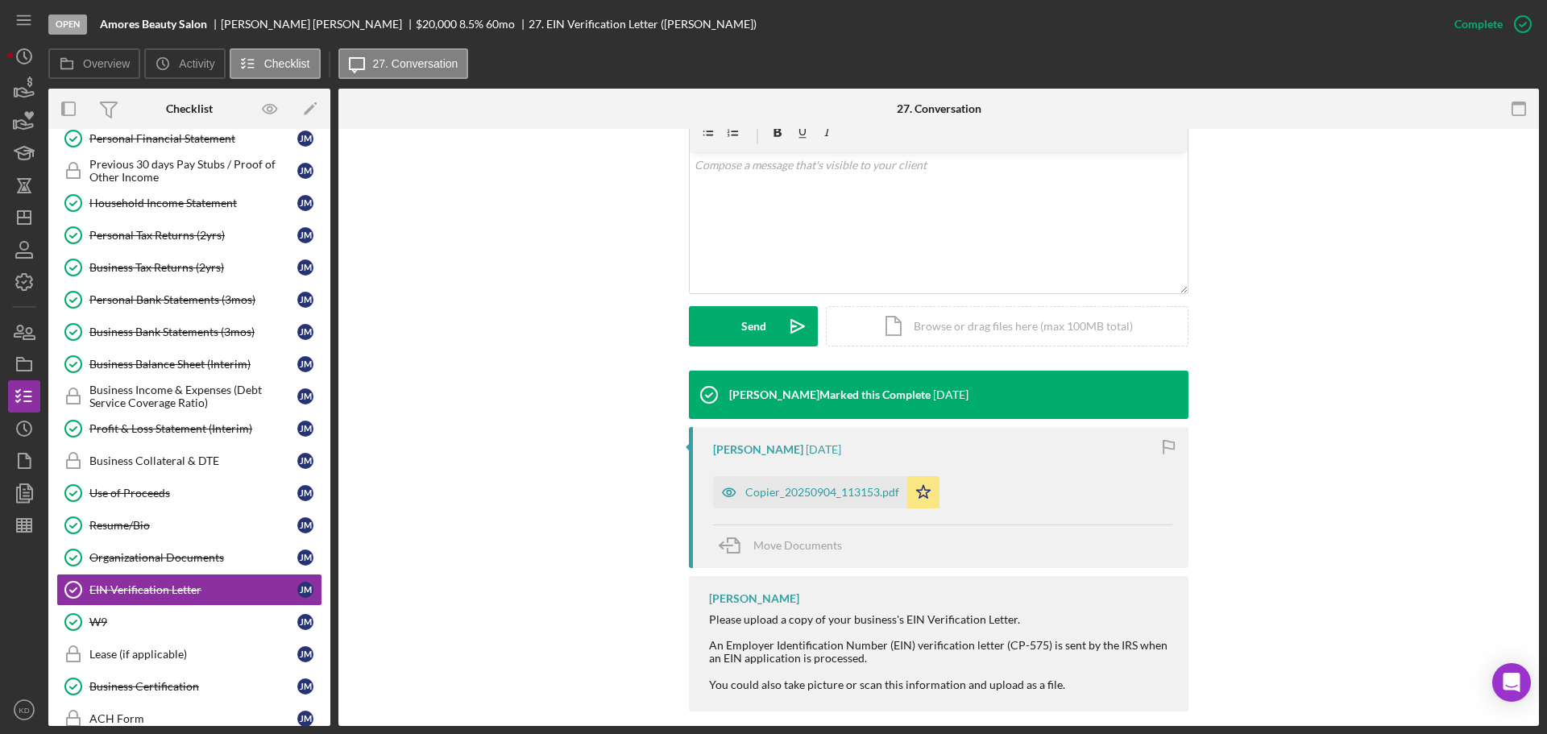
scroll to position [313, 0]
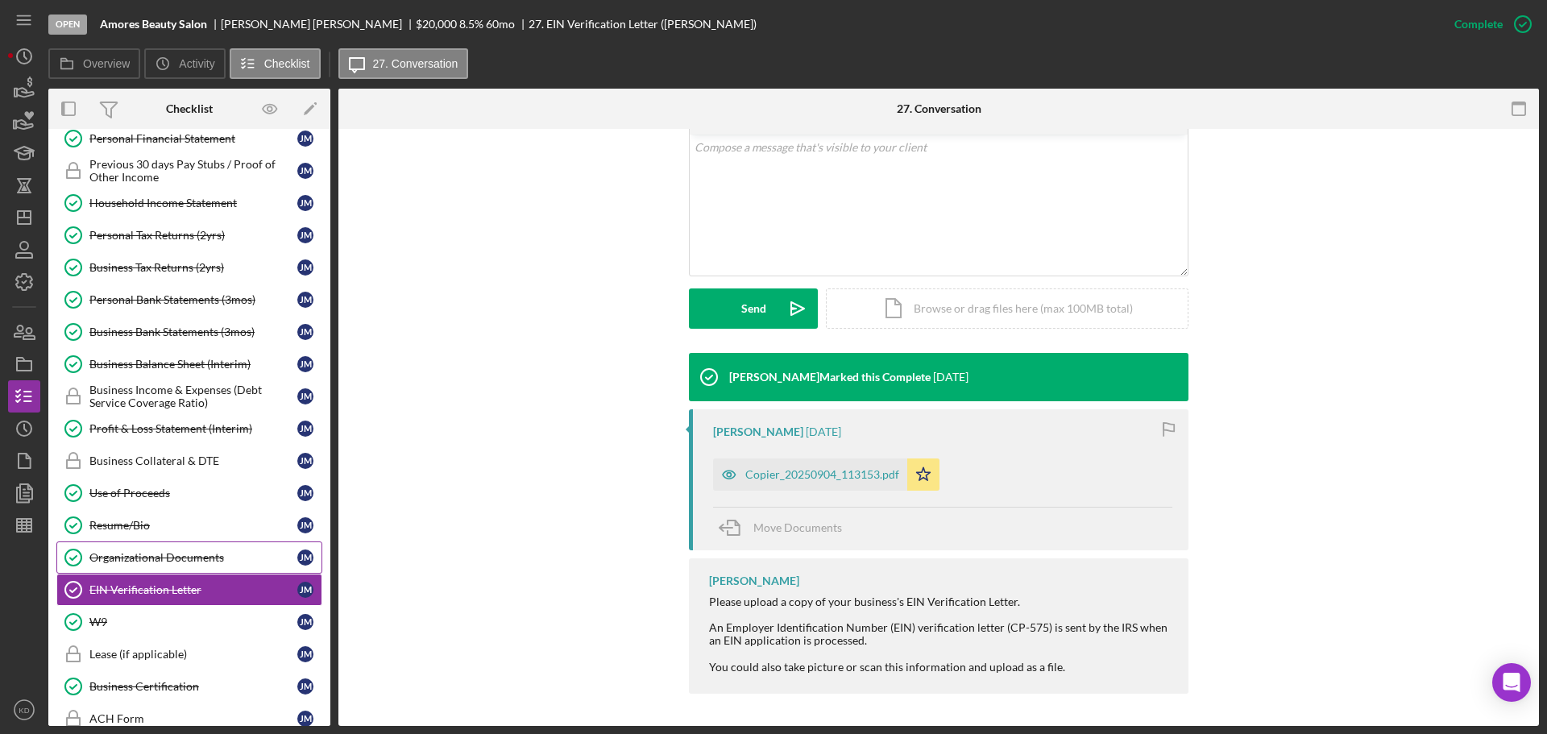
drag, startPoint x: 158, startPoint y: 553, endPoint x: 265, endPoint y: 555, distance: 107.2
click at [158, 552] on div "Organizational Documents" at bounding box center [193, 557] width 208 height 13
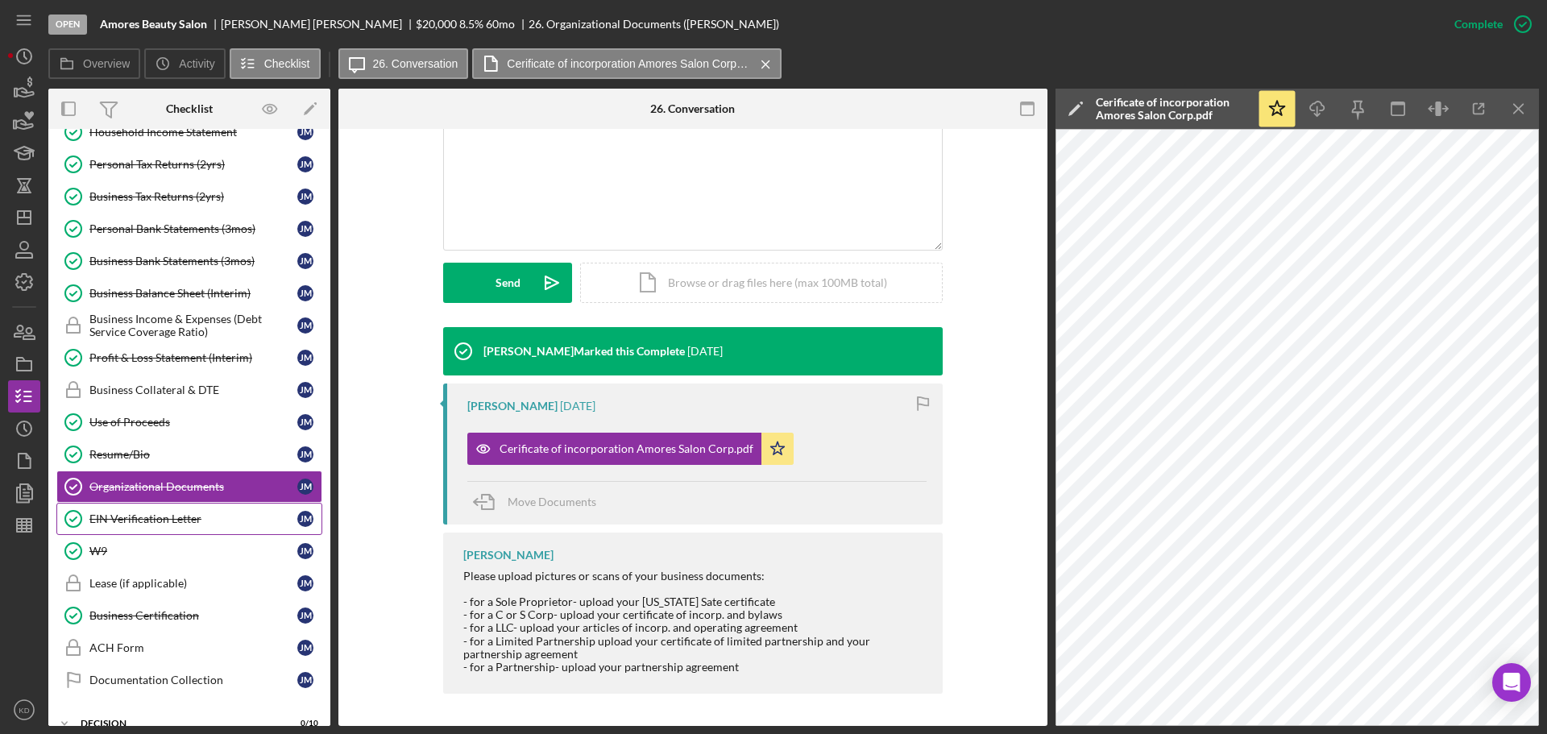
scroll to position [394, 0]
drag, startPoint x: 163, startPoint y: 513, endPoint x: 196, endPoint y: 509, distance: 33.3
click at [162, 513] on div "EIN Verification Letter" at bounding box center [193, 518] width 208 height 13
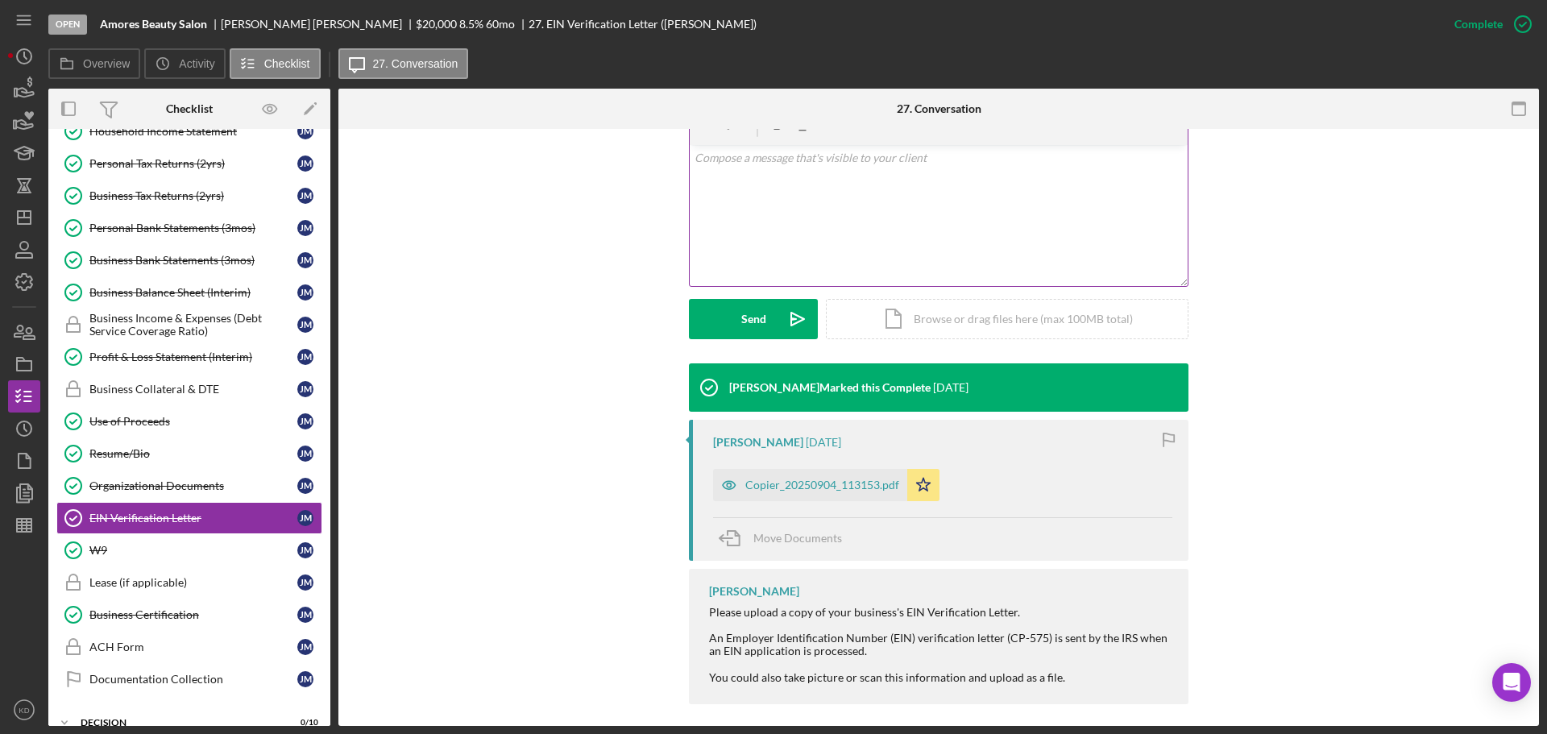
scroll to position [313, 0]
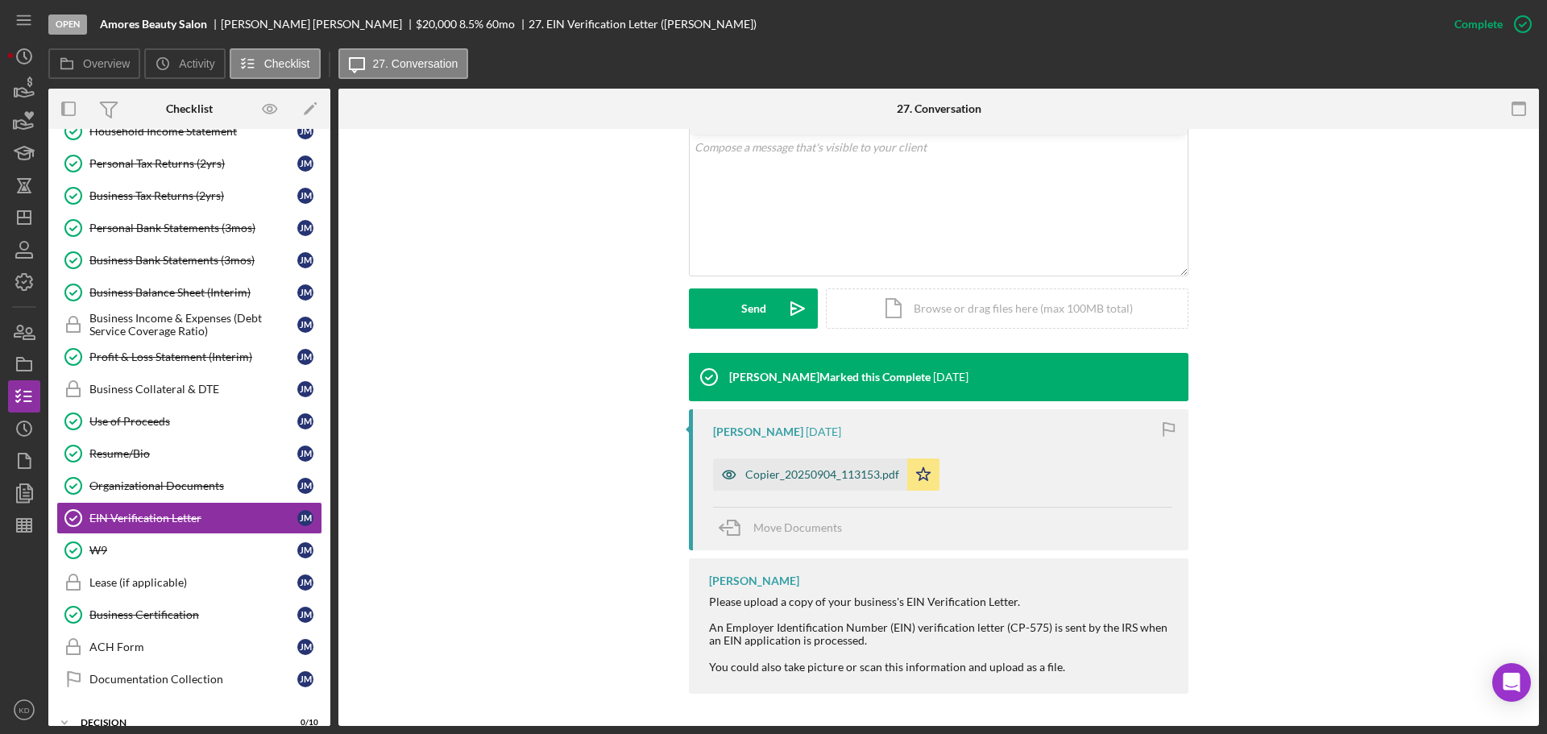
click at [759, 473] on div "Copier_20250904_113153.pdf" at bounding box center [822, 474] width 154 height 13
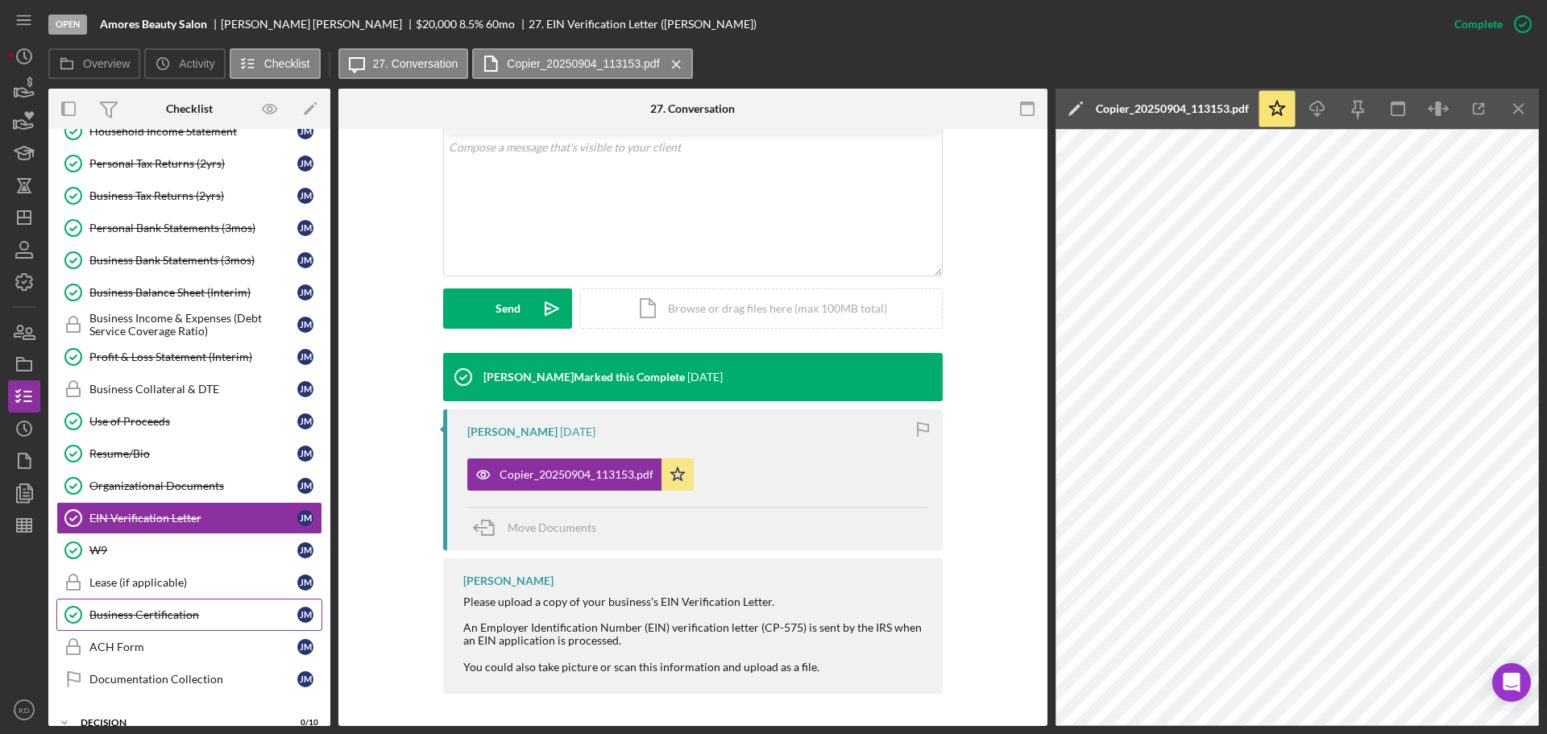
drag, startPoint x: 149, startPoint y: 616, endPoint x: 199, endPoint y: 585, distance: 59.0
click at [151, 616] on div "Business Certification" at bounding box center [193, 614] width 208 height 13
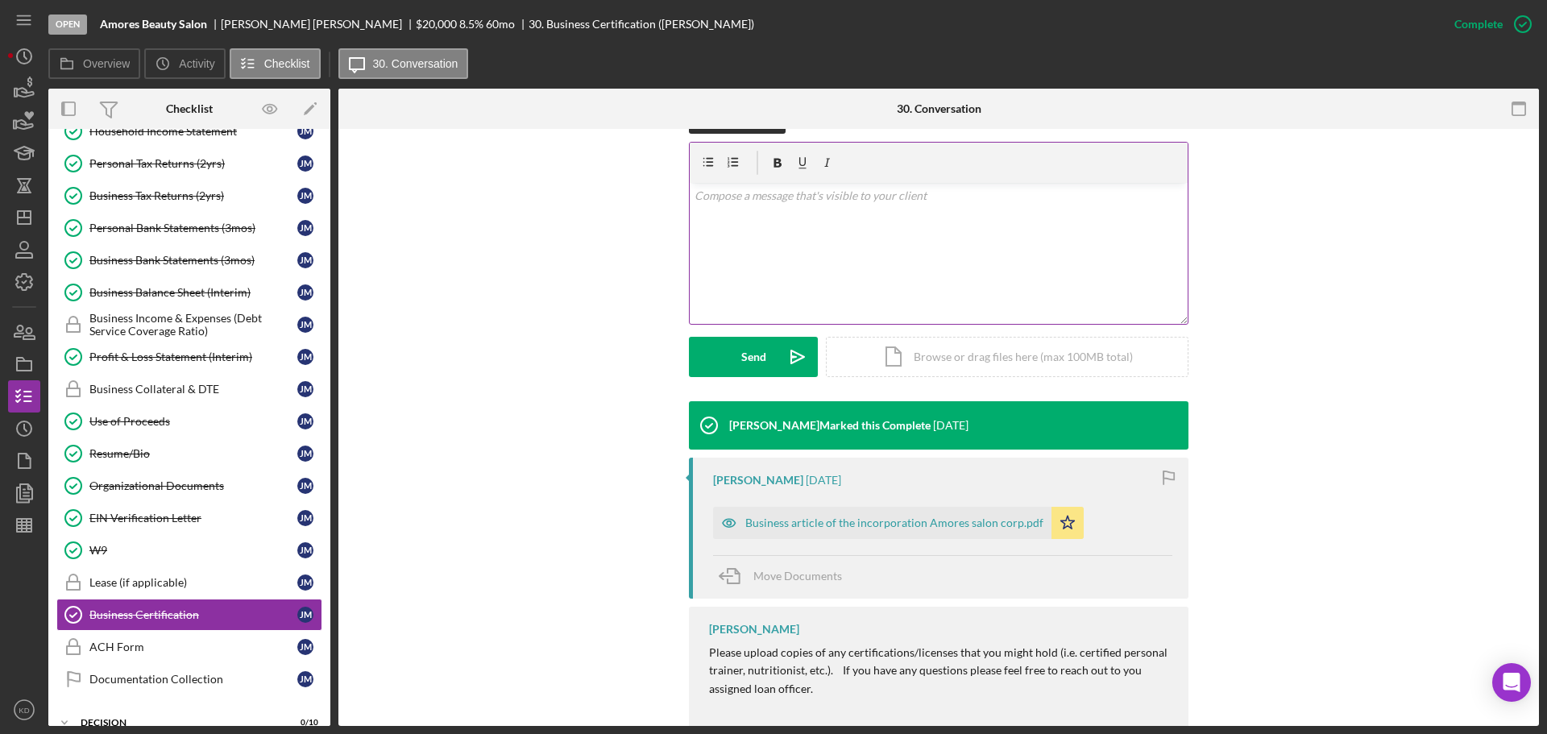
scroll to position [308, 0]
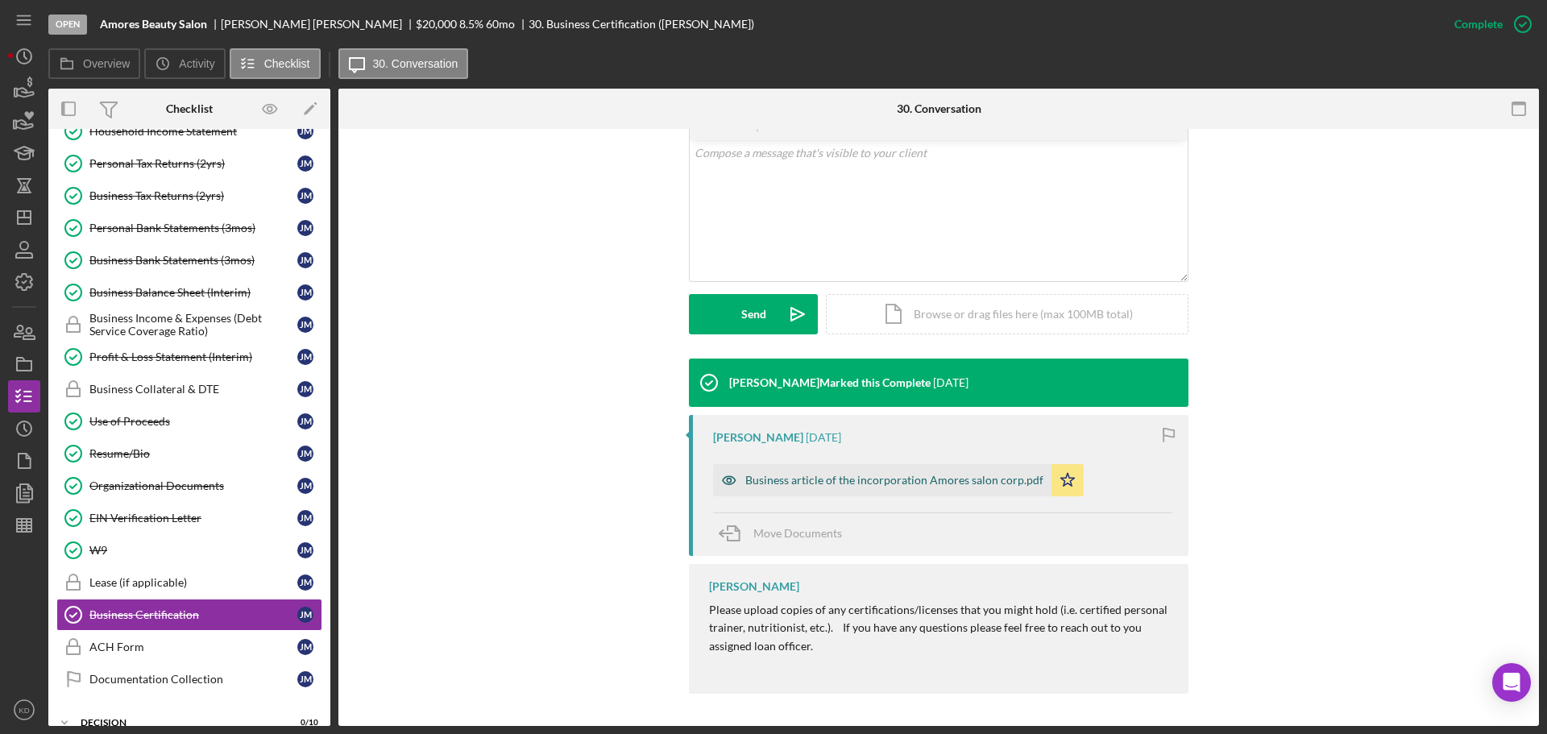
click at [886, 476] on div "Business article of the incorporation Amores salon corp.pdf" at bounding box center [894, 480] width 298 height 13
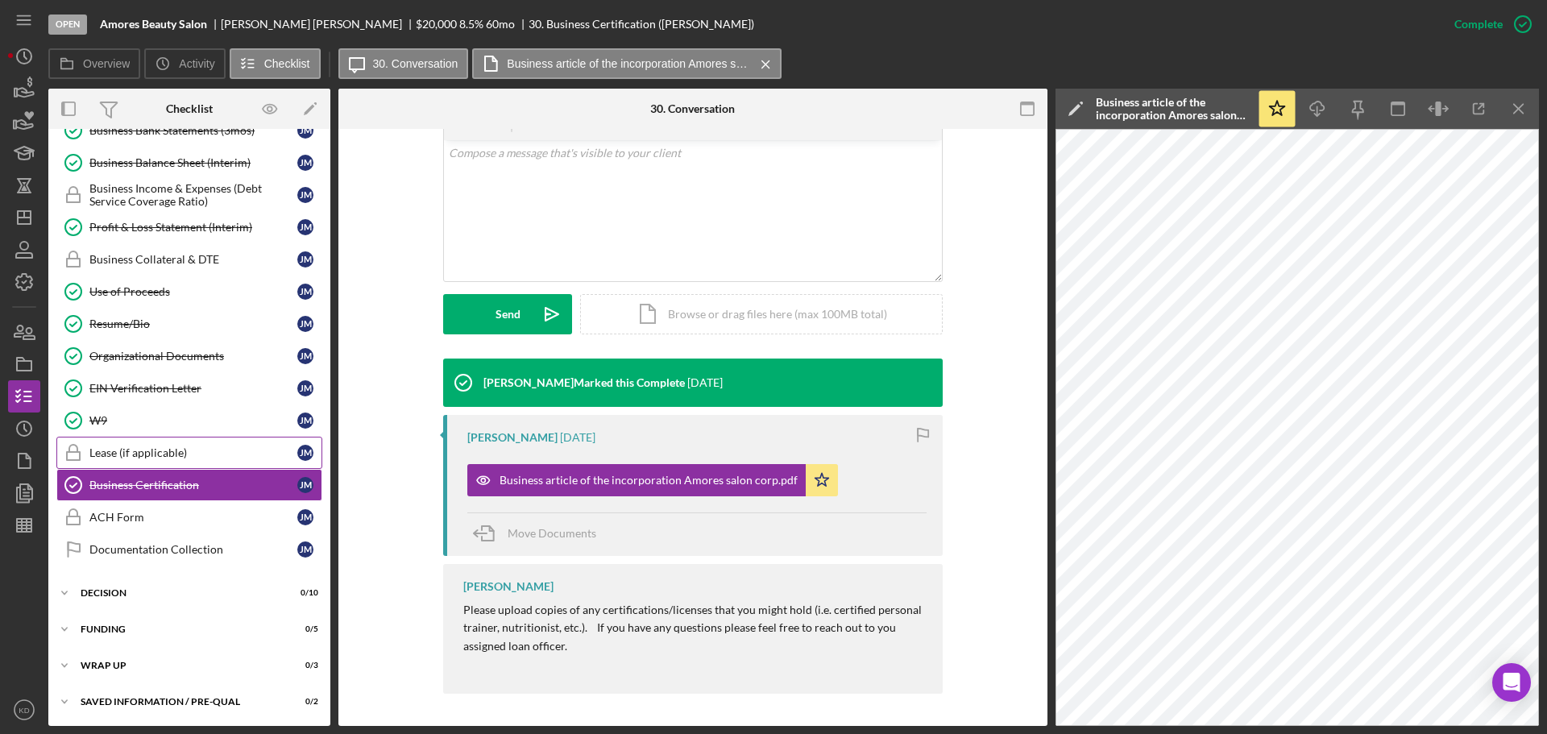
scroll to position [524, 0]
drag, startPoint x: 139, startPoint y: 354, endPoint x: 246, endPoint y: 368, distance: 108.0
click at [139, 354] on div "Organizational Documents" at bounding box center [193, 355] width 208 height 13
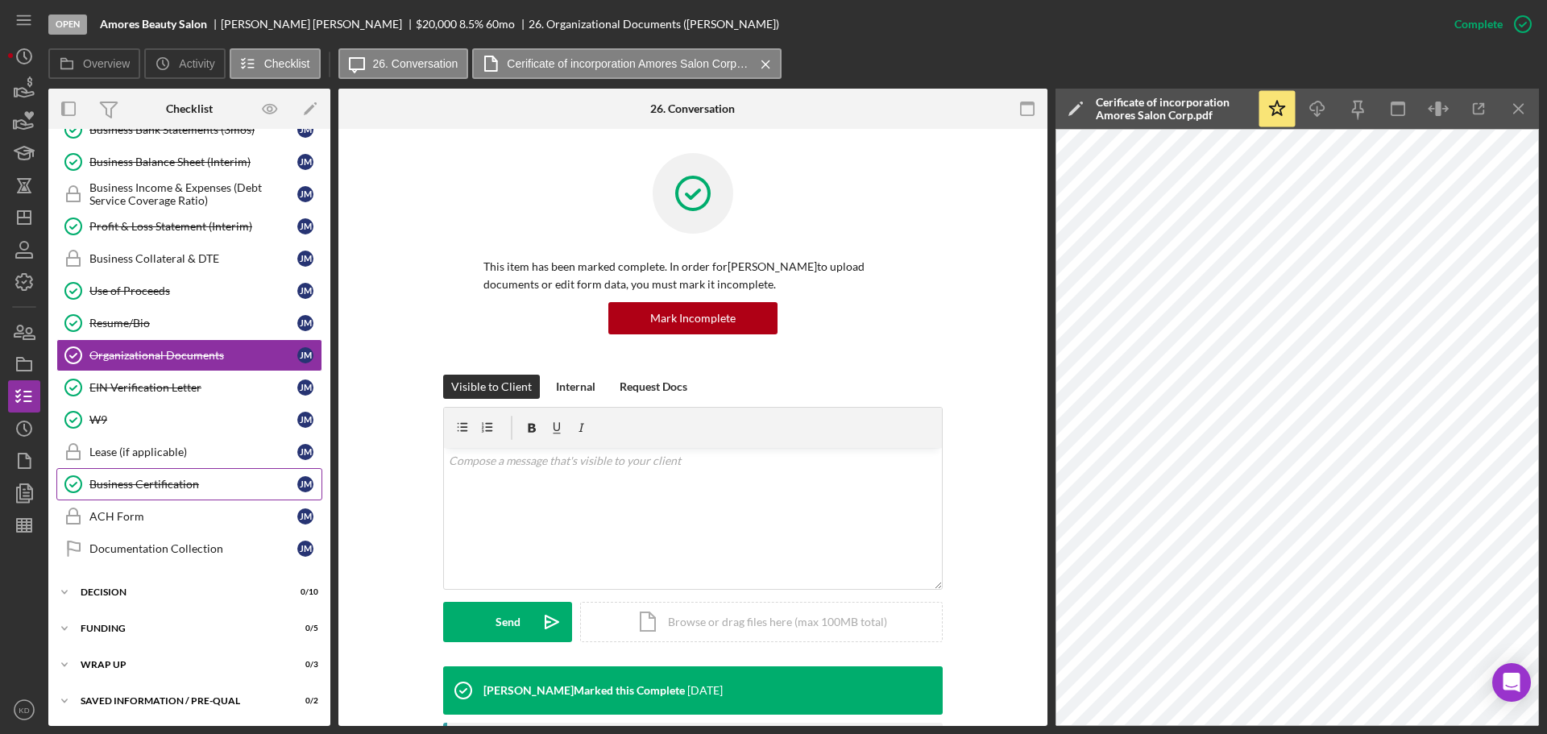
drag, startPoint x: 117, startPoint y: 485, endPoint x: 158, endPoint y: 491, distance: 41.6
click at [117, 484] on div "Business Certification" at bounding box center [193, 484] width 208 height 13
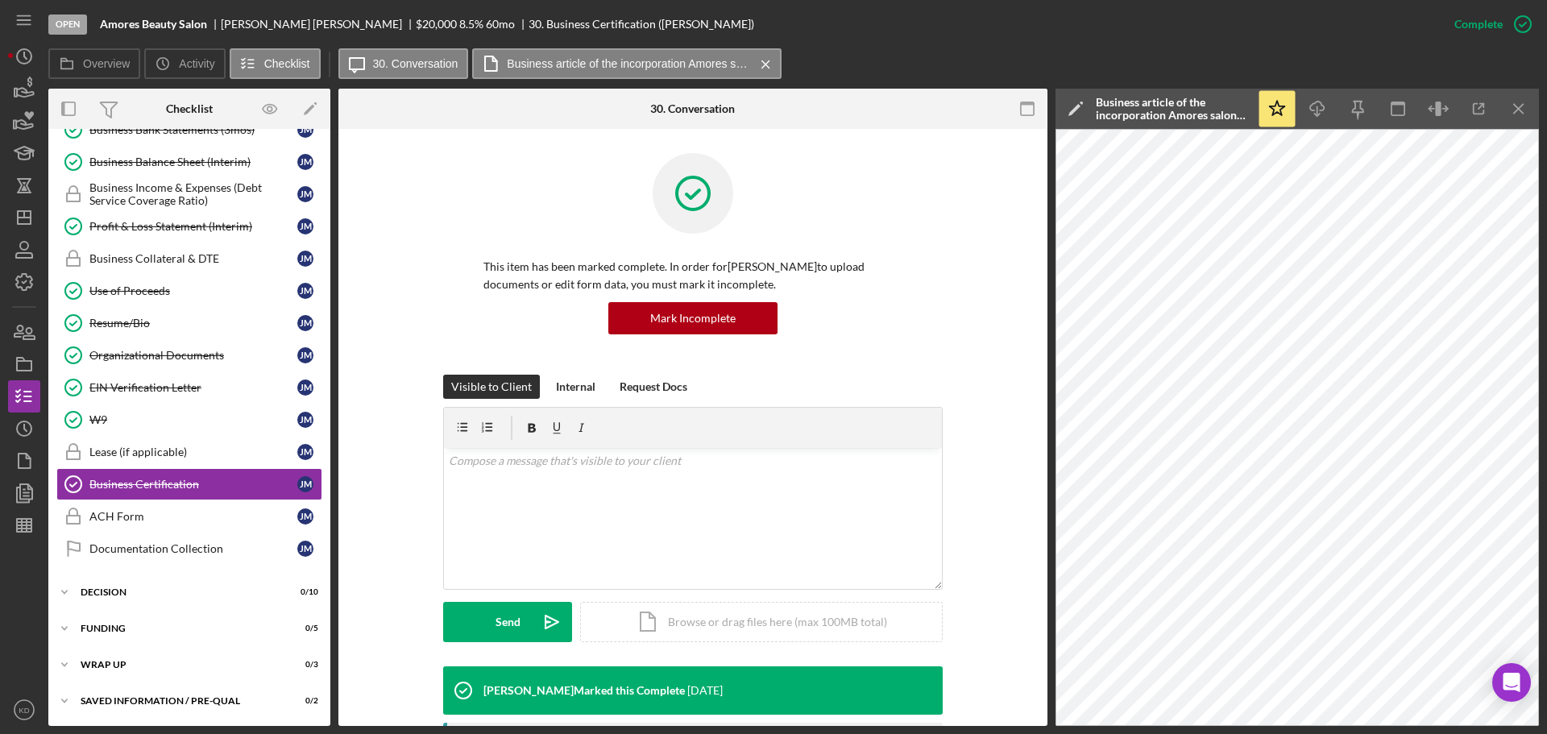
click at [1041, 563] on div "This item has been marked complete. In order for [PERSON_NAME] to upload docume…" at bounding box center [692, 581] width 709 height 905
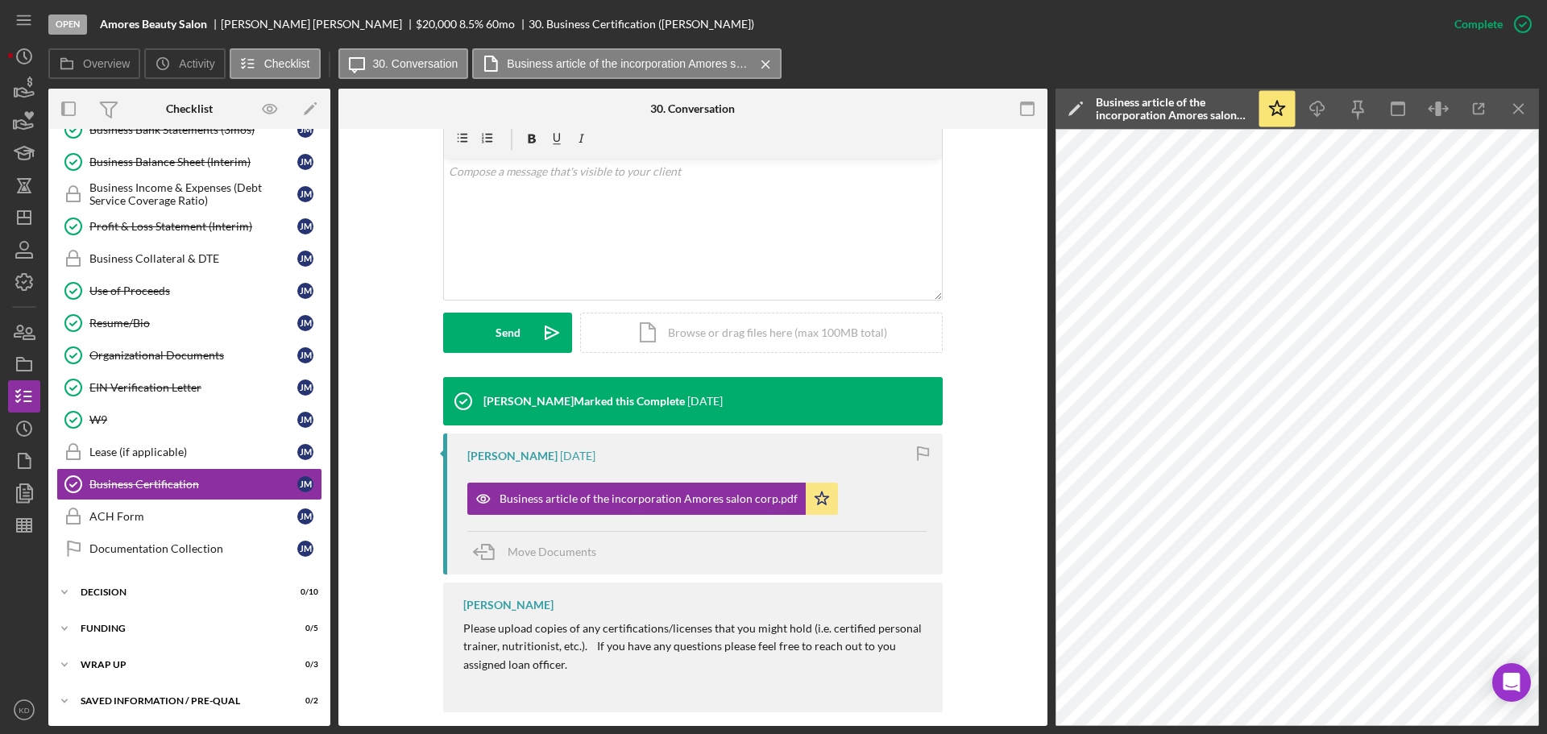
scroll to position [308, 0]
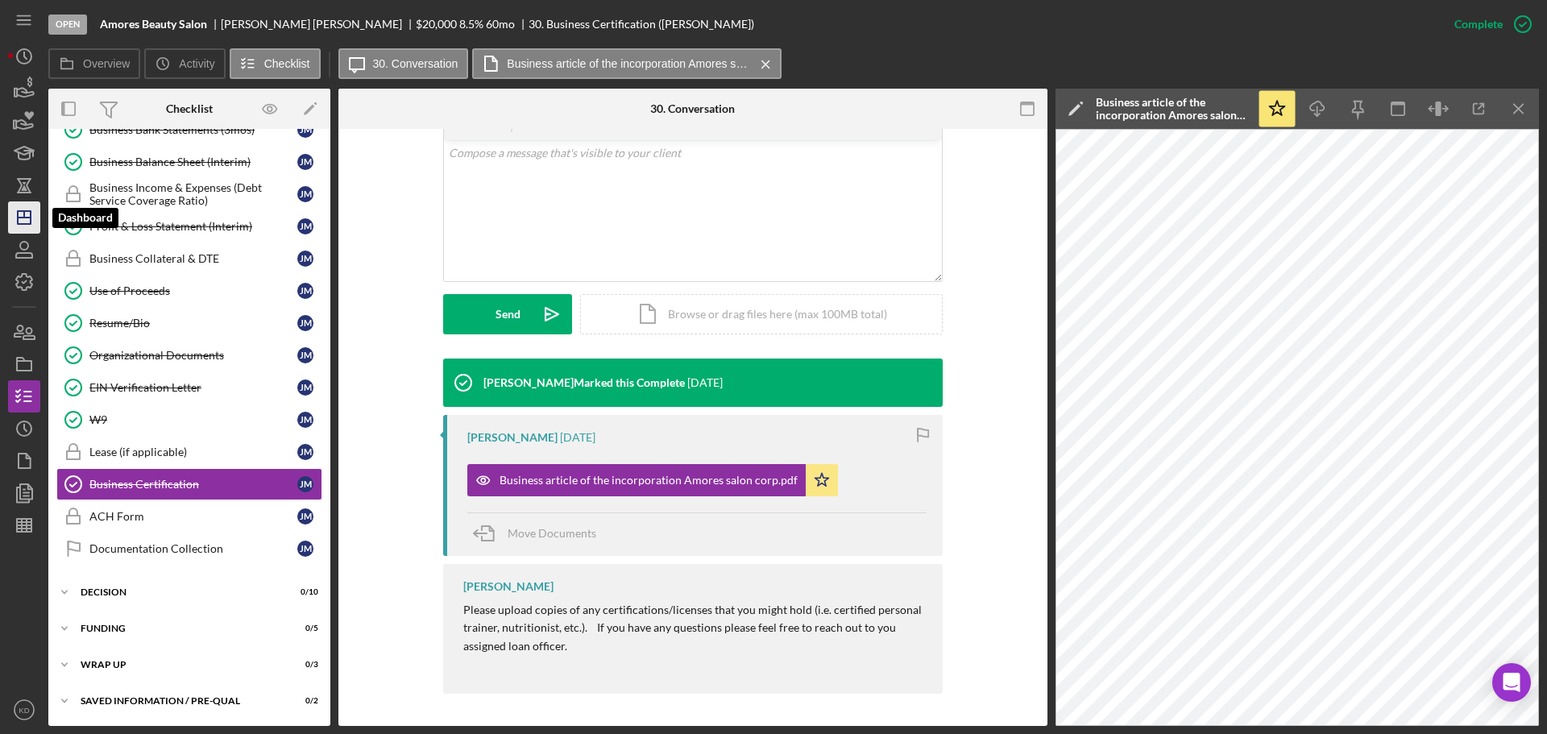
click at [19, 214] on icon "Icon/Dashboard" at bounding box center [24, 217] width 40 height 40
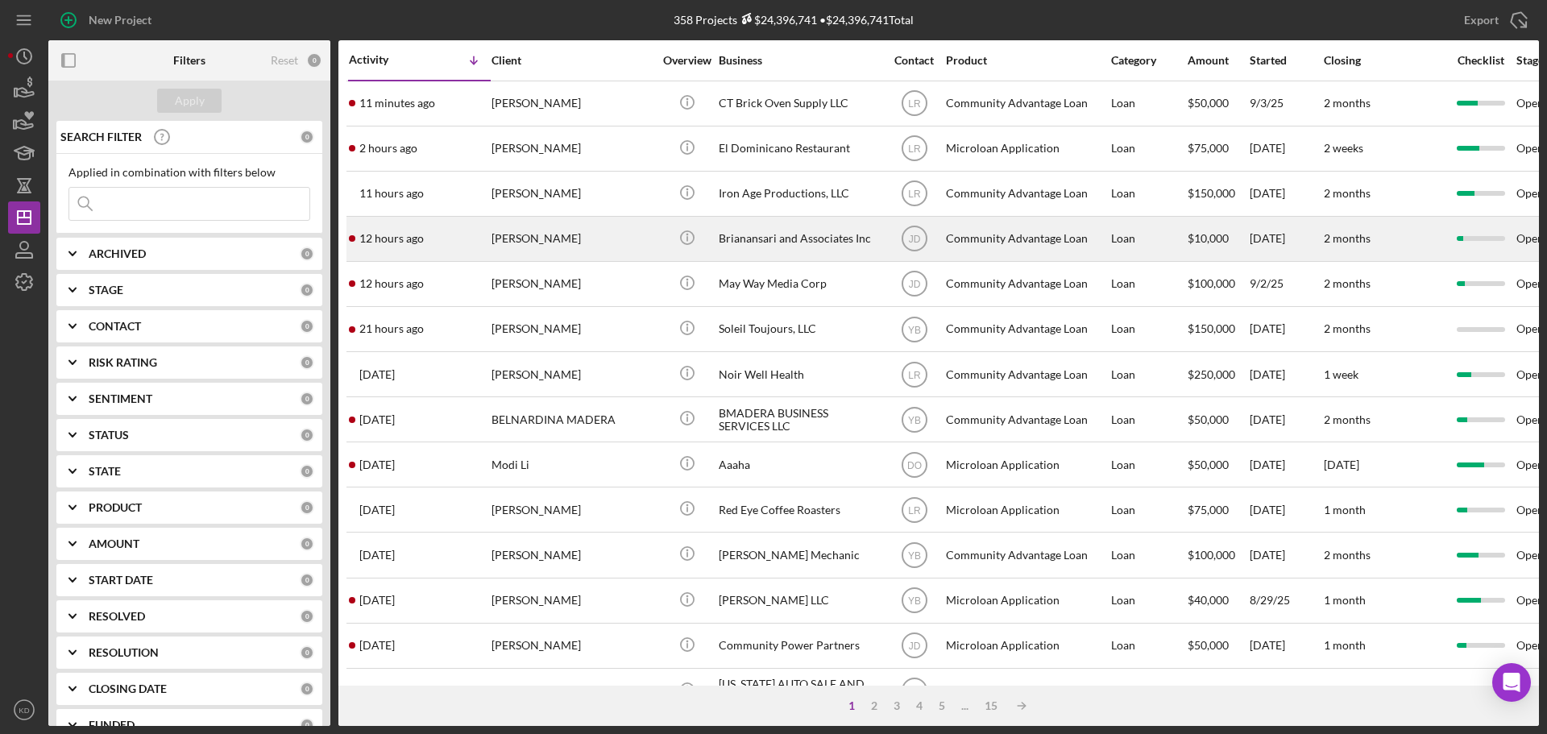
click at [569, 238] on div "[PERSON_NAME]" at bounding box center [571, 238] width 161 height 43
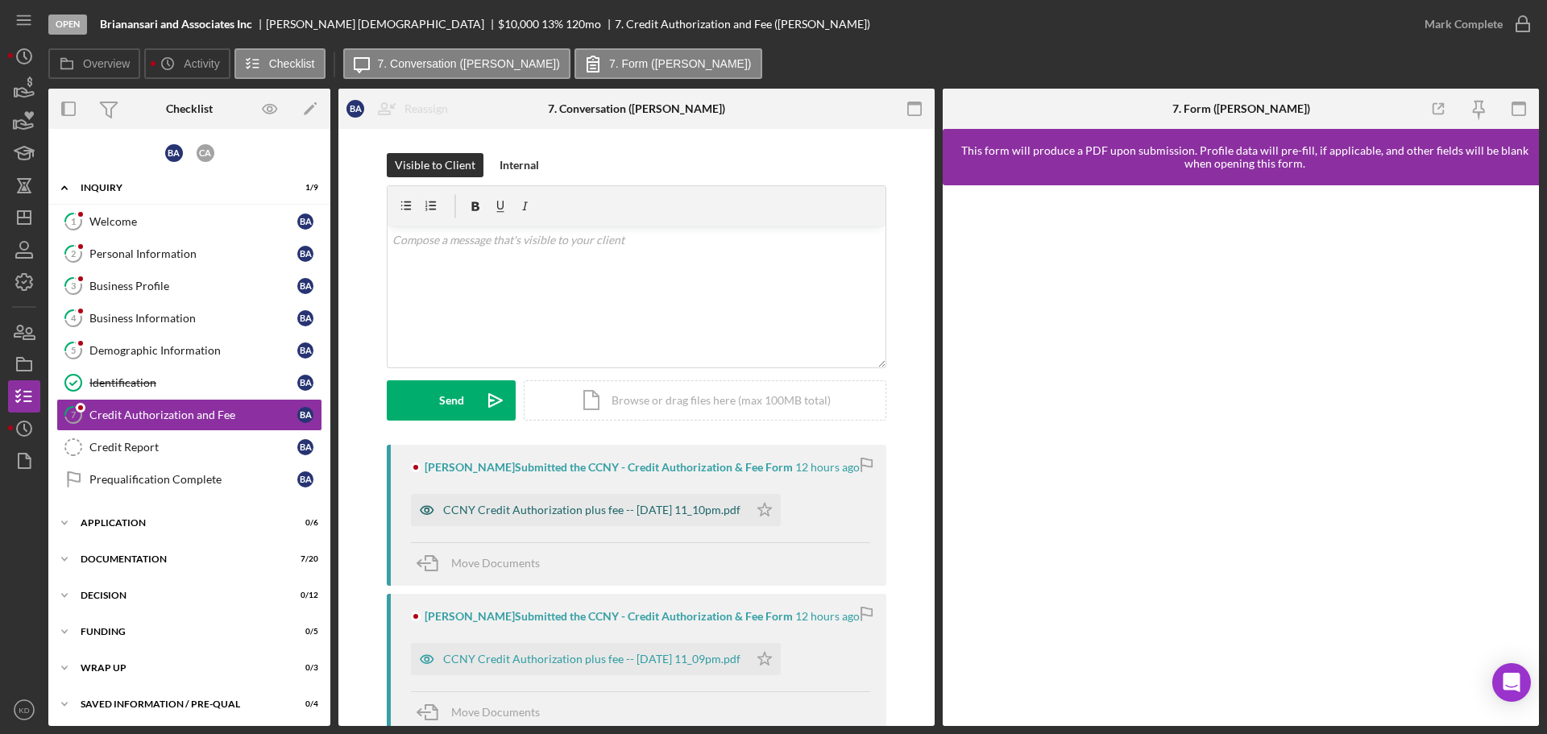
click at [532, 511] on div "CCNY Credit Authorization plus fee -- [DATE] 11_10pm.pdf" at bounding box center [591, 509] width 297 height 13
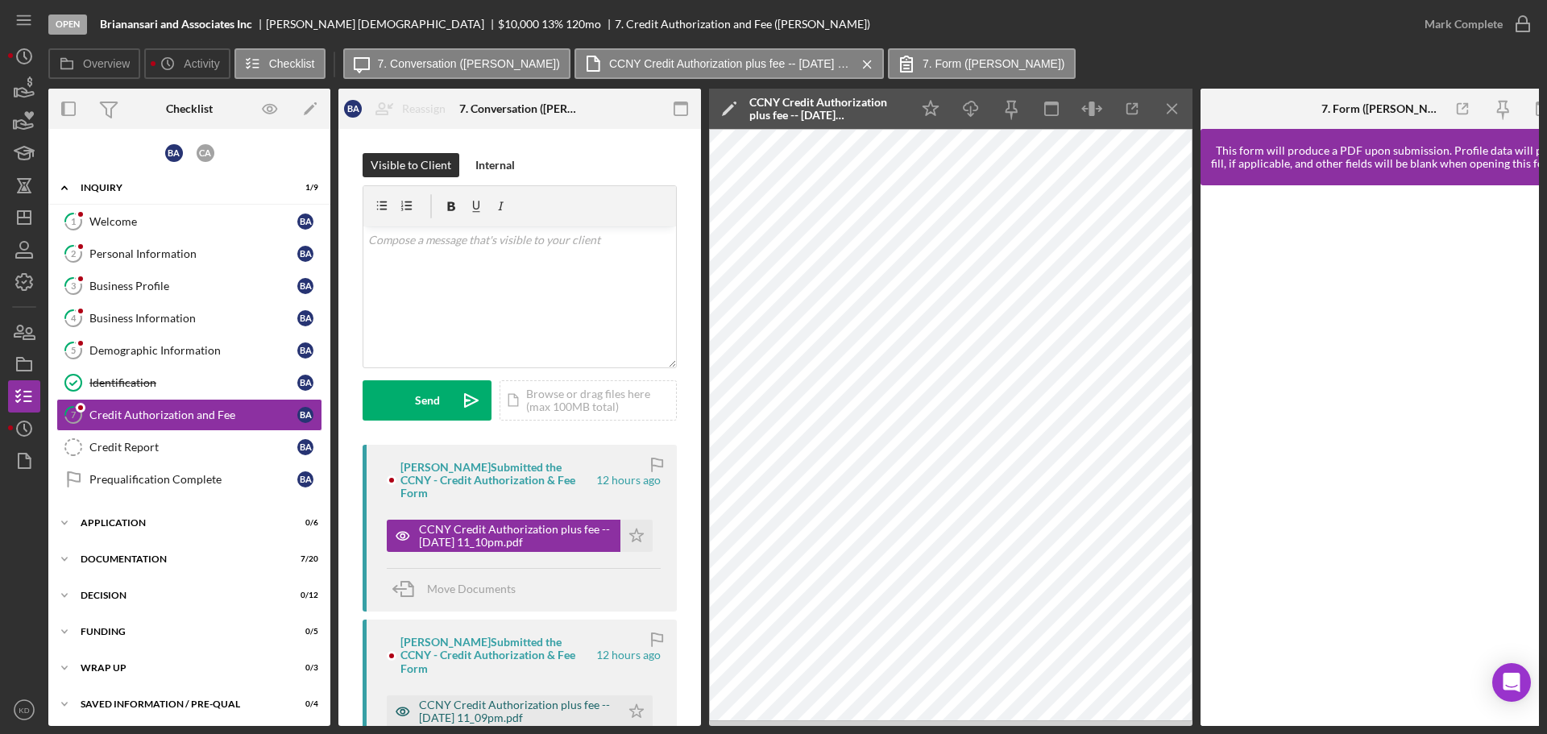
click at [499, 698] on div "CCNY Credit Authorization plus fee -- [DATE] 11_09pm.pdf" at bounding box center [515, 711] width 193 height 26
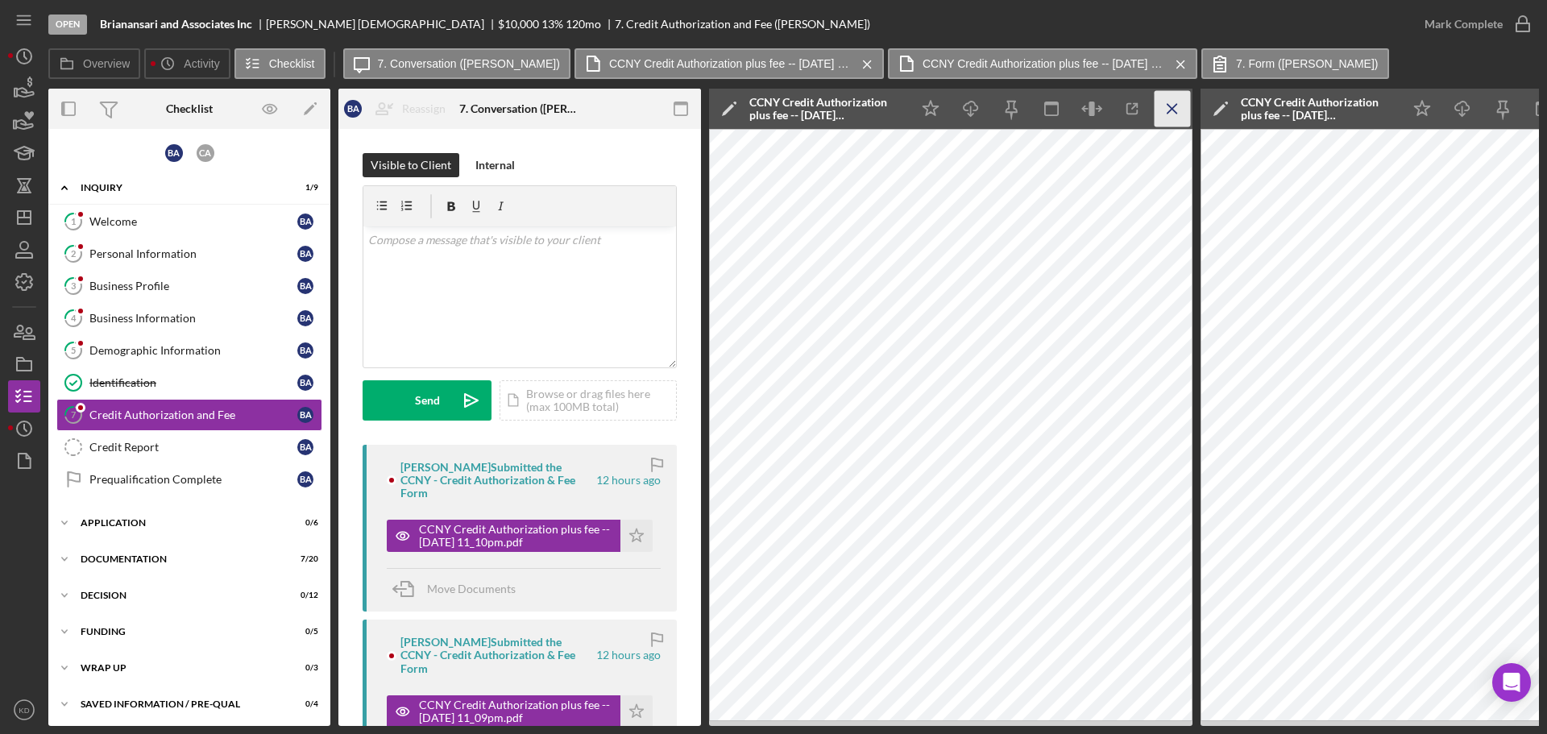
click at [1174, 104] on icon "Icon/Menu Close" at bounding box center [1172, 109] width 36 height 36
